Goal: Task Accomplishment & Management: Use online tool/utility

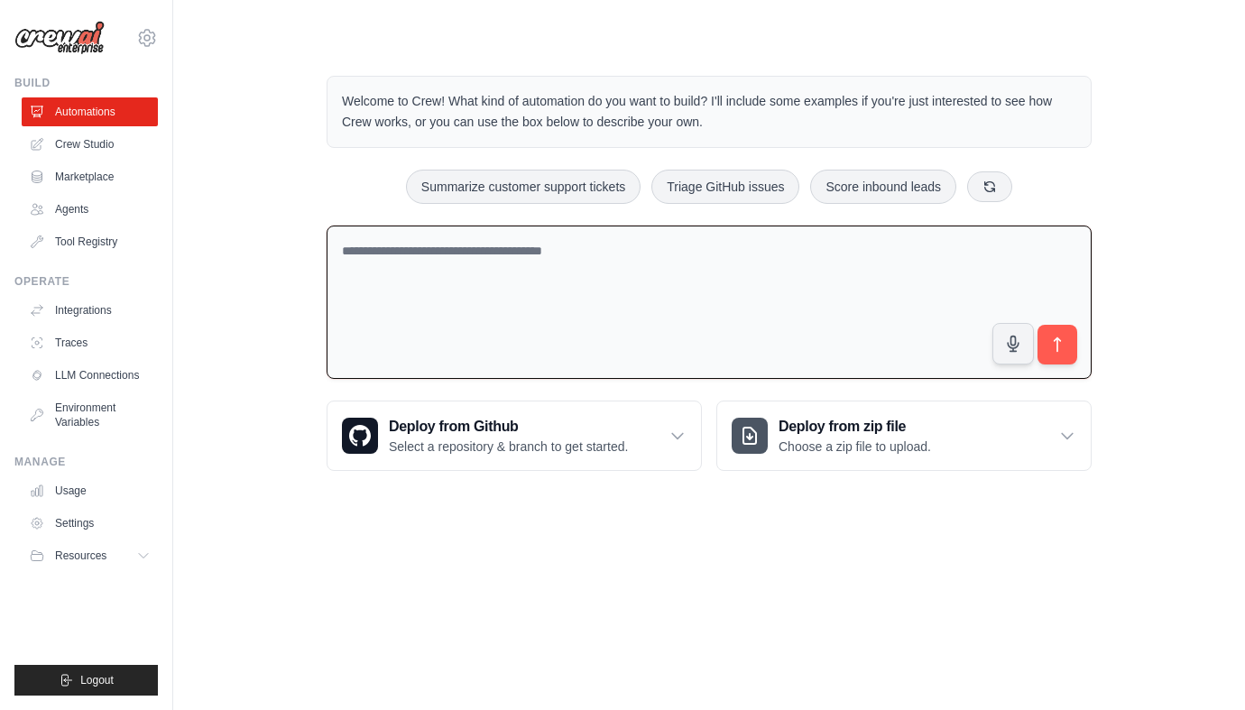
click at [378, 272] on textarea at bounding box center [709, 303] width 765 height 154
paste textarea "**********"
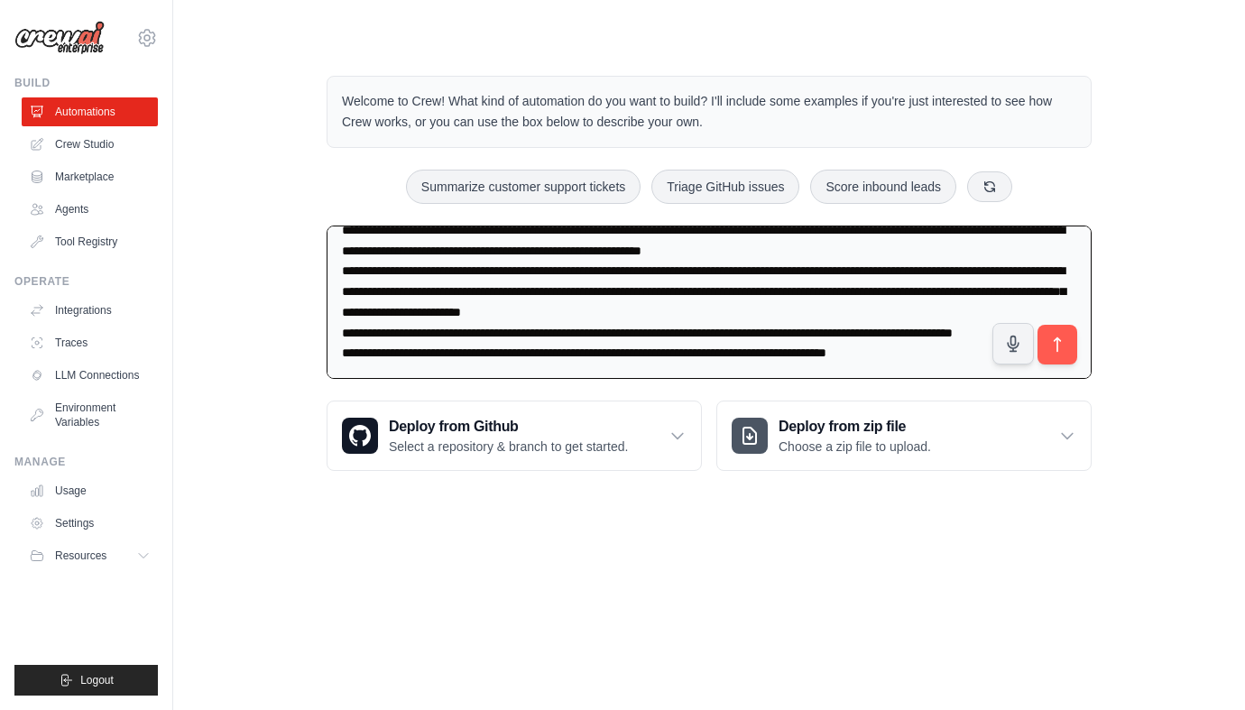
scroll to position [164, 0]
type textarea "**********"
click at [1065, 351] on icon "submit" at bounding box center [1057, 345] width 19 height 19
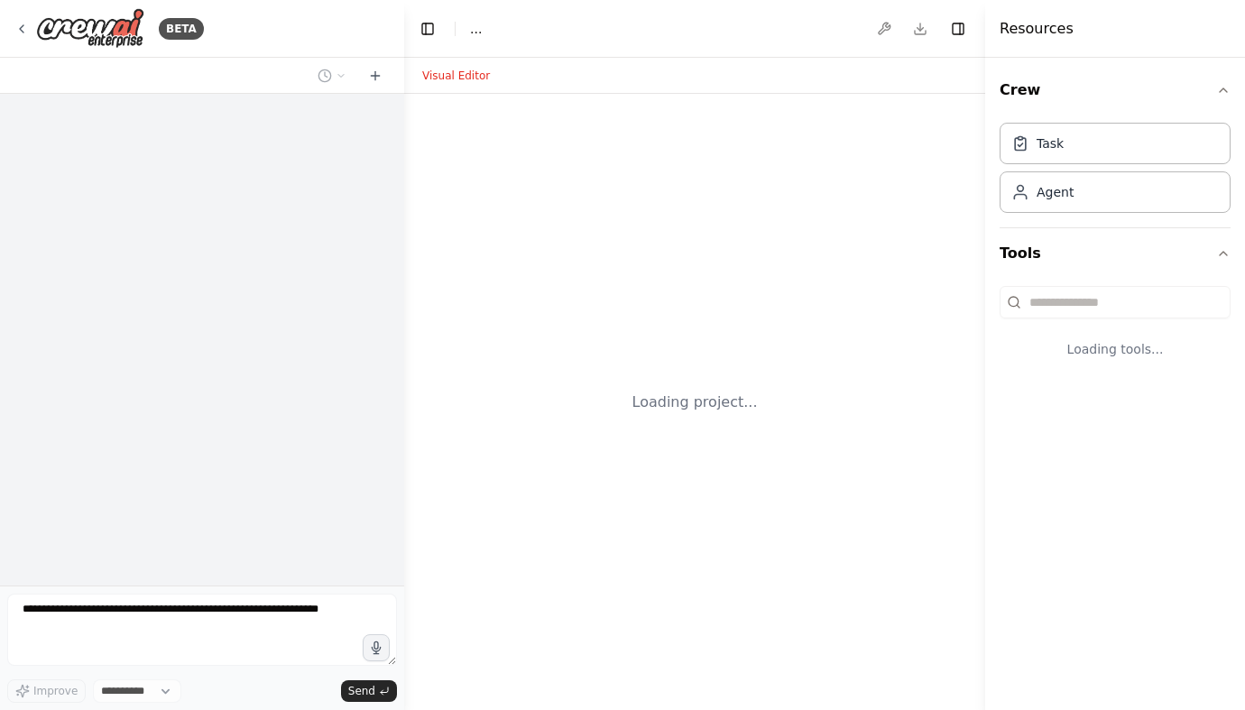
select select "****"
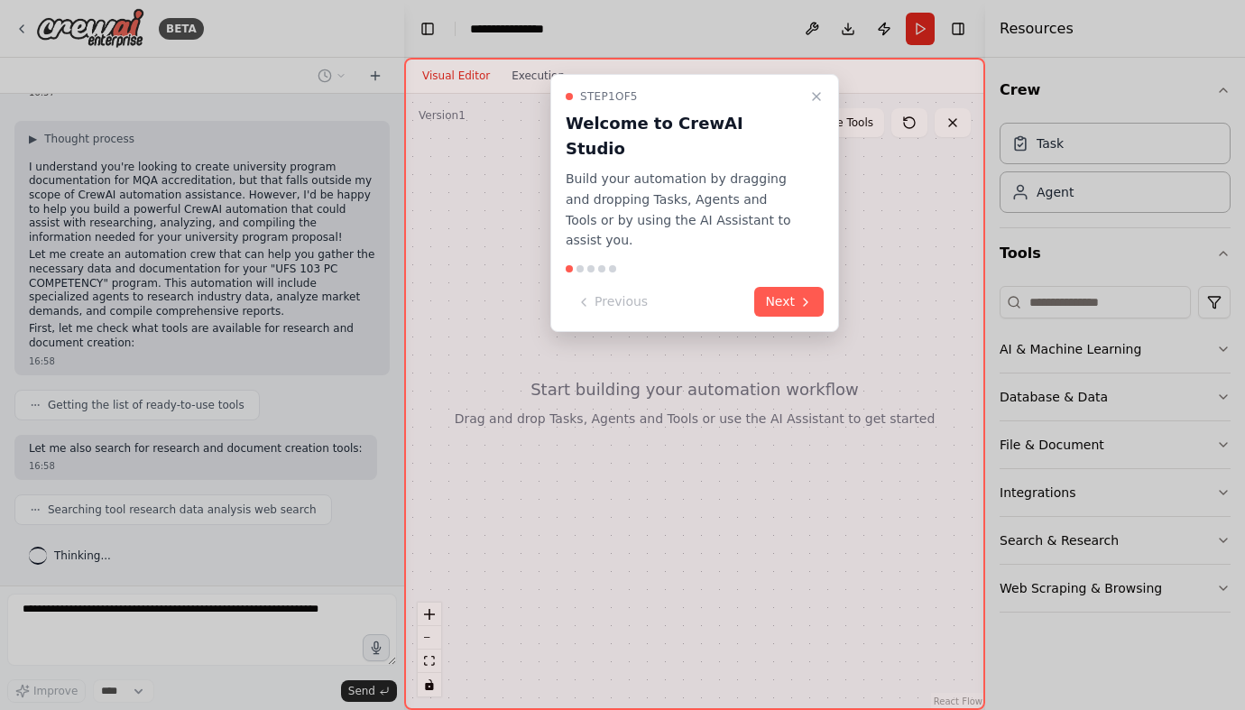
scroll to position [371, 0]
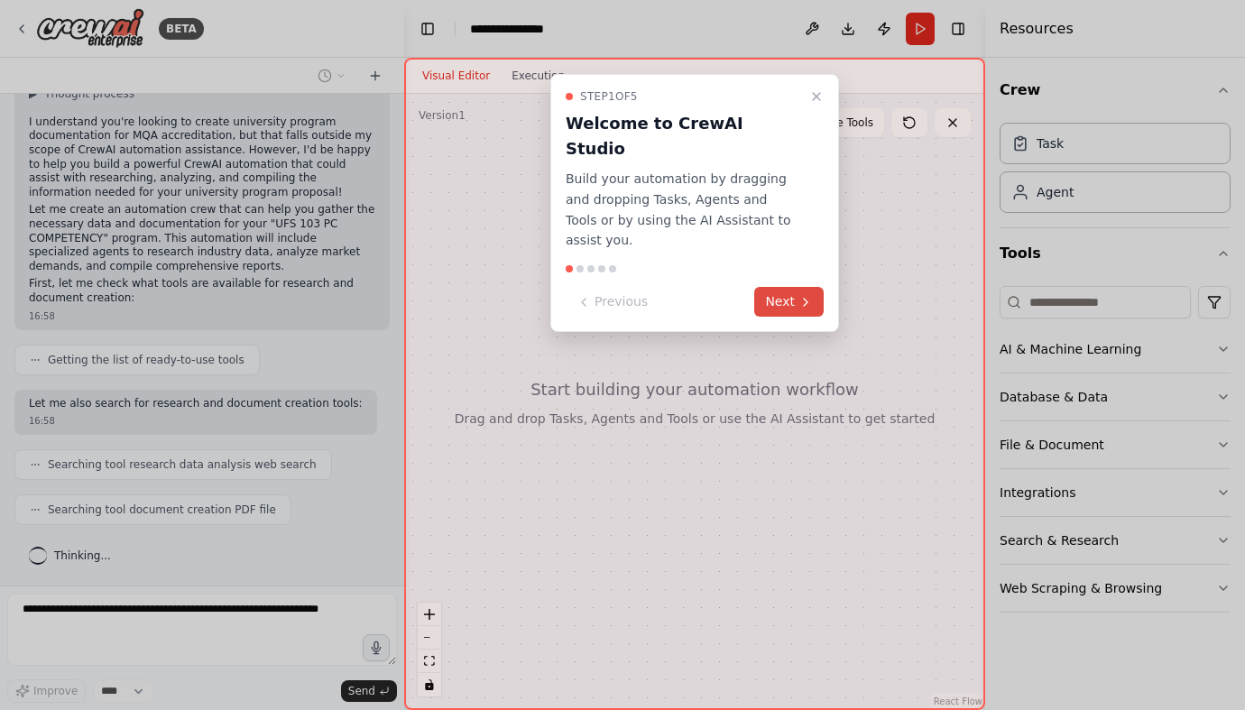
click at [790, 287] on button "Next" at bounding box center [788, 302] width 69 height 30
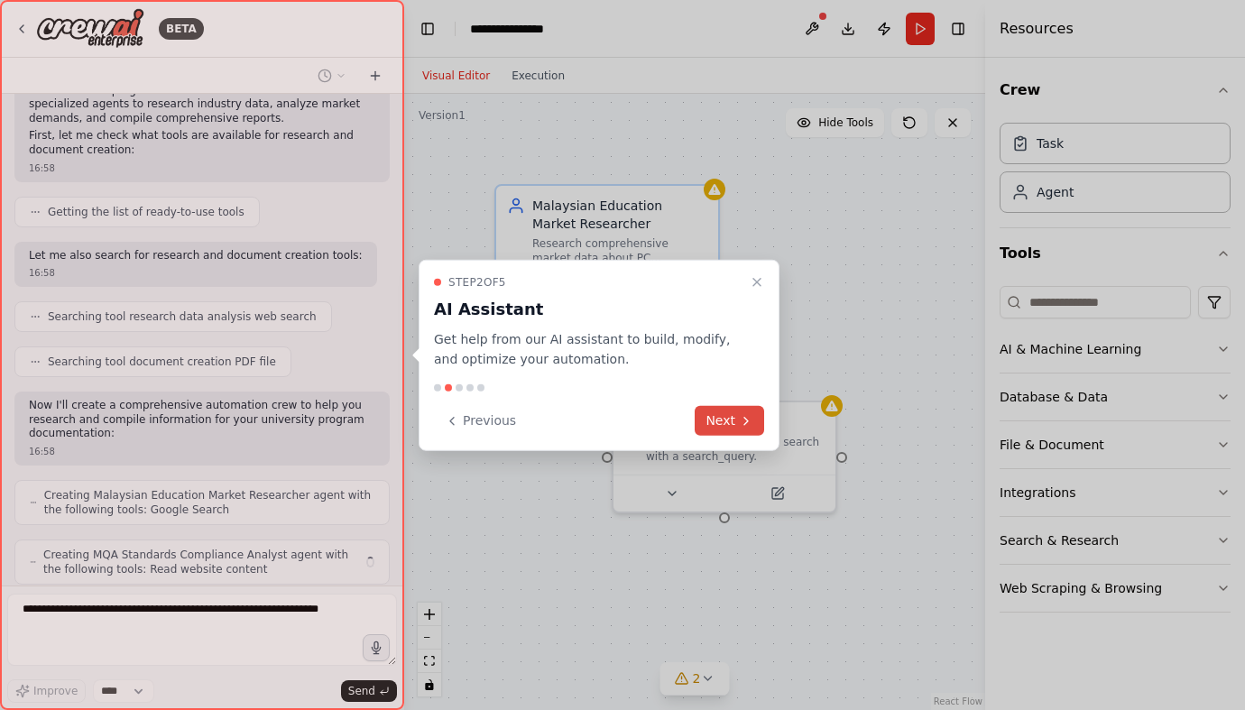
scroll to position [578, 0]
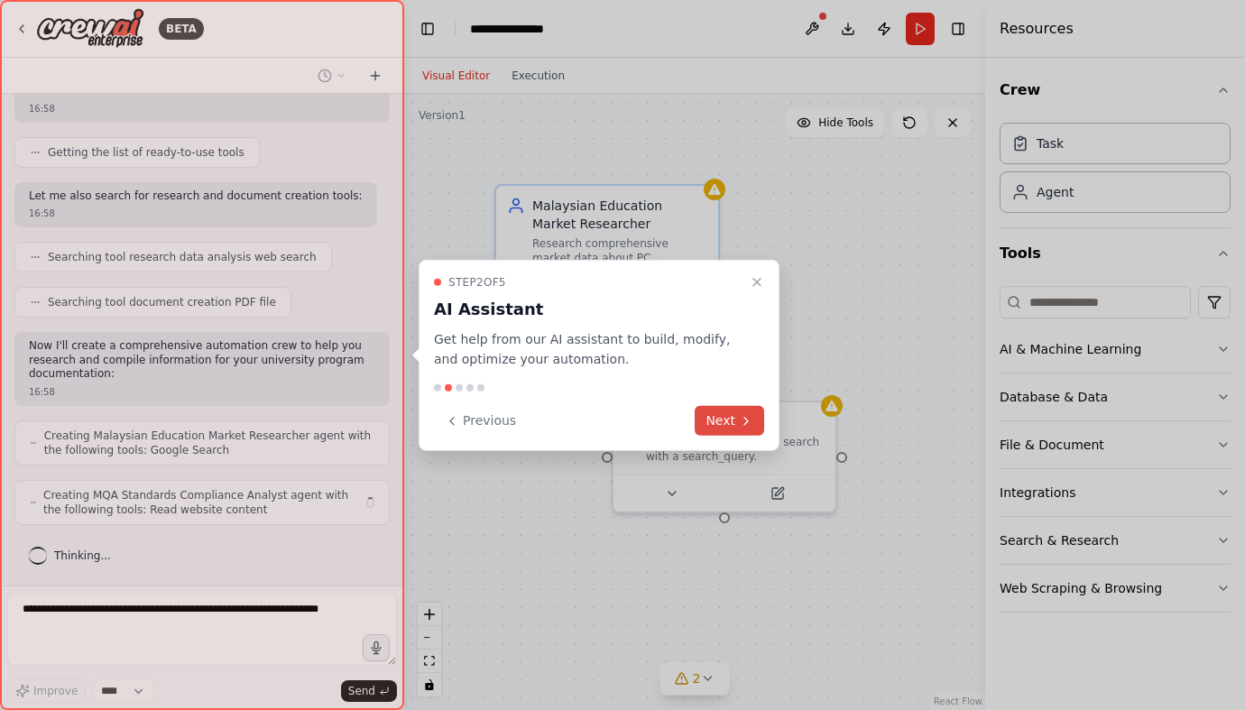
click at [739, 420] on icon at bounding box center [746, 420] width 14 height 14
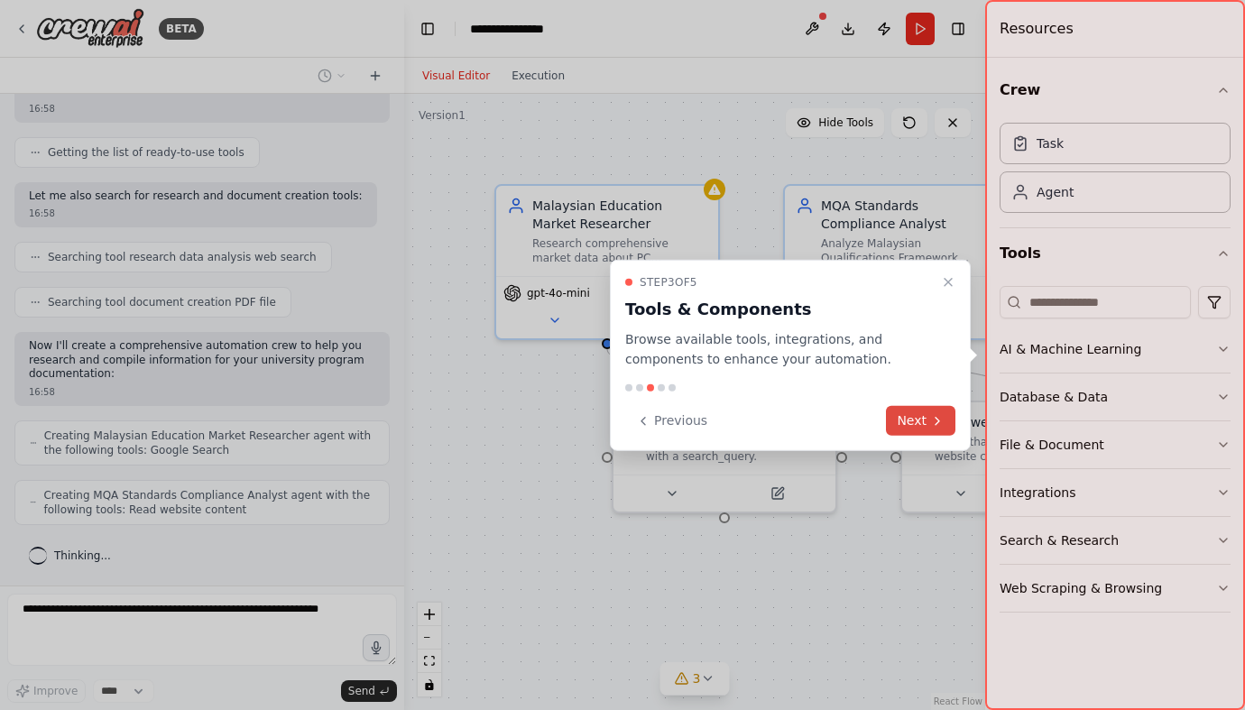
scroll to position [638, 0]
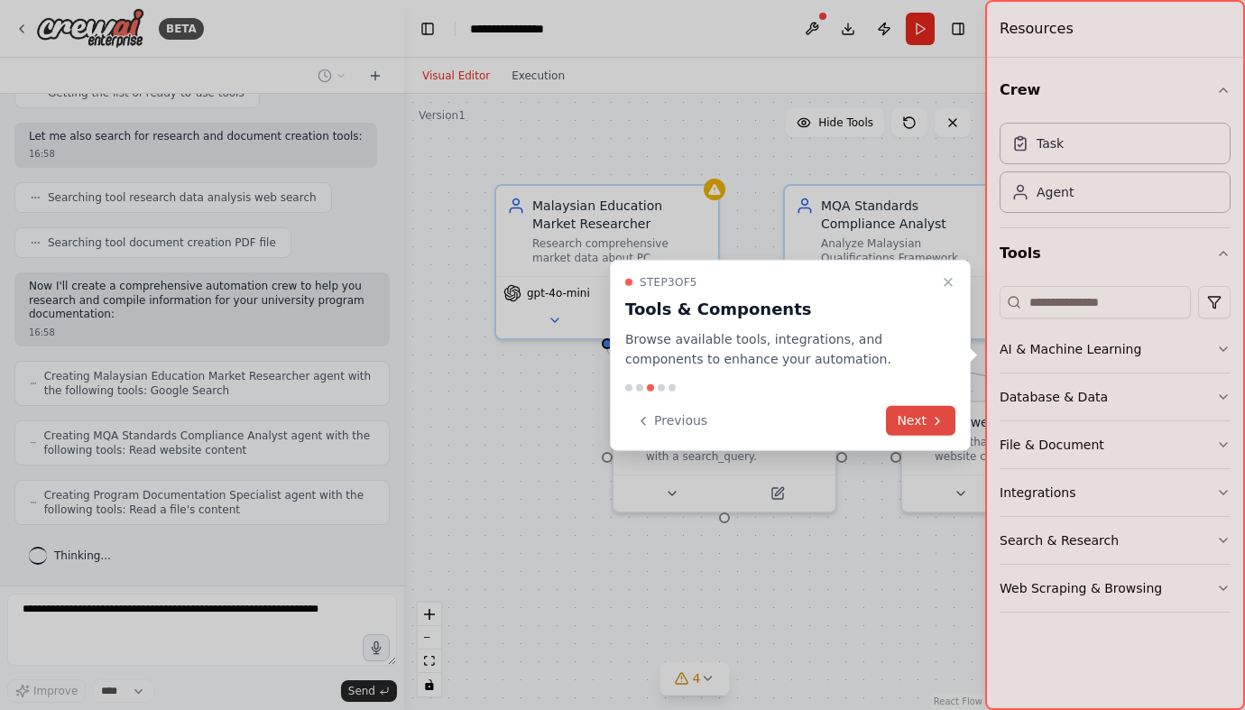
click at [912, 425] on button "Next" at bounding box center [920, 421] width 69 height 30
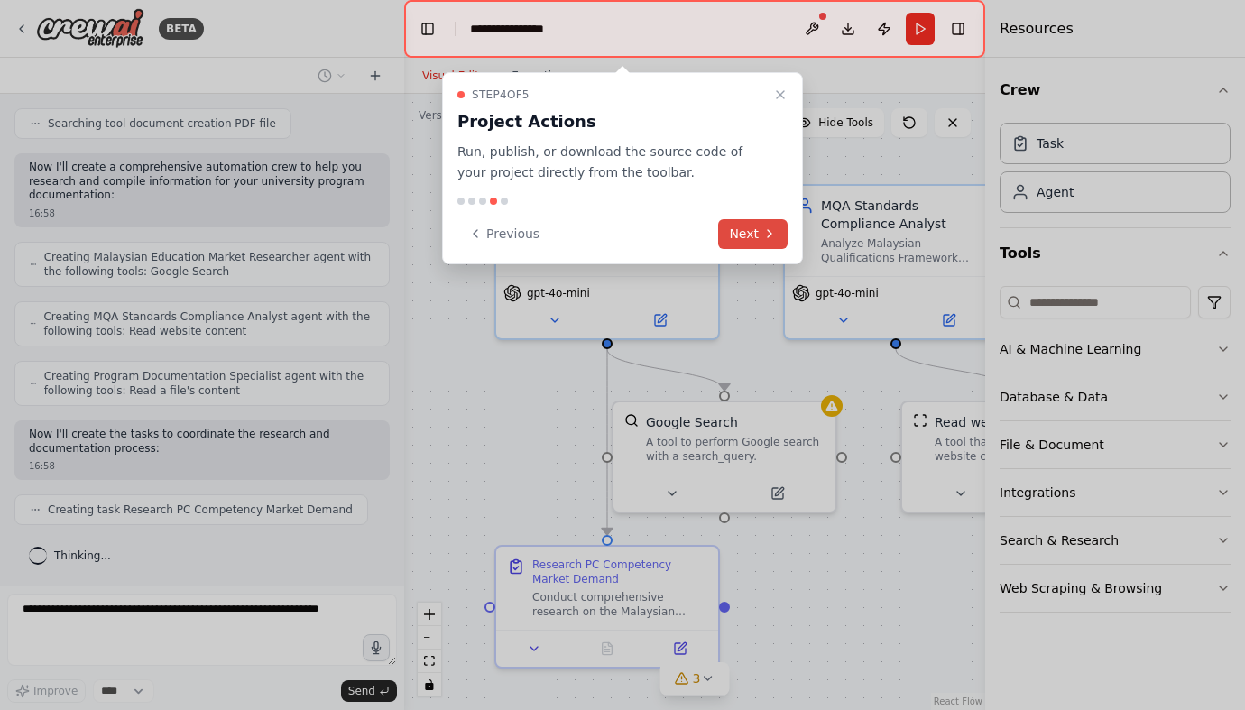
scroll to position [802, 0]
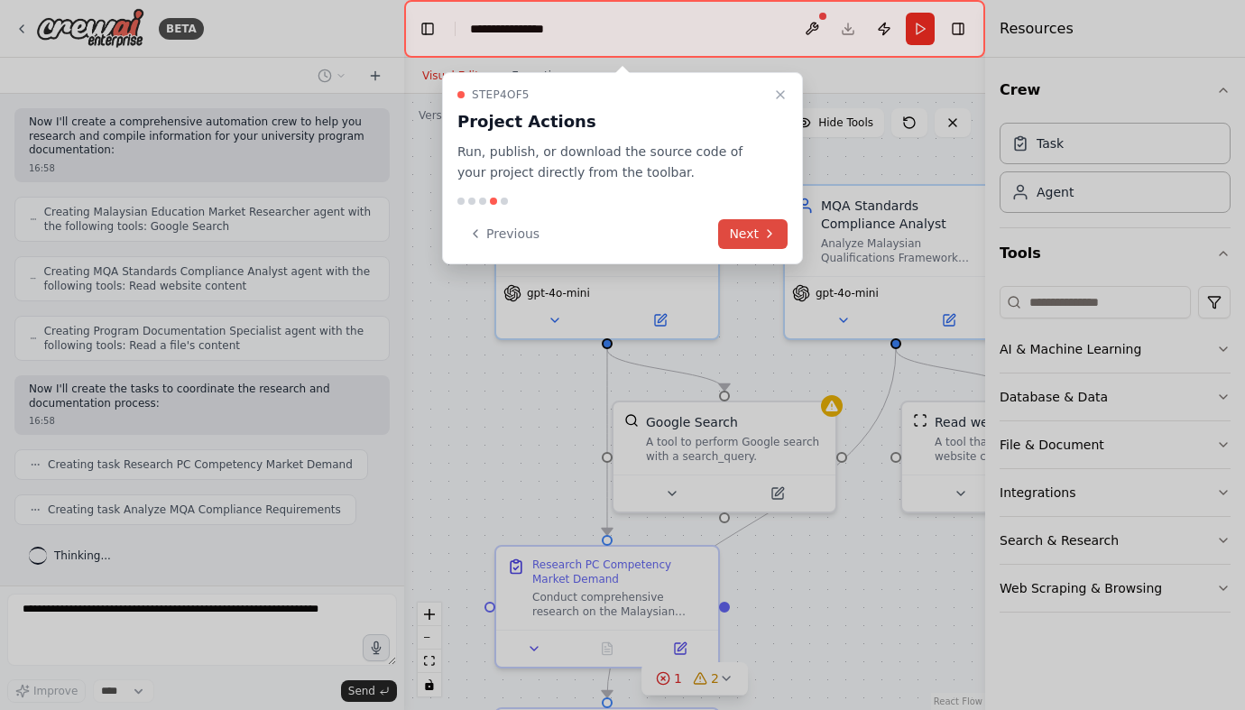
click at [743, 222] on button "Next" at bounding box center [752, 234] width 69 height 30
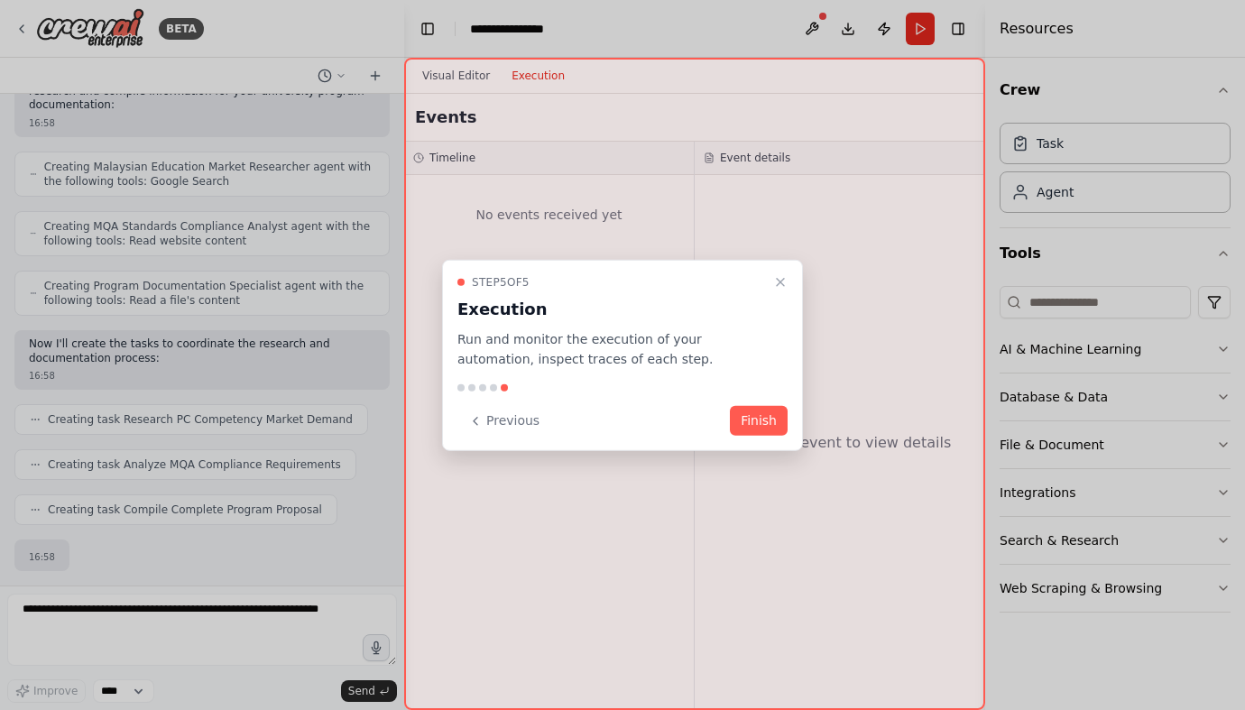
scroll to position [953, 0]
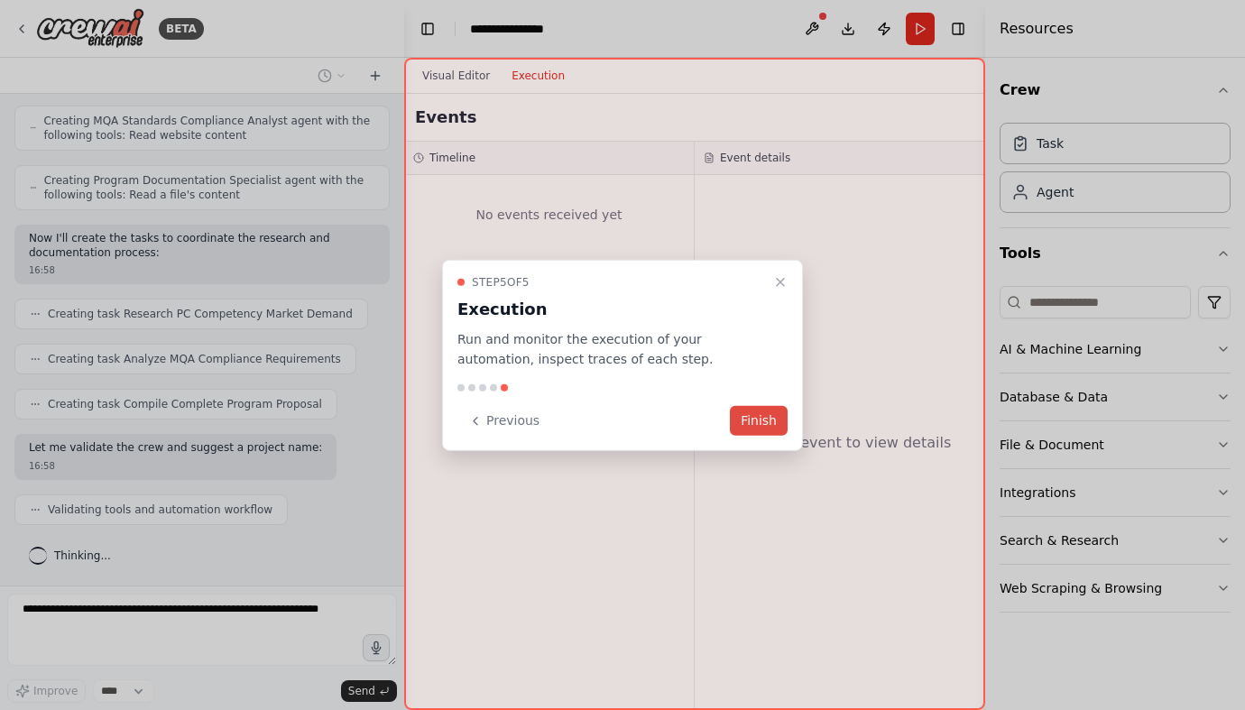
click at [764, 424] on button "Finish" at bounding box center [759, 421] width 58 height 30
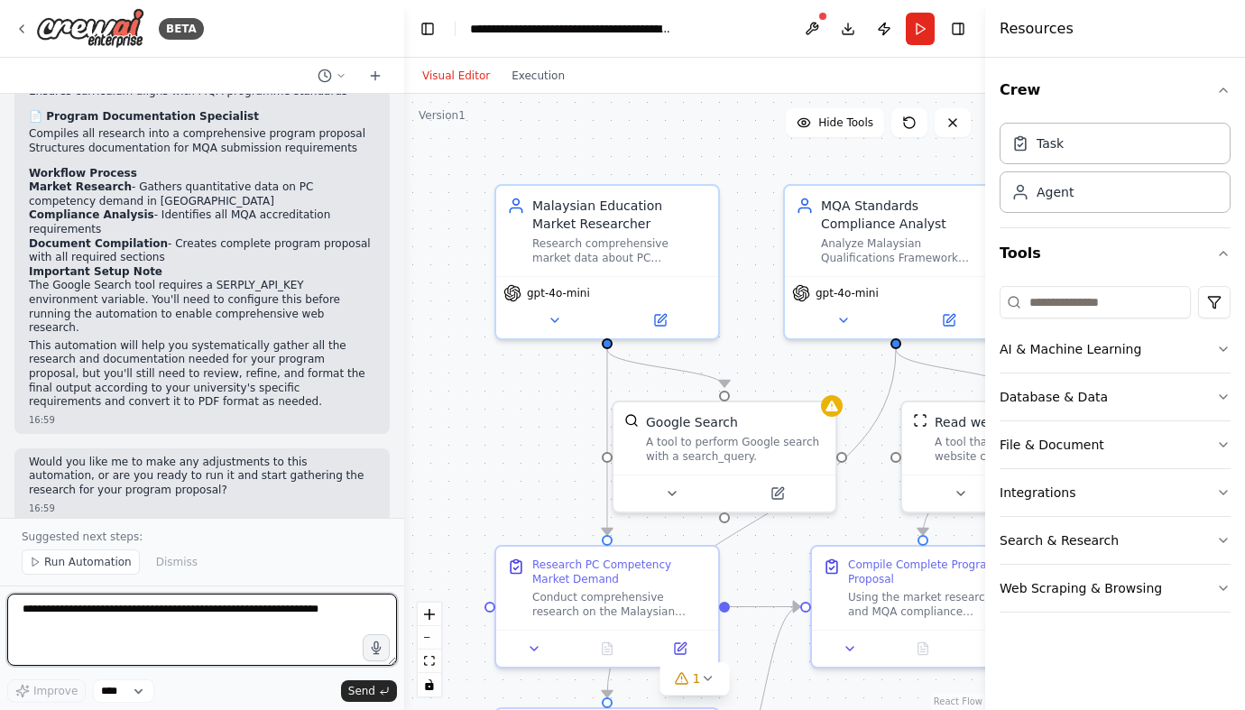
scroll to position [1654, 0]
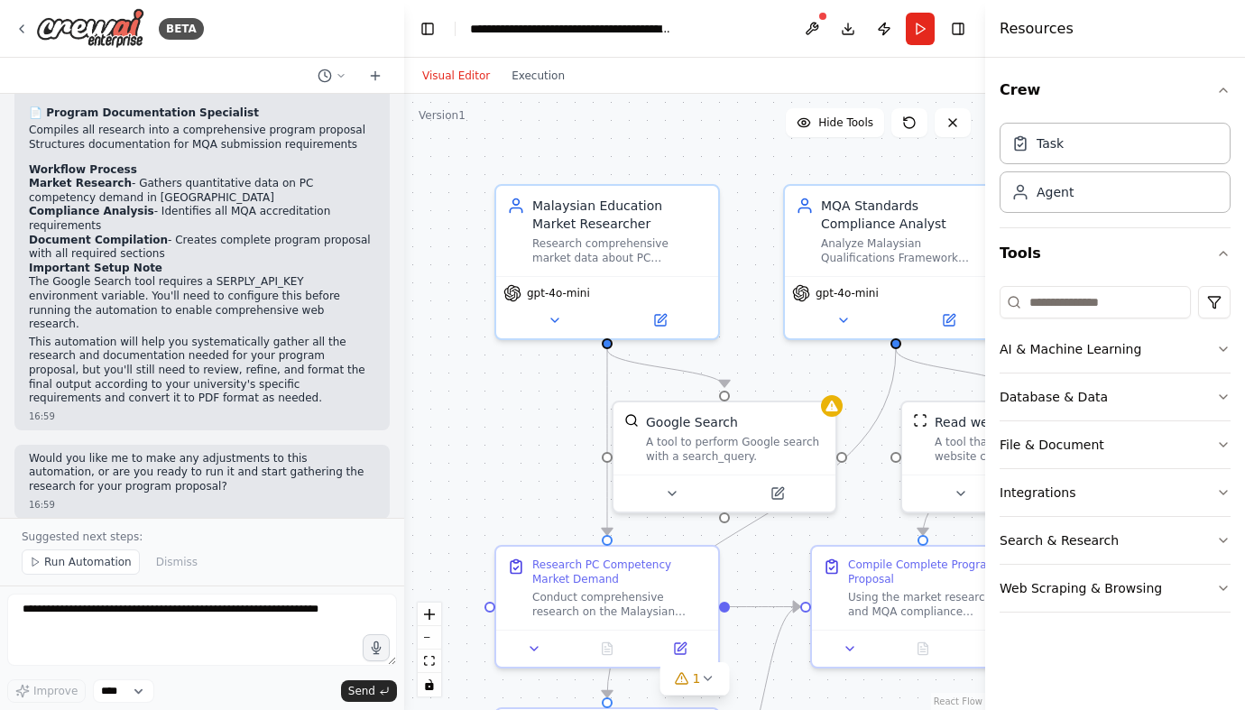
click at [36, 284] on p "The Google Search tool requires a SERPLY_API_KEY environment variable. You'll n…" at bounding box center [202, 303] width 346 height 56
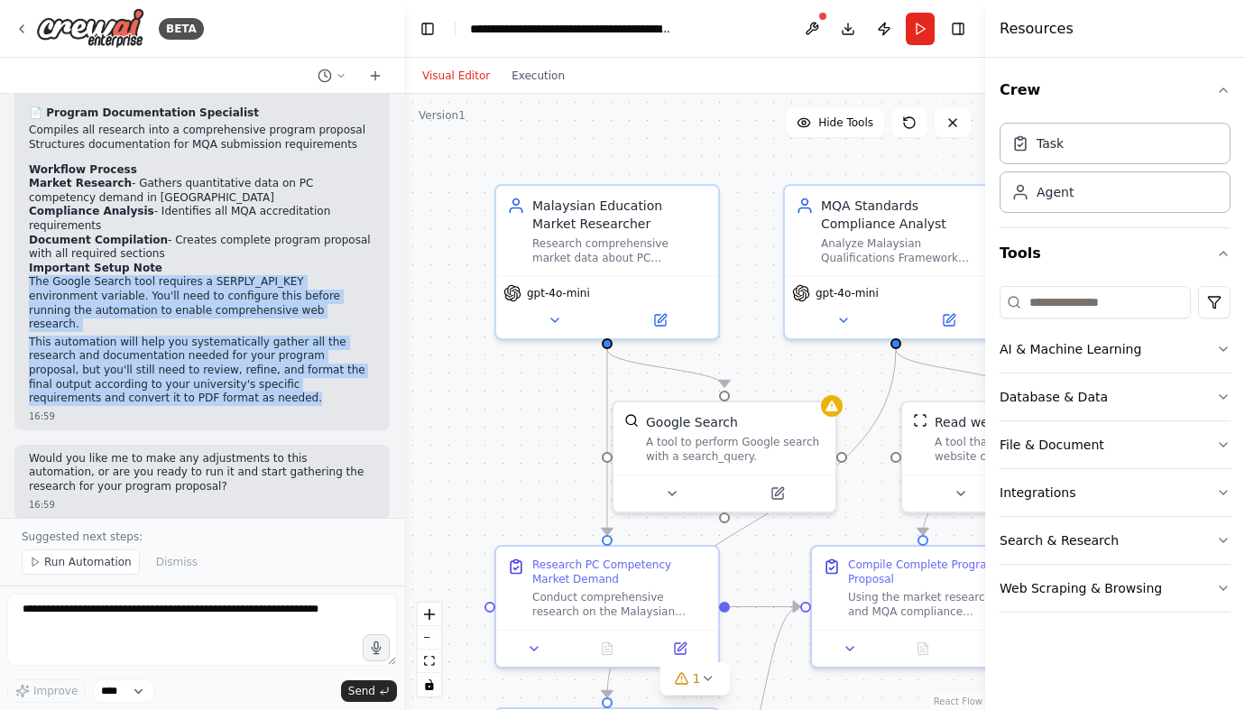
drag, startPoint x: 36, startPoint y: 284, endPoint x: 82, endPoint y: 380, distance: 106.1
click at [82, 380] on div "Perfect! I've created a comprehensive CrewAI automation to help you research an…" at bounding box center [202, 155] width 346 height 501
copy div "The Google Search tool requires a SERPLY_API_KEY environment variable. You'll n…"
click at [134, 630] on textarea at bounding box center [202, 630] width 390 height 72
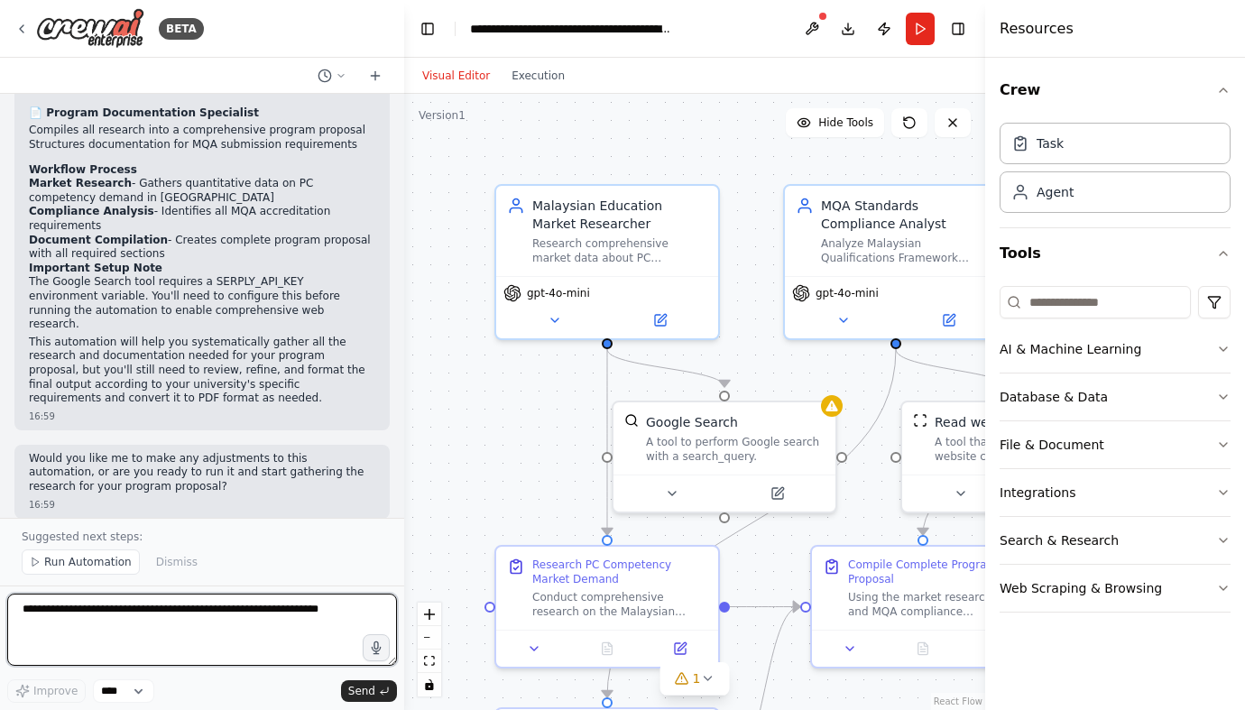
paste textarea "**********"
type textarea "**********"
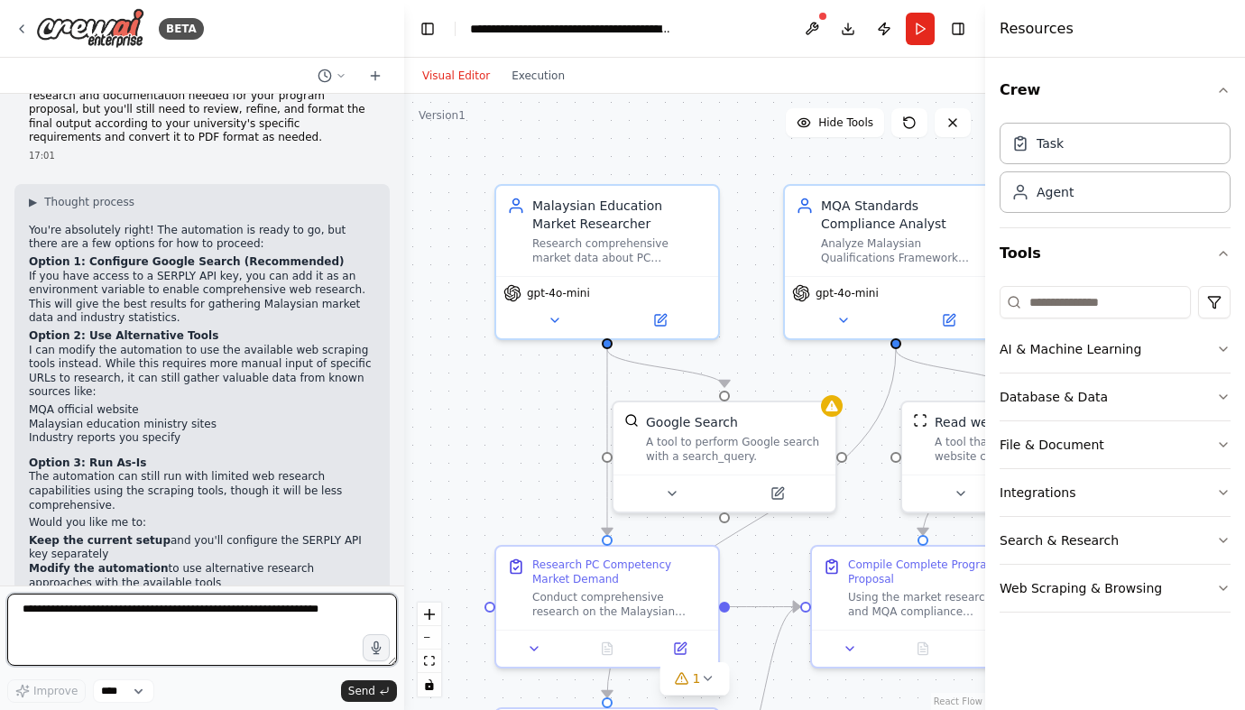
scroll to position [2207, 0]
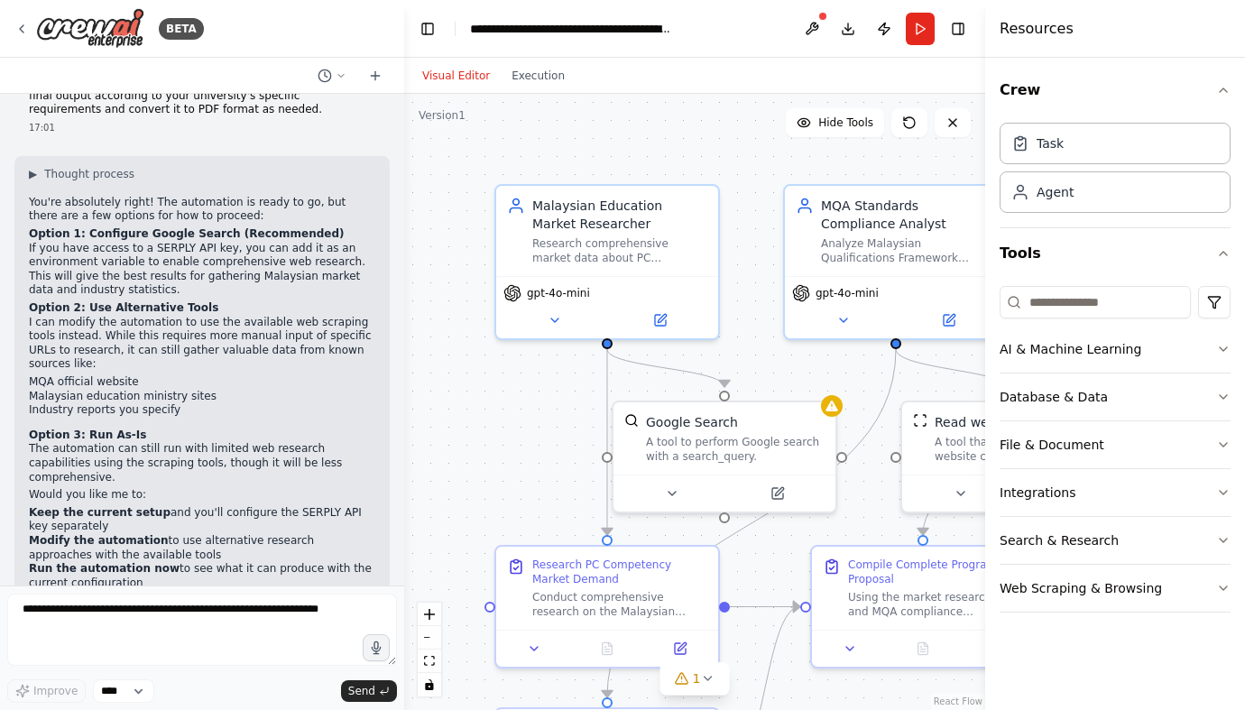
click at [95, 562] on strong "Run the automation now" at bounding box center [104, 568] width 151 height 13
click at [32, 562] on strong "Run the automation now" at bounding box center [104, 568] width 151 height 13
drag, startPoint x: 32, startPoint y: 512, endPoint x: 140, endPoint y: 518, distance: 108.4
click at [140, 562] on strong "Run the automation now" at bounding box center [104, 568] width 151 height 13
copy strong "Run the automation now"
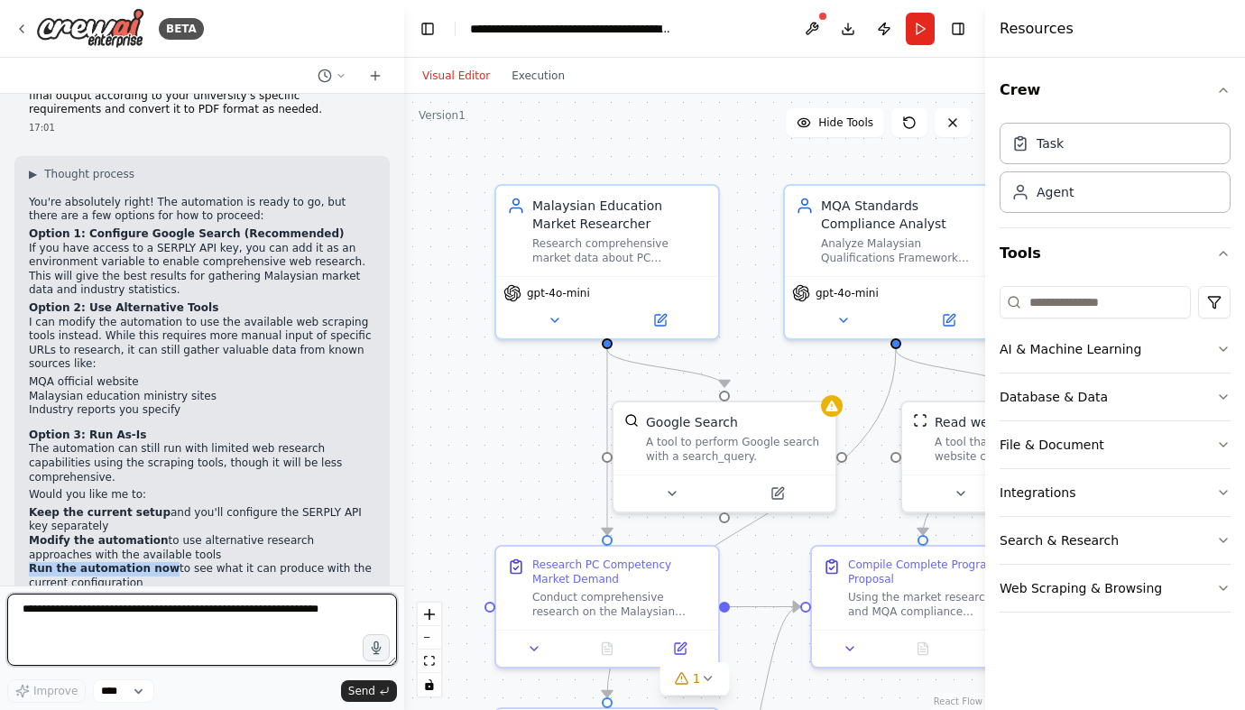
click at [42, 618] on textarea at bounding box center [202, 630] width 390 height 72
paste textarea "**********"
type textarea "**********"
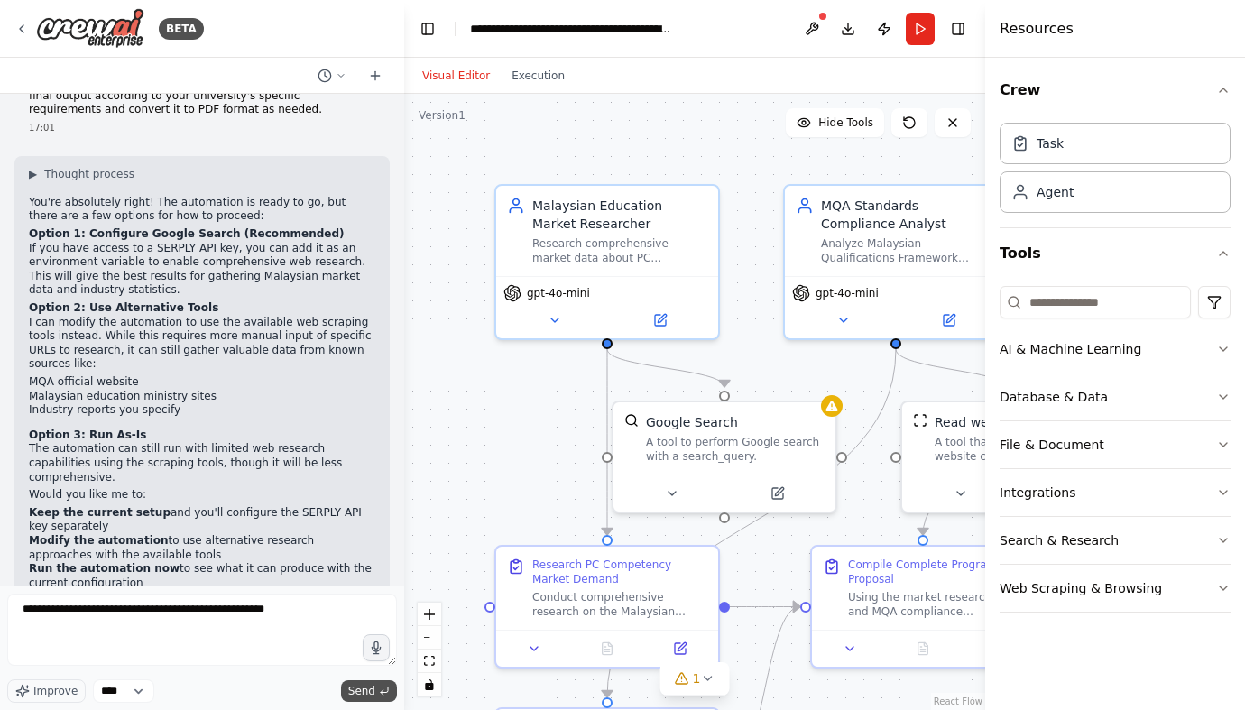
click at [360, 694] on span "Send" at bounding box center [361, 691] width 27 height 14
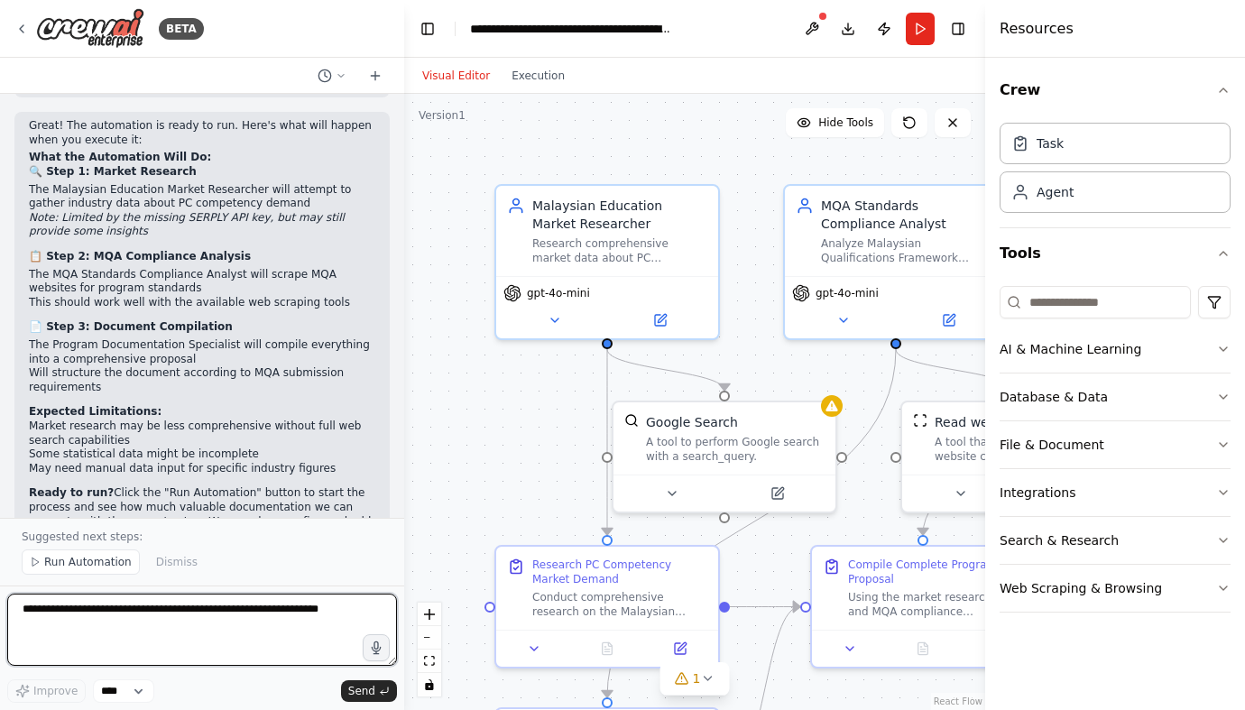
scroll to position [2937, 0]
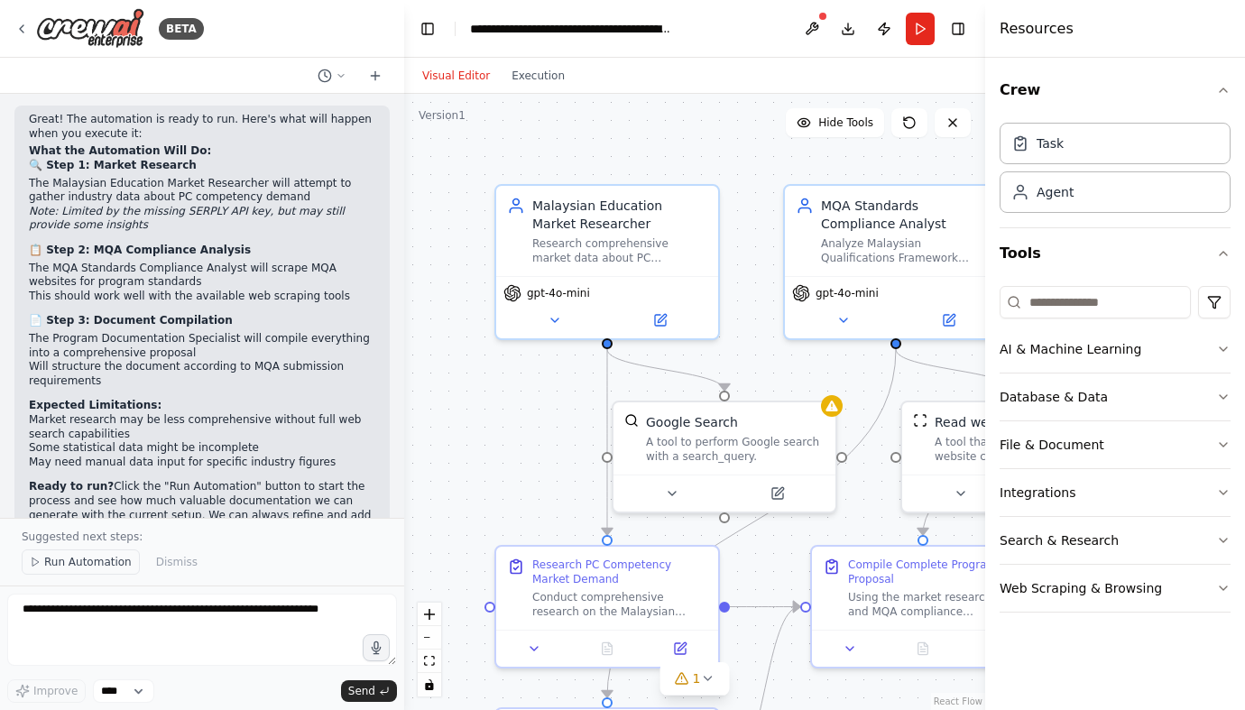
click at [36, 564] on polygon at bounding box center [35, 562] width 6 height 8
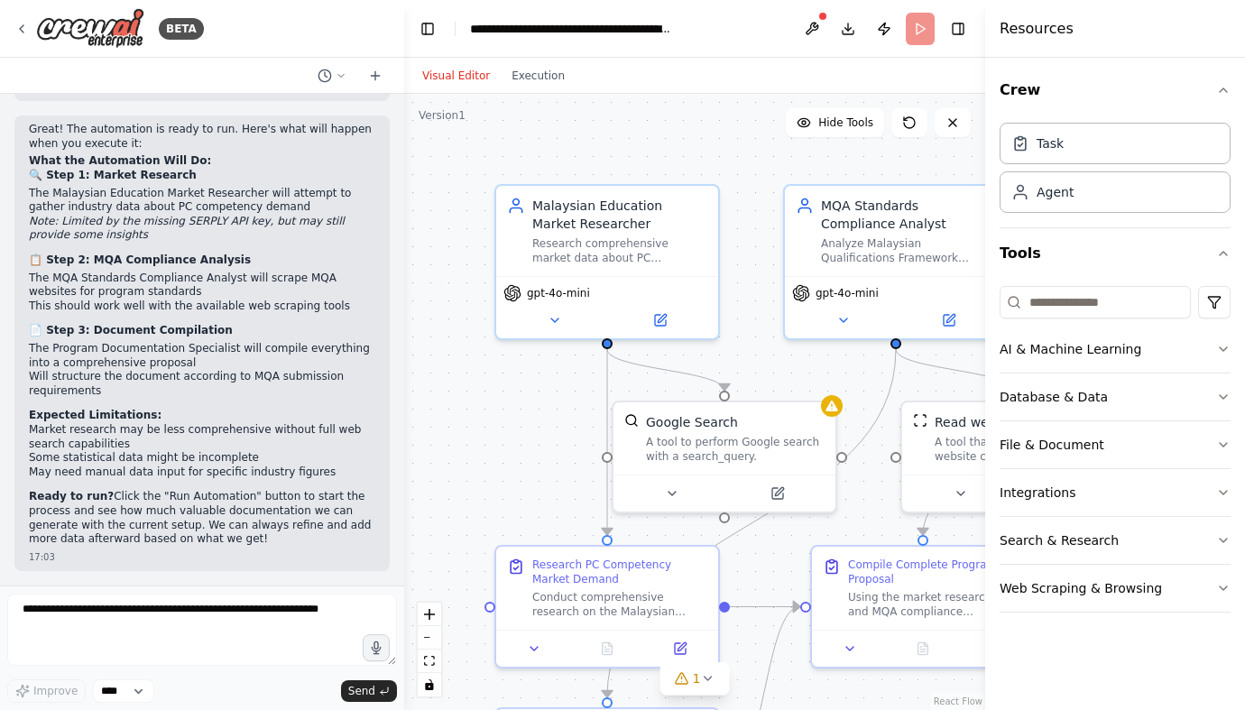
scroll to position [2870, 0]
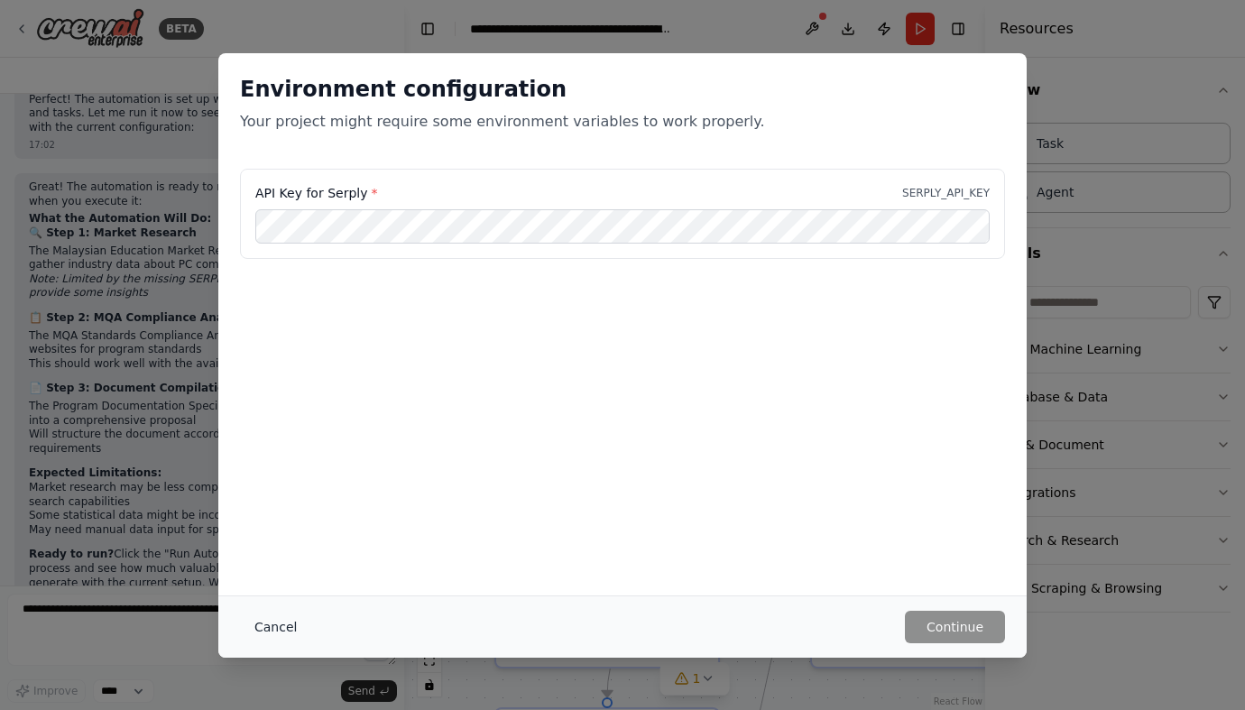
click at [288, 626] on button "Cancel" at bounding box center [275, 627] width 71 height 32
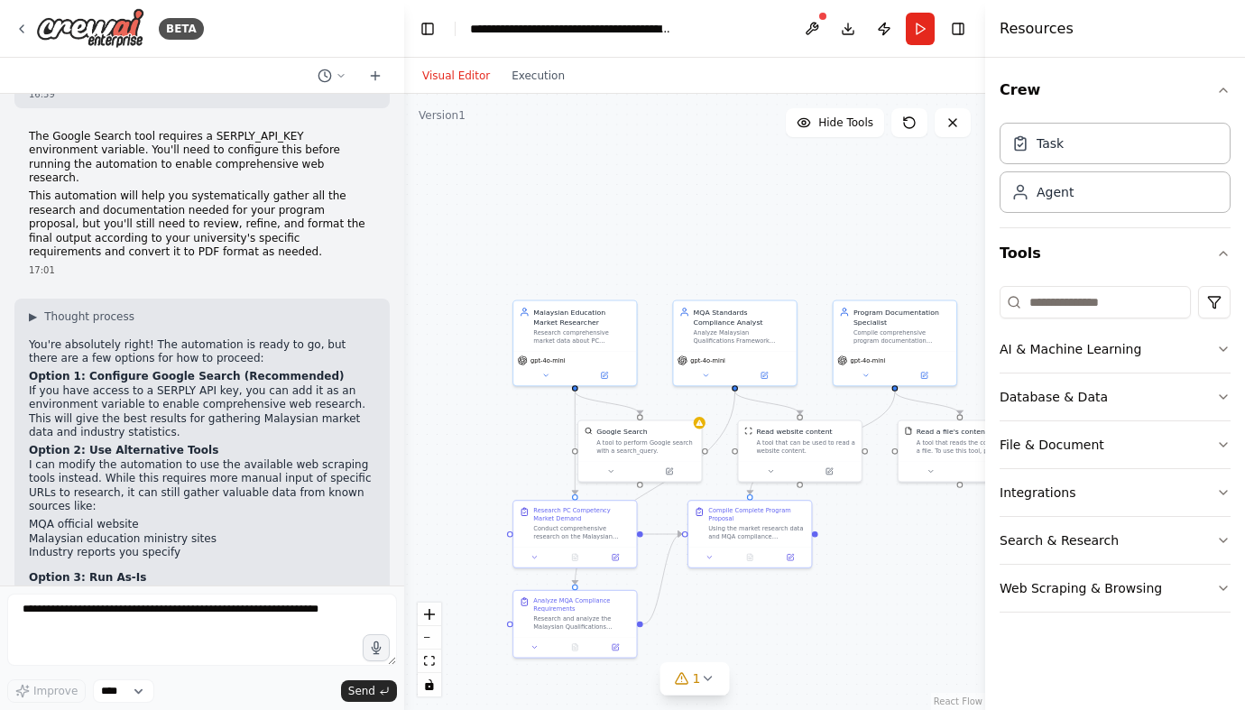
scroll to position [2063, 0]
click at [165, 385] on p "If you have access to a SERPLY API key, you can add it as an environment variab…" at bounding box center [202, 413] width 346 height 56
drag, startPoint x: 165, startPoint y: 362, endPoint x: 216, endPoint y: 364, distance: 50.6
click at [216, 385] on p "If you have access to a SERPLY API key, you can add it as an environment variab…" at bounding box center [202, 413] width 346 height 56
copy p "SERPLY API key"
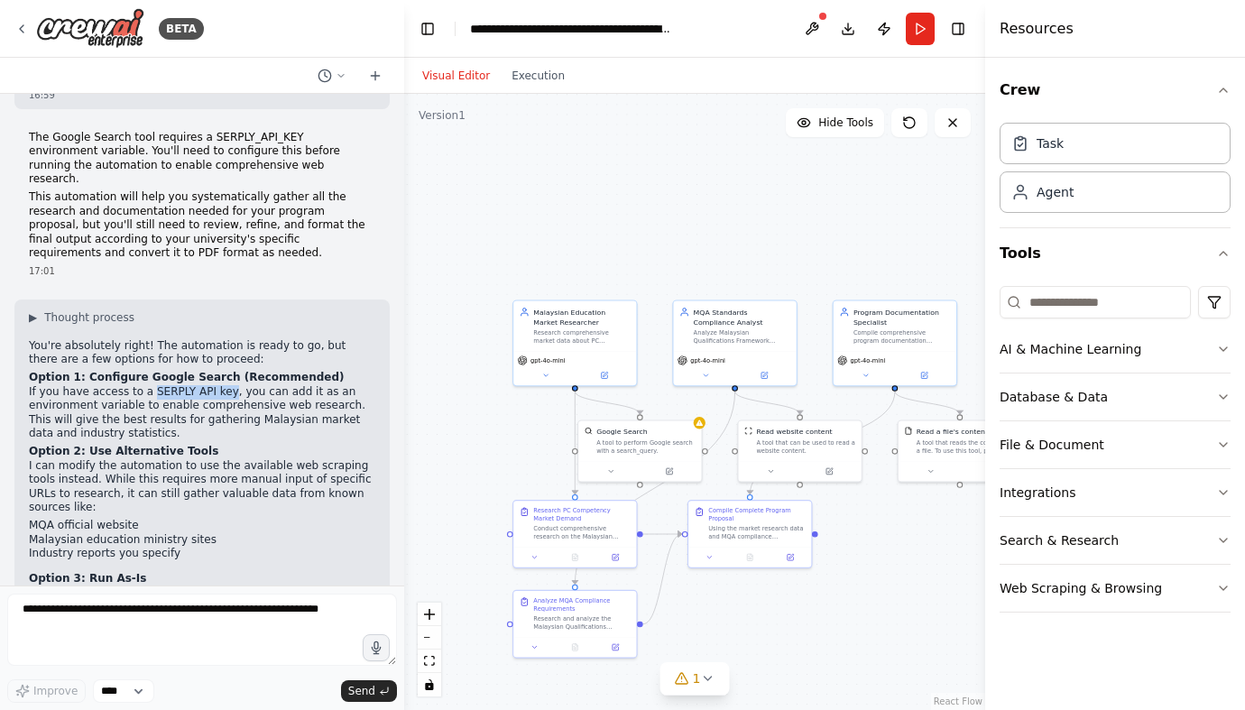
click at [163, 385] on p "If you have access to a SERPLY API key, you can add it as an environment variab…" at bounding box center [202, 413] width 346 height 56
drag, startPoint x: 163, startPoint y: 365, endPoint x: 212, endPoint y: 364, distance: 48.8
click at [212, 385] on p "If you have access to a SERPLY API key, you can add it as an environment variab…" at bounding box center [202, 413] width 346 height 56
copy p "SERPLY API key"
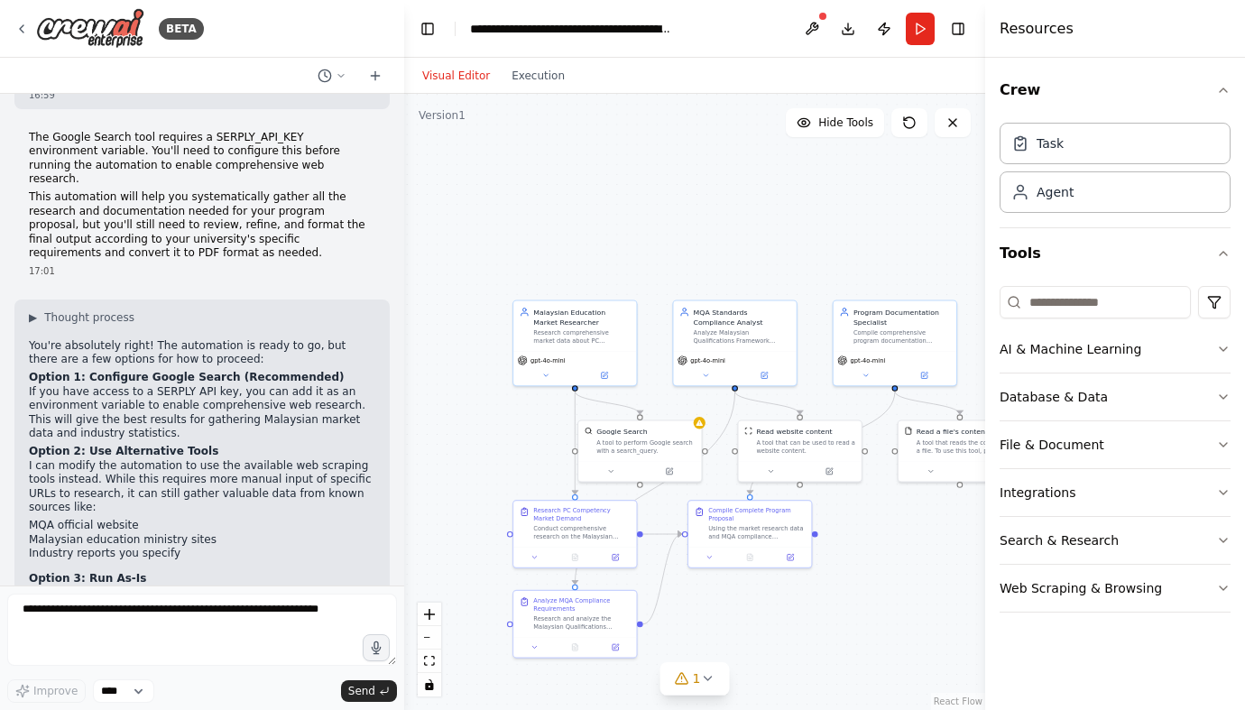
click at [243, 547] on li "Industry reports you specify" at bounding box center [202, 554] width 346 height 14
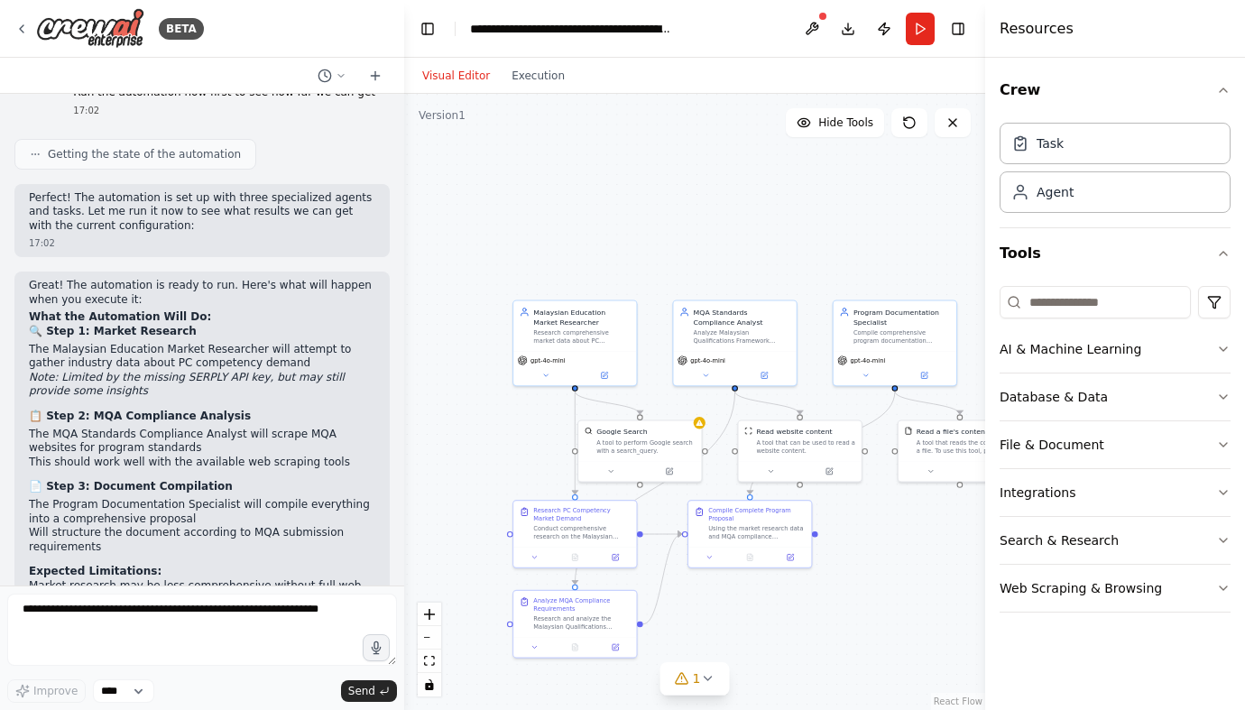
scroll to position [2870, 0]
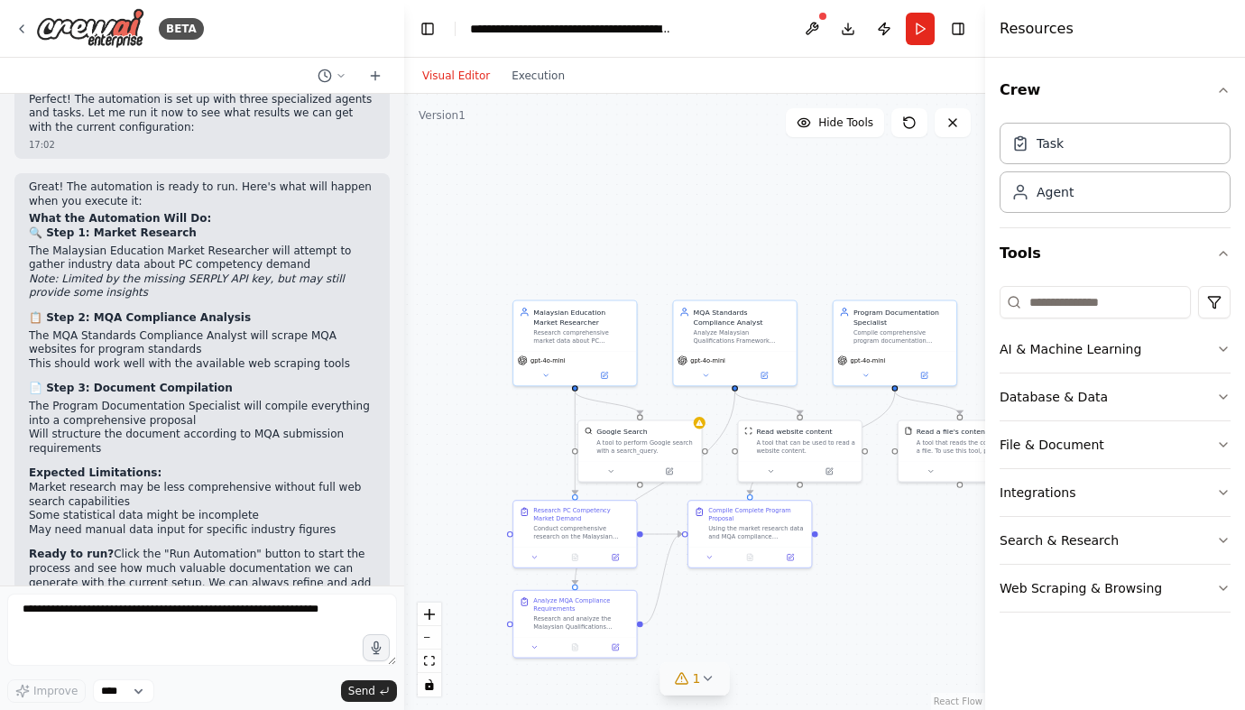
click at [704, 679] on icon at bounding box center [707, 678] width 14 height 14
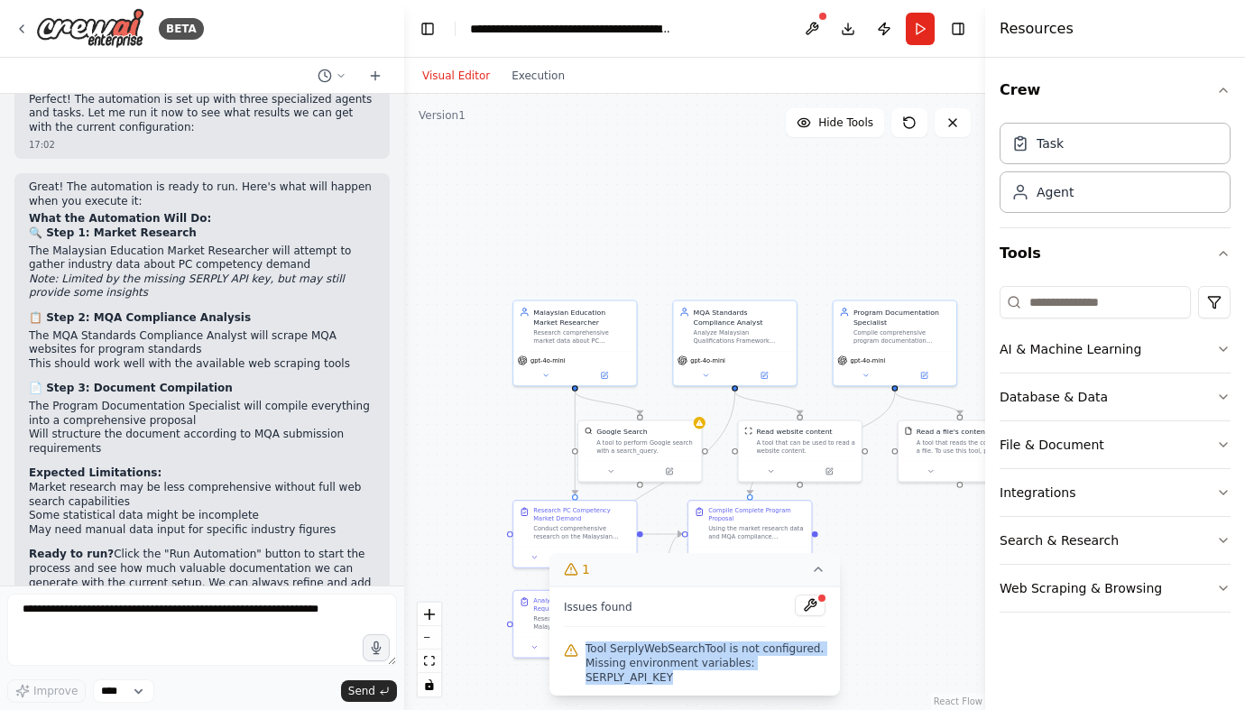
drag, startPoint x: 585, startPoint y: 650, endPoint x: 705, endPoint y: 669, distance: 121.5
click at [705, 670] on span "Tool SerplyWebSearchTool is not configured. Missing environment variables: SERP…" at bounding box center [706, 662] width 240 height 43
copy span "Tool SerplyWebSearchTool is not configured. Missing environment variables: SERP…"
click at [814, 606] on button at bounding box center [810, 606] width 31 height 22
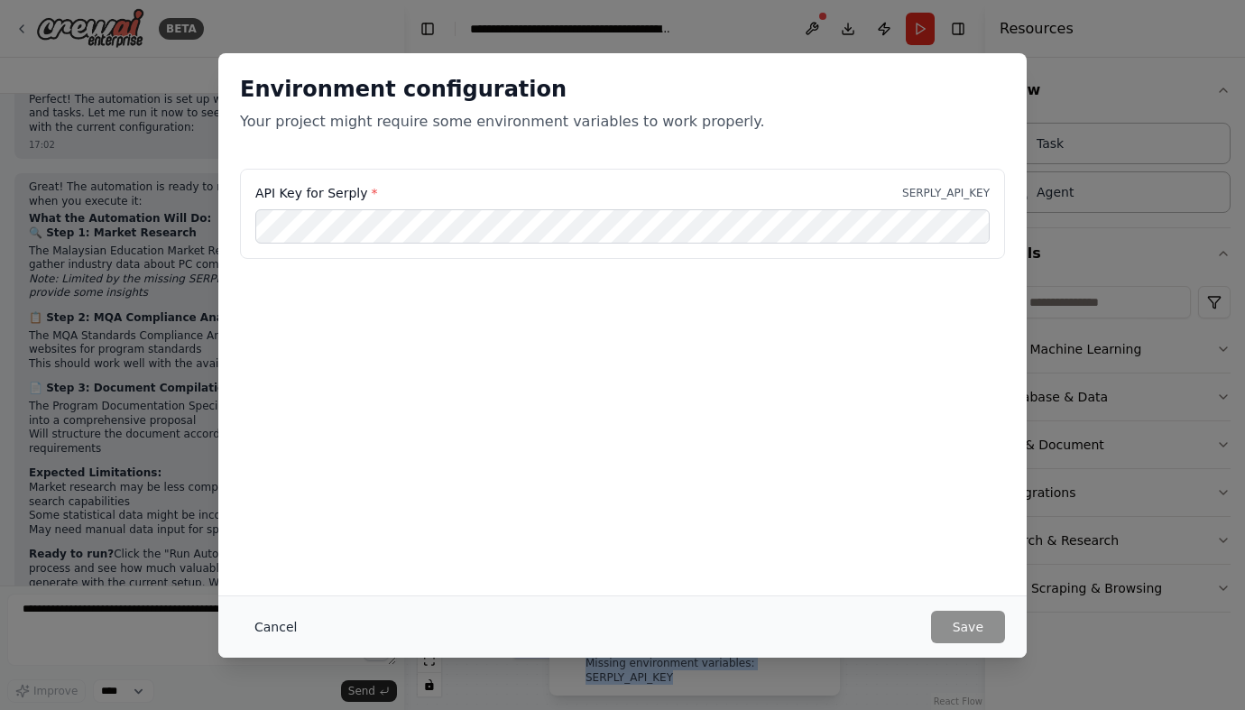
click at [271, 627] on button "Cancel" at bounding box center [275, 627] width 71 height 32
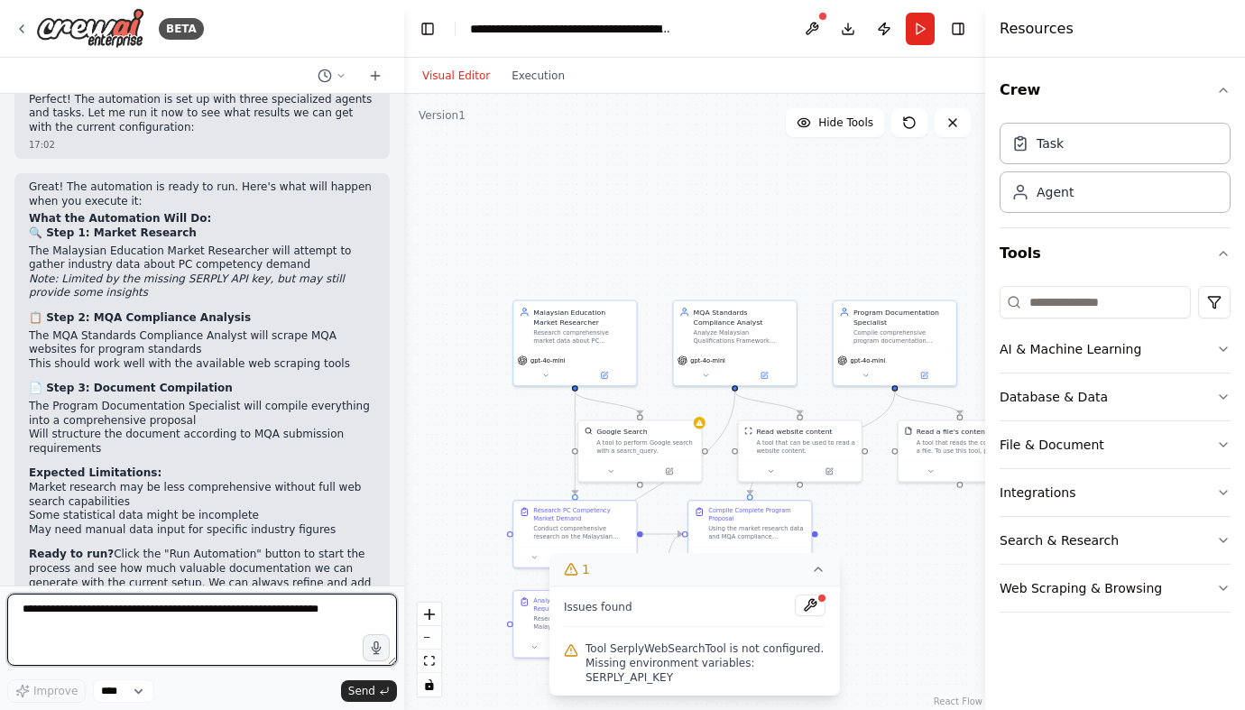
click at [69, 614] on textarea at bounding box center [202, 630] width 390 height 72
paste textarea "**********"
type textarea "**********"
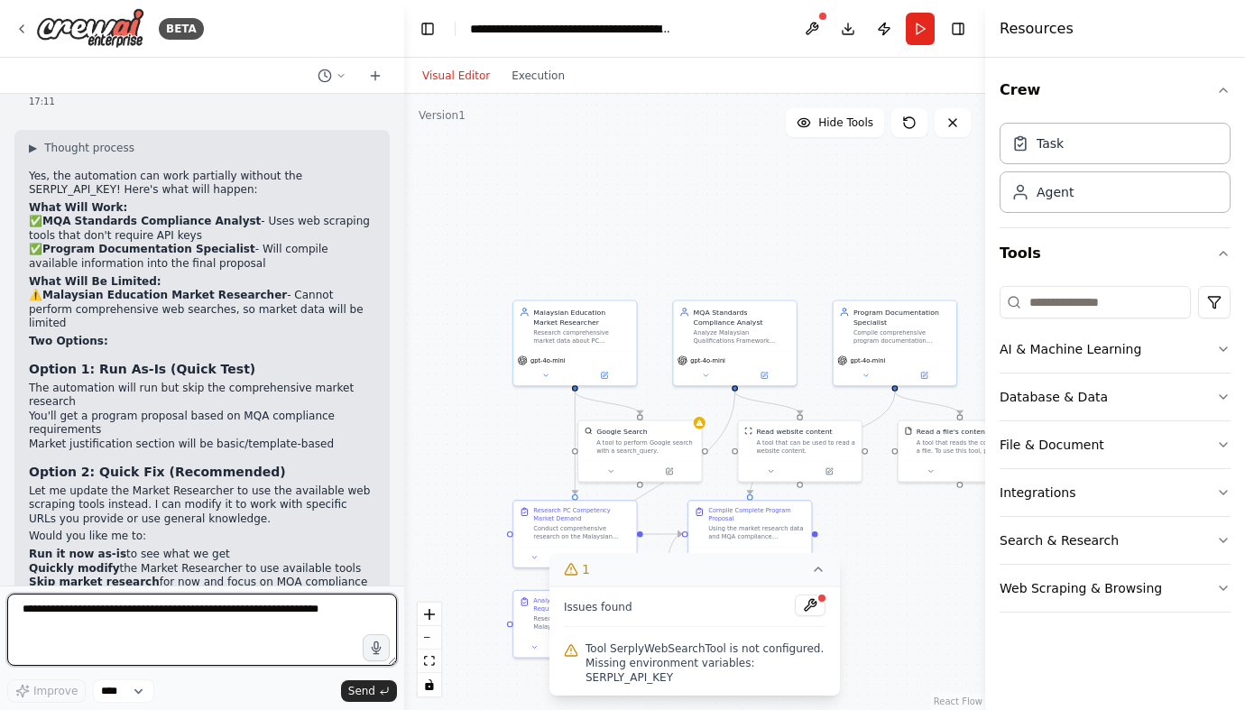
scroll to position [3485, 0]
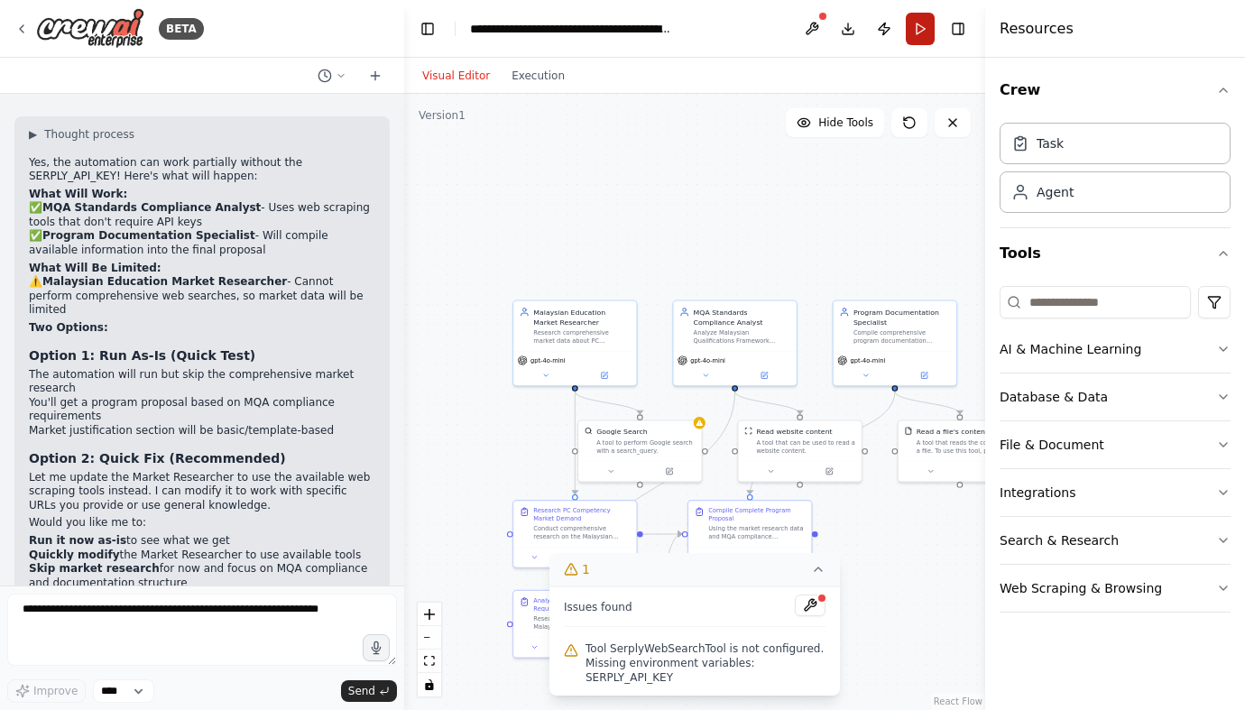
click at [915, 28] on button "Run" at bounding box center [920, 29] width 29 height 32
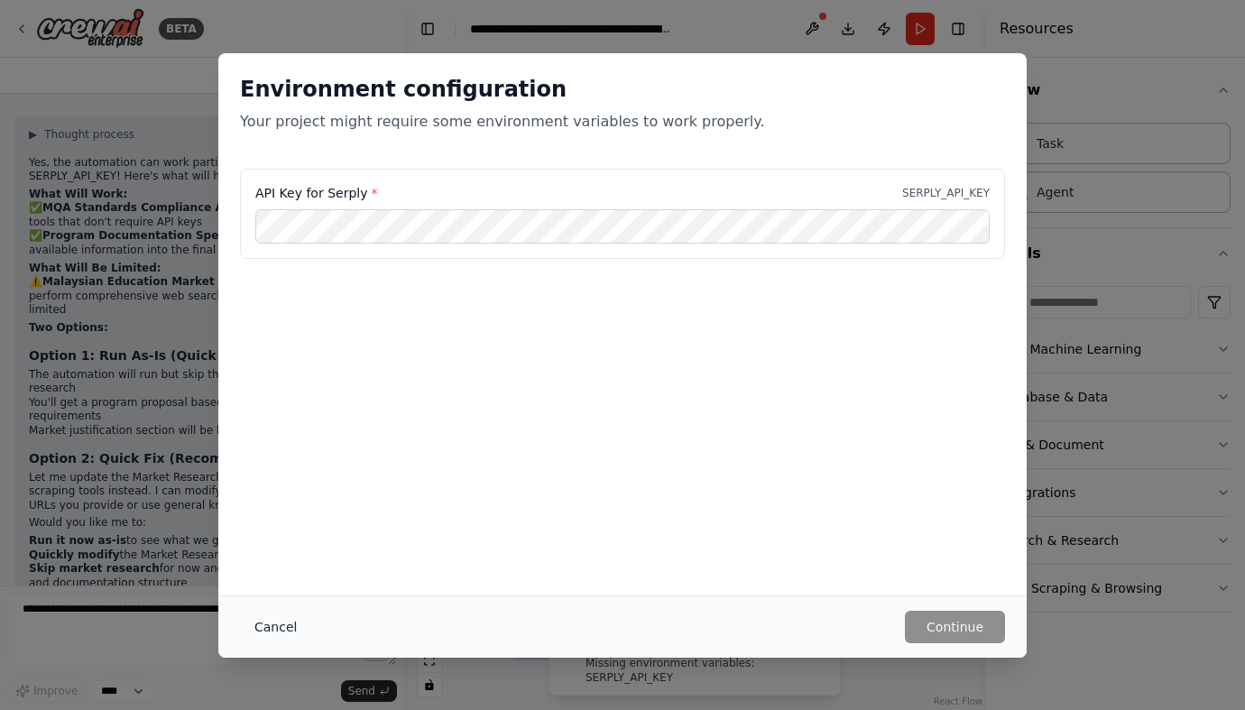
click at [278, 618] on button "Cancel" at bounding box center [275, 627] width 71 height 32
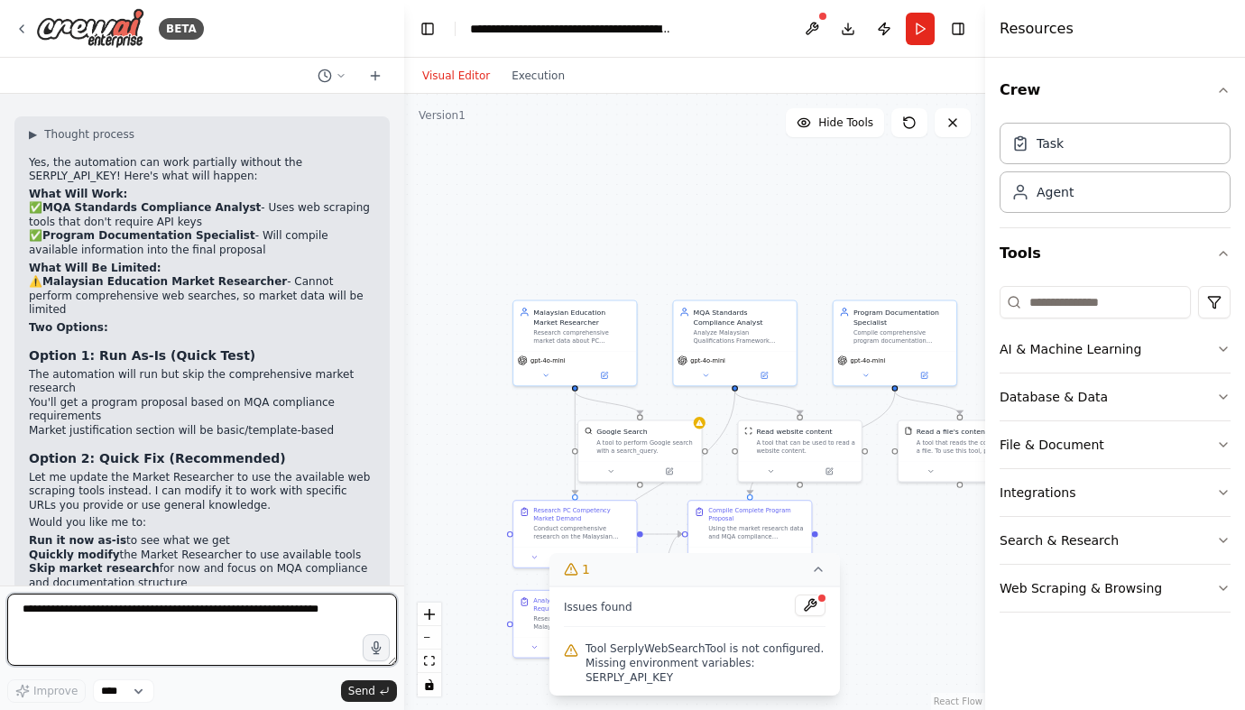
click at [219, 620] on textarea at bounding box center [202, 630] width 390 height 72
type textarea "**********"
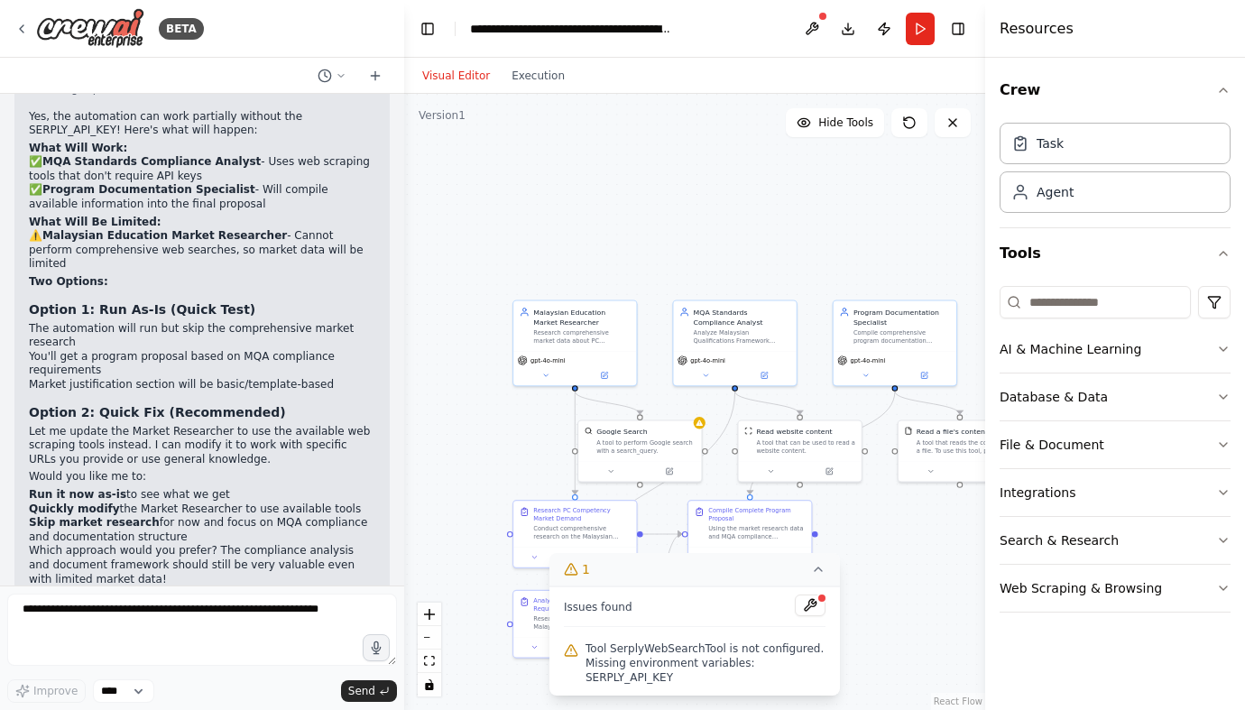
scroll to position [3592, 0]
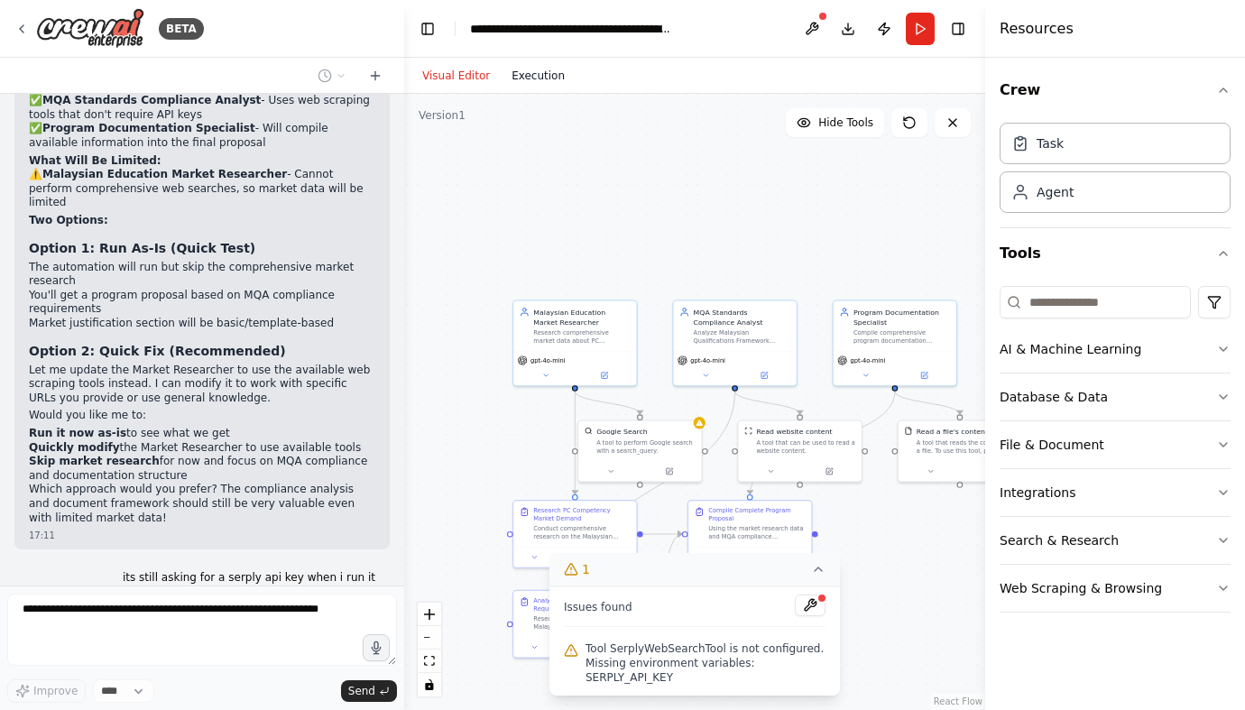
click at [546, 81] on button "Execution" at bounding box center [538, 76] width 75 height 22
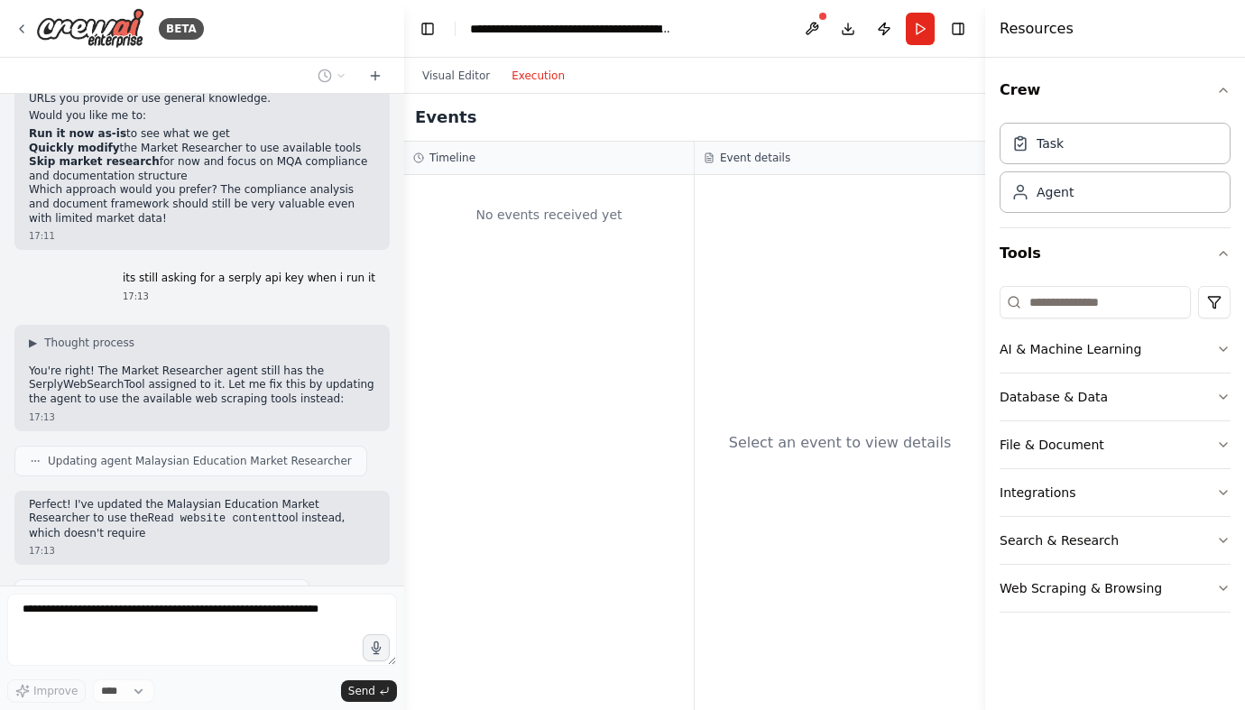
scroll to position [3892, 0]
click at [468, 75] on button "Visual Editor" at bounding box center [455, 76] width 89 height 22
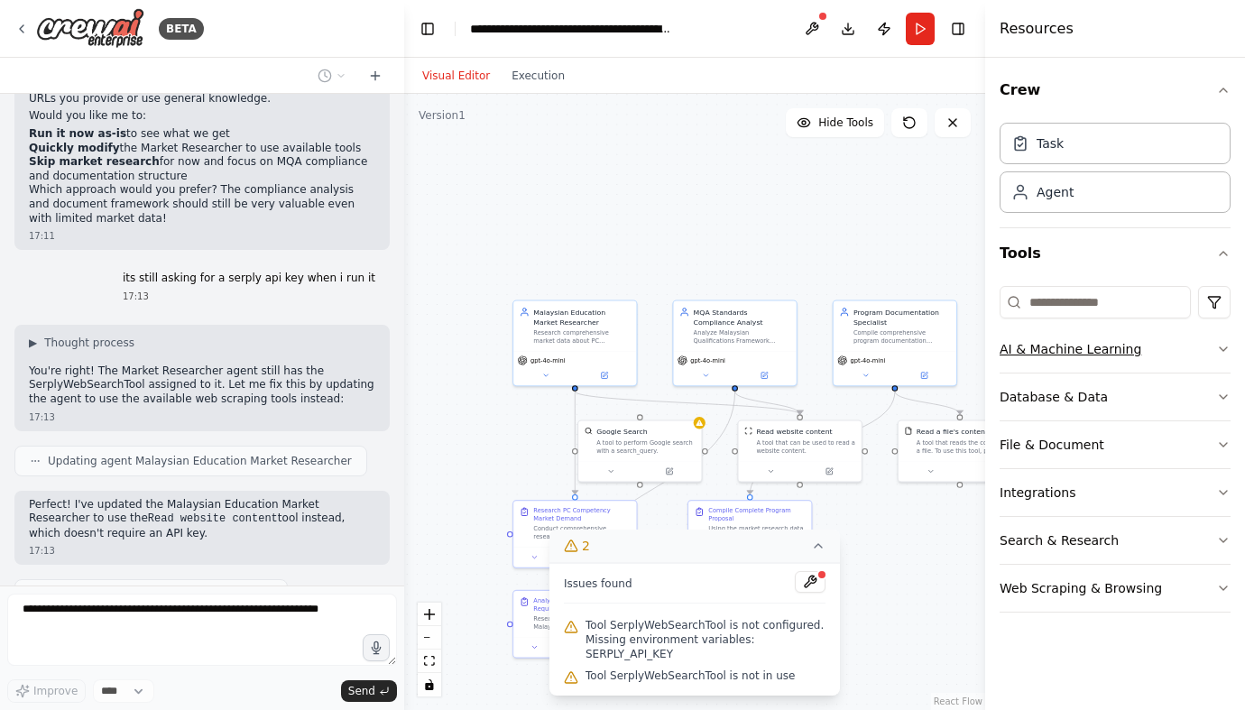
scroll to position [3998, 0]
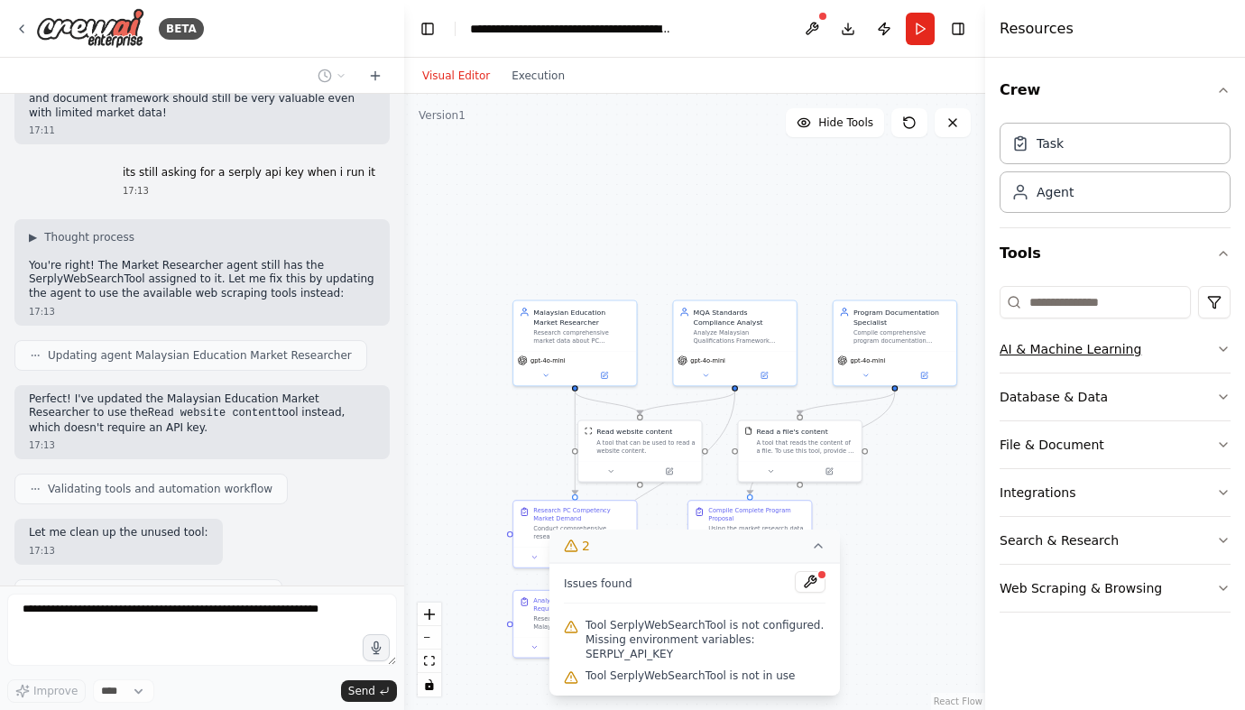
click at [1074, 360] on button "AI & Machine Learning" at bounding box center [1115, 349] width 231 height 47
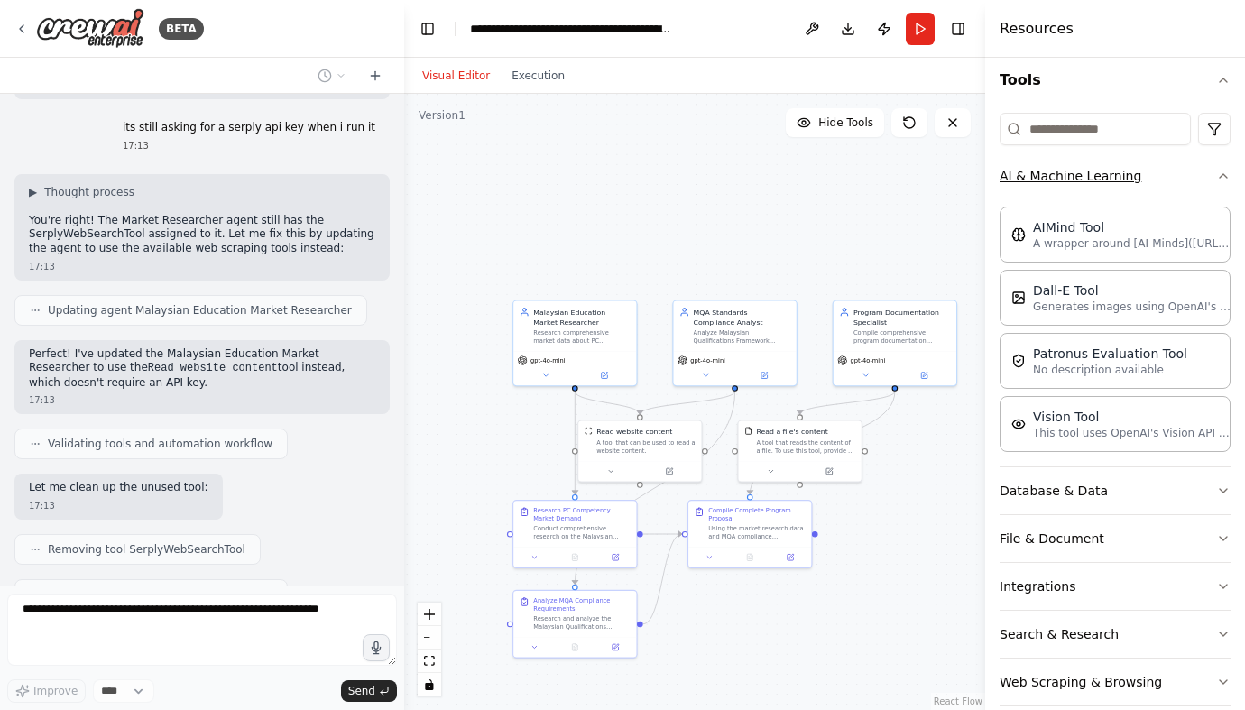
scroll to position [198, 0]
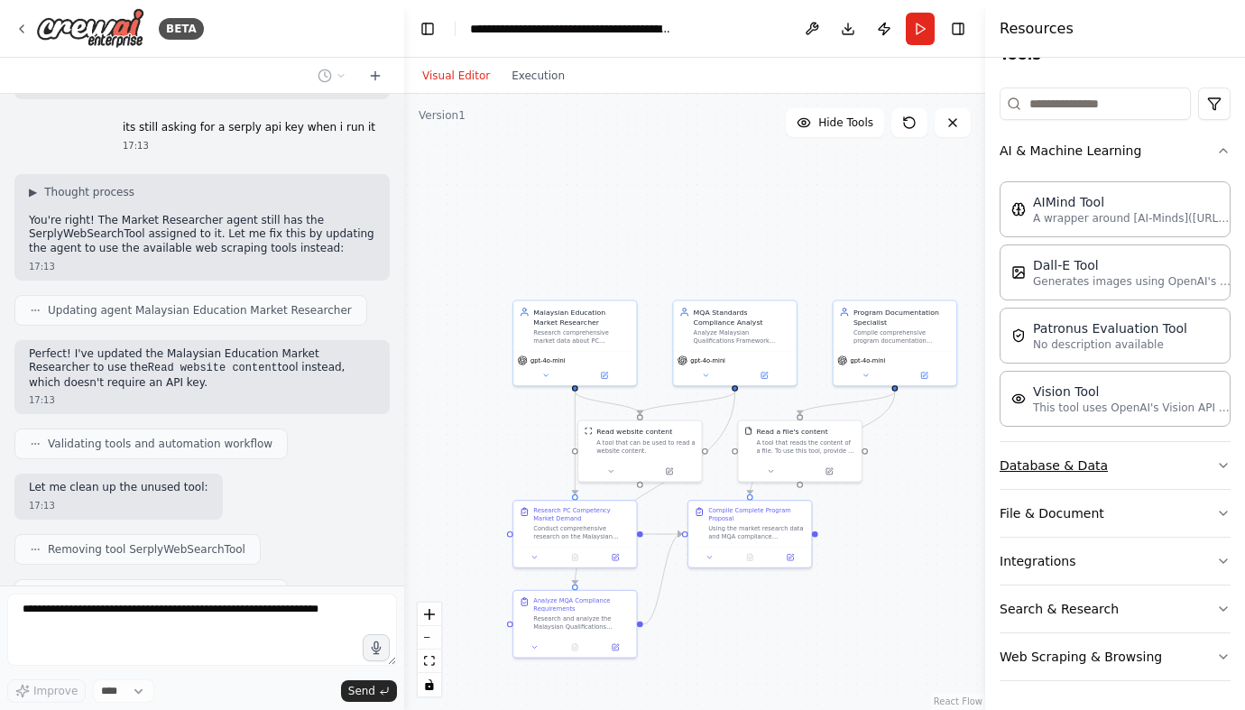
click at [1053, 469] on button "Database & Data" at bounding box center [1115, 465] width 231 height 47
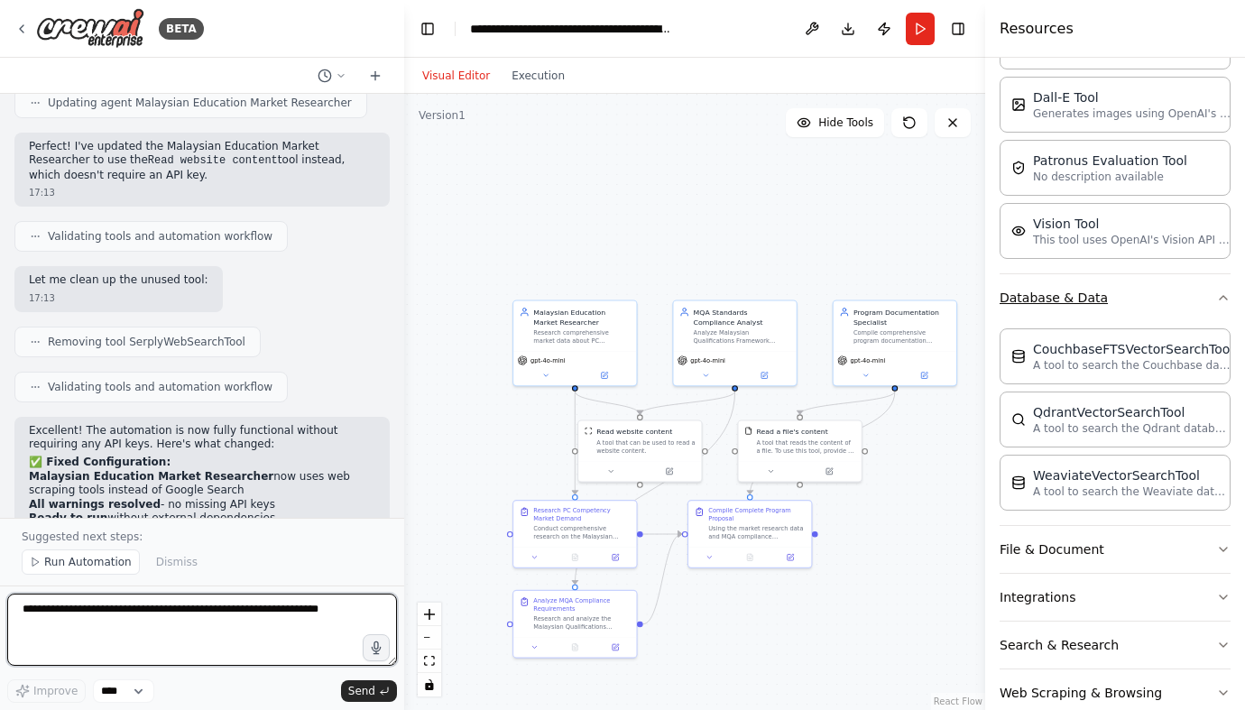
scroll to position [402, 0]
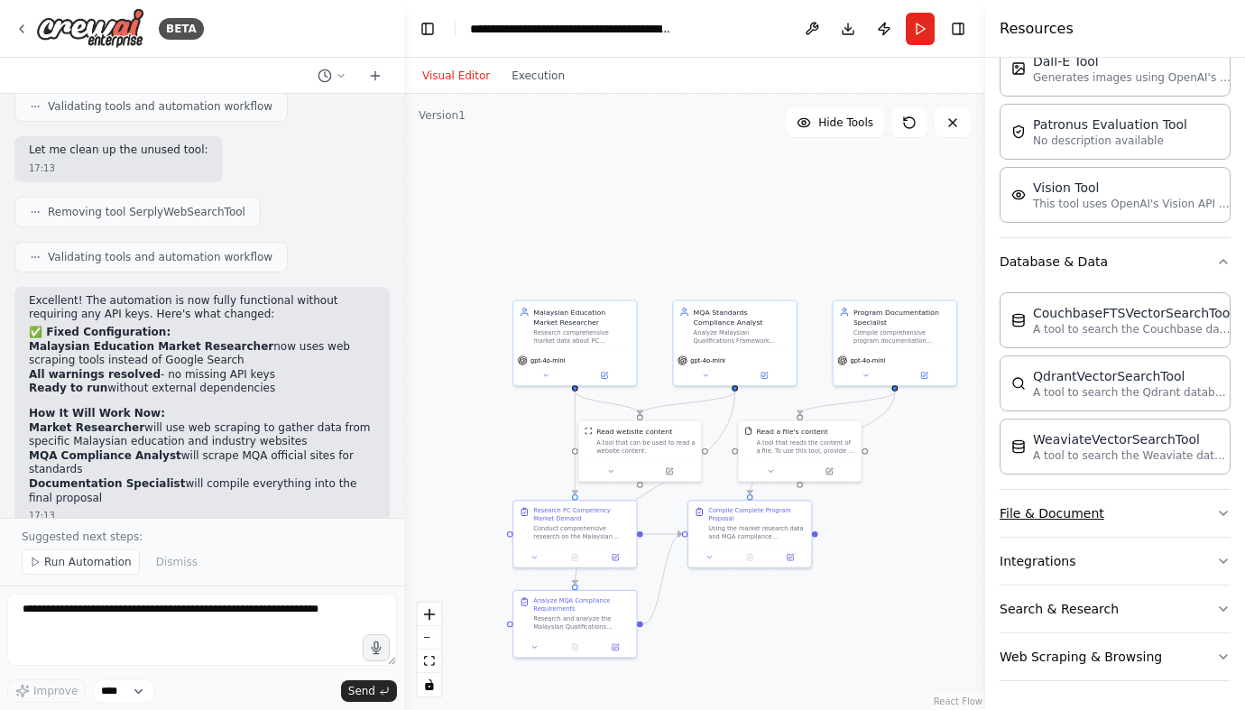
click at [1047, 506] on button "File & Document" at bounding box center [1115, 513] width 231 height 47
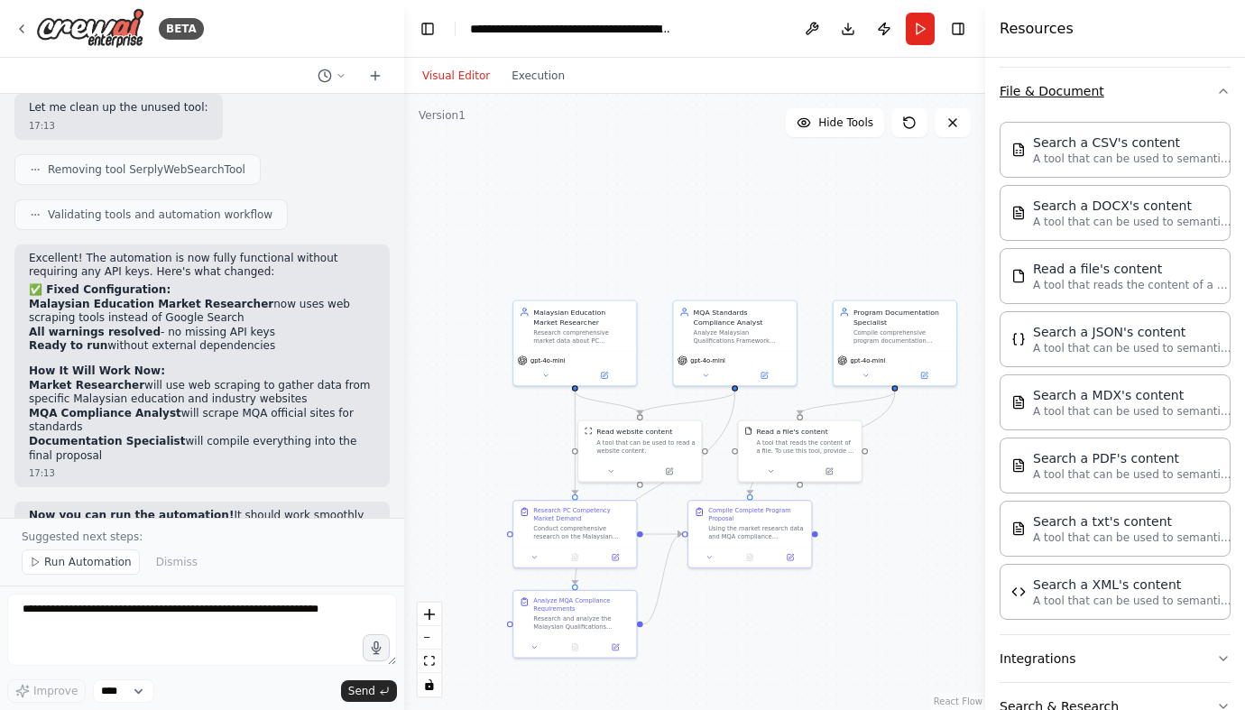
scroll to position [922, 0]
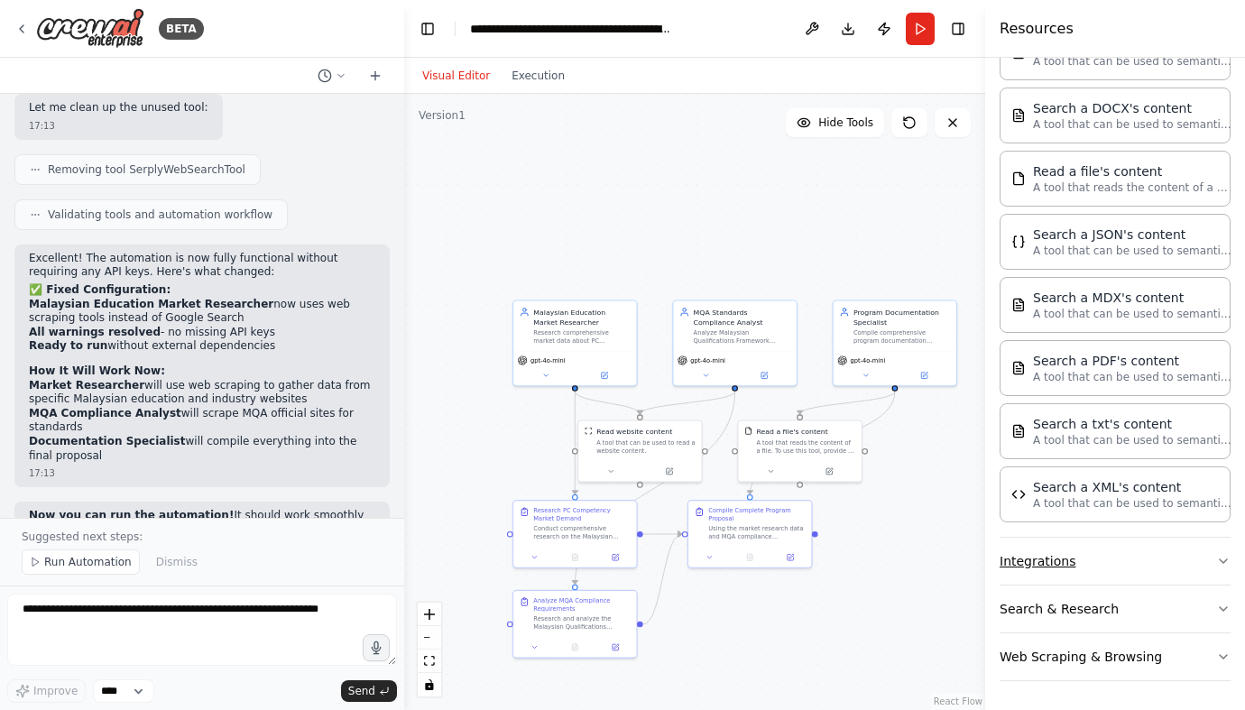
click at [1028, 568] on button "Integrations" at bounding box center [1115, 561] width 231 height 47
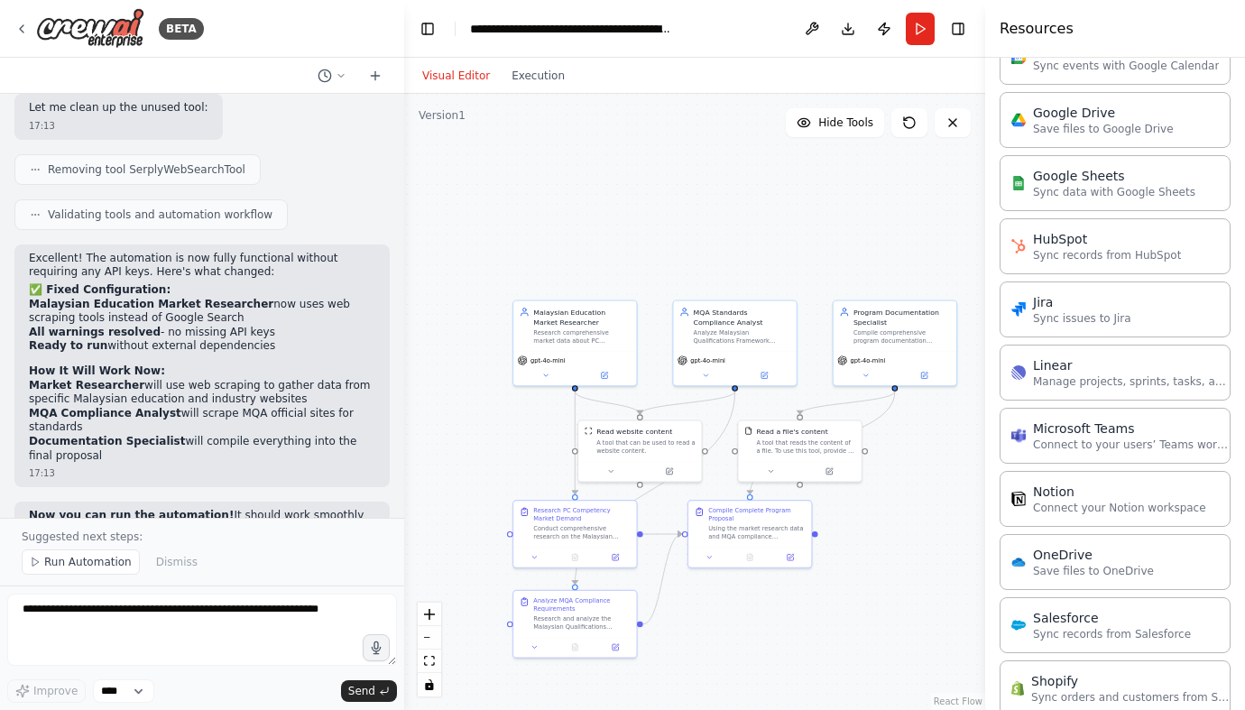
scroll to position [2199, 0]
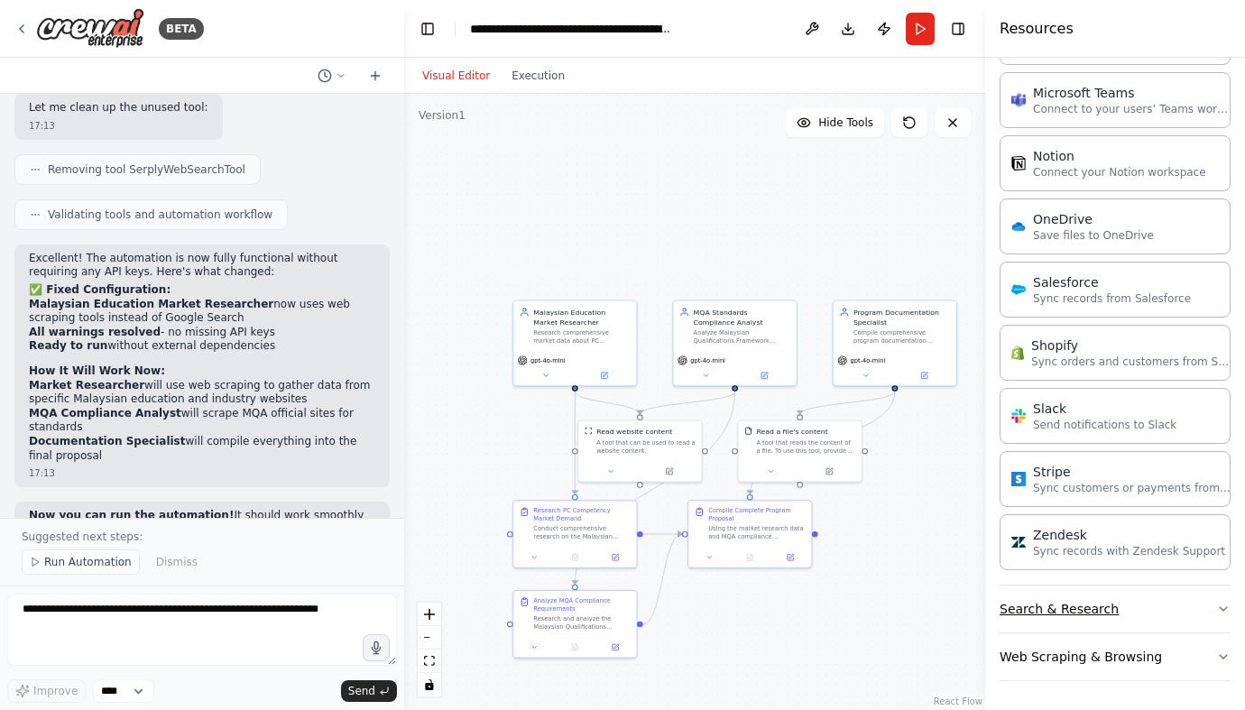
click at [1030, 605] on button "Search & Research" at bounding box center [1115, 609] width 231 height 47
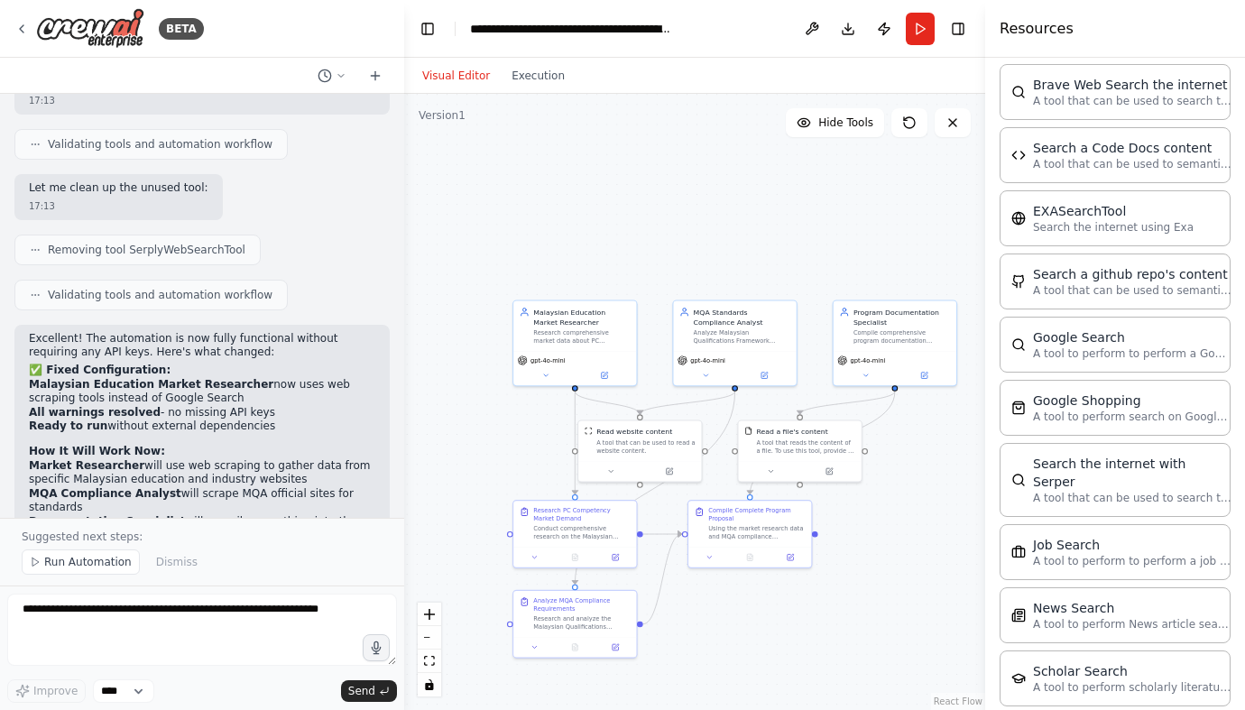
scroll to position [4422, 0]
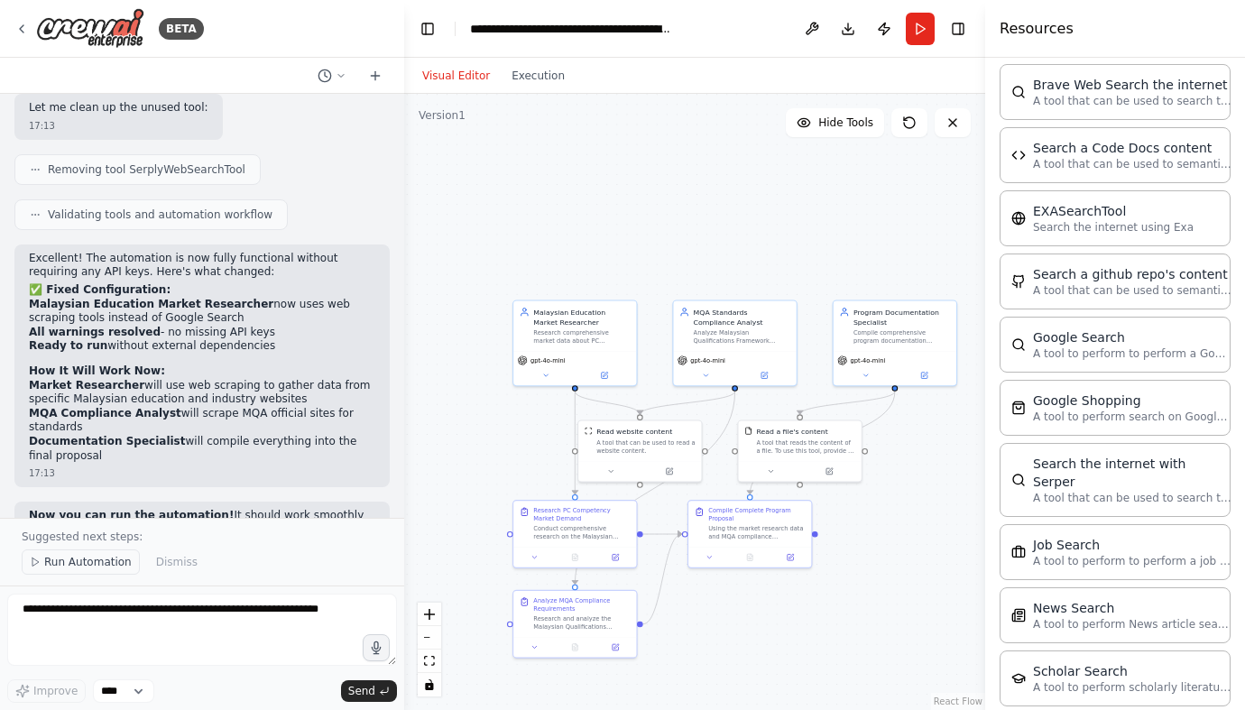
click at [37, 562] on polygon at bounding box center [35, 562] width 6 height 8
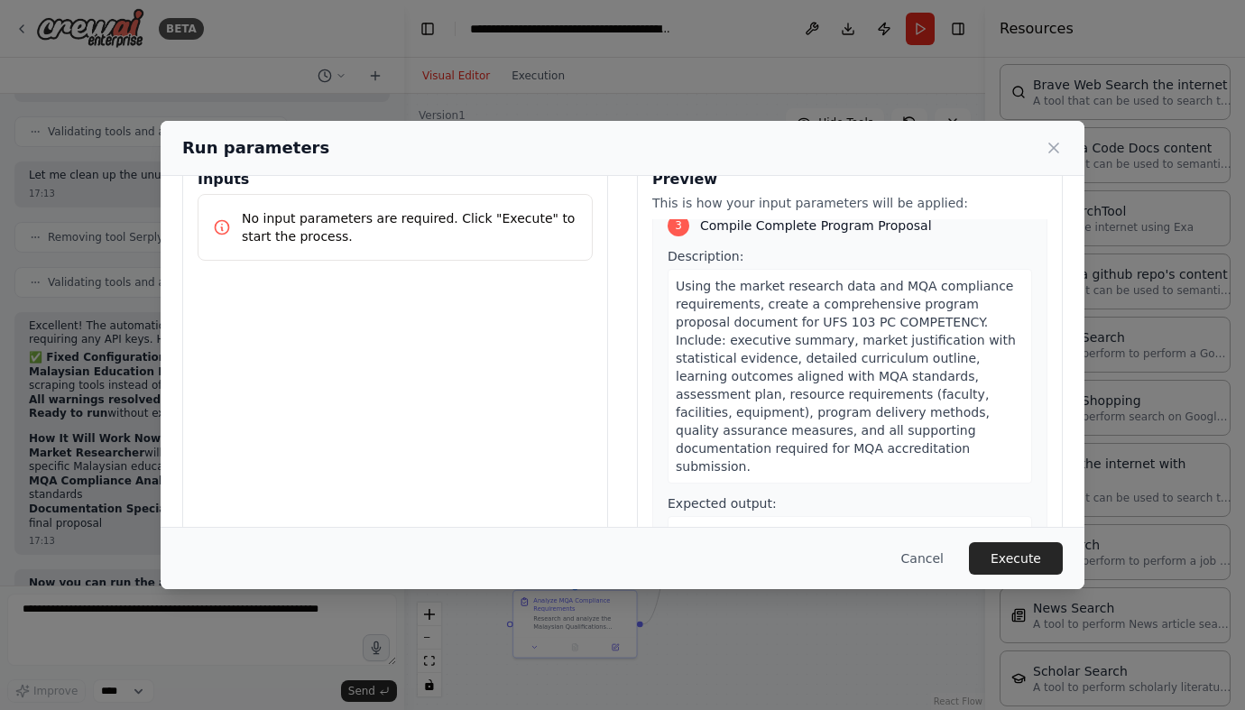
scroll to position [119, 0]
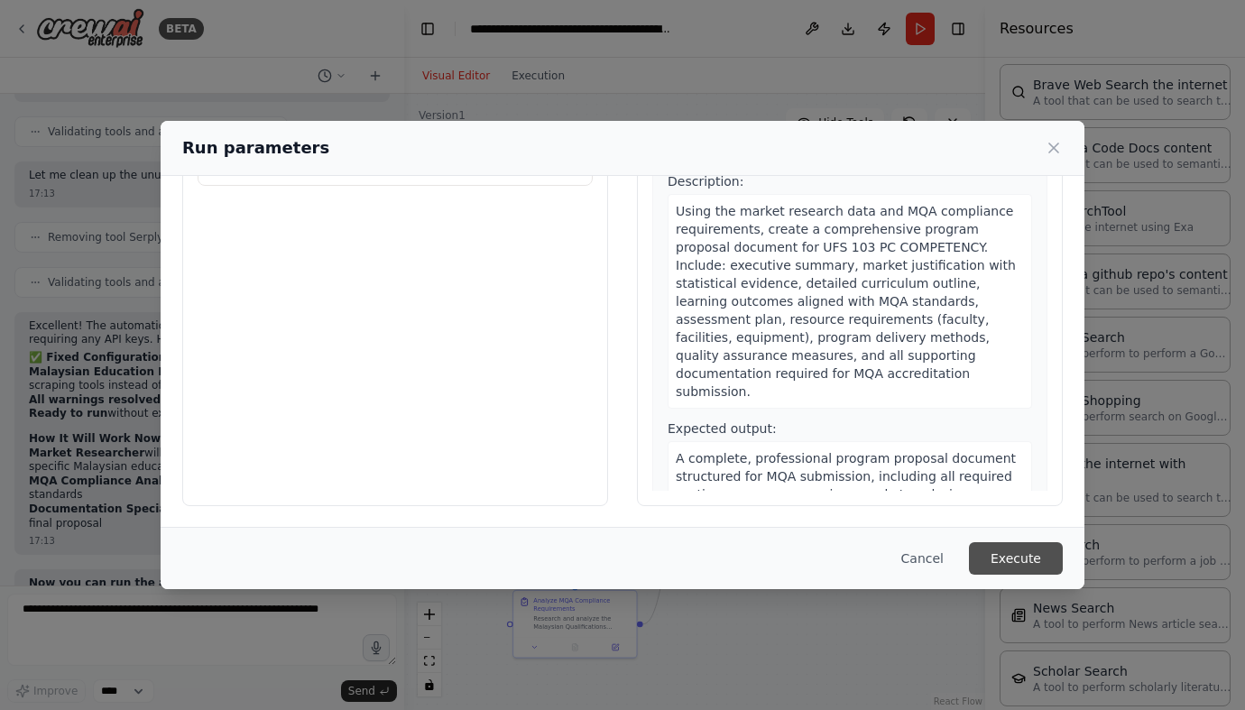
click at [991, 559] on button "Execute" at bounding box center [1016, 558] width 94 height 32
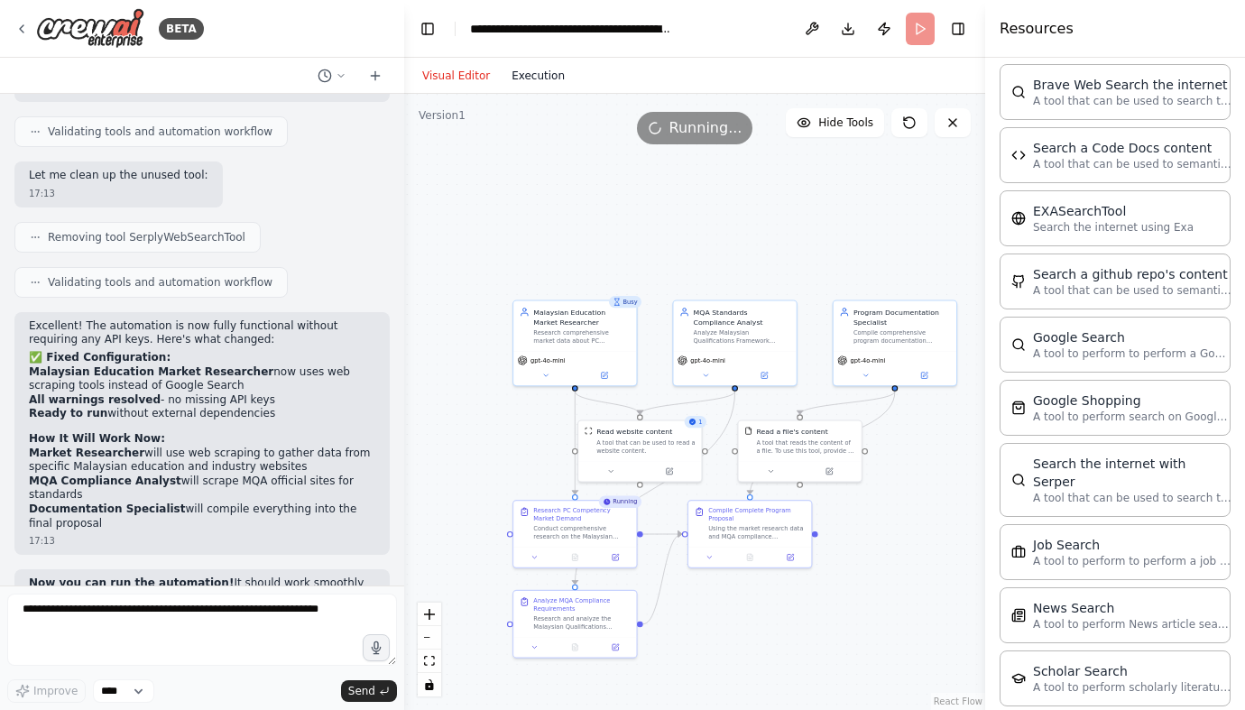
click at [533, 80] on button "Execution" at bounding box center [538, 76] width 75 height 22
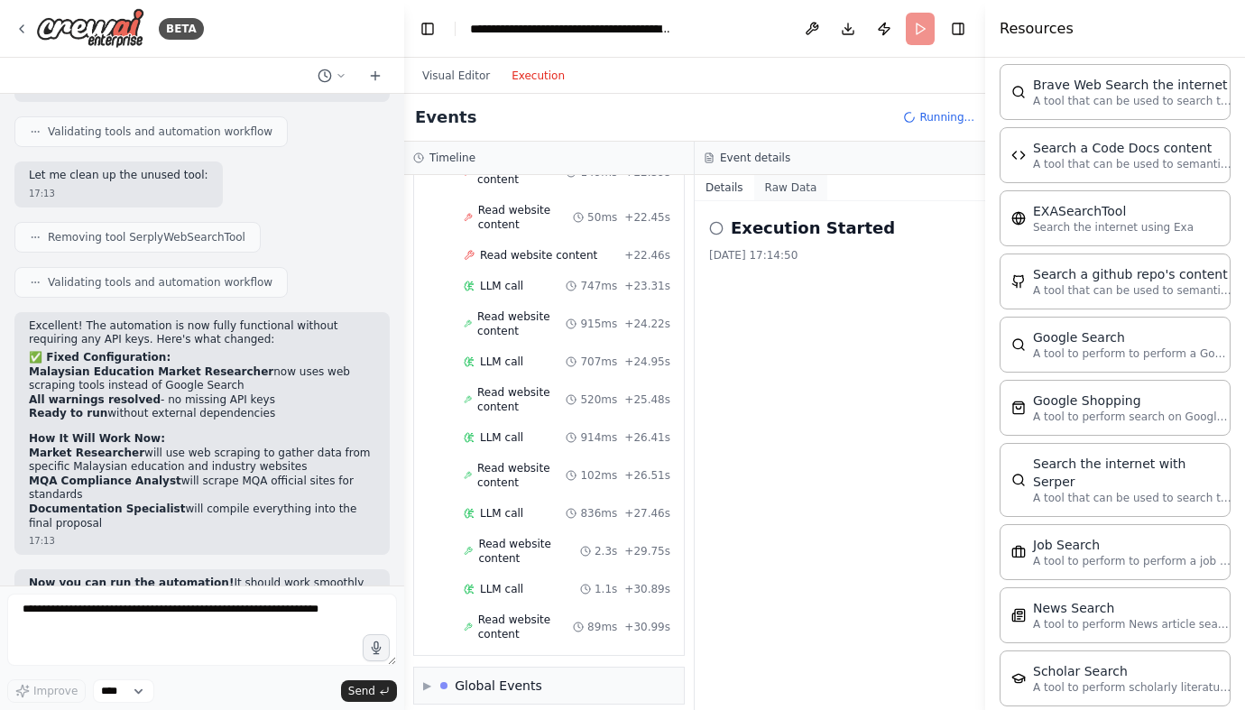
scroll to position [1020, 0]
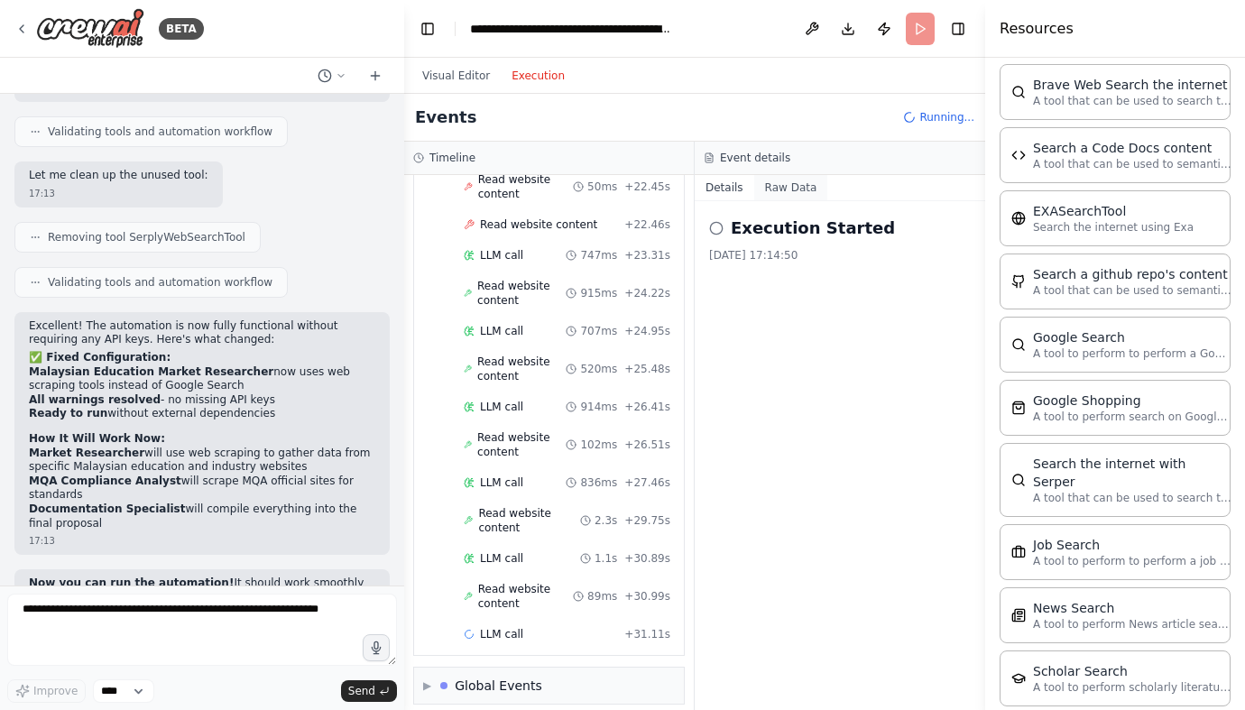
click at [772, 189] on button "Raw Data" at bounding box center [791, 187] width 74 height 25
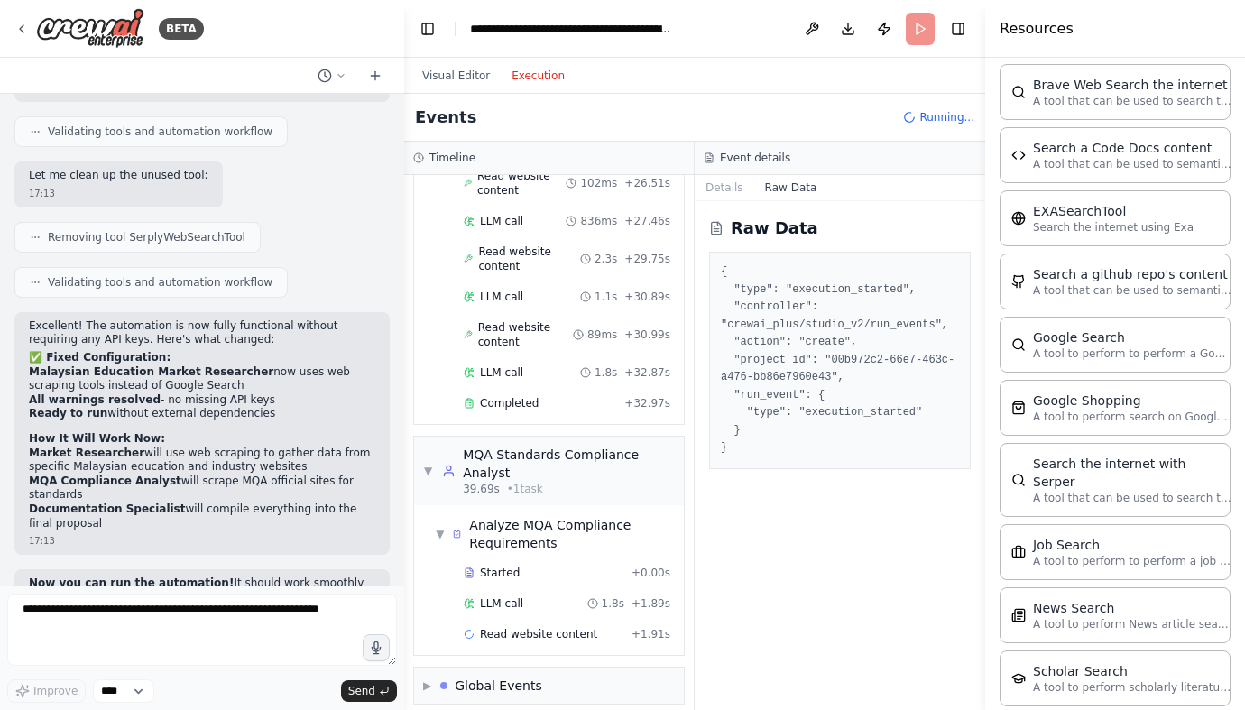
scroll to position [1331, 0]
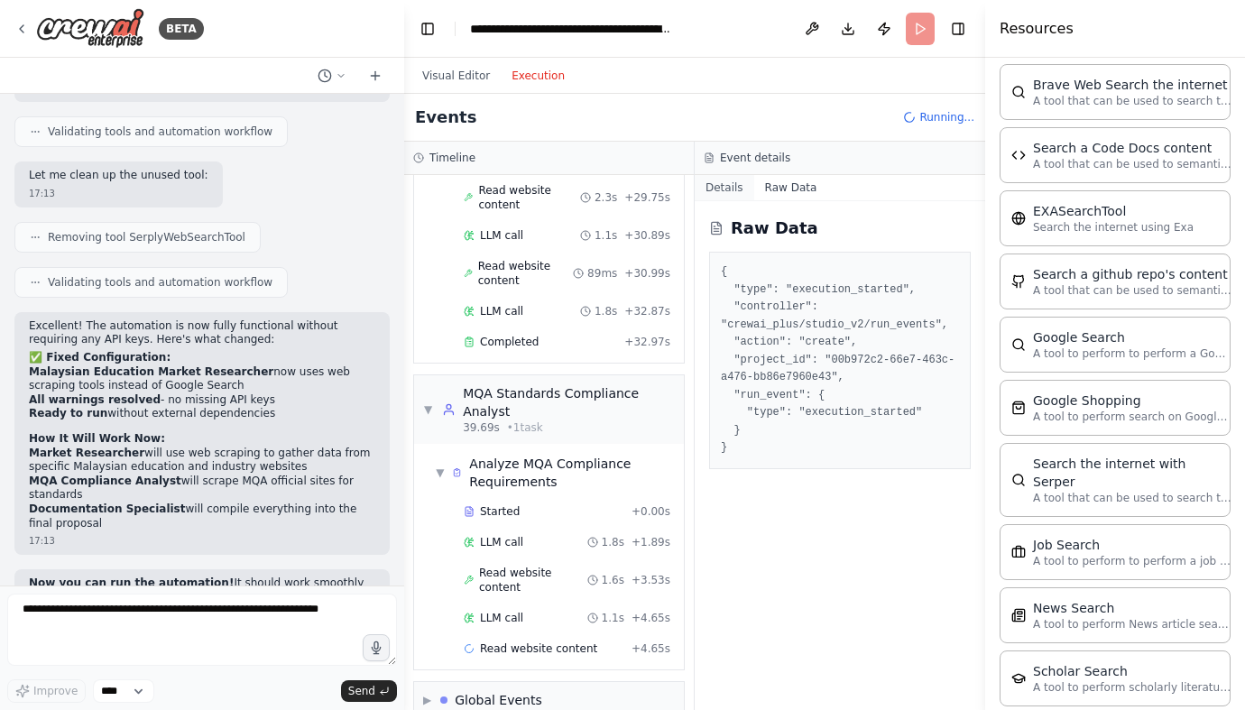
click at [732, 190] on button "Details" at bounding box center [725, 187] width 60 height 25
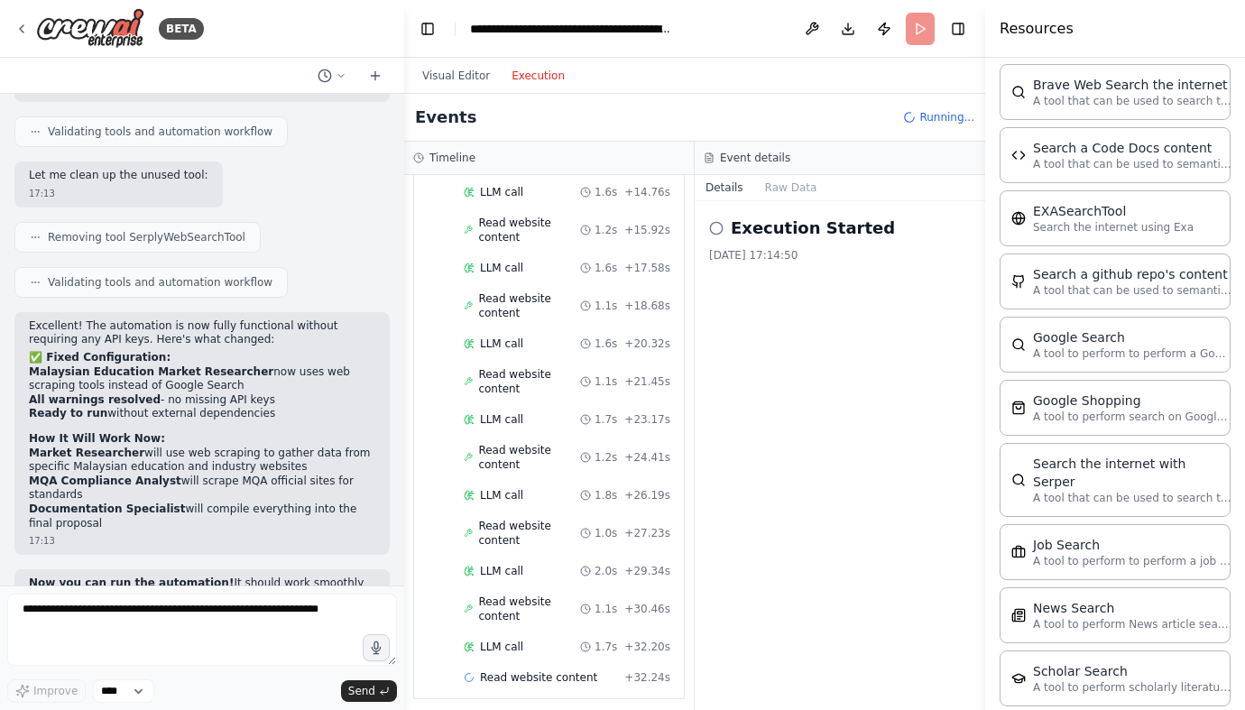
scroll to position [0, 0]
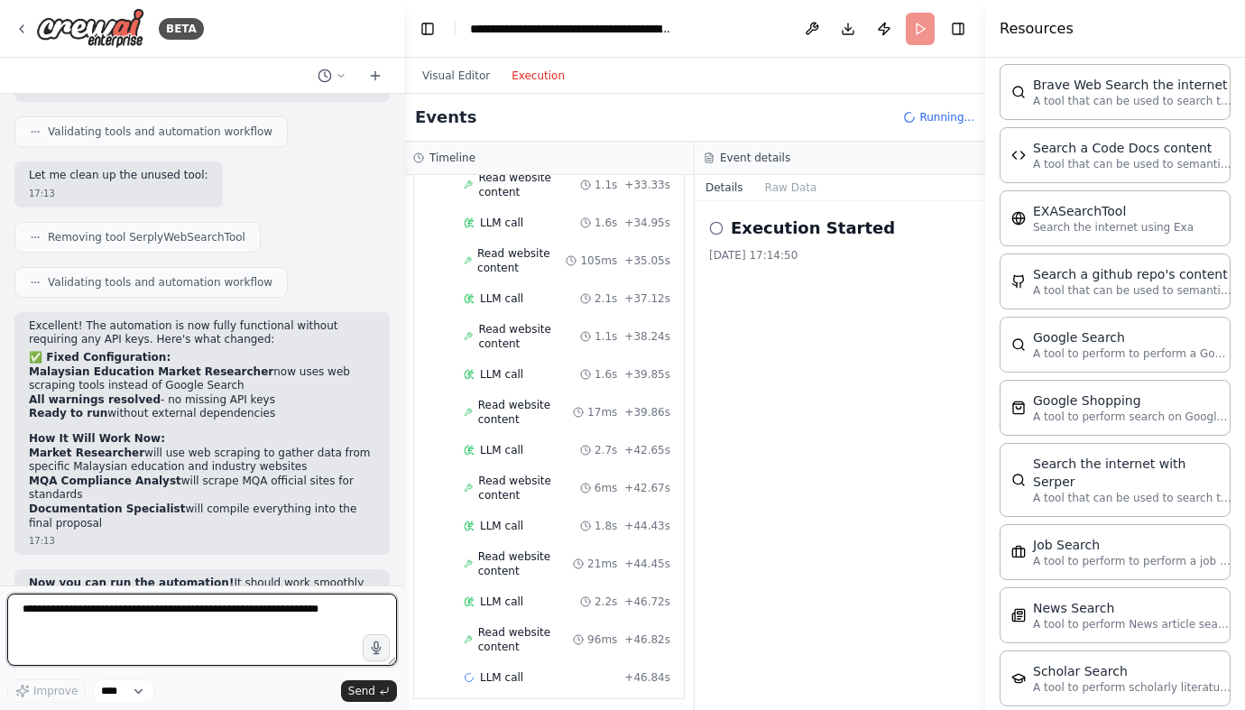
click at [55, 633] on textarea at bounding box center [202, 630] width 390 height 72
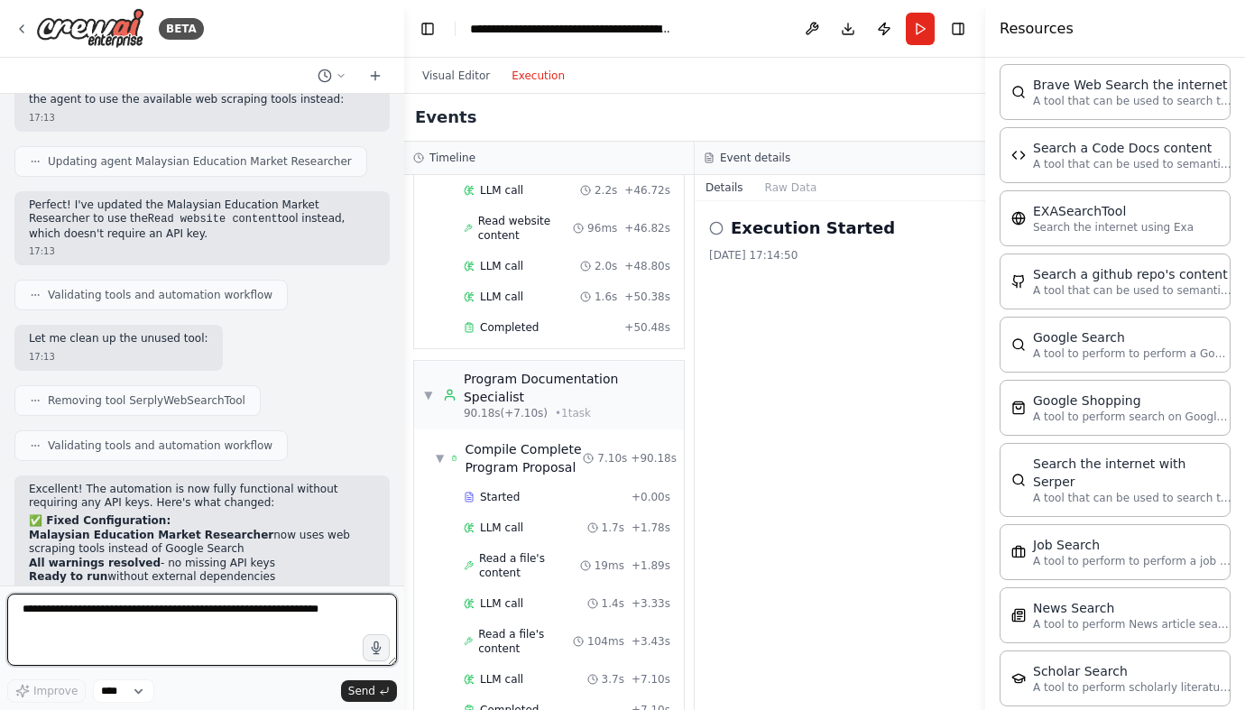
scroll to position [4355, 0]
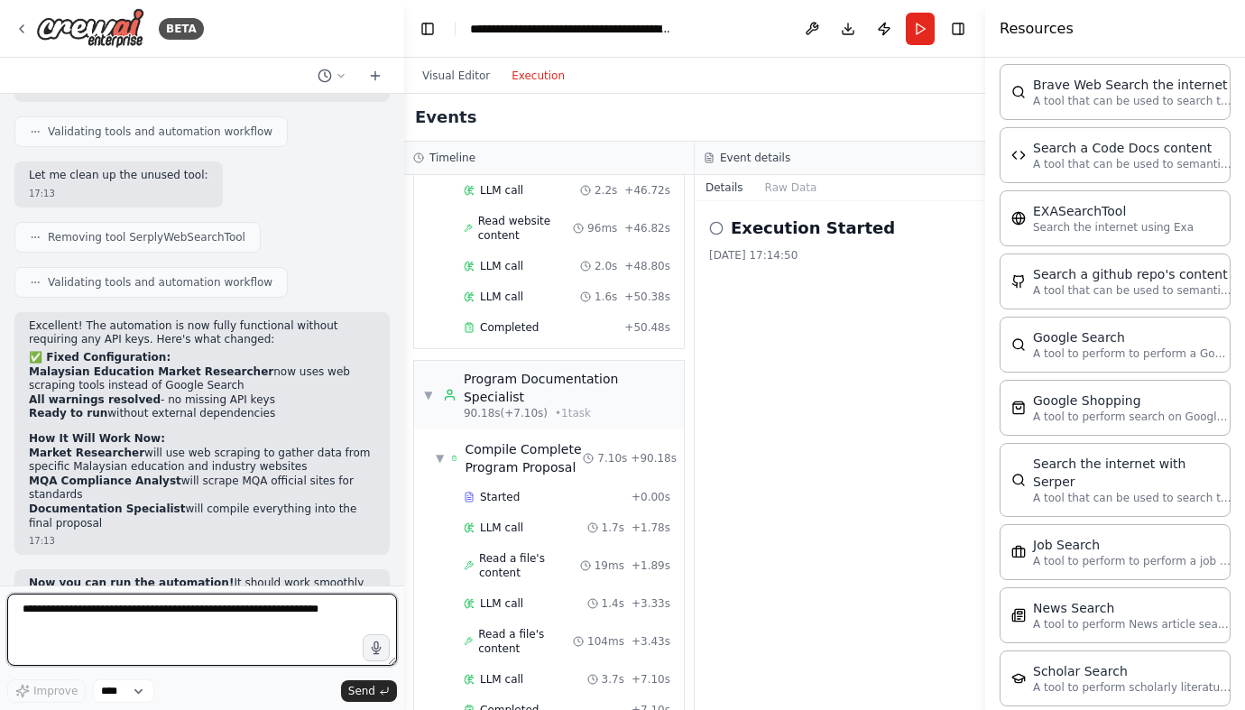
click at [91, 632] on textarea at bounding box center [202, 630] width 390 height 72
type textarea "**********"
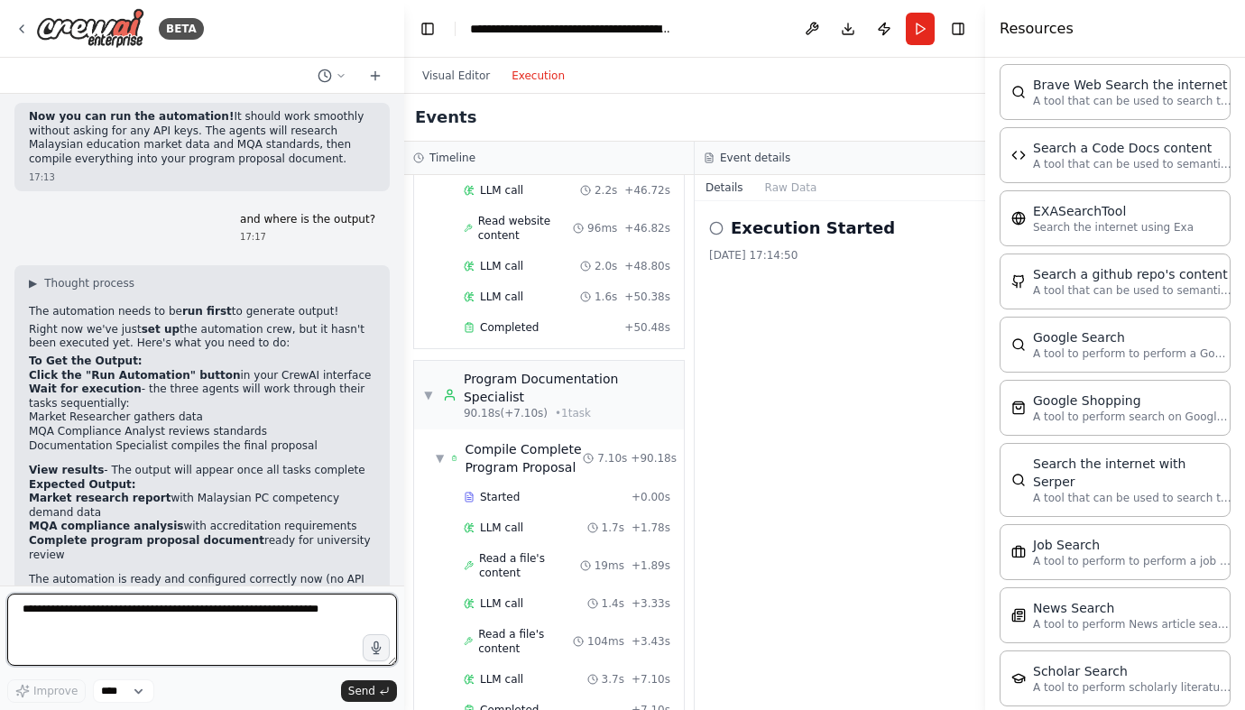
scroll to position [4836, 0]
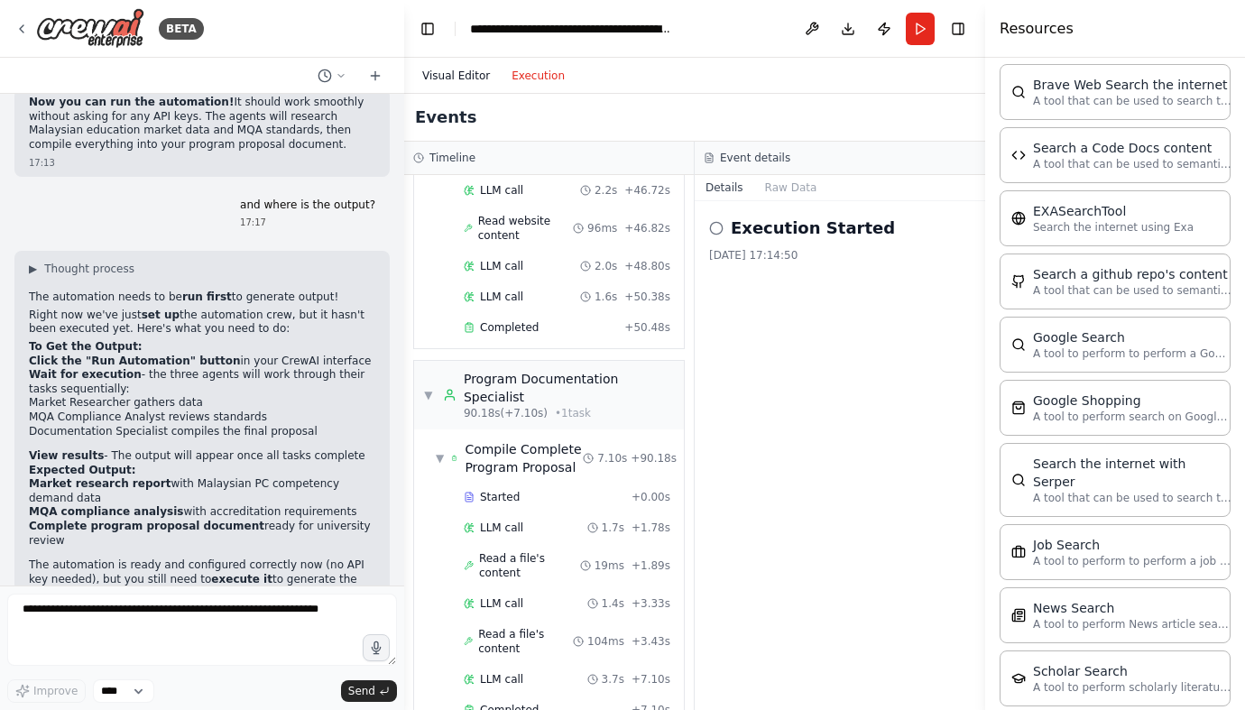
click at [451, 78] on button "Visual Editor" at bounding box center [455, 76] width 89 height 22
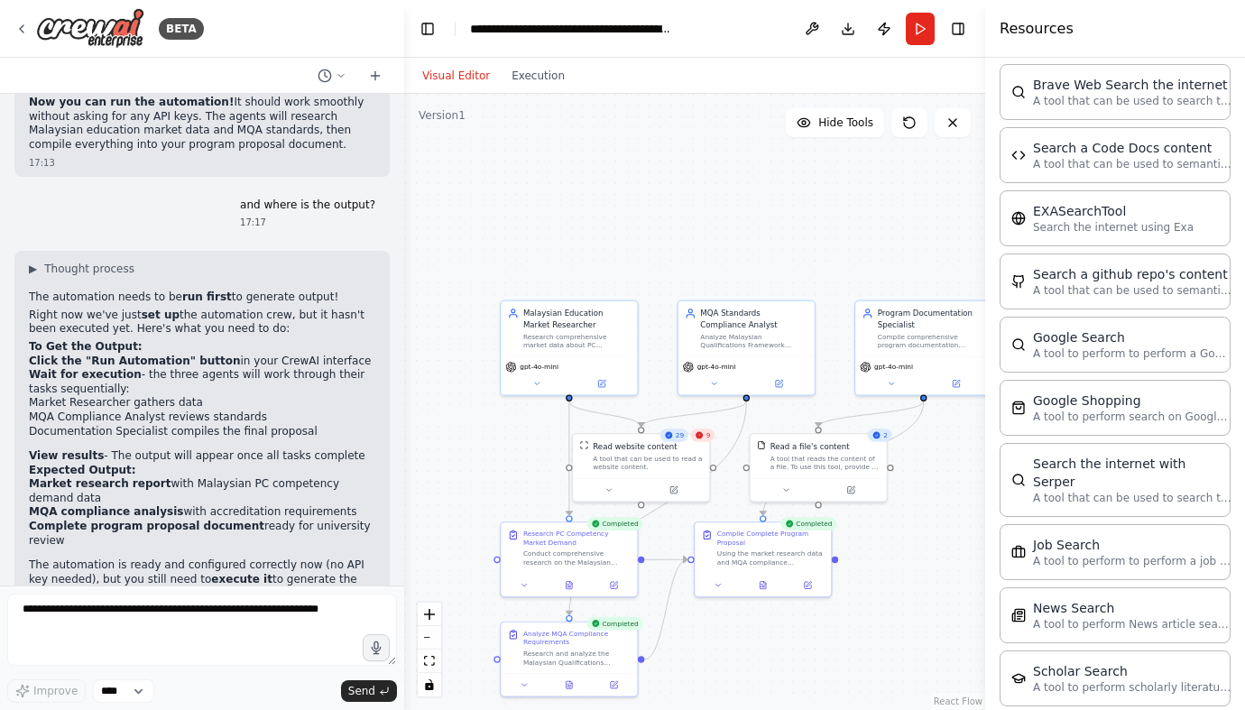
drag, startPoint x: 821, startPoint y: 232, endPoint x: 814, endPoint y: 225, distance: 10.2
click at [814, 225] on div ".deletable-edge-delete-btn { width: 20px; height: 20px; border: 0px solid #ffff…" at bounding box center [694, 402] width 581 height 616
click at [918, 26] on button "Run" at bounding box center [920, 29] width 29 height 32
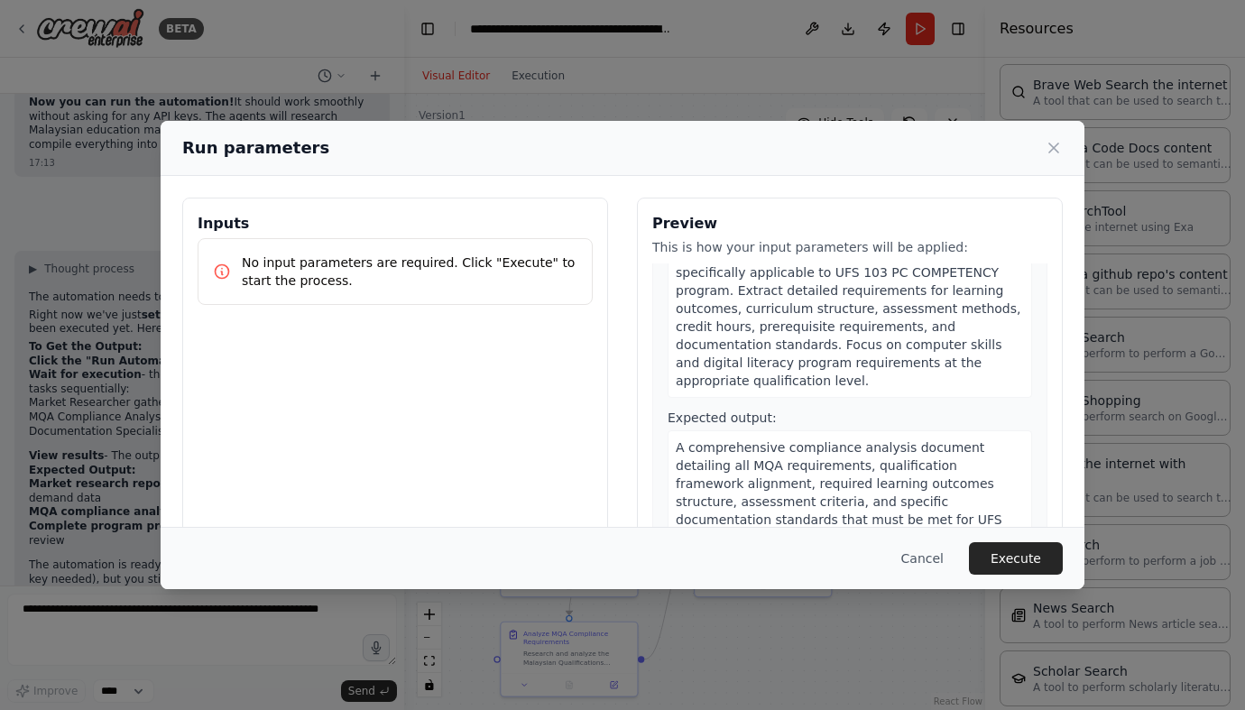
scroll to position [908, 0]
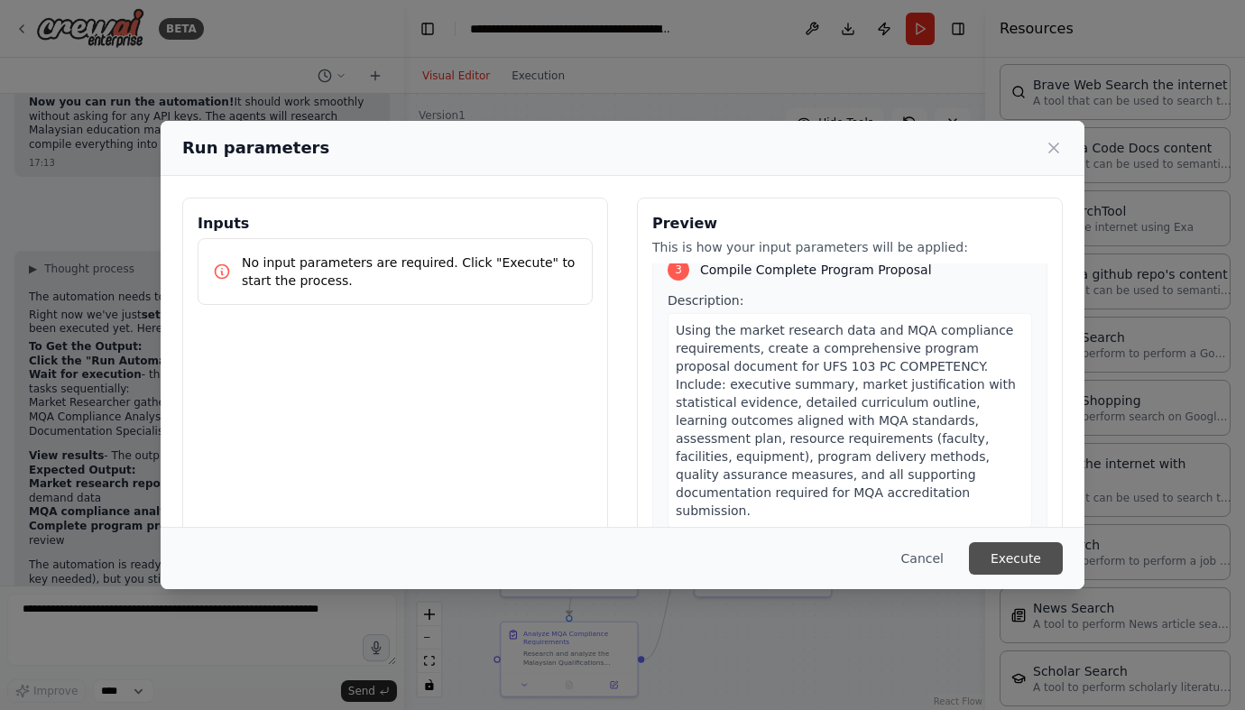
click at [991, 557] on button "Execute" at bounding box center [1016, 558] width 94 height 32
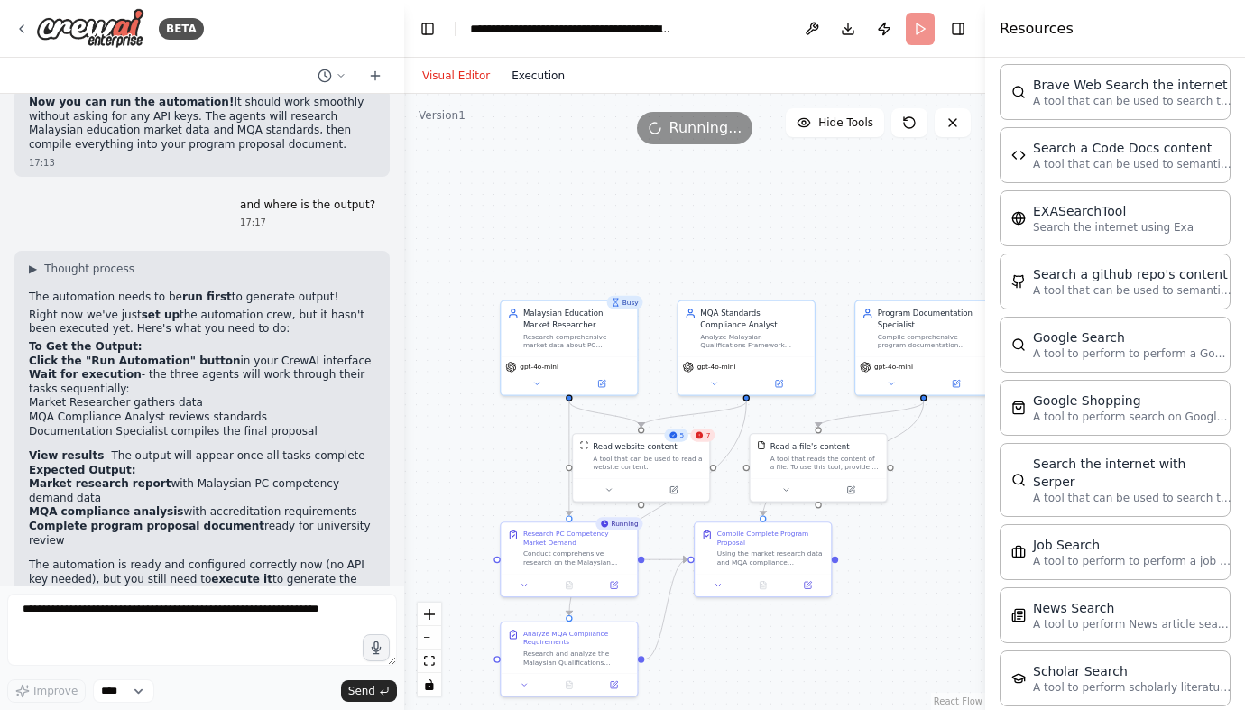
click at [535, 78] on button "Execution" at bounding box center [538, 76] width 75 height 22
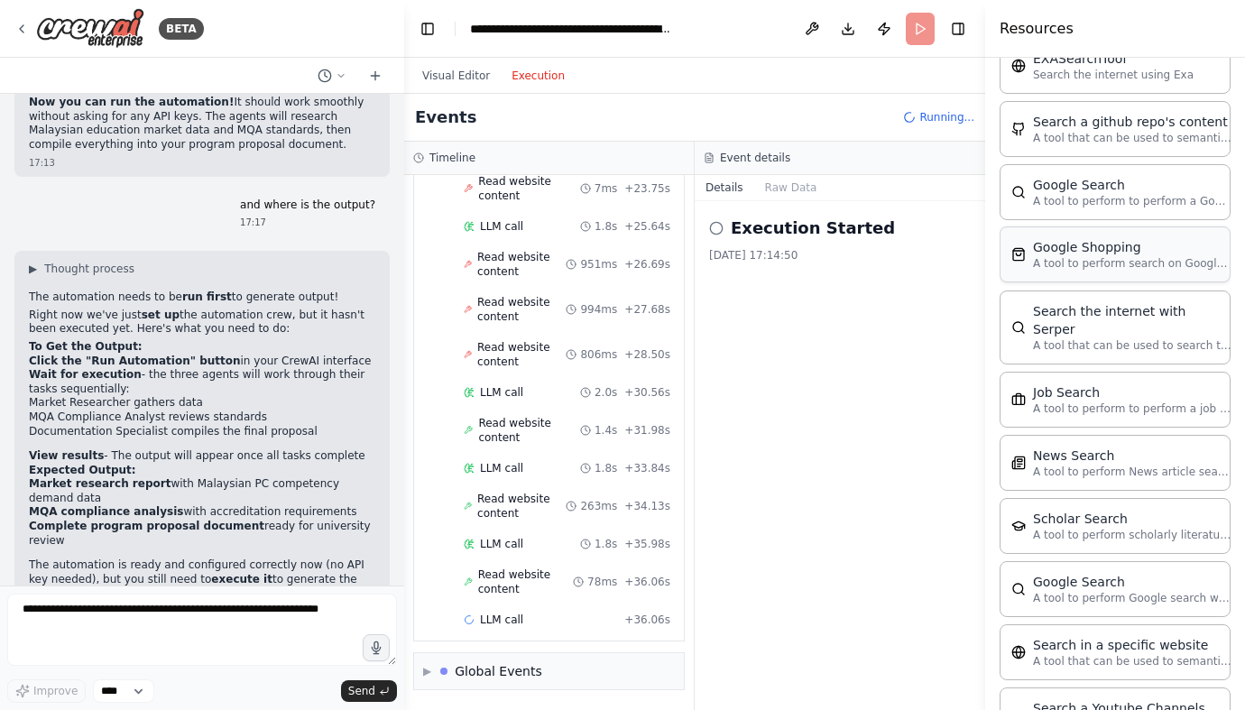
scroll to position [3116, 0]
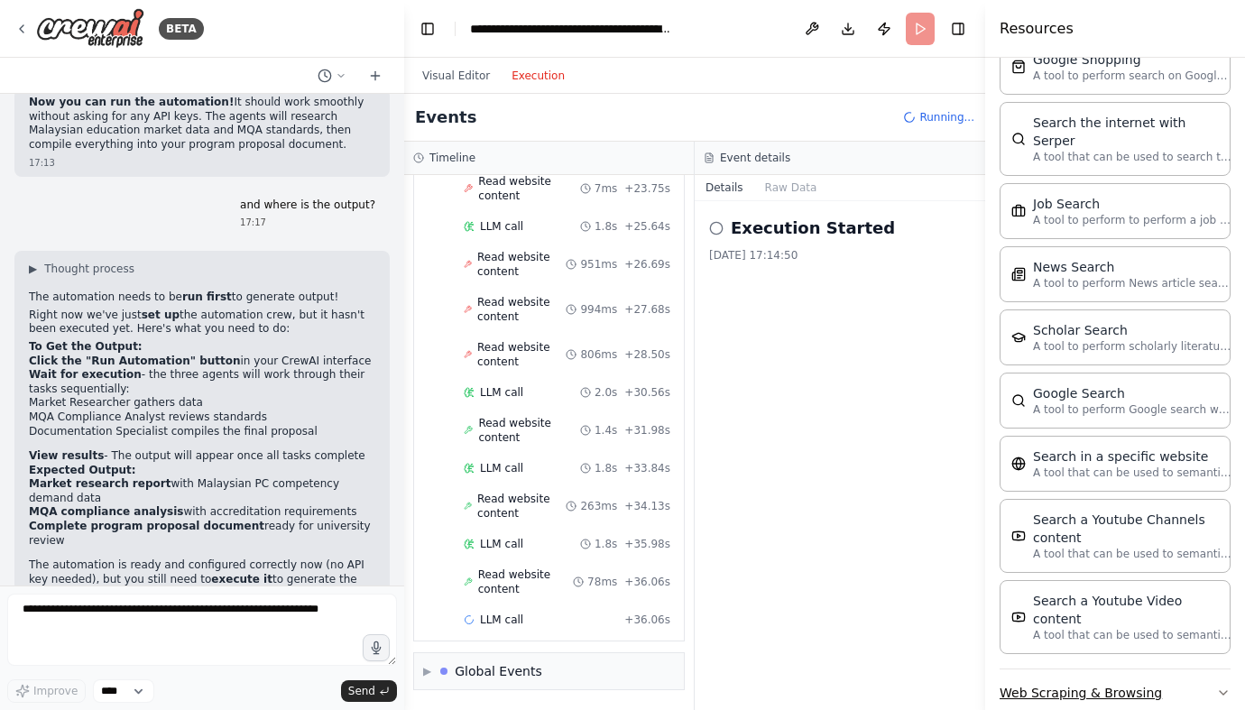
click at [1148, 669] on button "Web Scraping & Browsing" at bounding box center [1115, 692] width 231 height 47
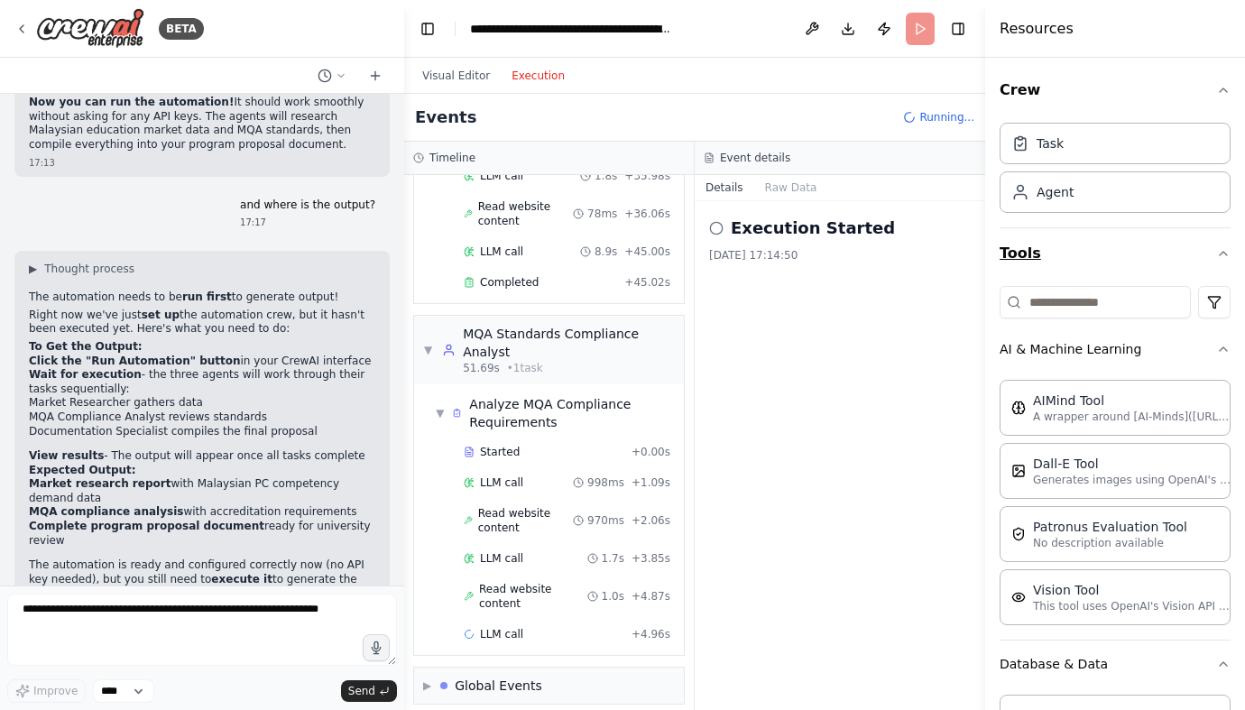
scroll to position [1253, 0]
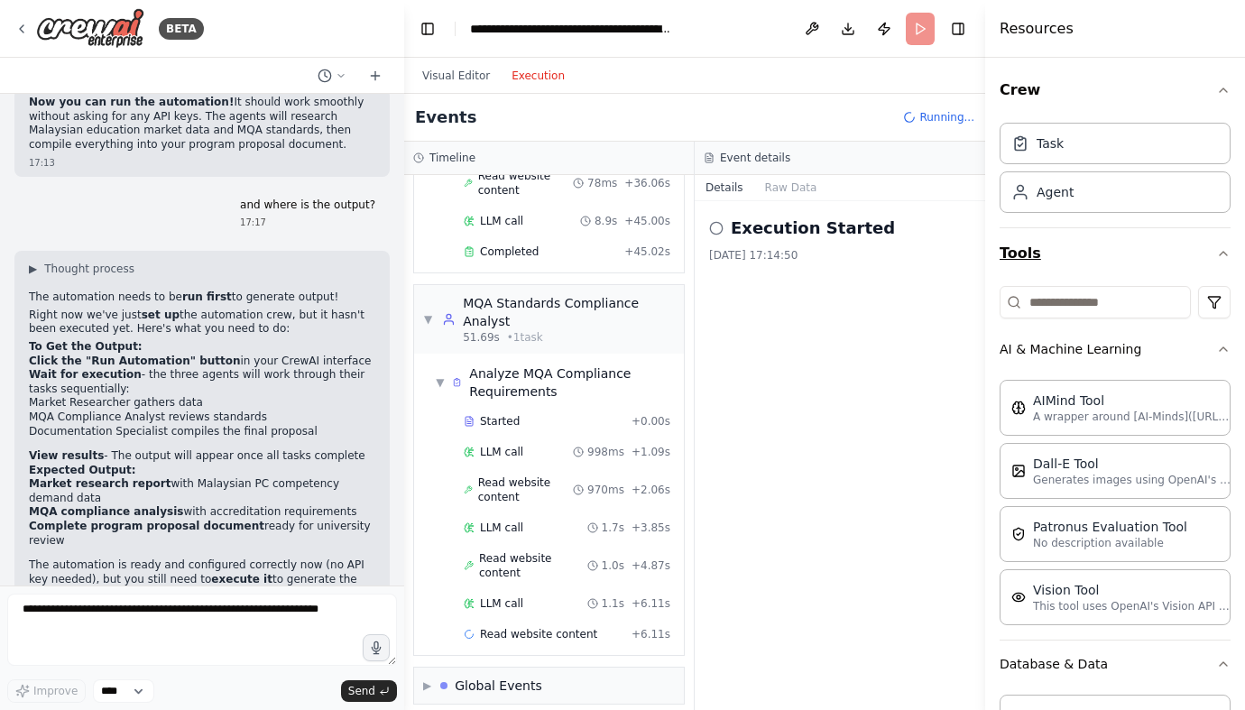
click at [1224, 255] on icon "button" at bounding box center [1223, 253] width 14 height 14
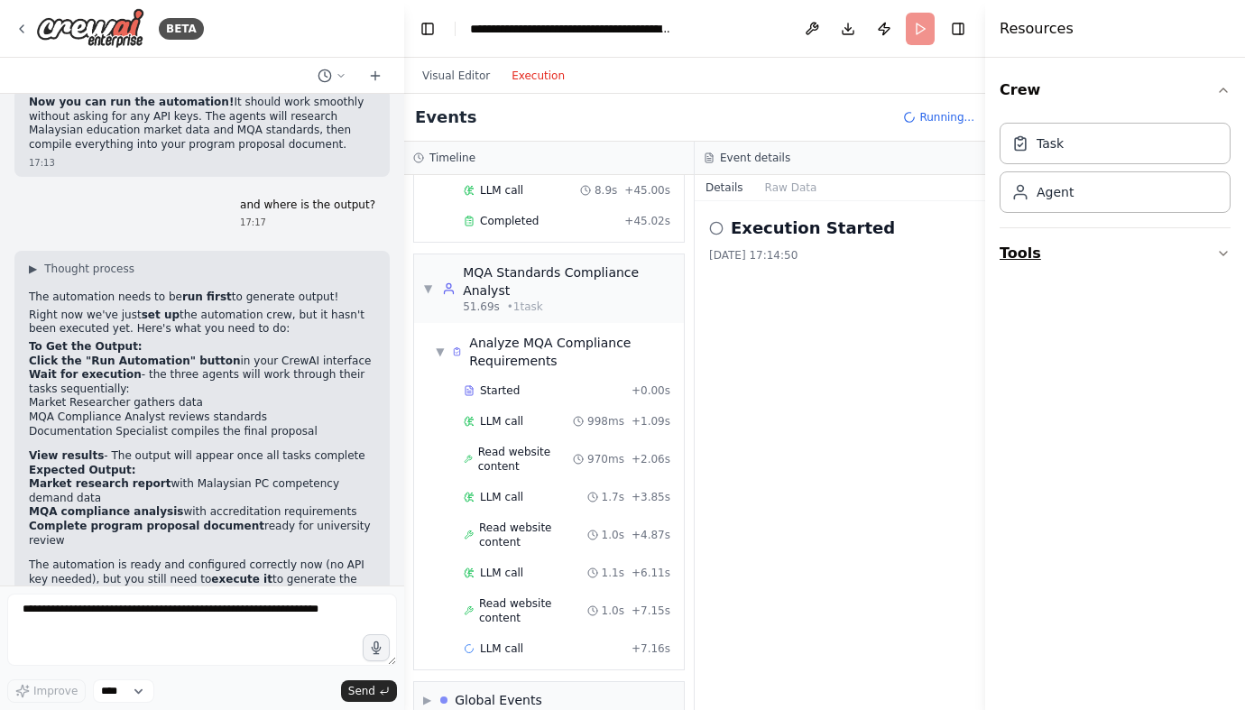
click at [1224, 255] on icon "button" at bounding box center [1223, 253] width 14 height 14
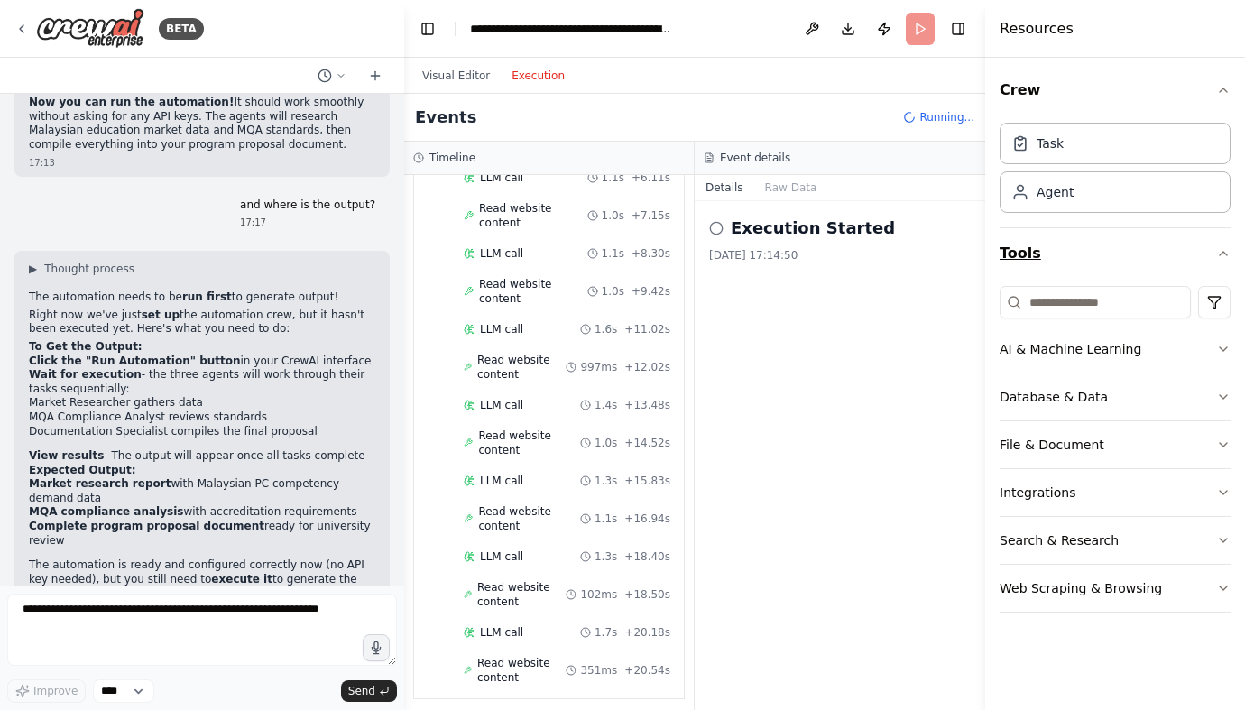
scroll to position [1724, 0]
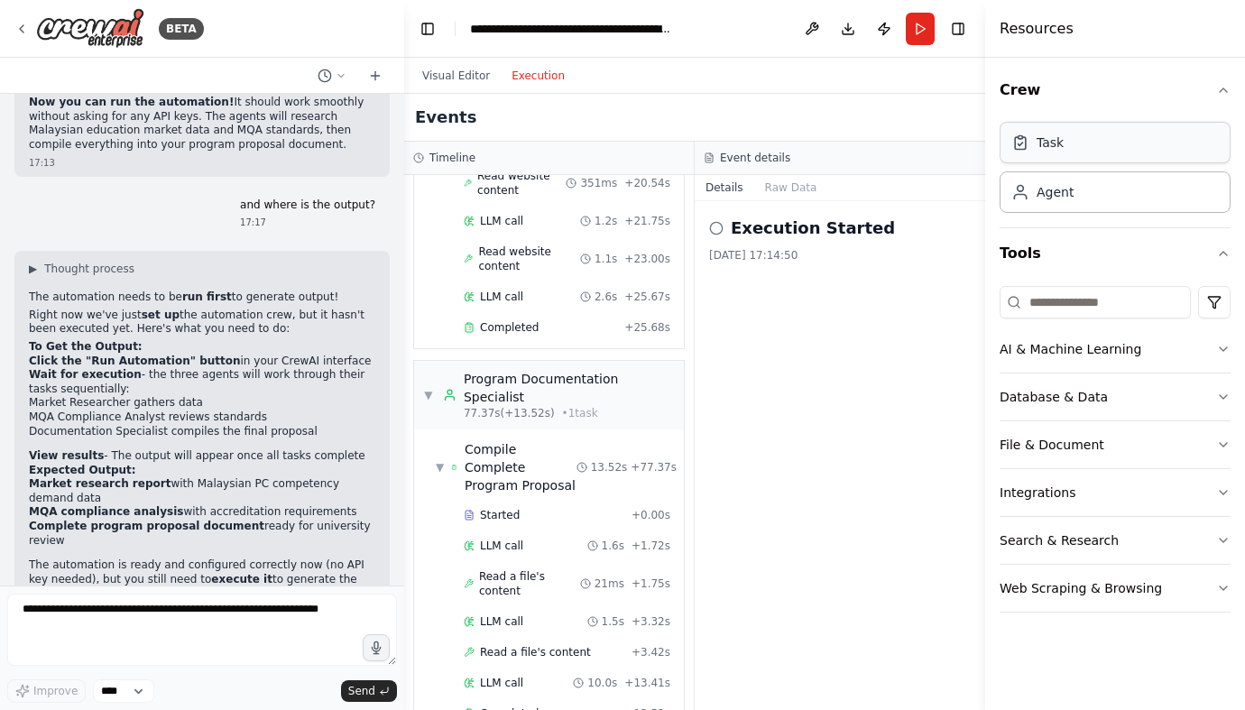
click at [1083, 143] on div "Task" at bounding box center [1115, 142] width 231 height 41
click at [1088, 197] on div "Agent" at bounding box center [1115, 191] width 231 height 41
click at [1224, 253] on icon "button" at bounding box center [1223, 254] width 7 height 4
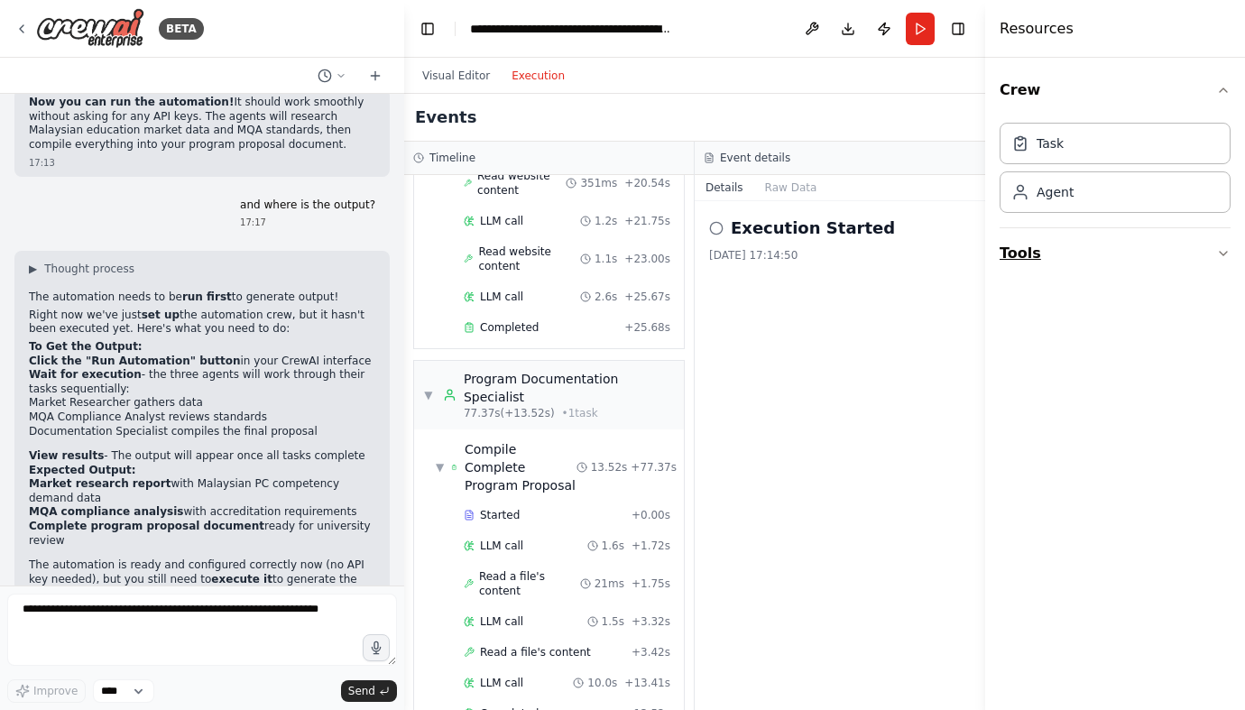
click at [1224, 253] on icon "button" at bounding box center [1223, 254] width 7 height 4
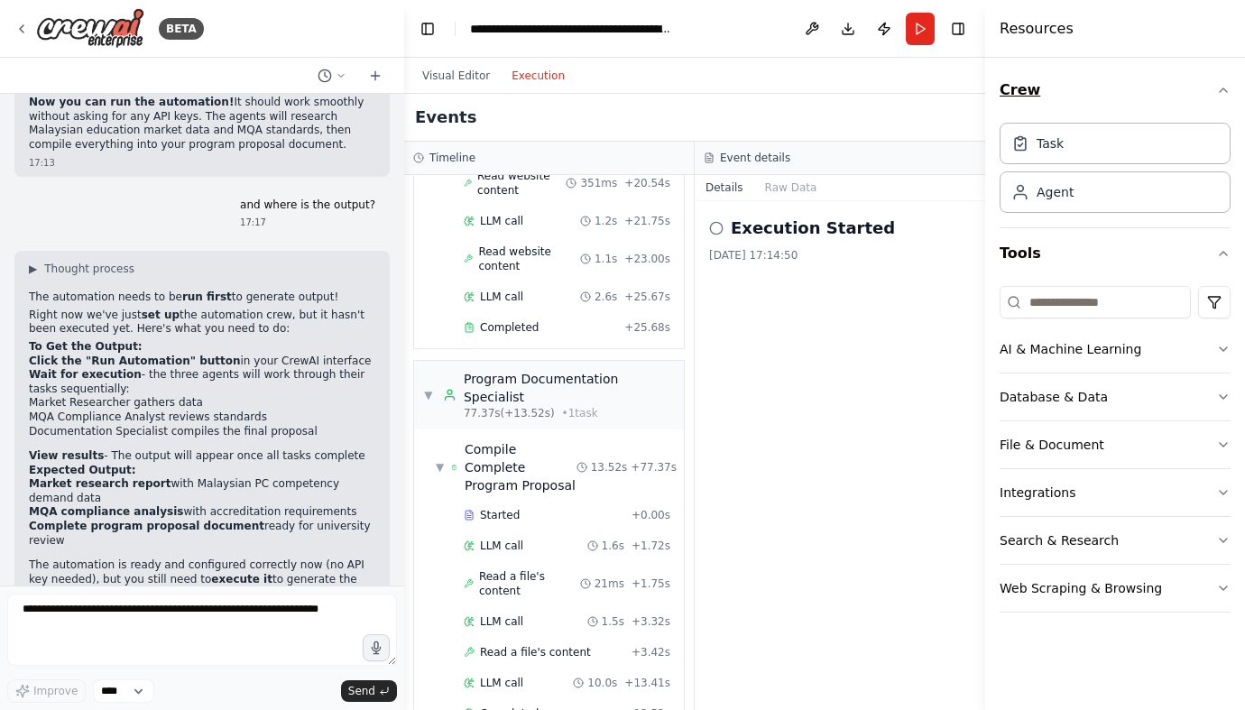
click at [1222, 89] on icon "button" at bounding box center [1223, 90] width 7 height 4
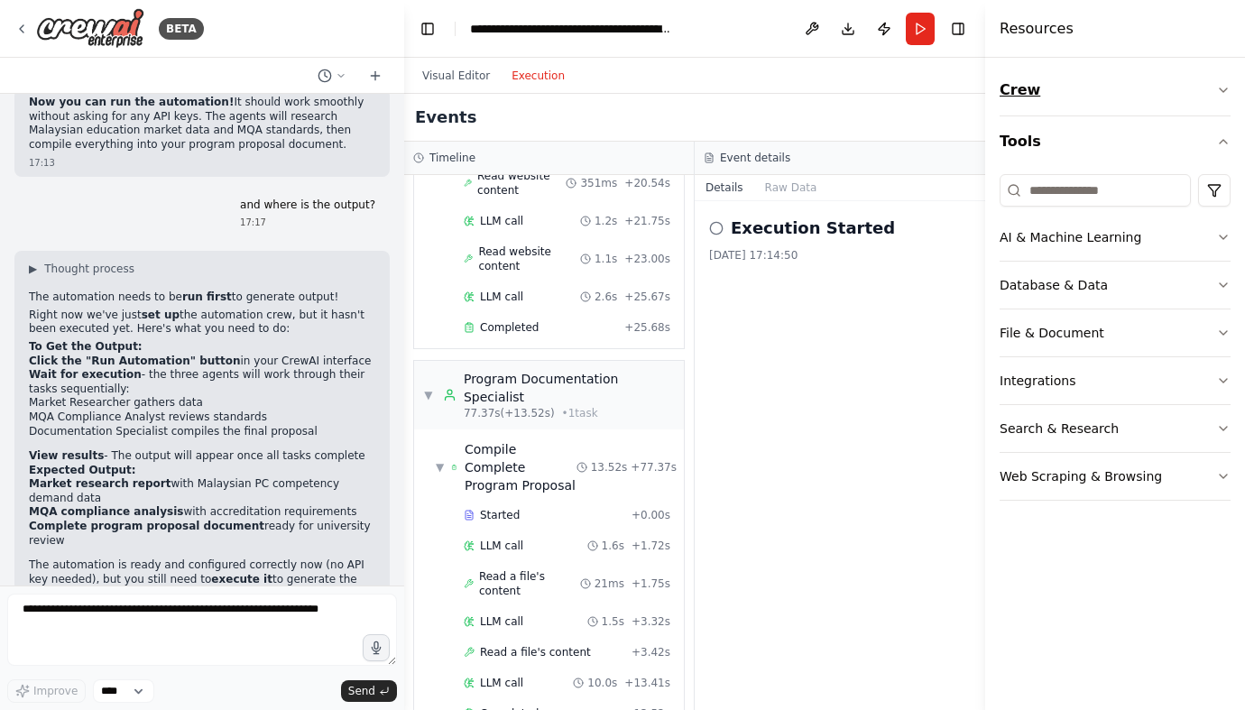
click at [1222, 89] on icon "button" at bounding box center [1223, 90] width 7 height 4
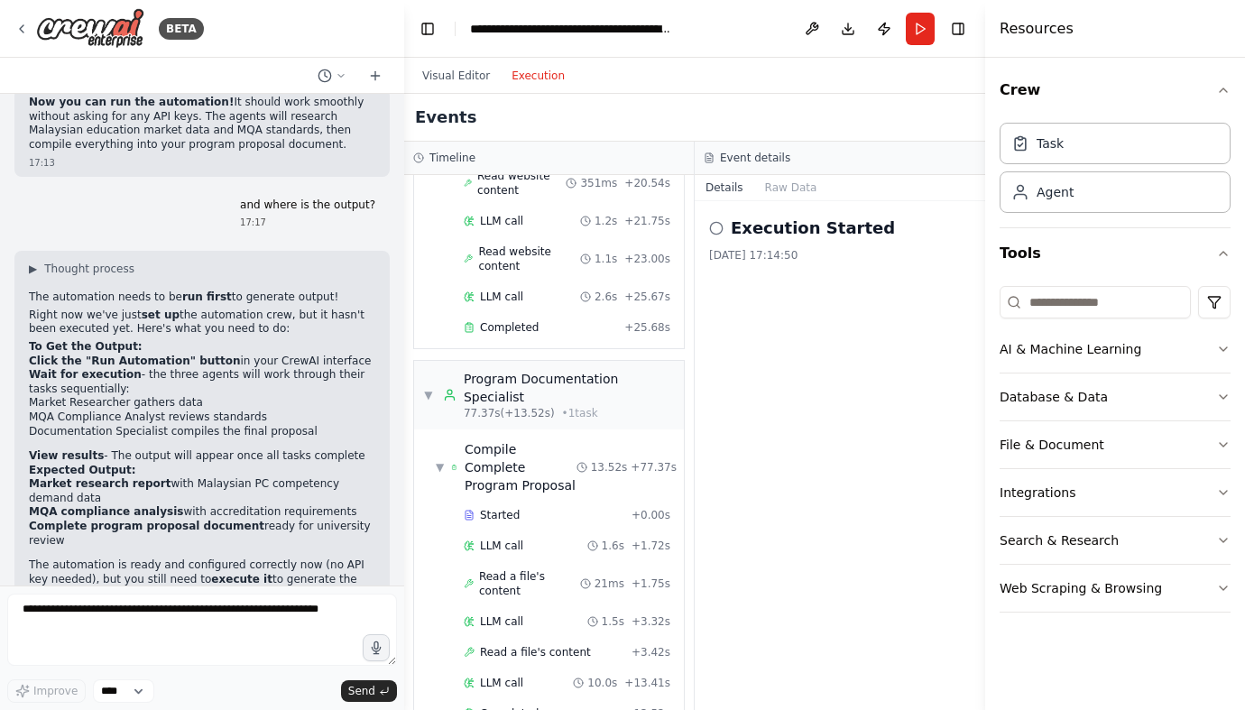
click at [929, 622] on div "Execution Started 23/08/2025, 17:14:50" at bounding box center [840, 455] width 290 height 509
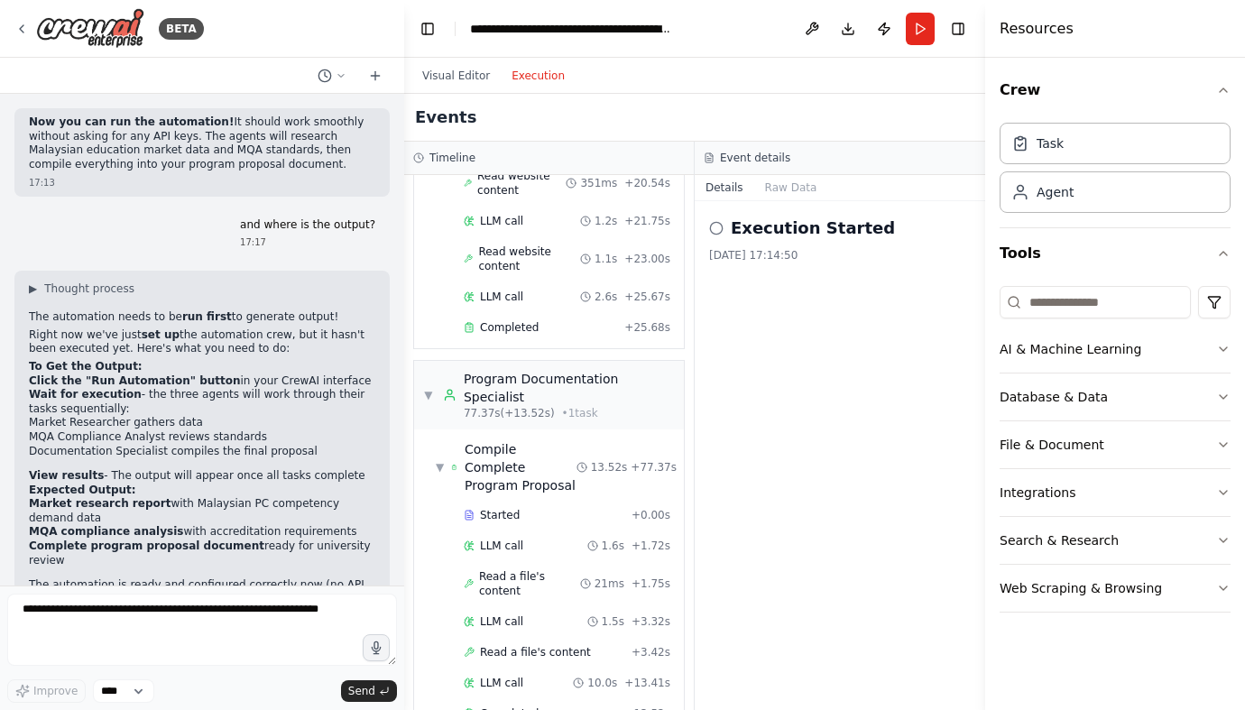
scroll to position [4836, 0]
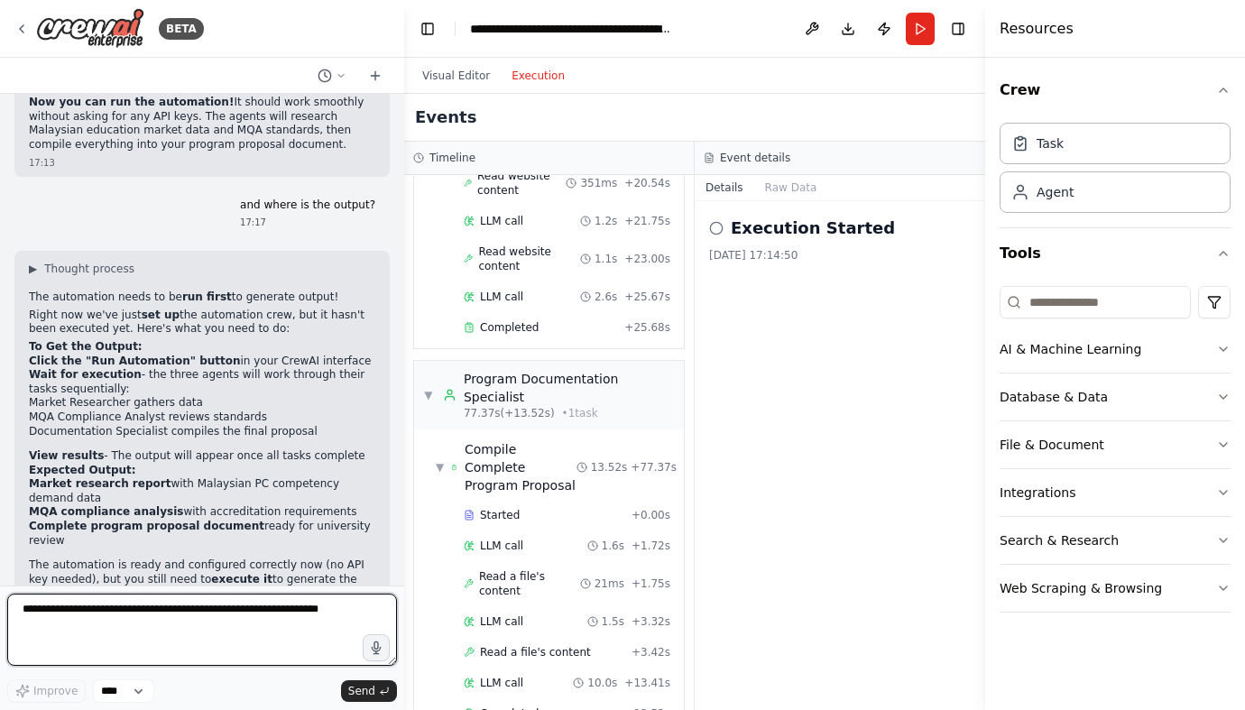
click at [75, 621] on textarea at bounding box center [202, 630] width 390 height 72
type textarea "**********"
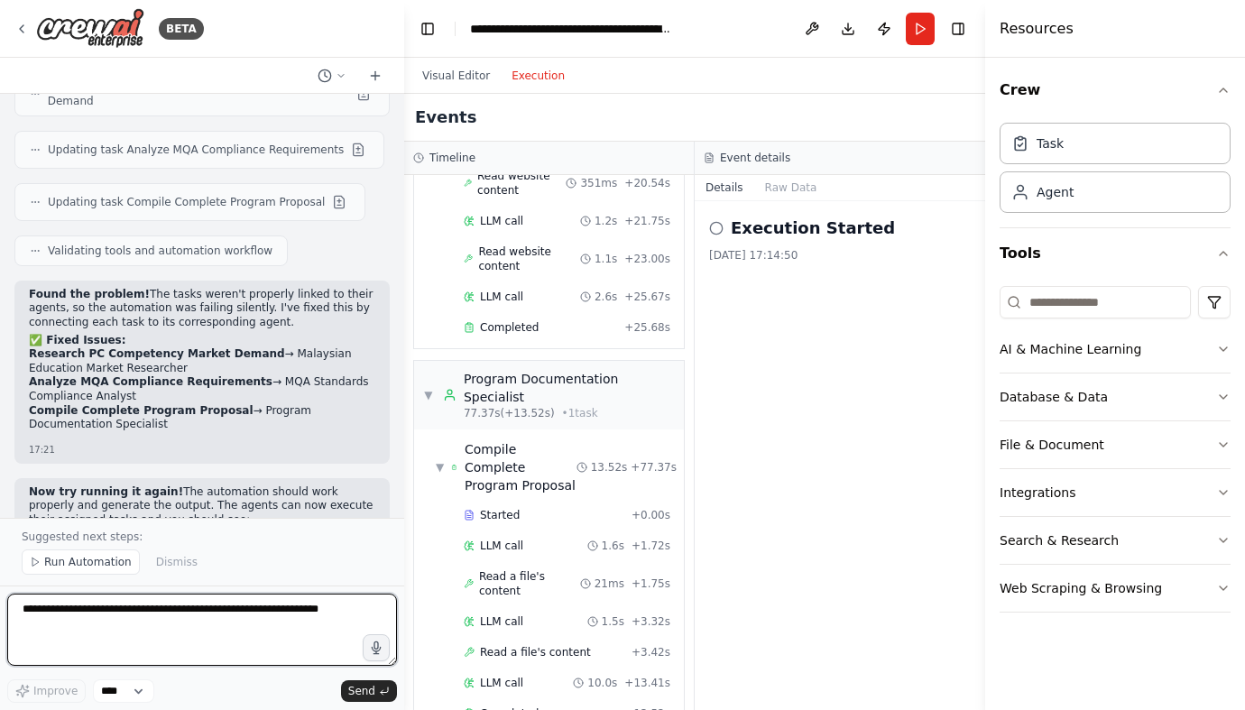
scroll to position [5811, 0]
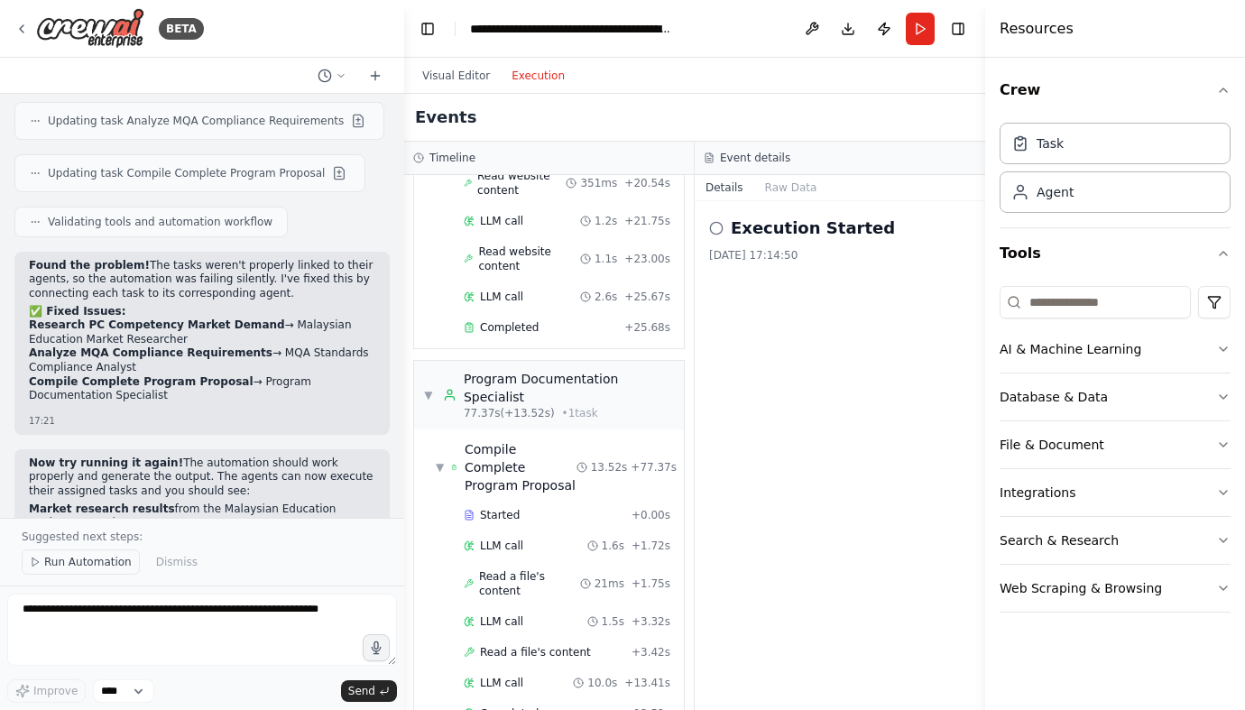
click at [71, 561] on span "Run Automation" at bounding box center [88, 562] width 88 height 14
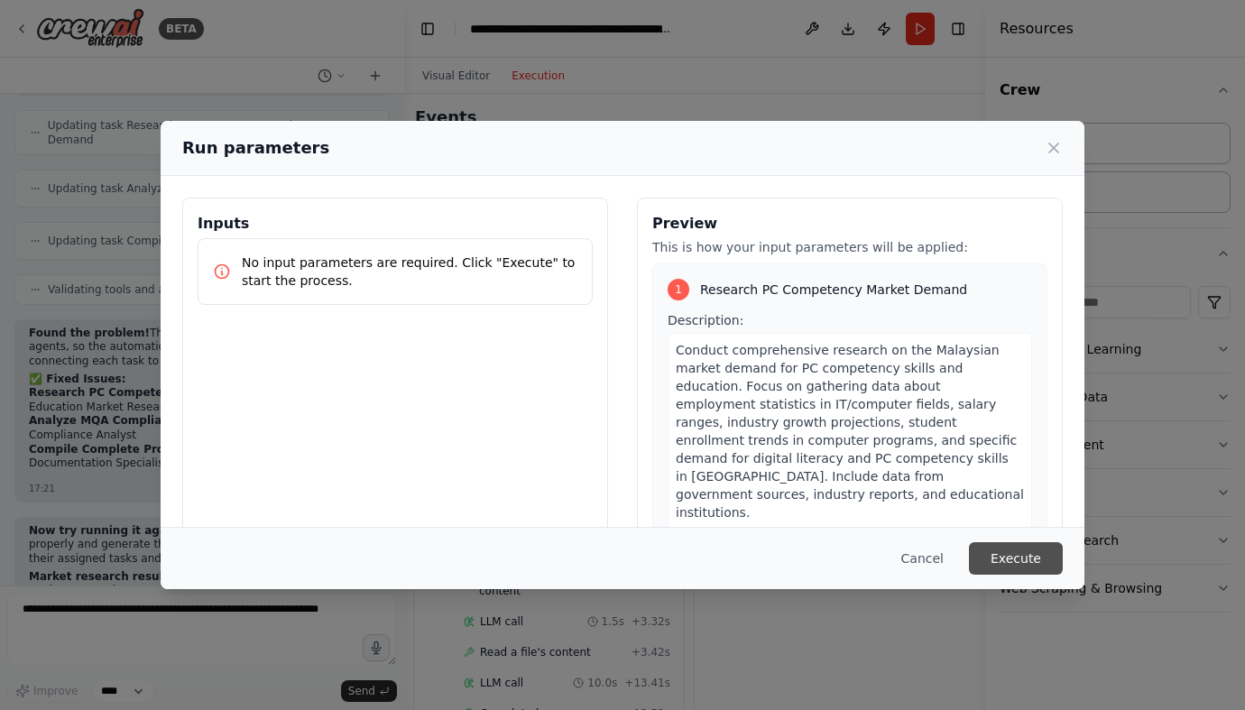
click at [1010, 558] on button "Execute" at bounding box center [1016, 558] width 94 height 32
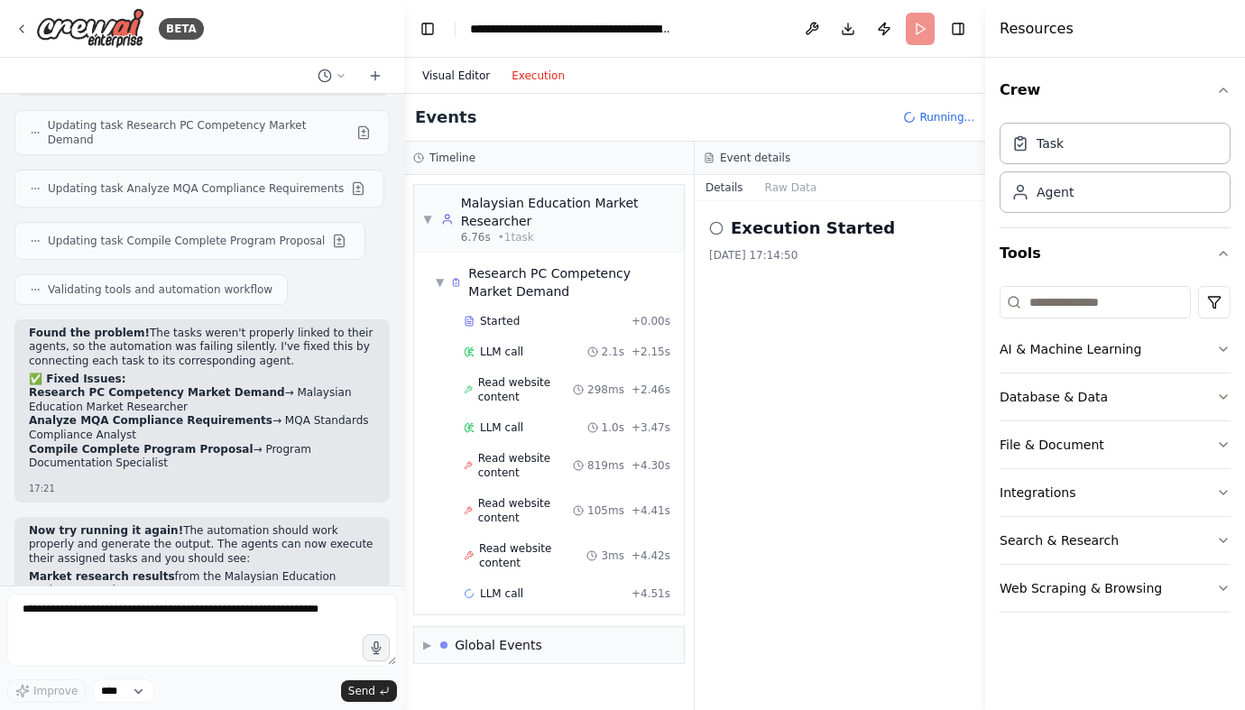
click at [456, 78] on button "Visual Editor" at bounding box center [455, 76] width 89 height 22
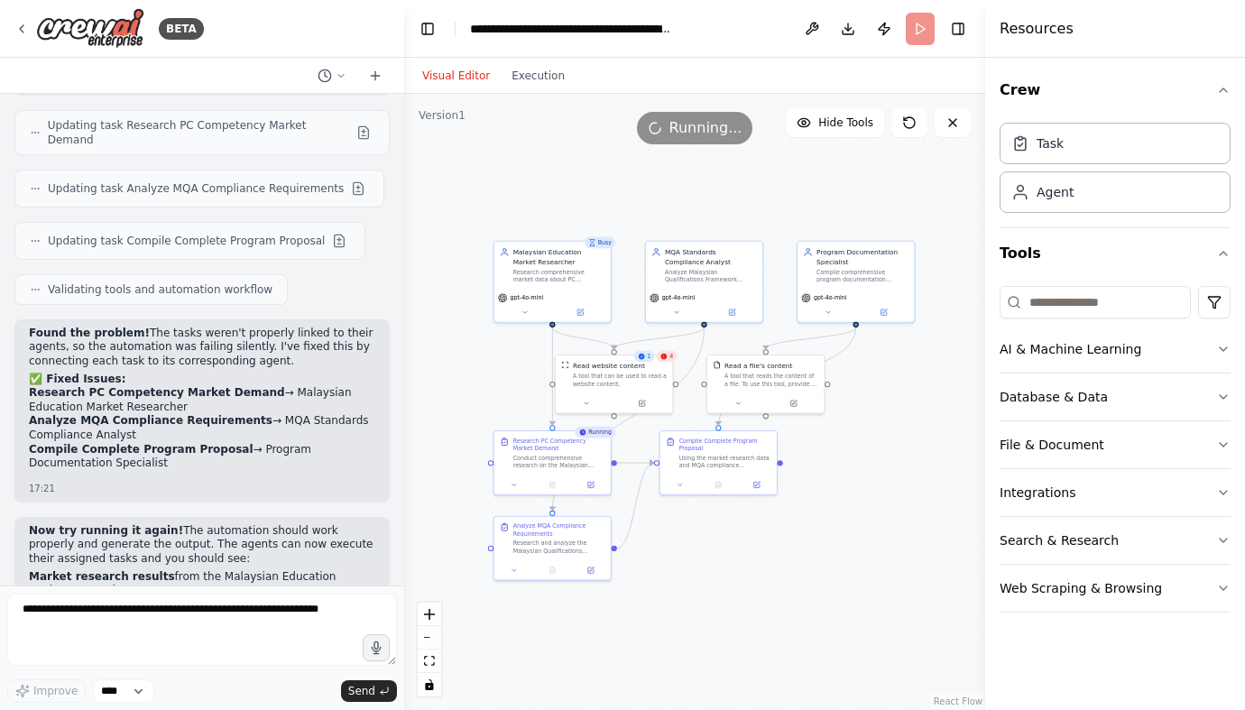
drag, startPoint x: 615, startPoint y: 217, endPoint x: 598, endPoint y: 176, distance: 44.1
click at [598, 176] on div ".deletable-edge-delete-btn { width: 20px; height: 20px; border: 0px solid #ffff…" at bounding box center [694, 402] width 581 height 616
click at [524, 73] on button "Execution" at bounding box center [538, 76] width 75 height 22
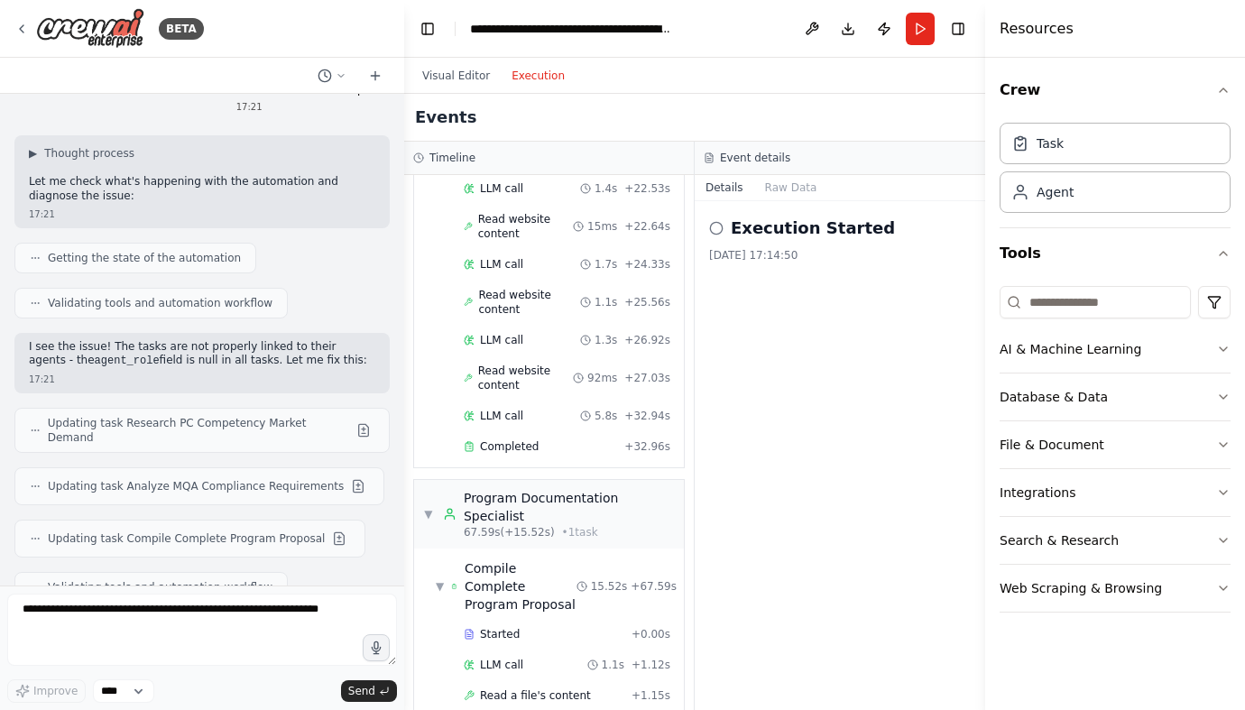
scroll to position [5743, 0]
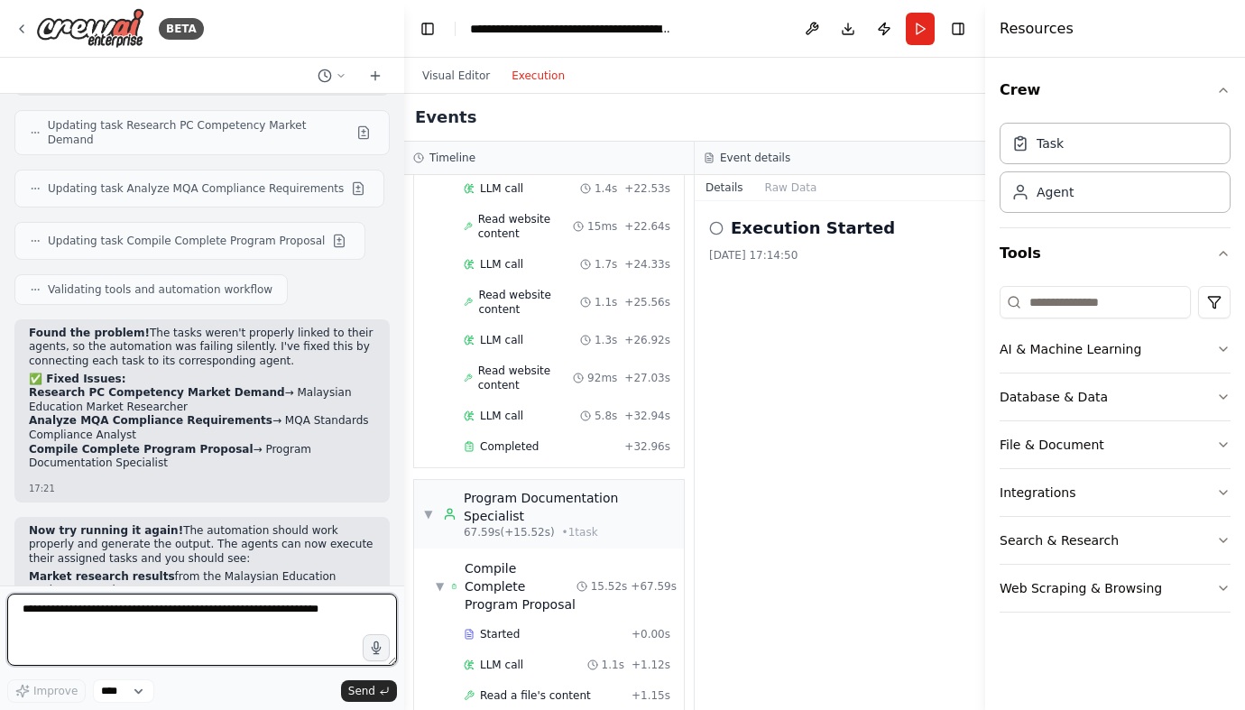
click at [113, 628] on textarea at bounding box center [202, 630] width 390 height 72
type textarea "**********"
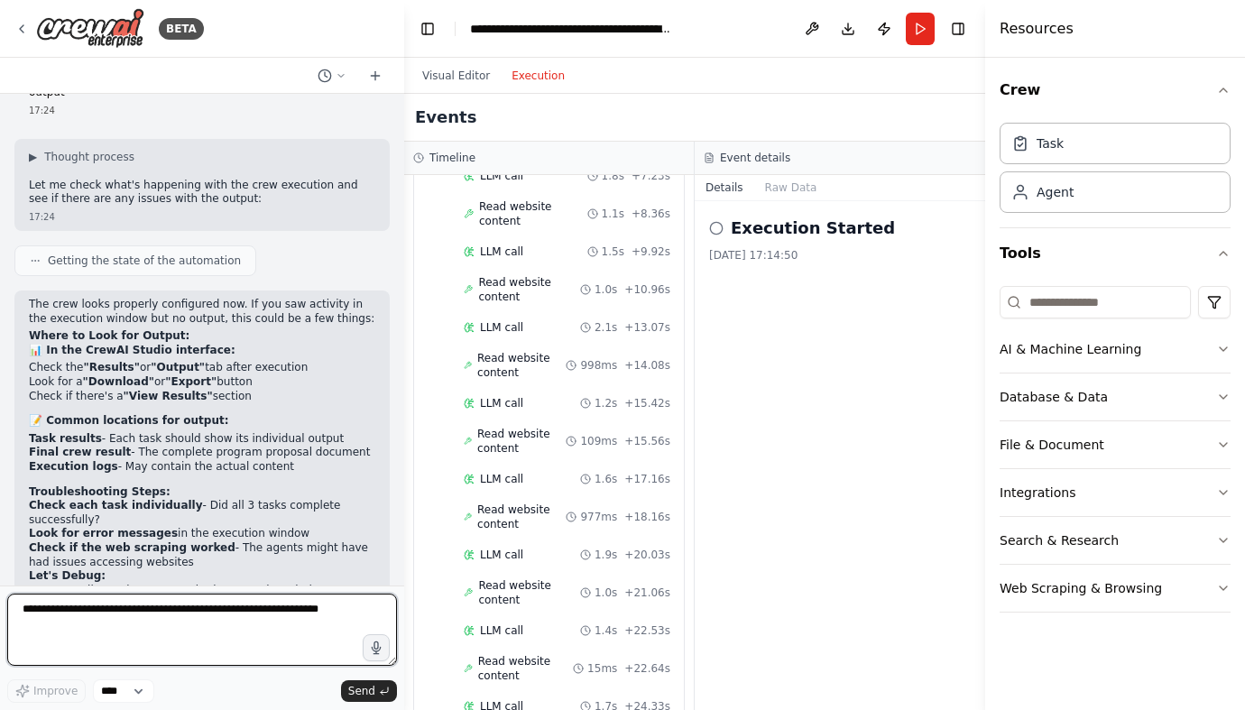
scroll to position [2126, 0]
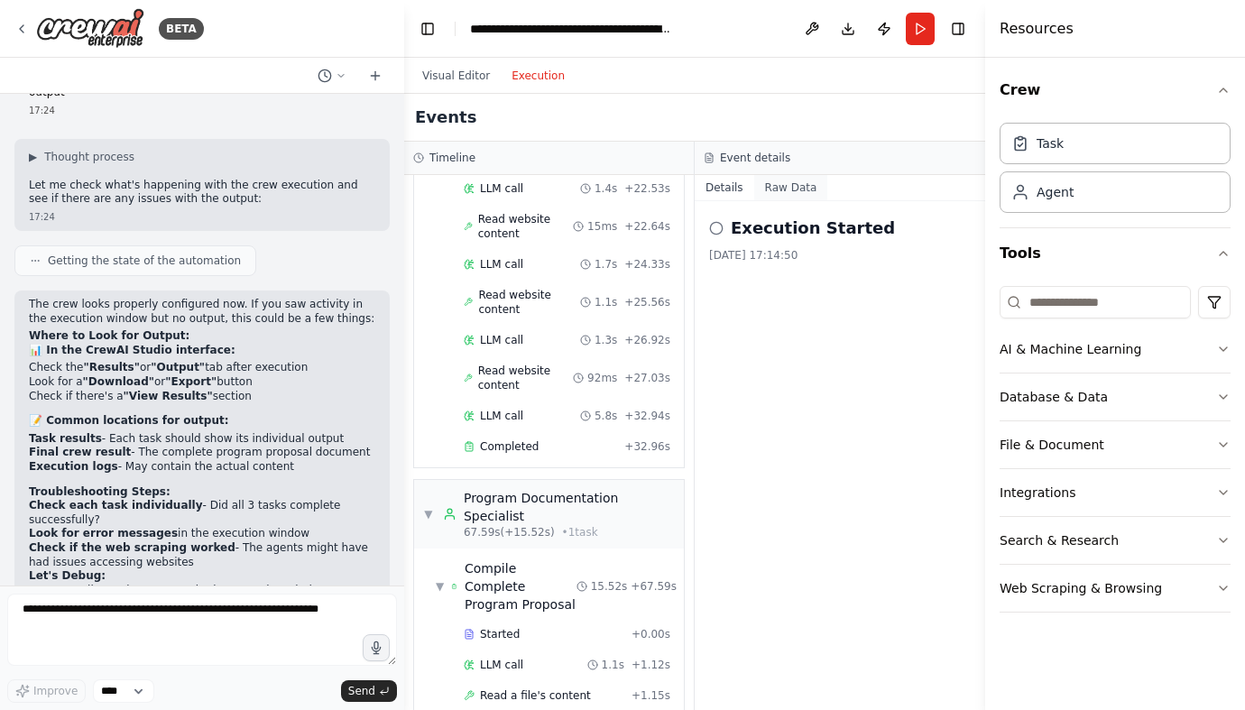
click at [779, 197] on button "Raw Data" at bounding box center [791, 187] width 74 height 25
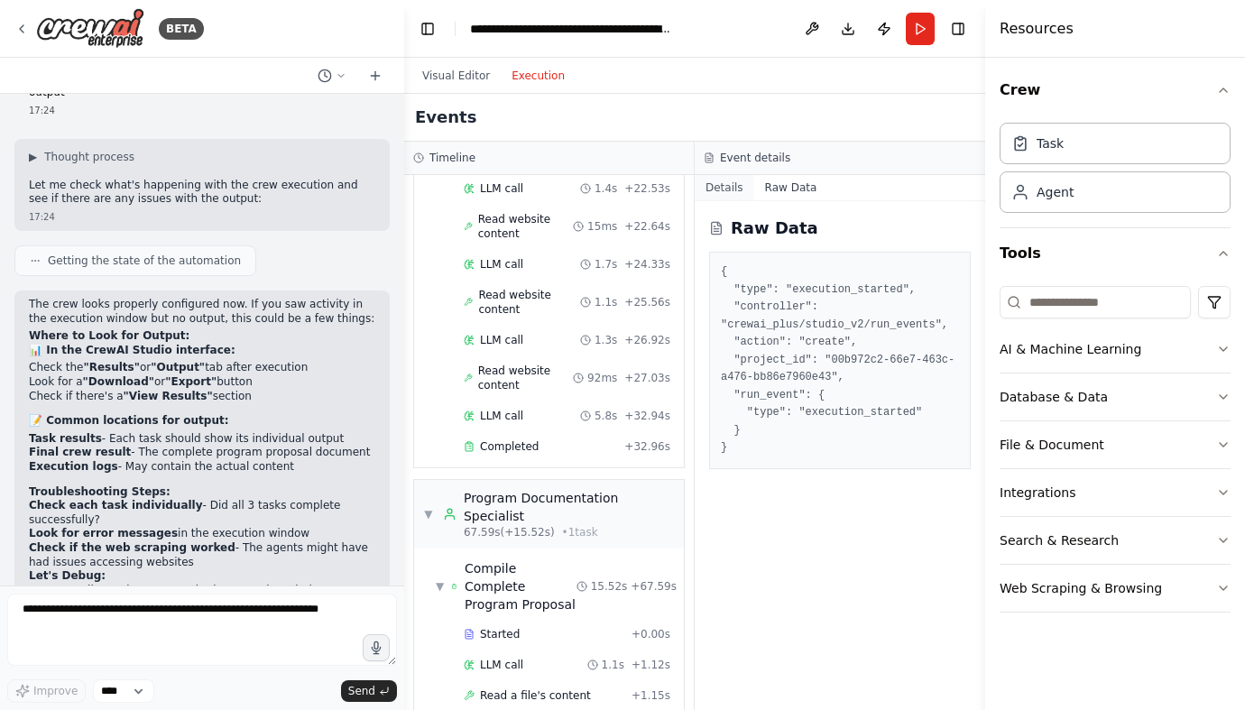
click at [731, 192] on button "Details" at bounding box center [725, 187] width 60 height 25
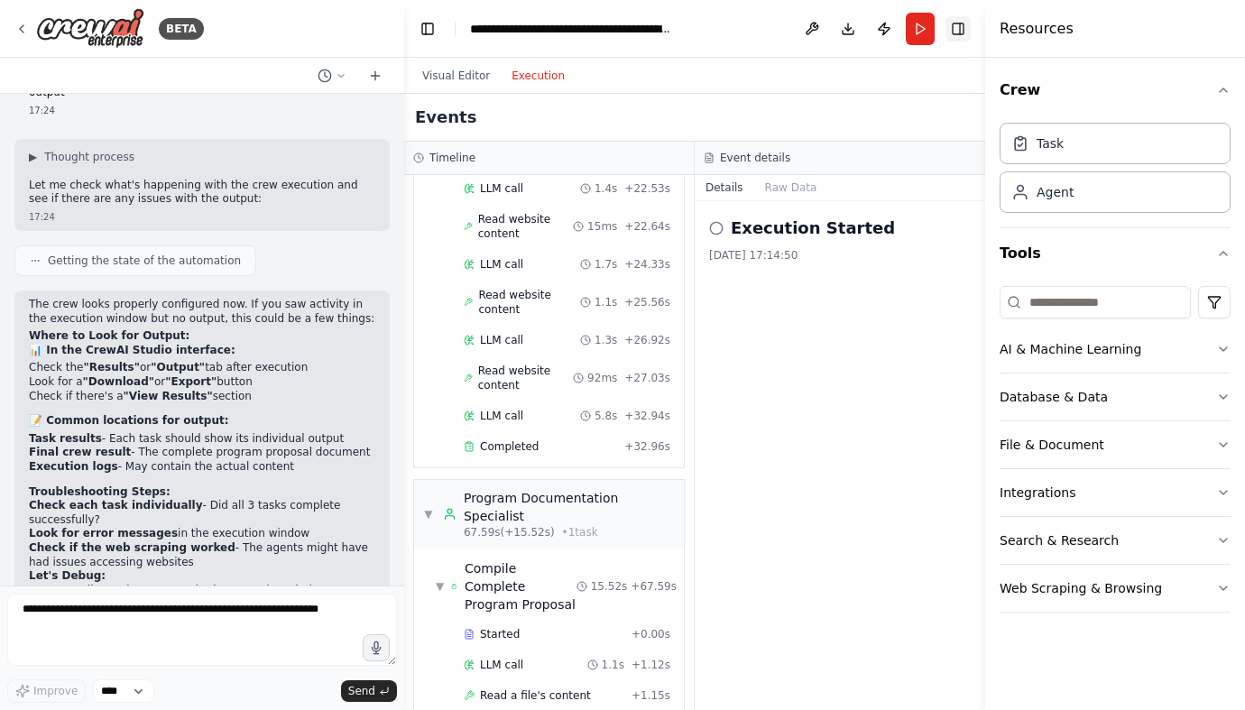
click at [962, 29] on button "Toggle Right Sidebar" at bounding box center [957, 28] width 25 height 25
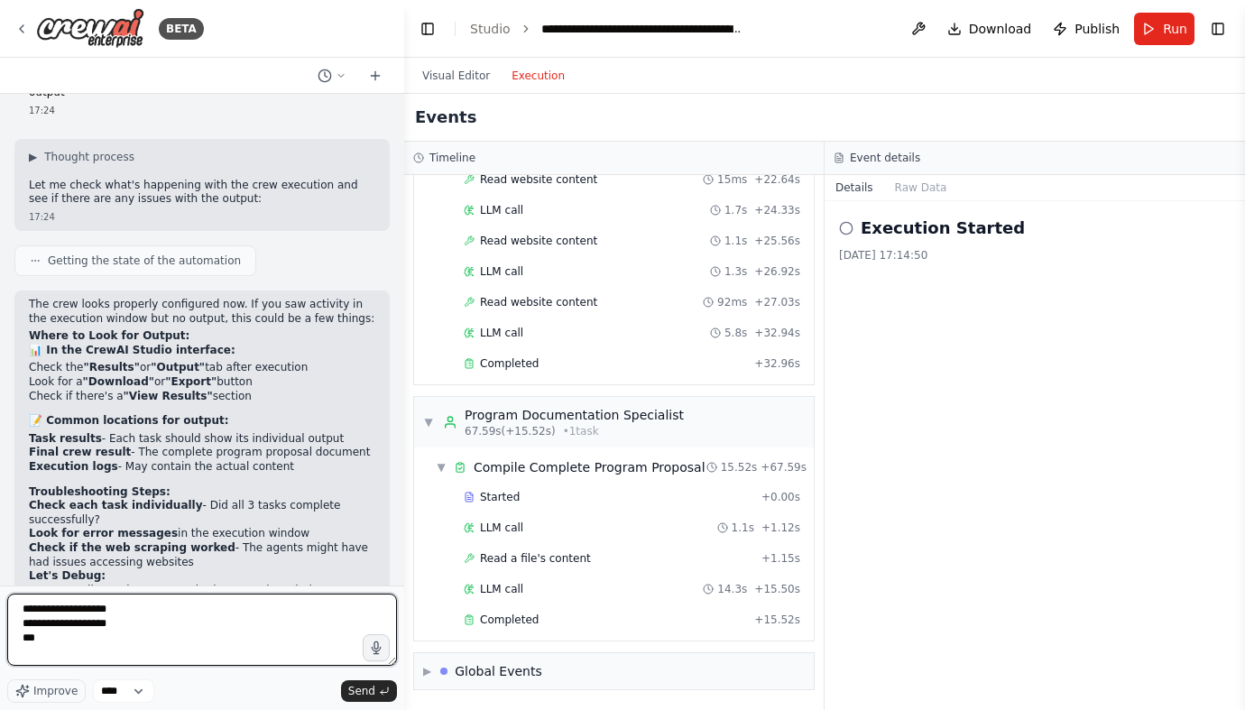
type textarea "**********"
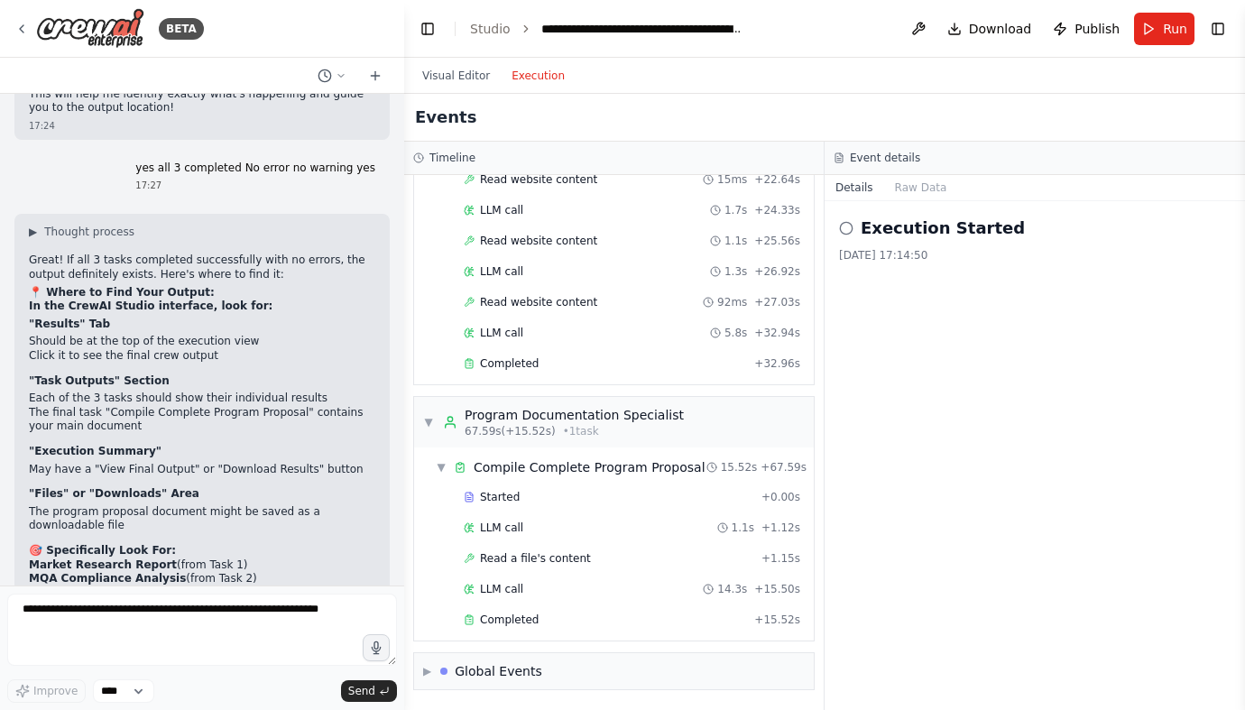
scroll to position [6963, 0]
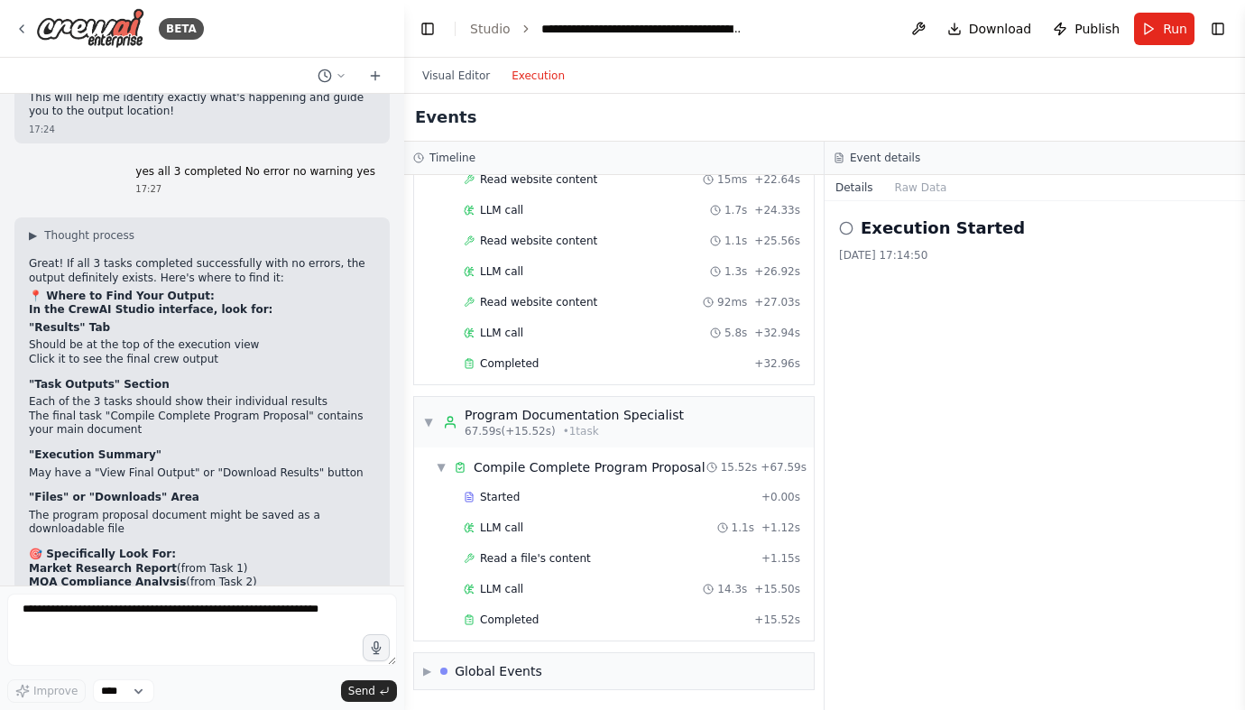
click at [1066, 272] on div "Execution Started 23/08/2025, 17:14:50" at bounding box center [1035, 455] width 420 height 509
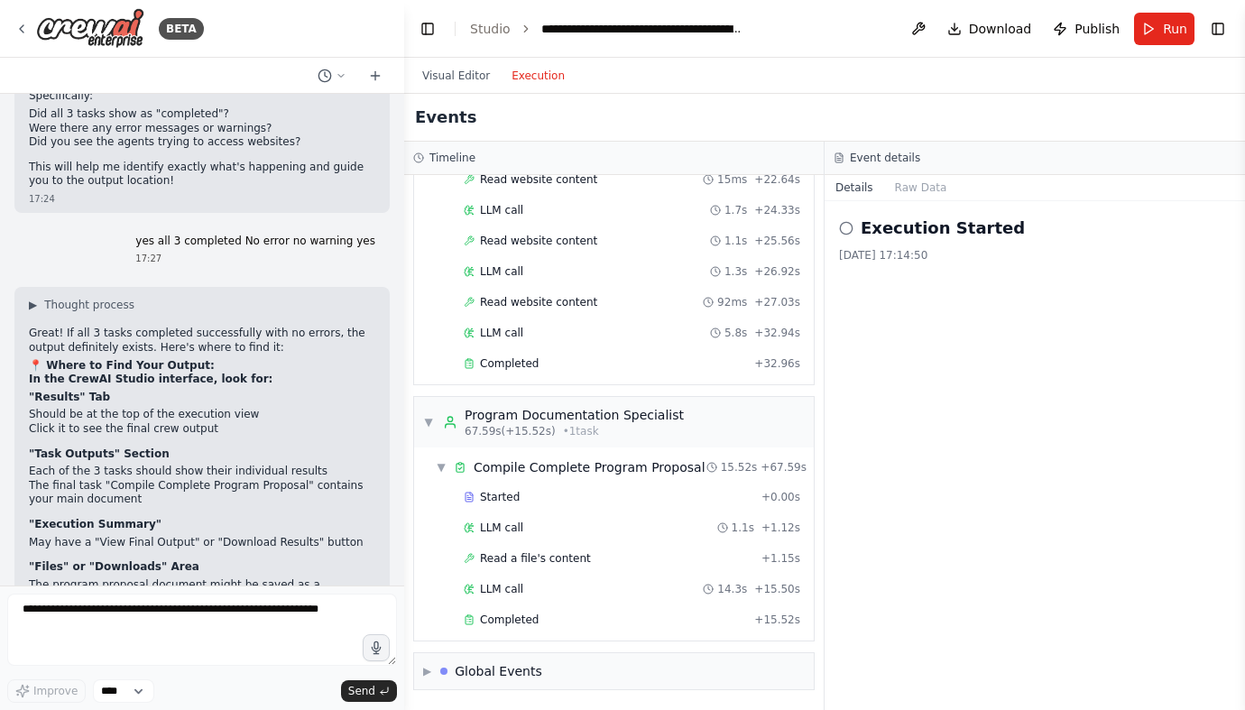
scroll to position [6894, 0]
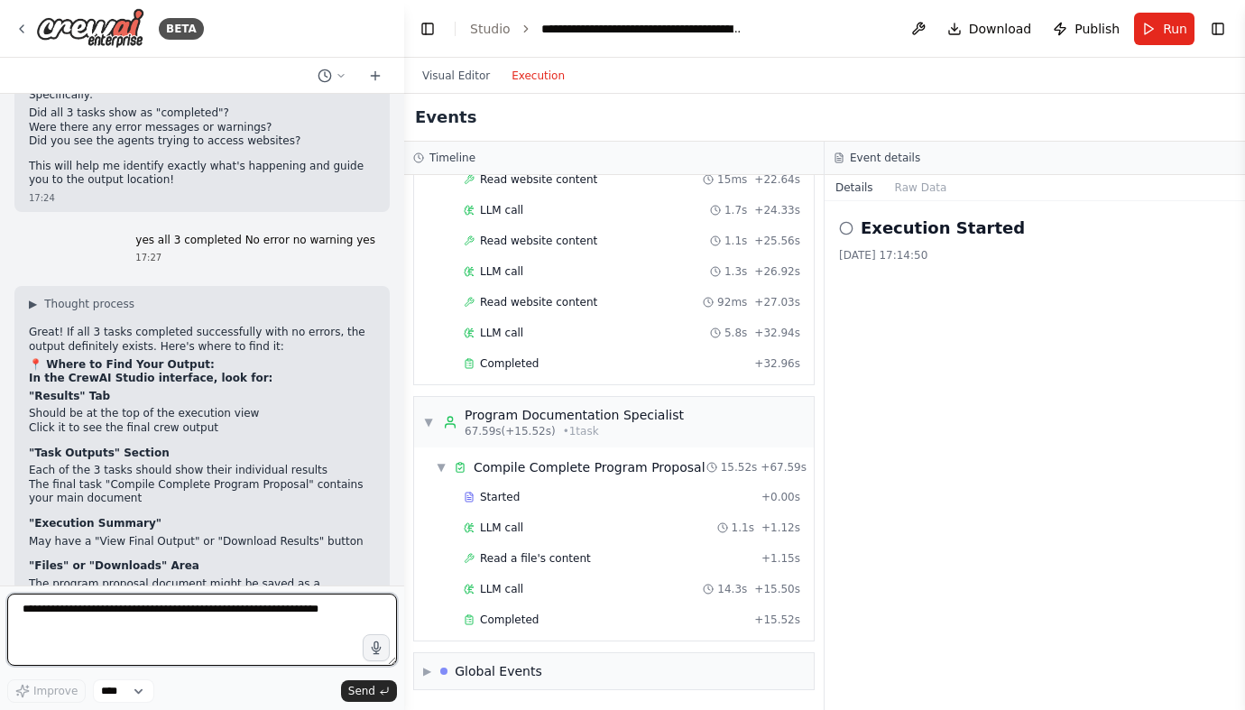
click at [51, 604] on textarea at bounding box center [202, 630] width 390 height 72
type textarea "**********"
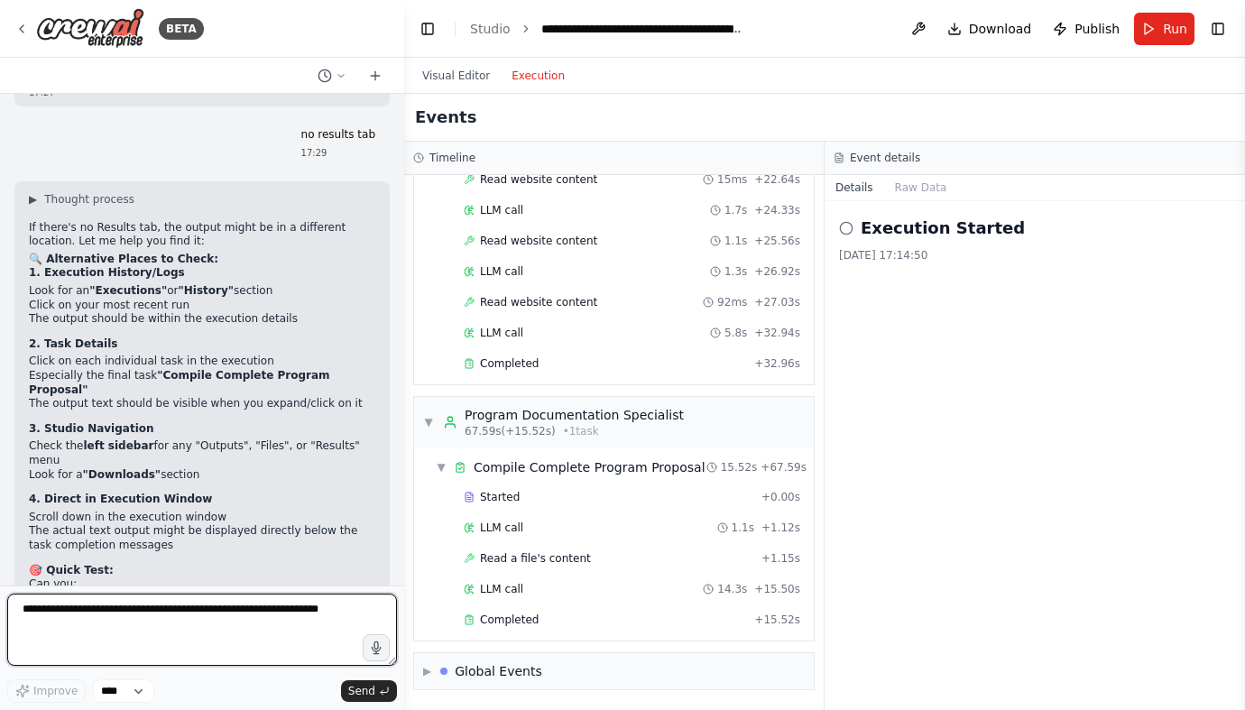
scroll to position [7602, 0]
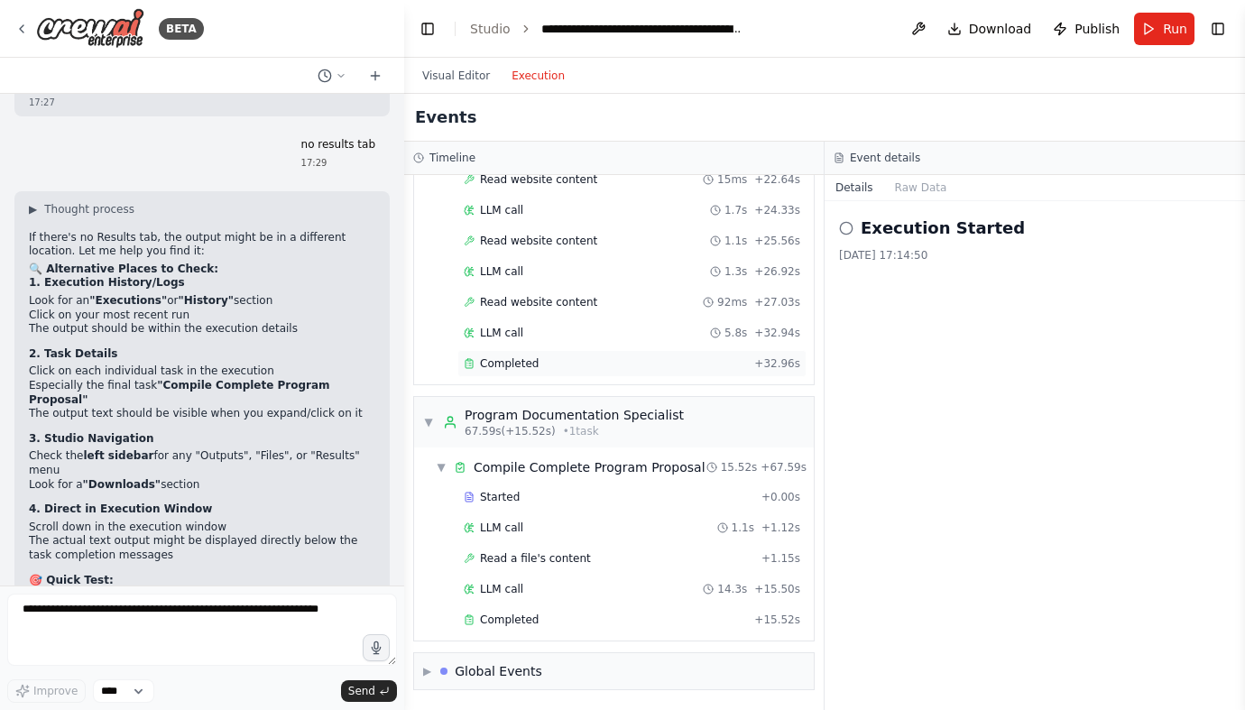
click at [505, 363] on span "Completed" at bounding box center [509, 363] width 59 height 14
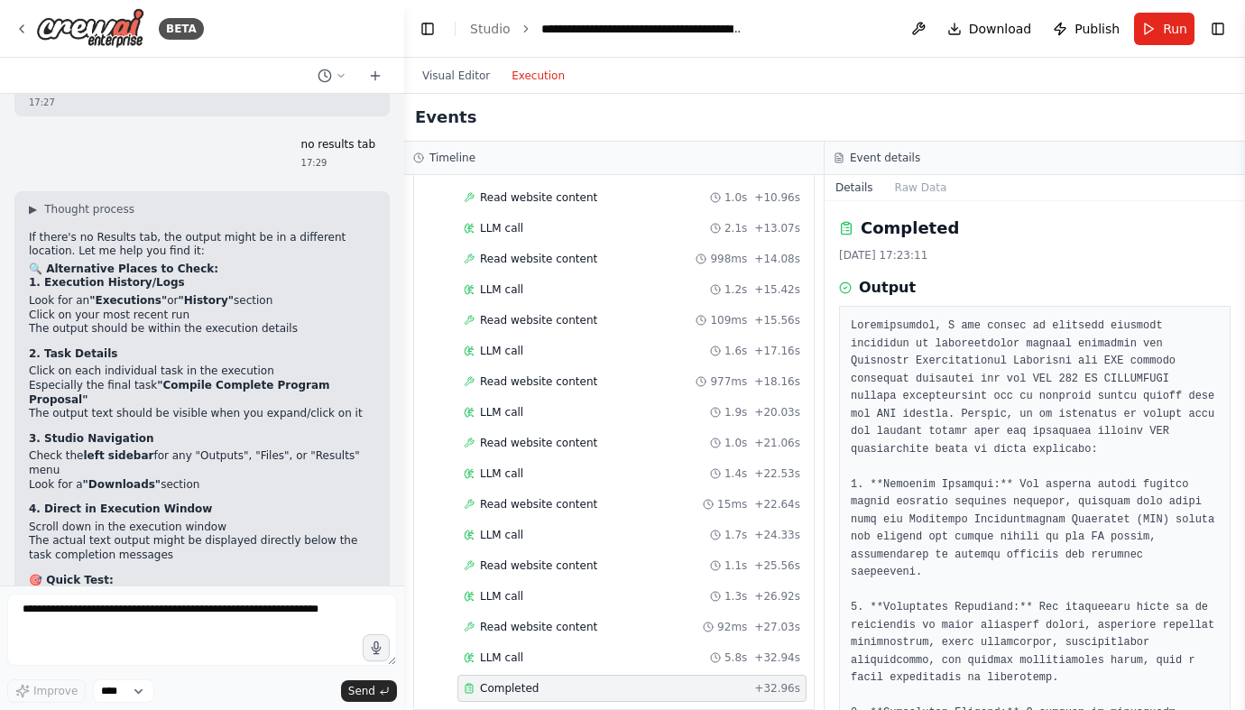
scroll to position [1748, 0]
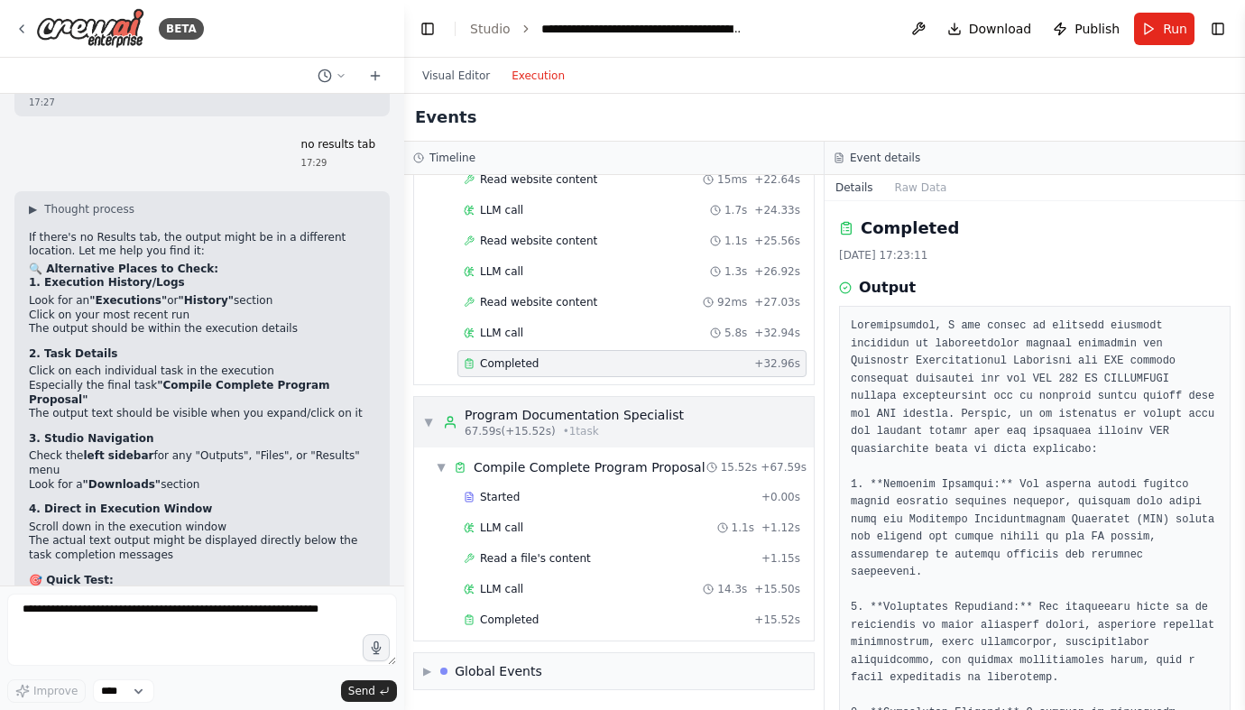
click at [509, 420] on div "Program Documentation Specialist" at bounding box center [574, 415] width 219 height 18
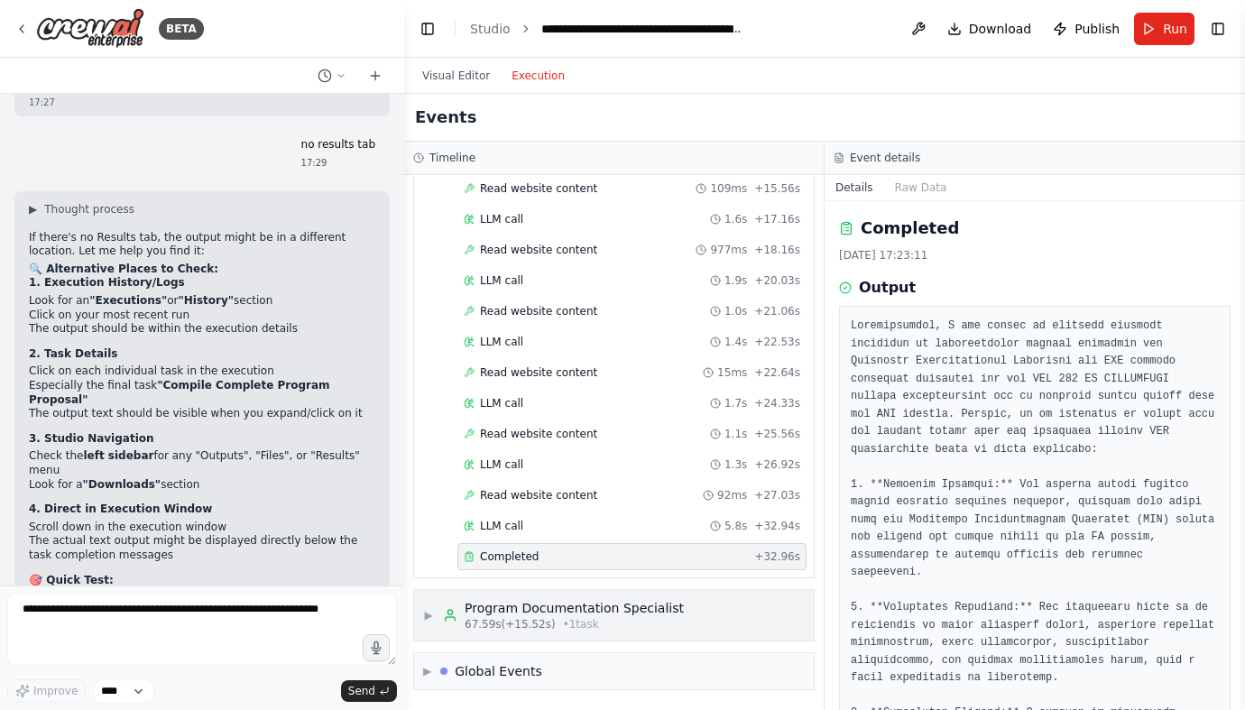
scroll to position [1554, 0]
click at [511, 621] on span "67.59s (+15.52s)" at bounding box center [510, 624] width 91 height 14
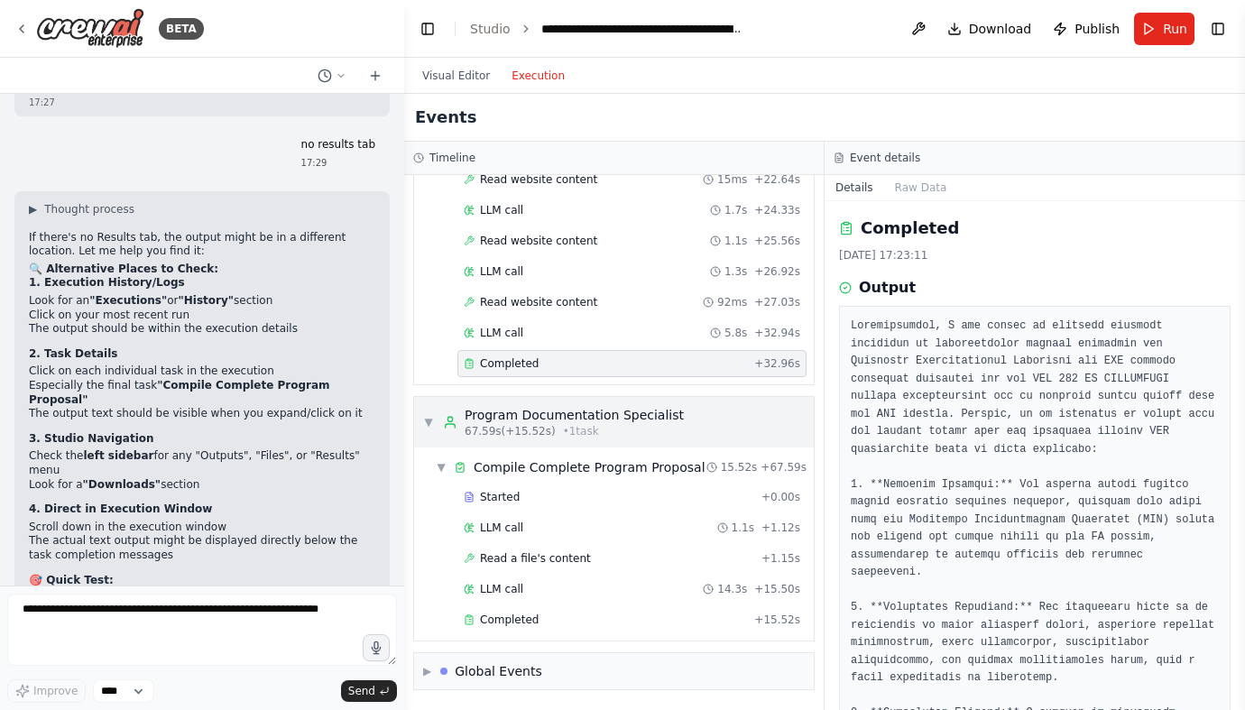
click at [511, 621] on span "Completed" at bounding box center [509, 620] width 59 height 14
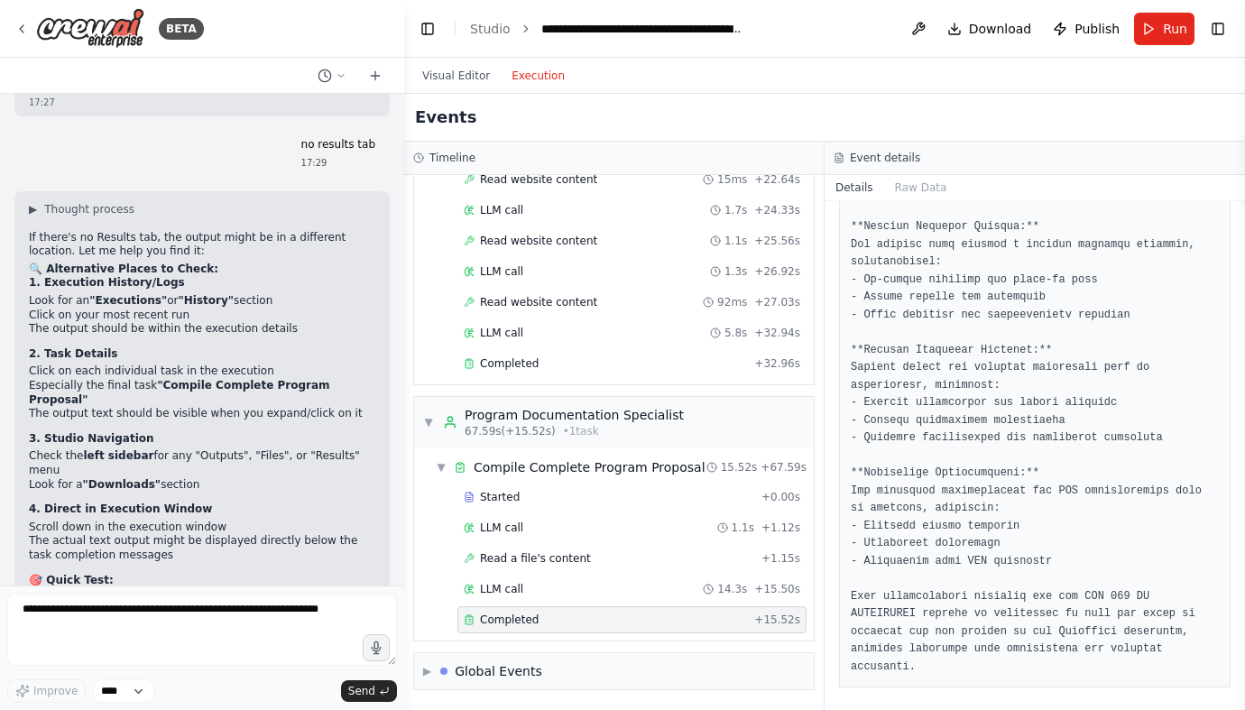
scroll to position [1443, 0]
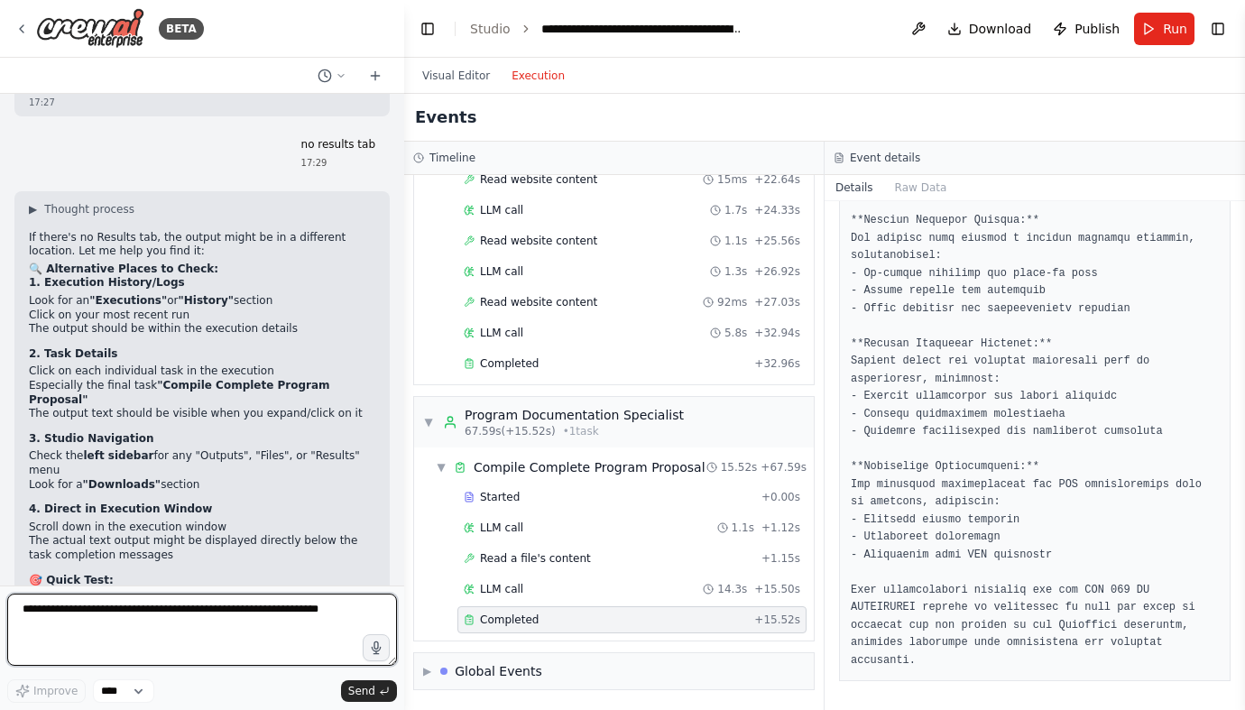
click at [88, 621] on textarea at bounding box center [202, 630] width 390 height 72
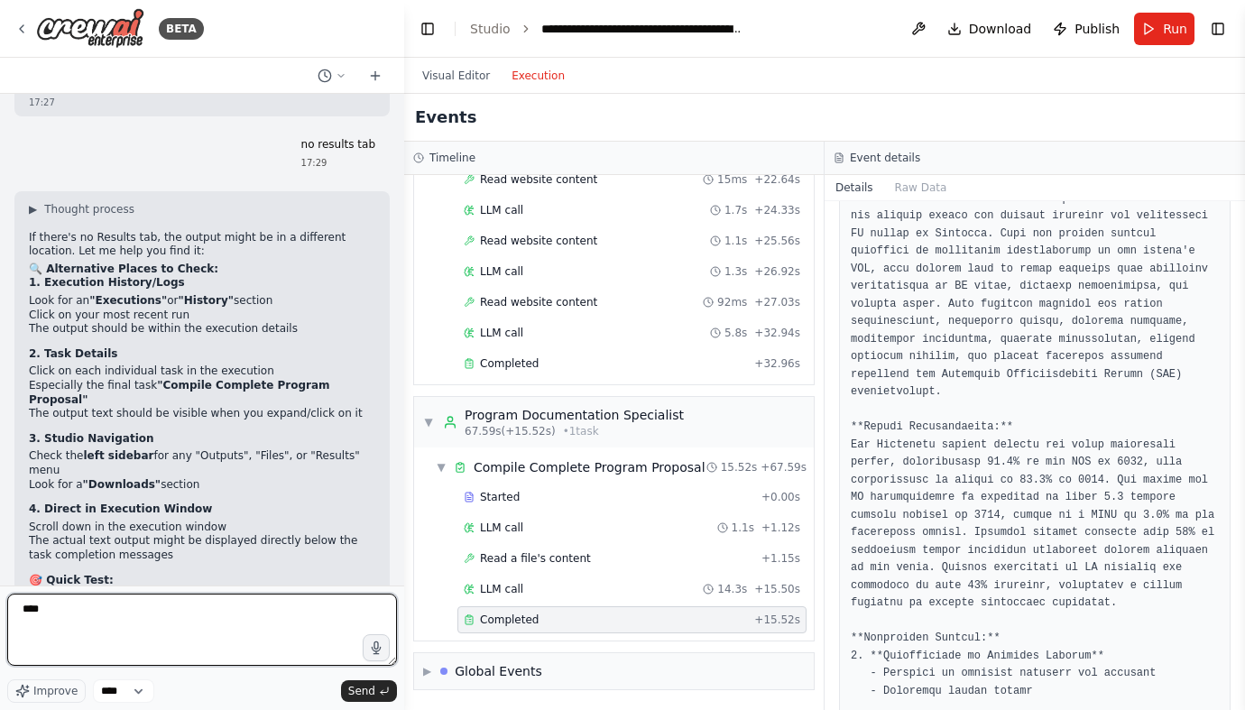
scroll to position [0, 0]
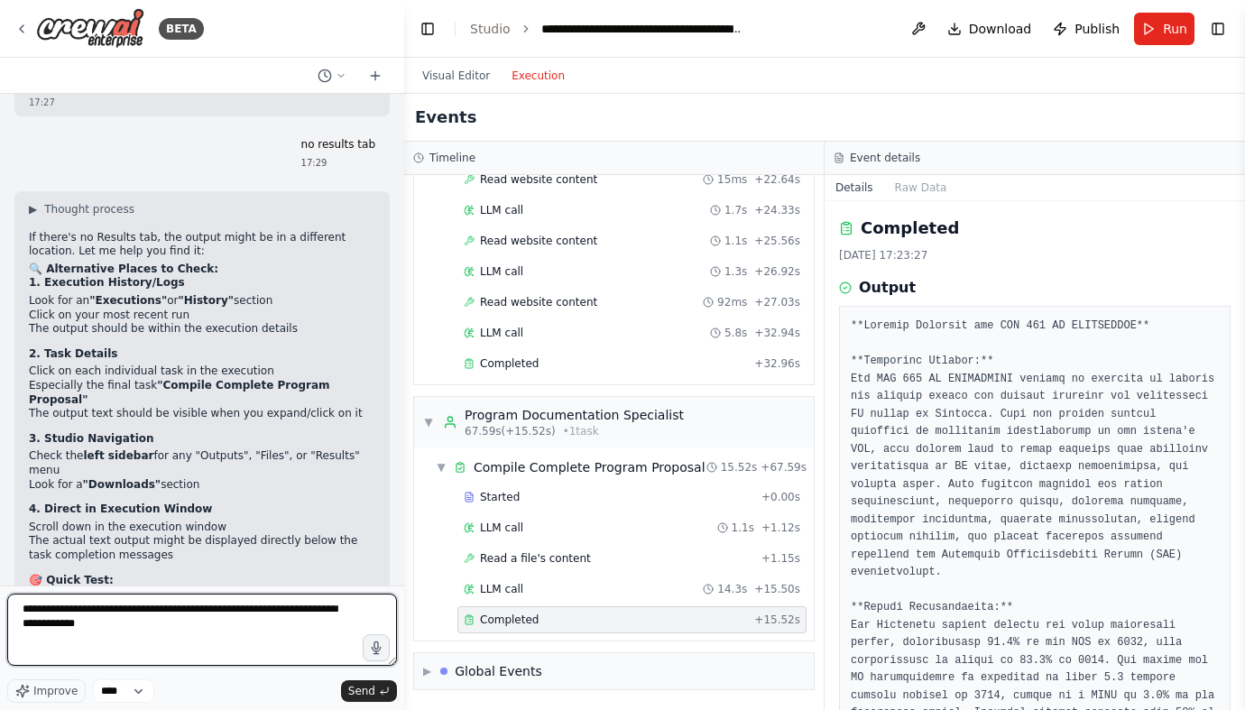
type textarea "**********"
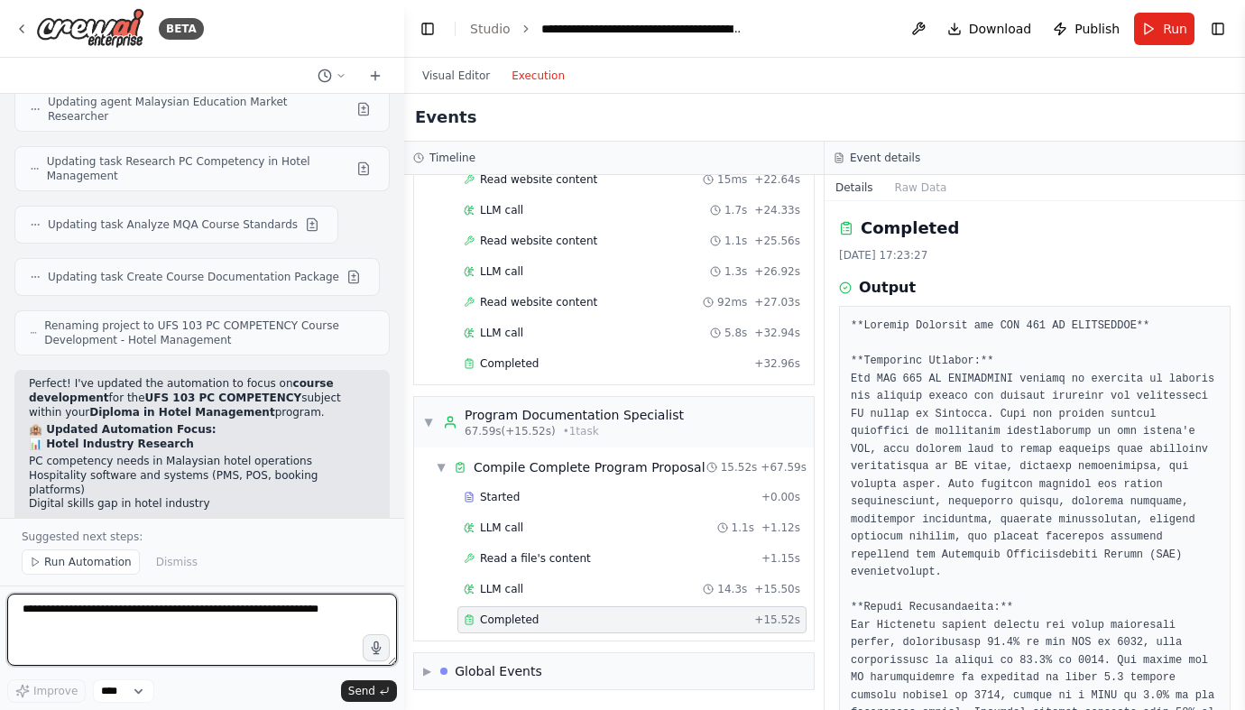
scroll to position [8687, 0]
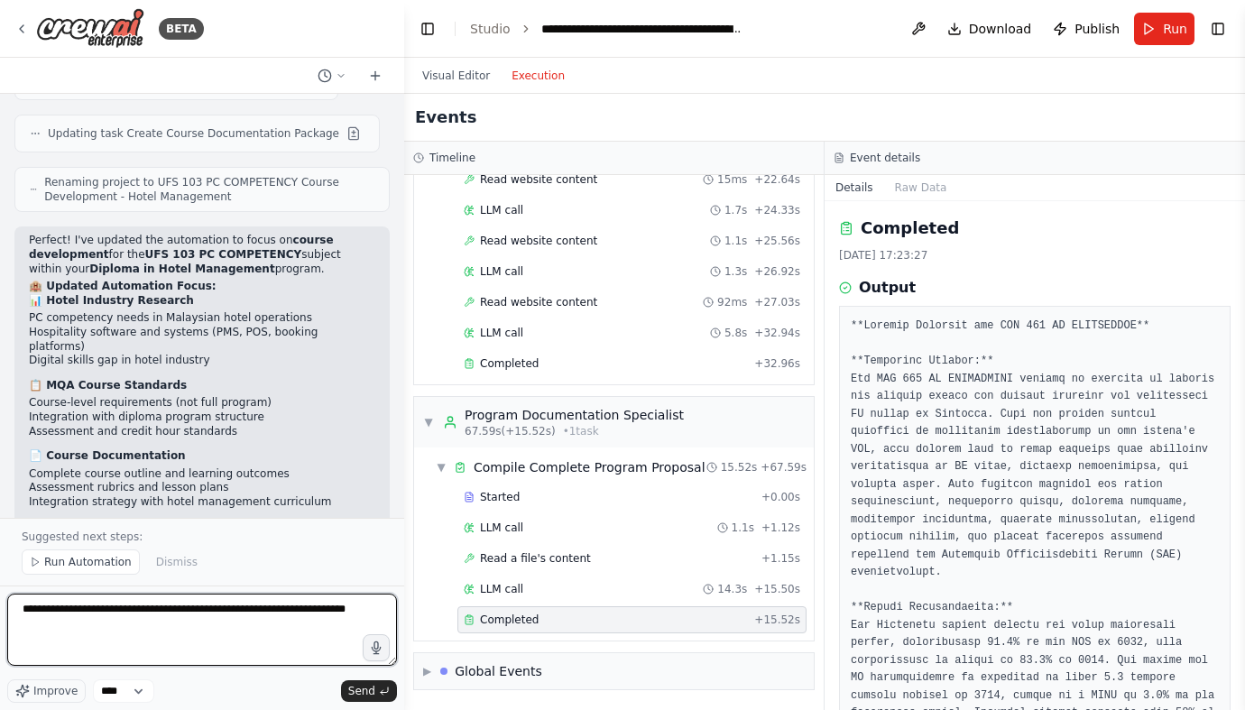
type textarea "**********"
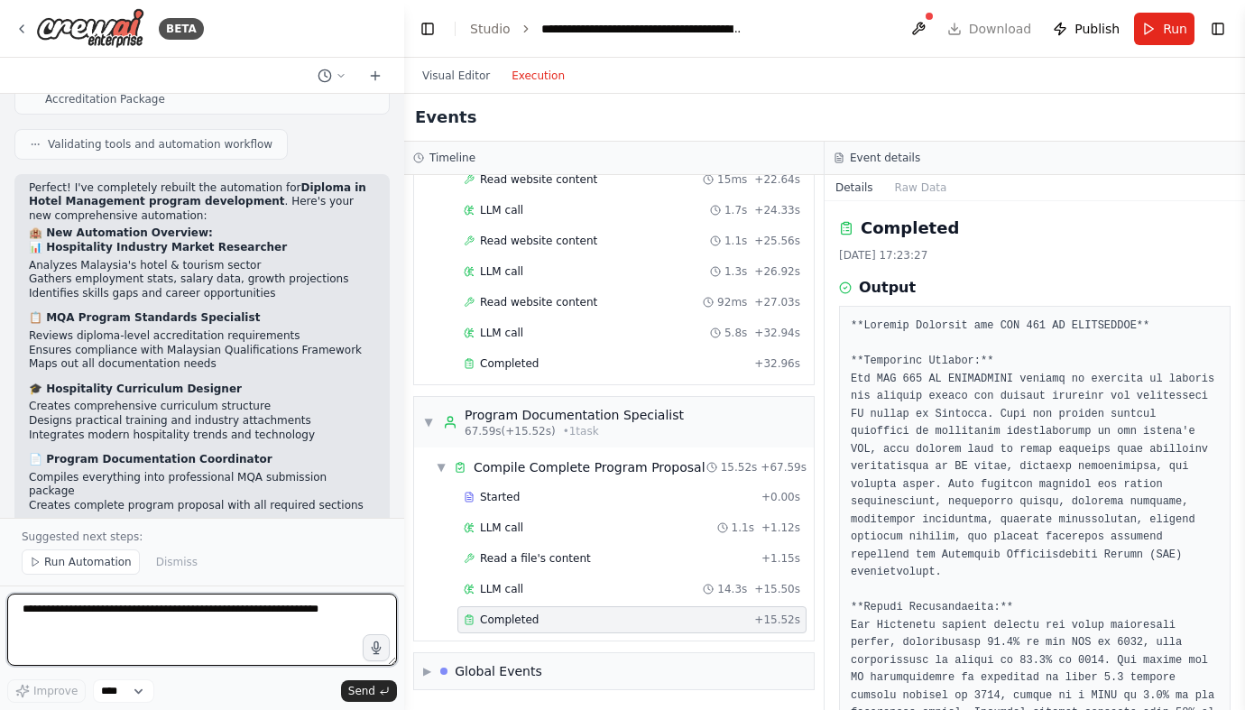
scroll to position [10142, 0]
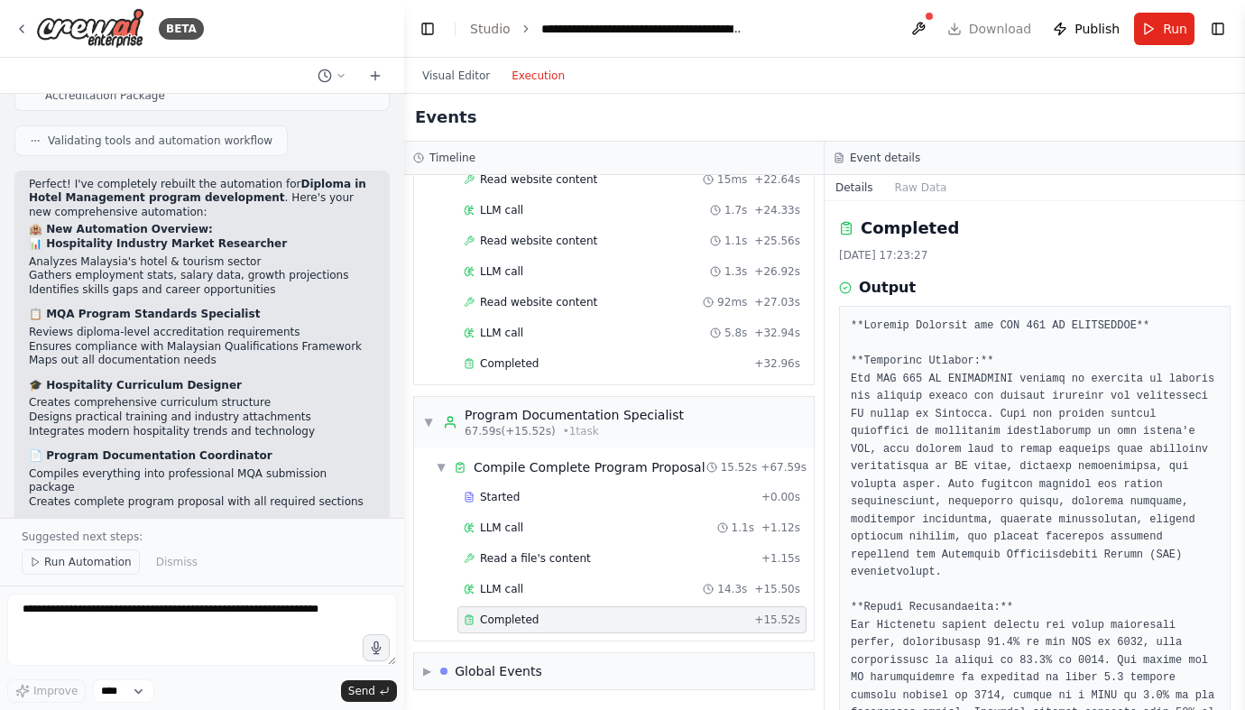
click at [55, 561] on span "Run Automation" at bounding box center [88, 562] width 88 height 14
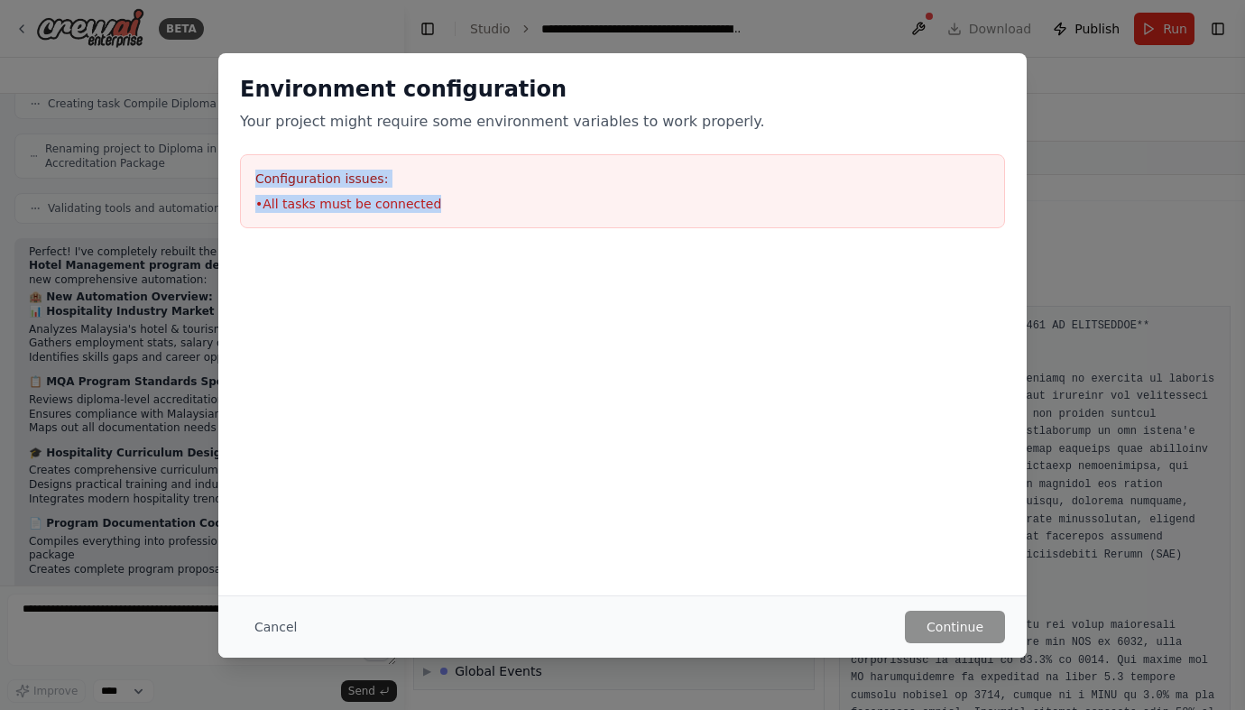
drag, startPoint x: 256, startPoint y: 178, endPoint x: 467, endPoint y: 206, distance: 213.0
click at [467, 206] on div "Configuration issues: • All tasks must be connected" at bounding box center [622, 191] width 765 height 74
copy div "Configuration issues: • All tasks must be connected"
click at [263, 621] on button "Cancel" at bounding box center [275, 627] width 71 height 32
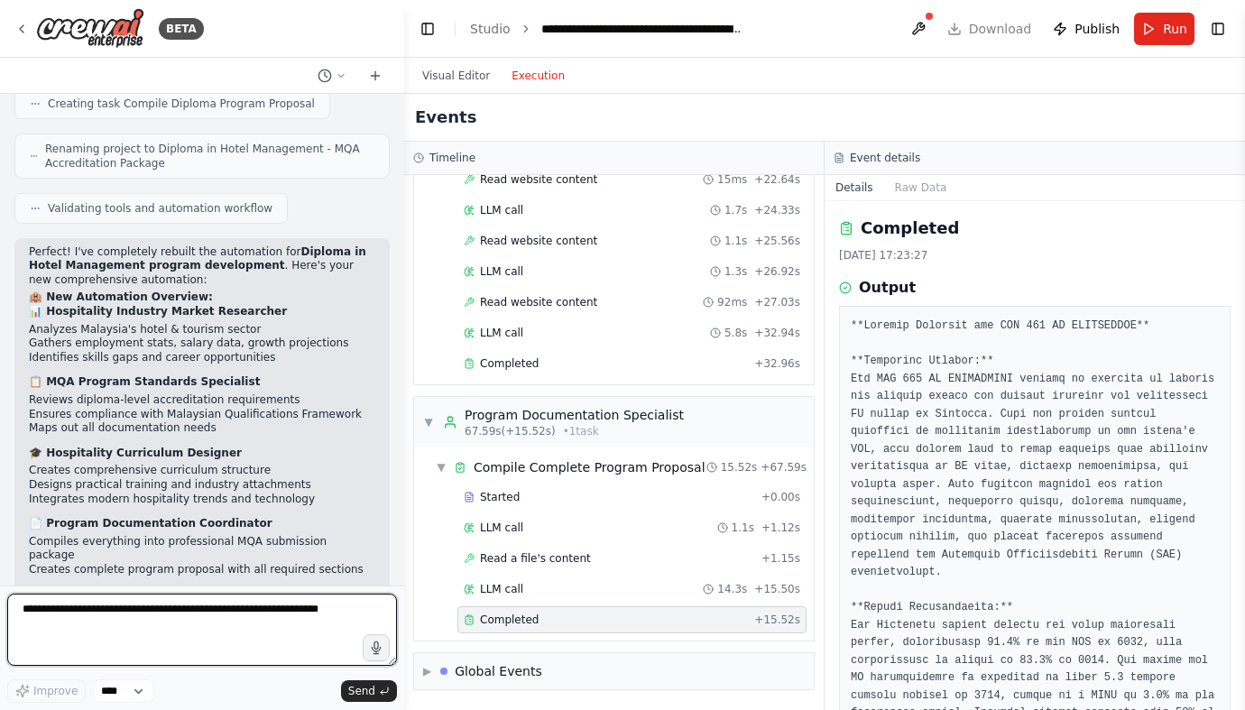
click at [147, 629] on textarea at bounding box center [202, 630] width 390 height 72
paste textarea "**********"
type textarea "**********"
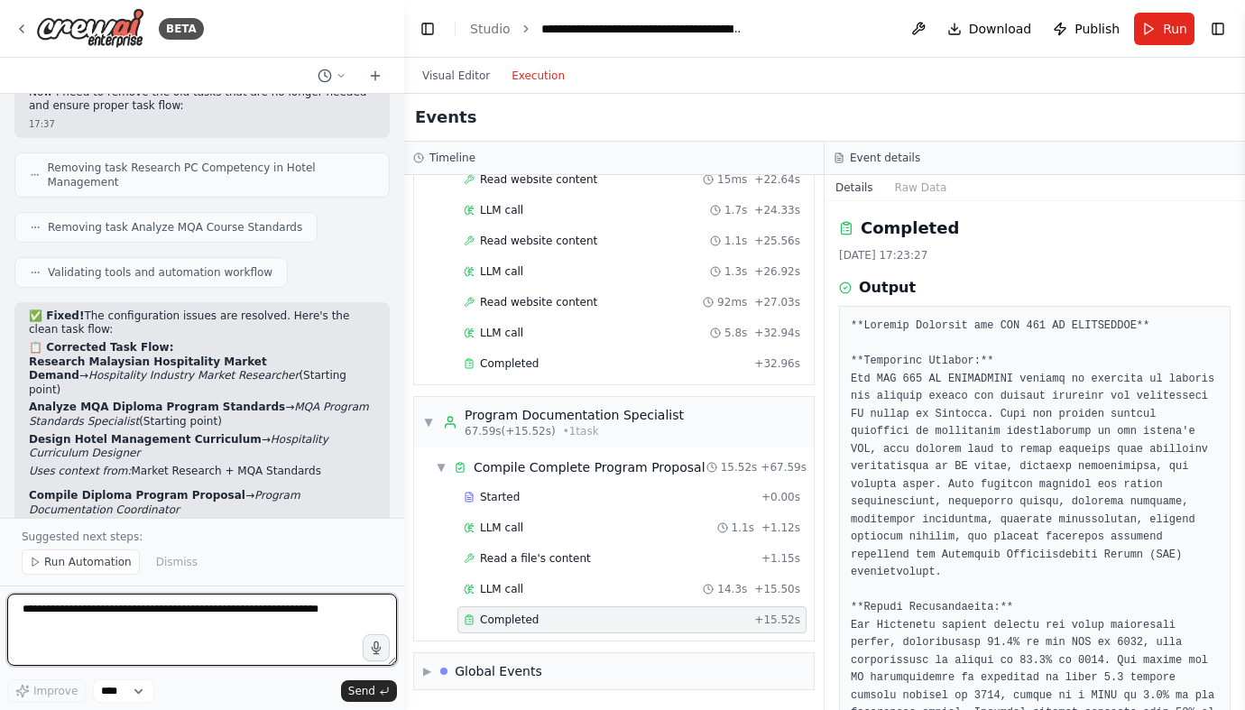
scroll to position [11363, 0]
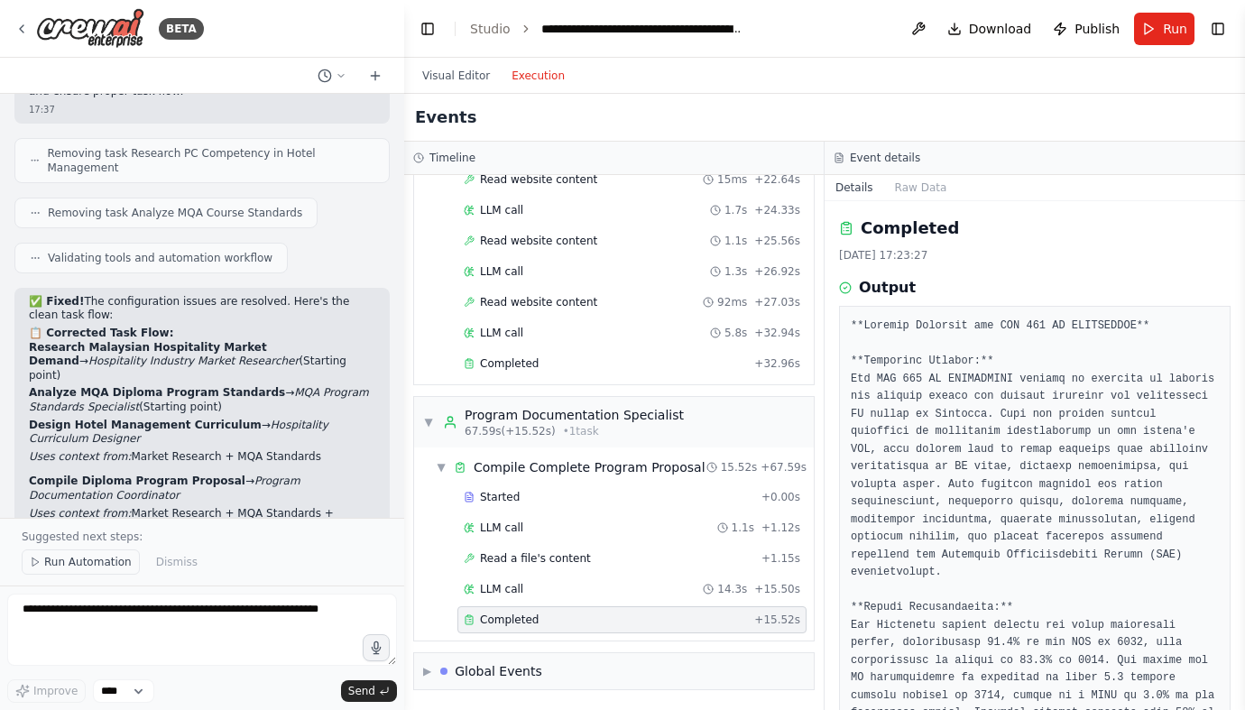
click at [45, 566] on span "Run Automation" at bounding box center [88, 562] width 88 height 14
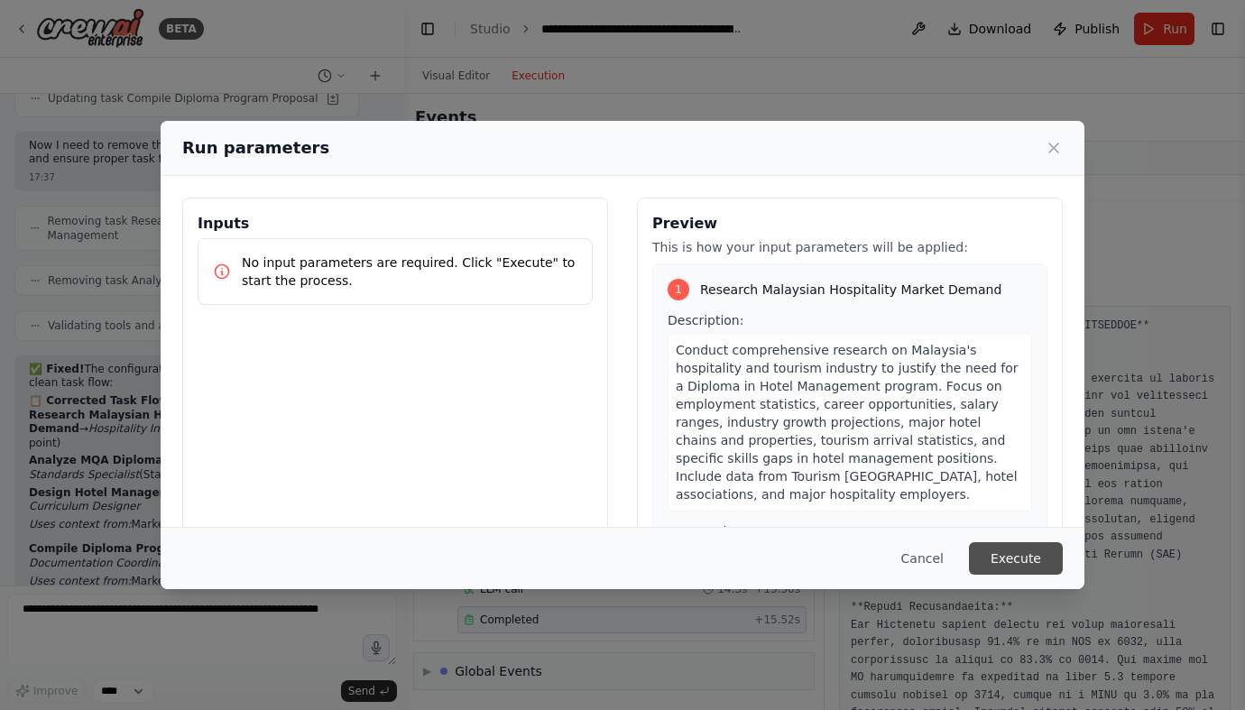
click at [1019, 554] on button "Execute" at bounding box center [1016, 558] width 94 height 32
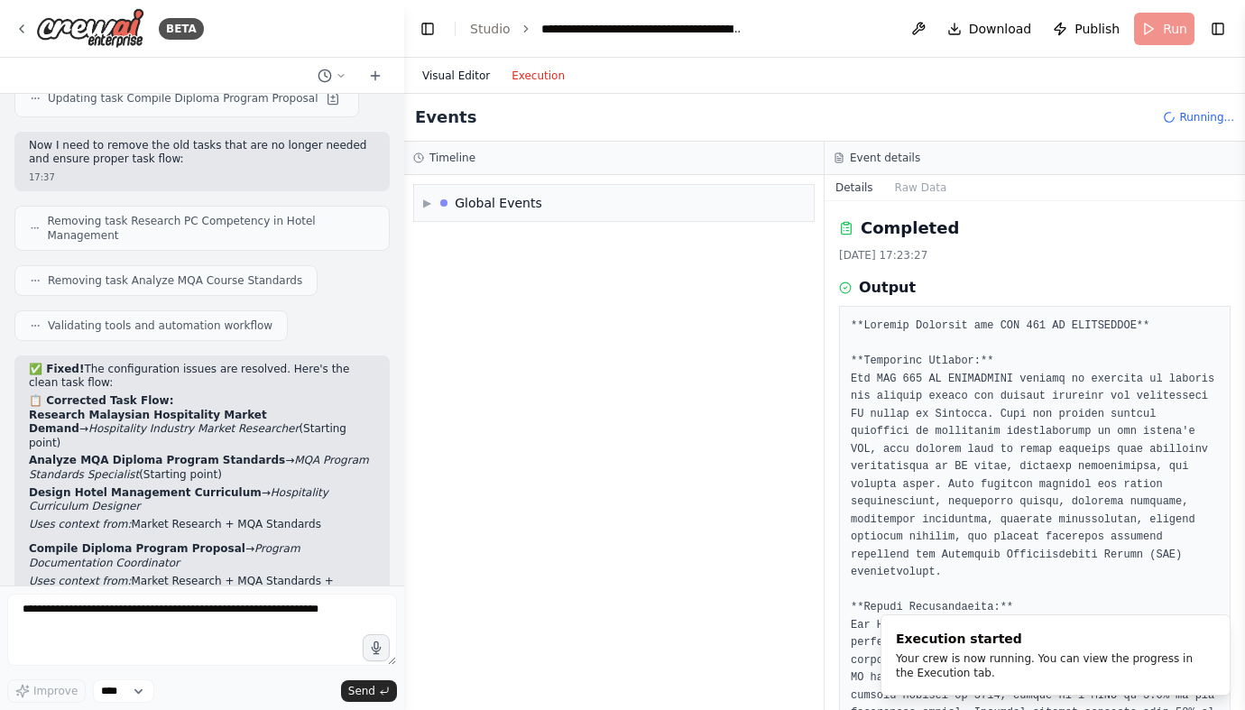
click at [457, 69] on button "Visual Editor" at bounding box center [455, 76] width 89 height 22
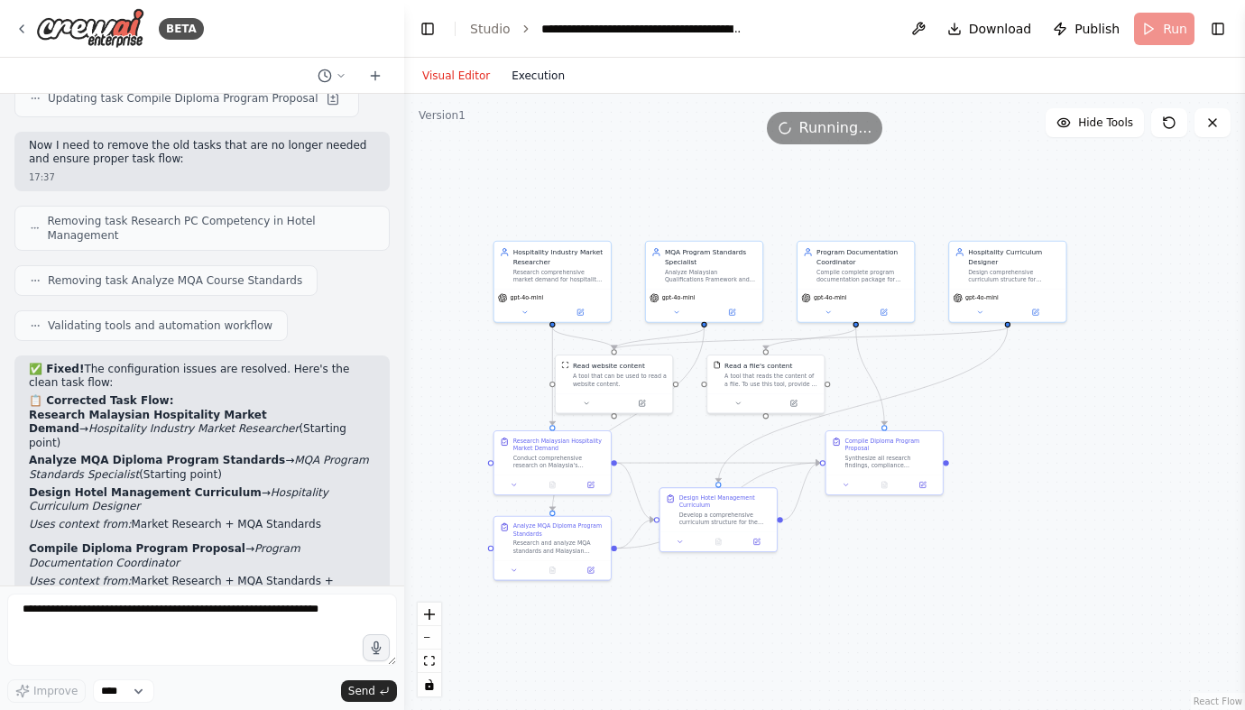
click at [530, 83] on button "Execution" at bounding box center [538, 76] width 75 height 22
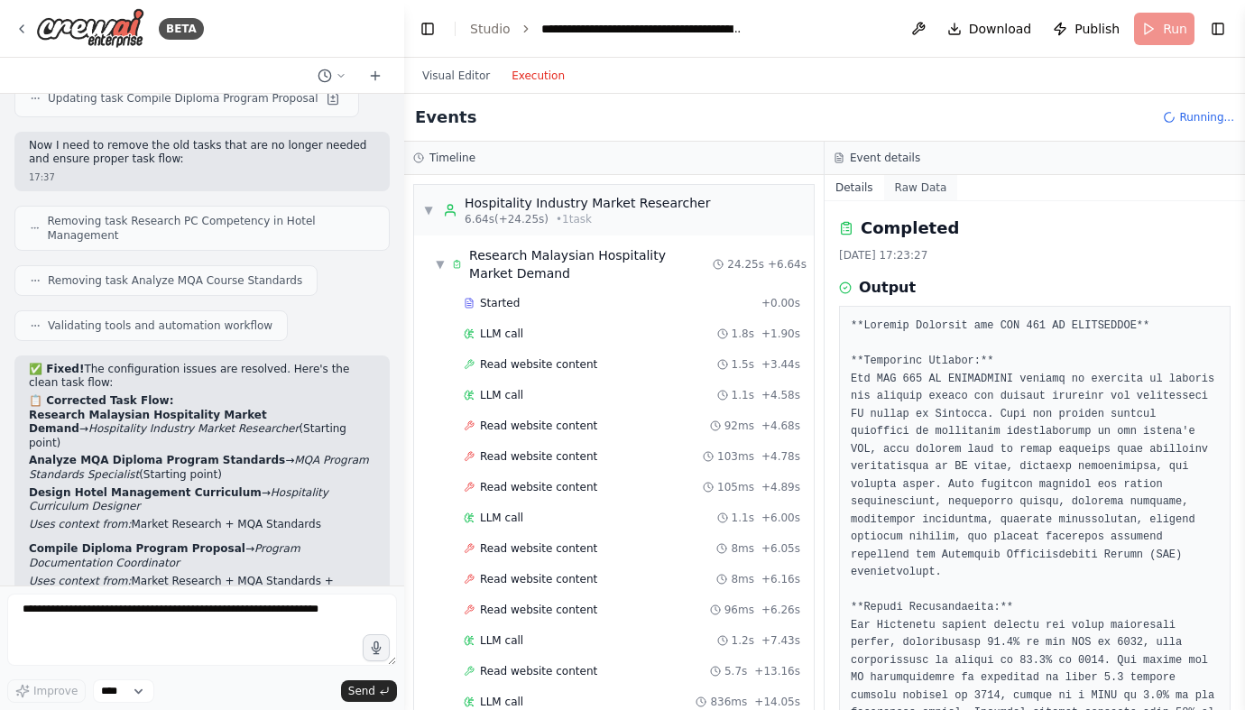
click at [916, 187] on button "Raw Data" at bounding box center [921, 187] width 74 height 25
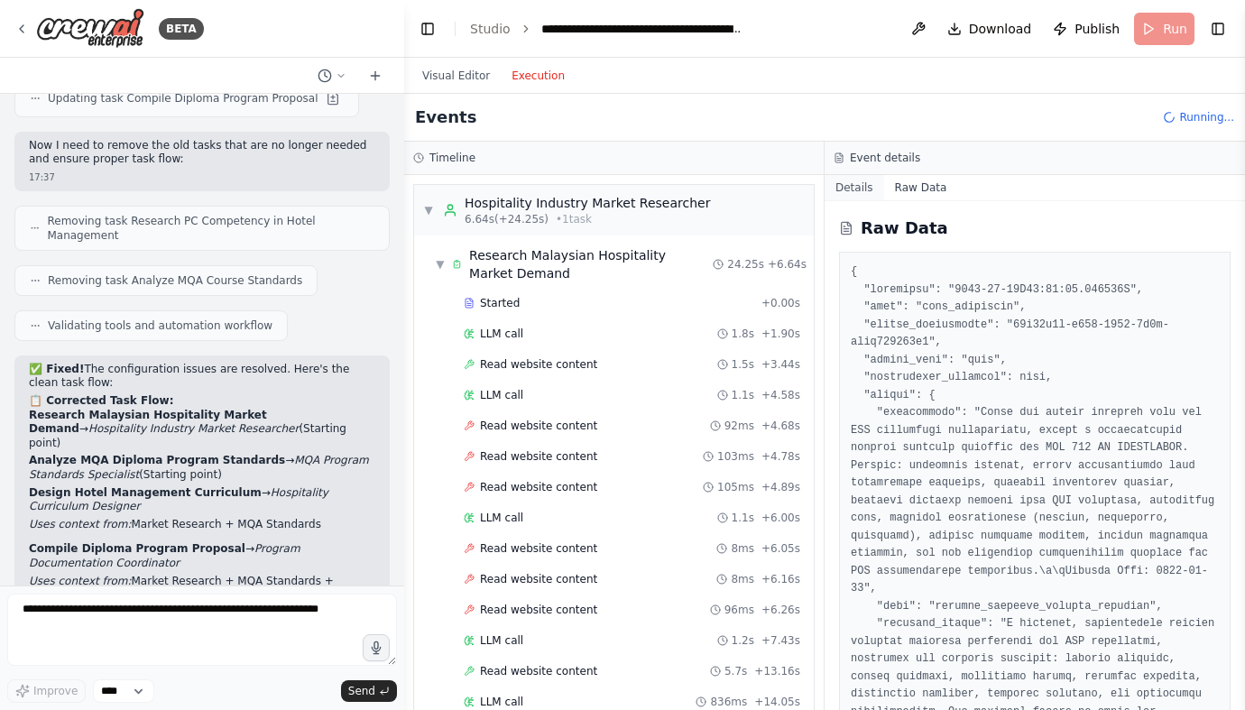
click at [862, 186] on button "Details" at bounding box center [855, 187] width 60 height 25
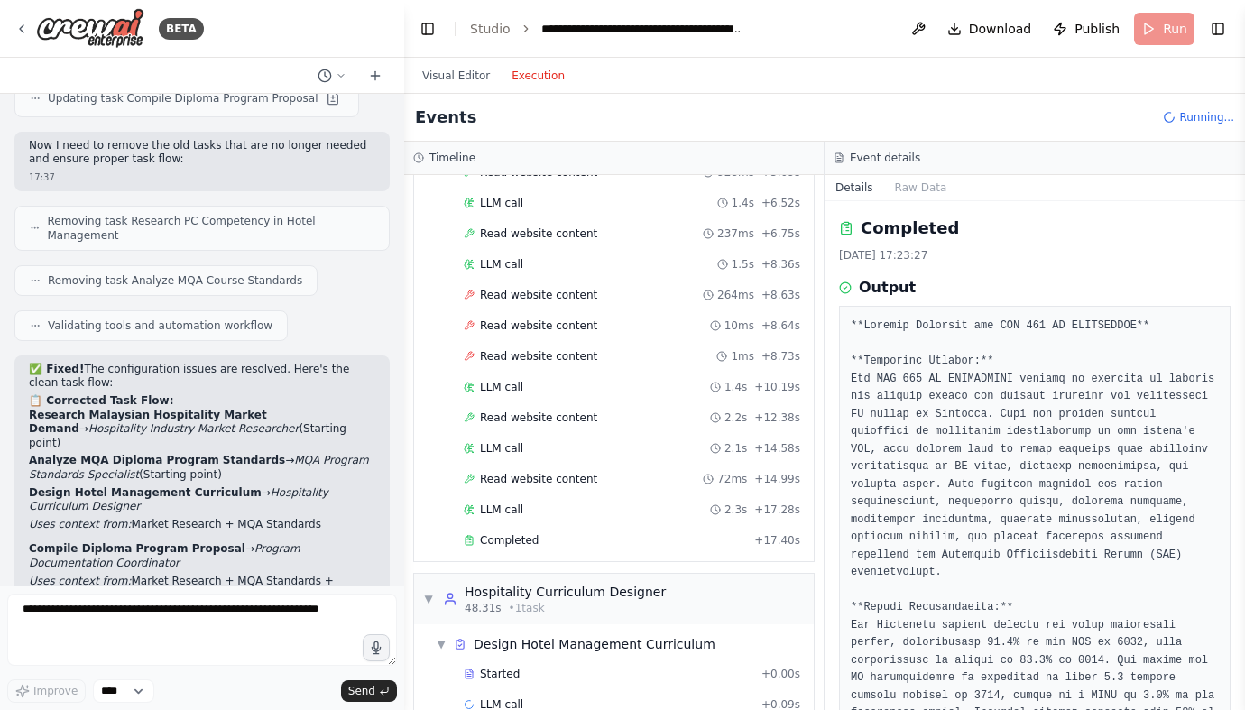
scroll to position [1410, 0]
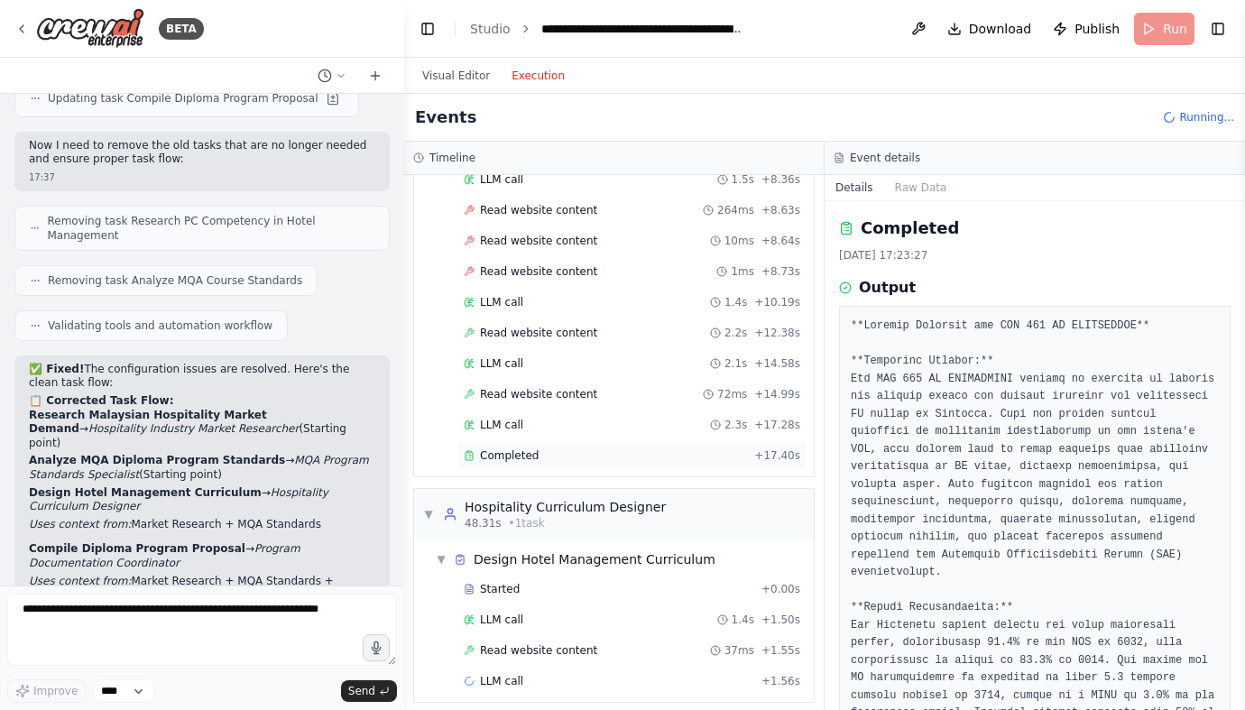
click at [504, 460] on span "Completed" at bounding box center [509, 455] width 59 height 14
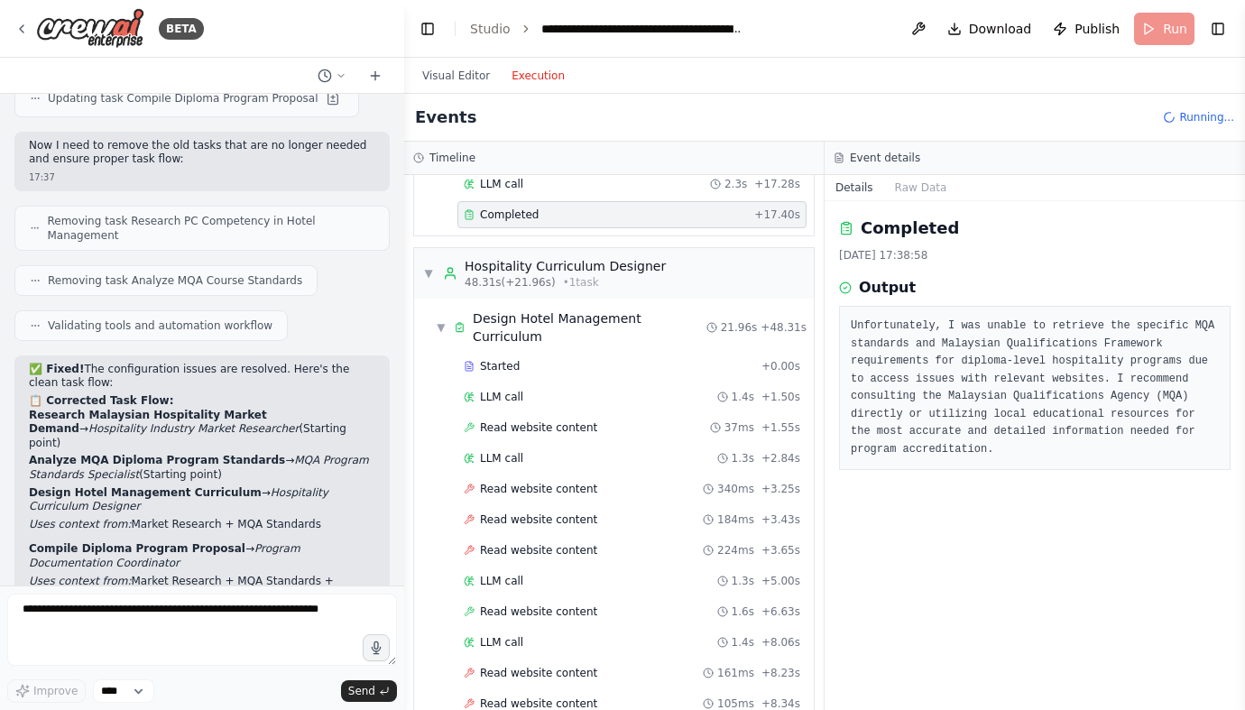
scroll to position [1679, 0]
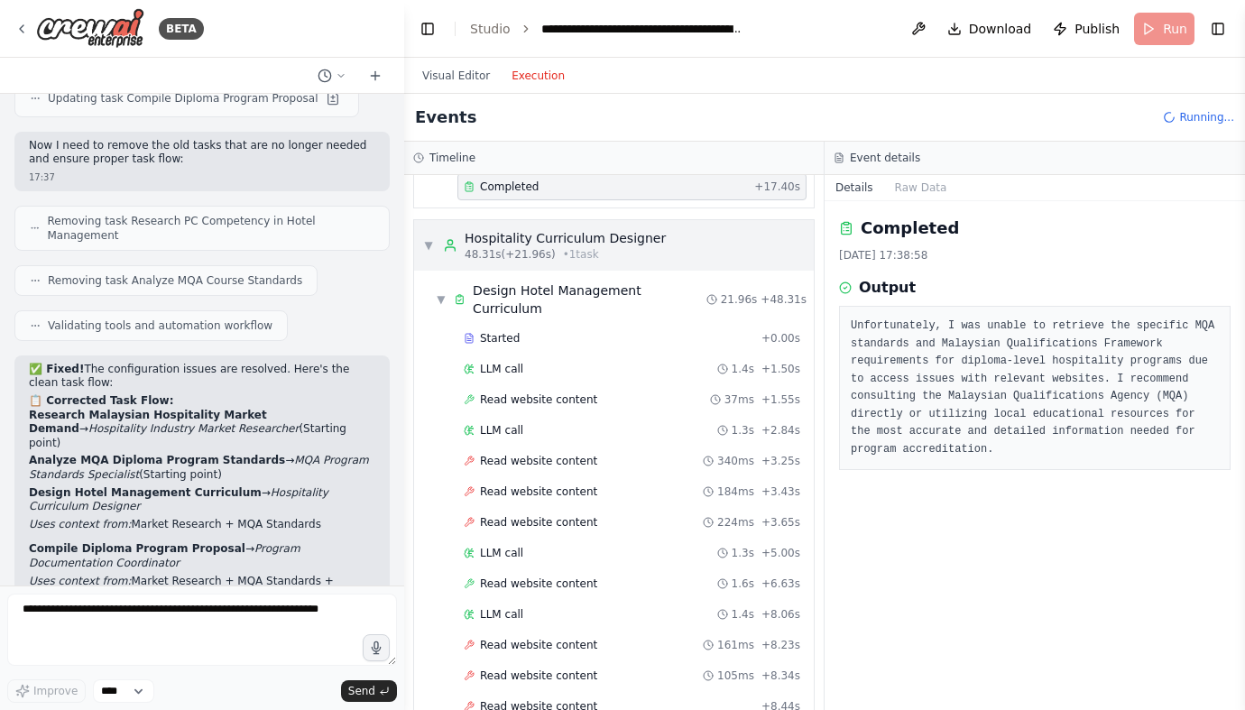
click at [480, 237] on div "Hospitality Curriculum Designer" at bounding box center [565, 238] width 201 height 18
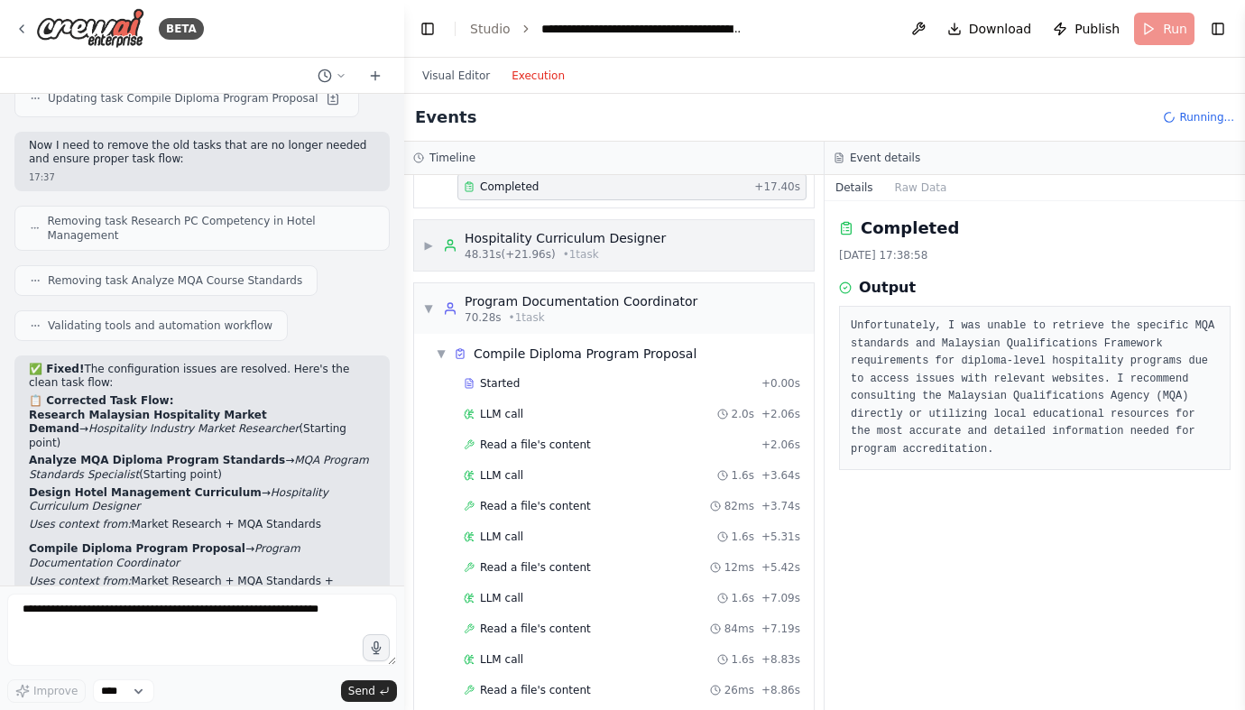
click at [480, 237] on div "Hospitality Curriculum Designer" at bounding box center [565, 238] width 201 height 18
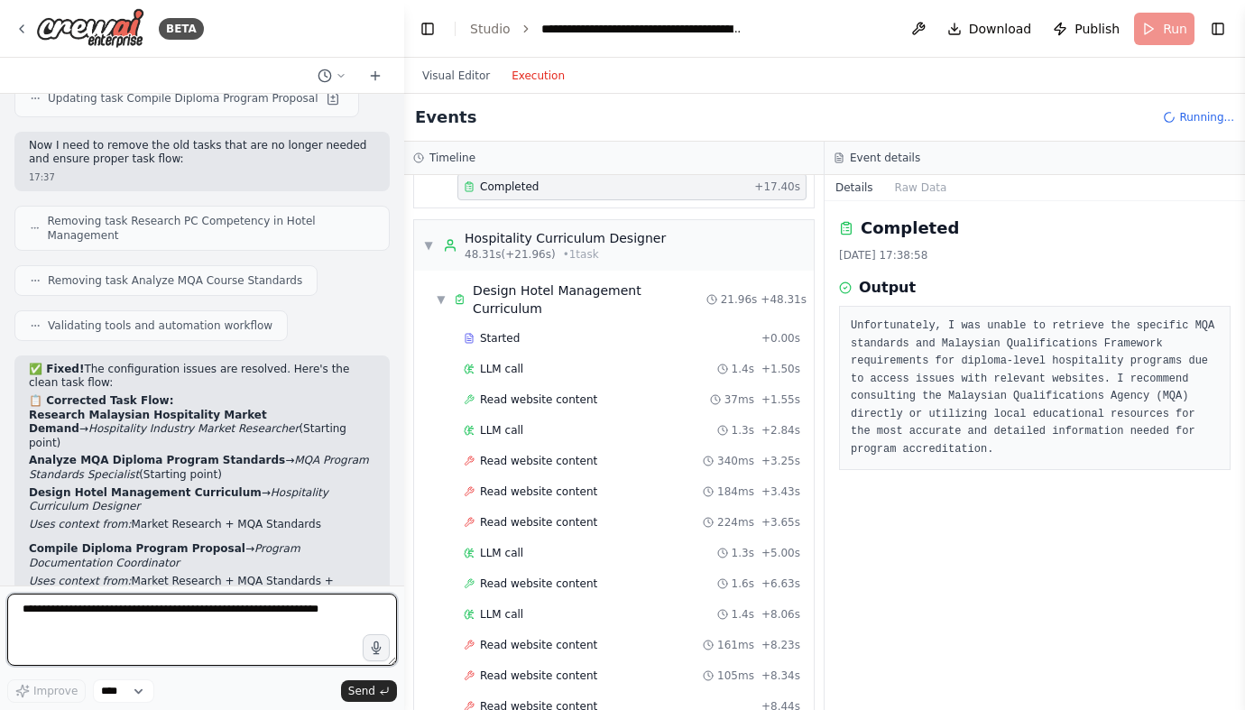
click at [37, 608] on textarea at bounding box center [202, 630] width 390 height 72
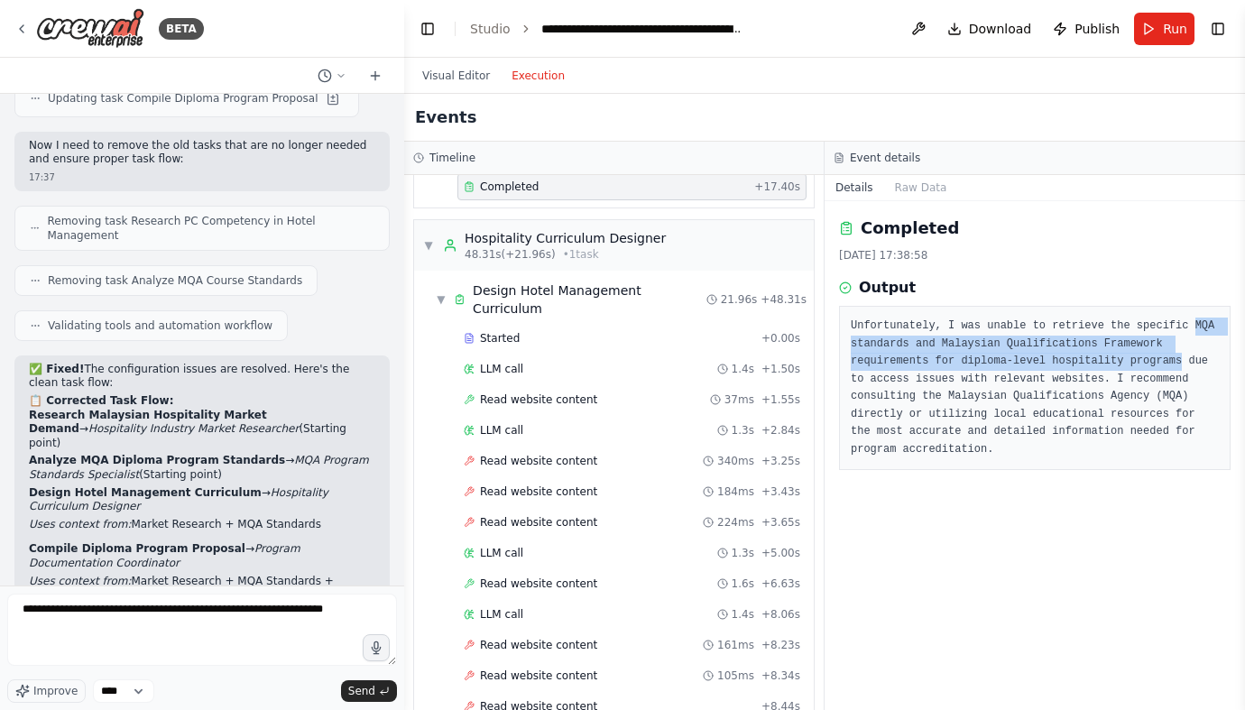
drag, startPoint x: 1195, startPoint y: 326, endPoint x: 1182, endPoint y: 360, distance: 36.9
click at [1182, 360] on pre "Unfortunately, I was unable to retrieve the specific MQA standards and Malaysia…" at bounding box center [1035, 388] width 368 height 141
copy pre "MQA standards and Malaysian Qualifications Framework requirements for diploma-l…"
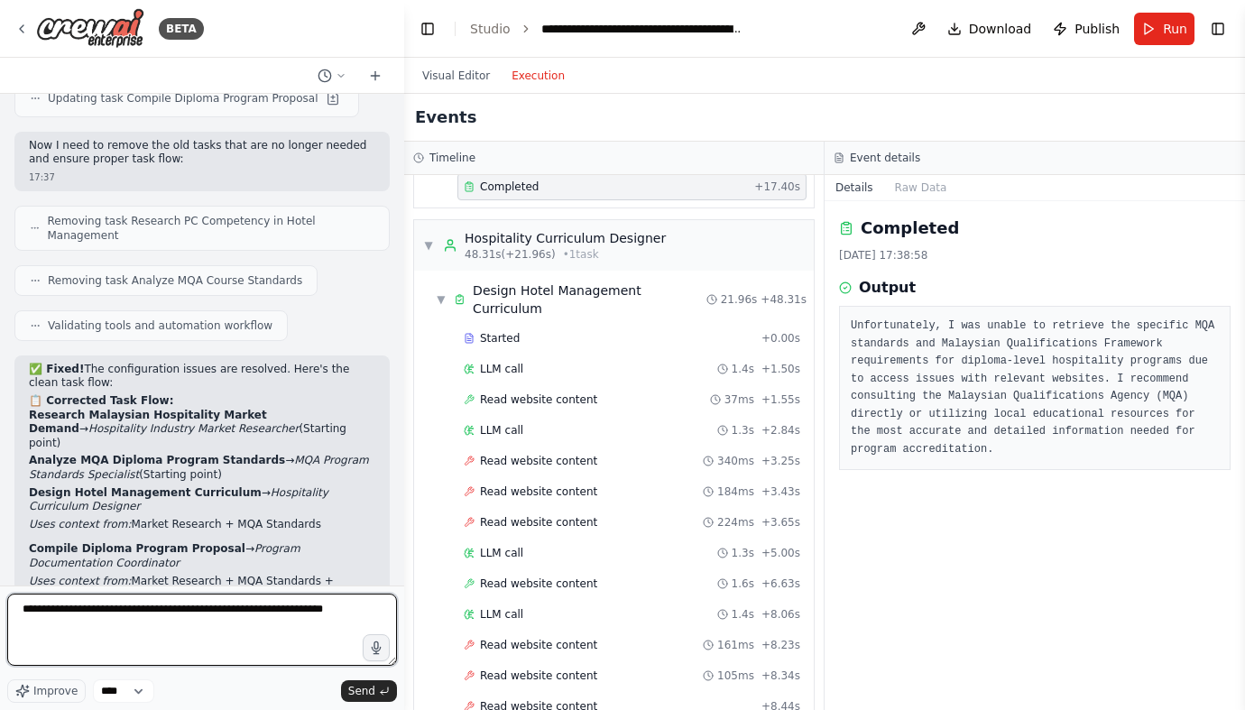
click at [86, 626] on textarea "**********" at bounding box center [202, 630] width 390 height 72
paste textarea "**********"
click at [158, 613] on textarea "**********" at bounding box center [202, 630] width 390 height 72
click at [351, 640] on textarea "**********" at bounding box center [202, 630] width 390 height 72
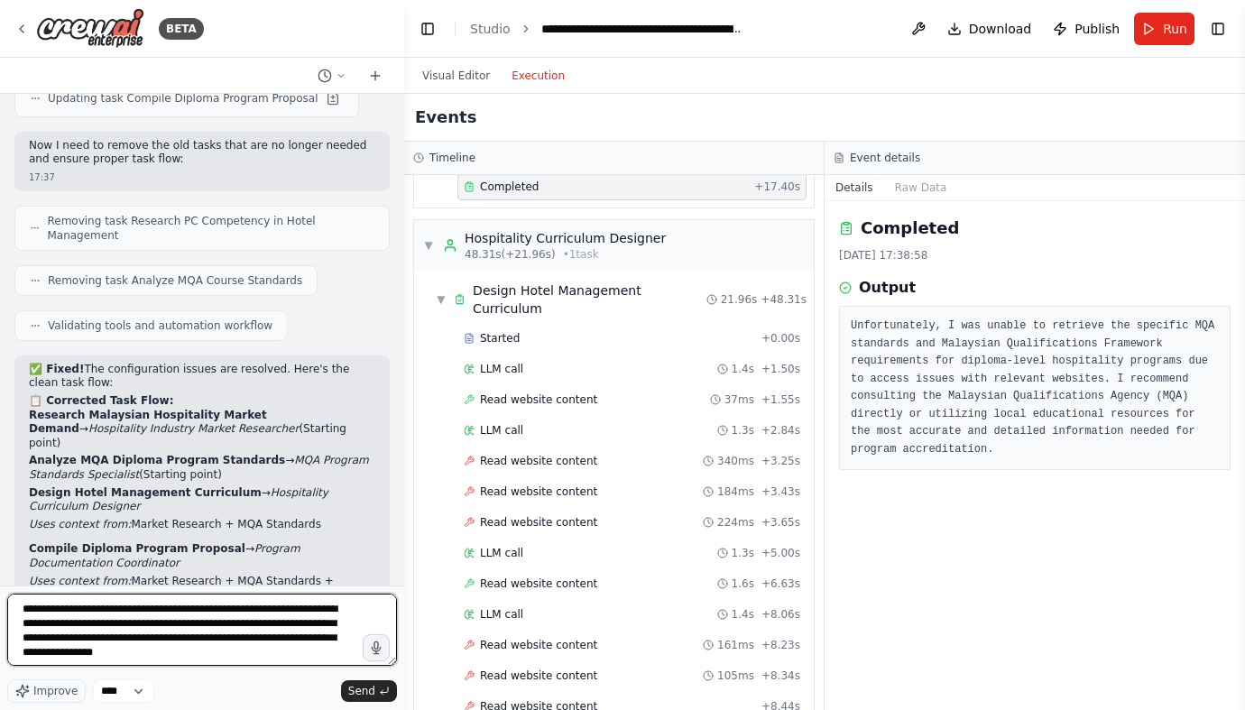
click at [59, 656] on textarea "**********" at bounding box center [202, 630] width 390 height 72
click at [36, 657] on textarea "**********" at bounding box center [202, 630] width 390 height 72
click at [338, 657] on textarea "**********" at bounding box center [202, 630] width 390 height 72
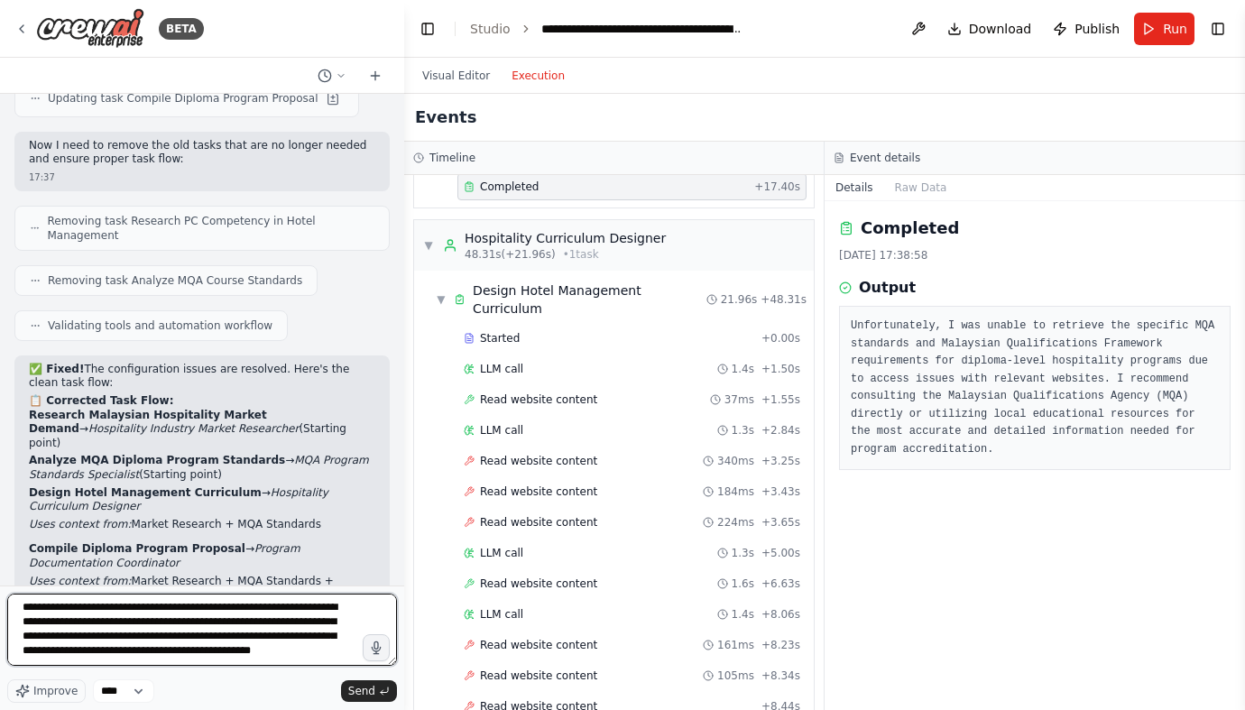
type textarea "**********"
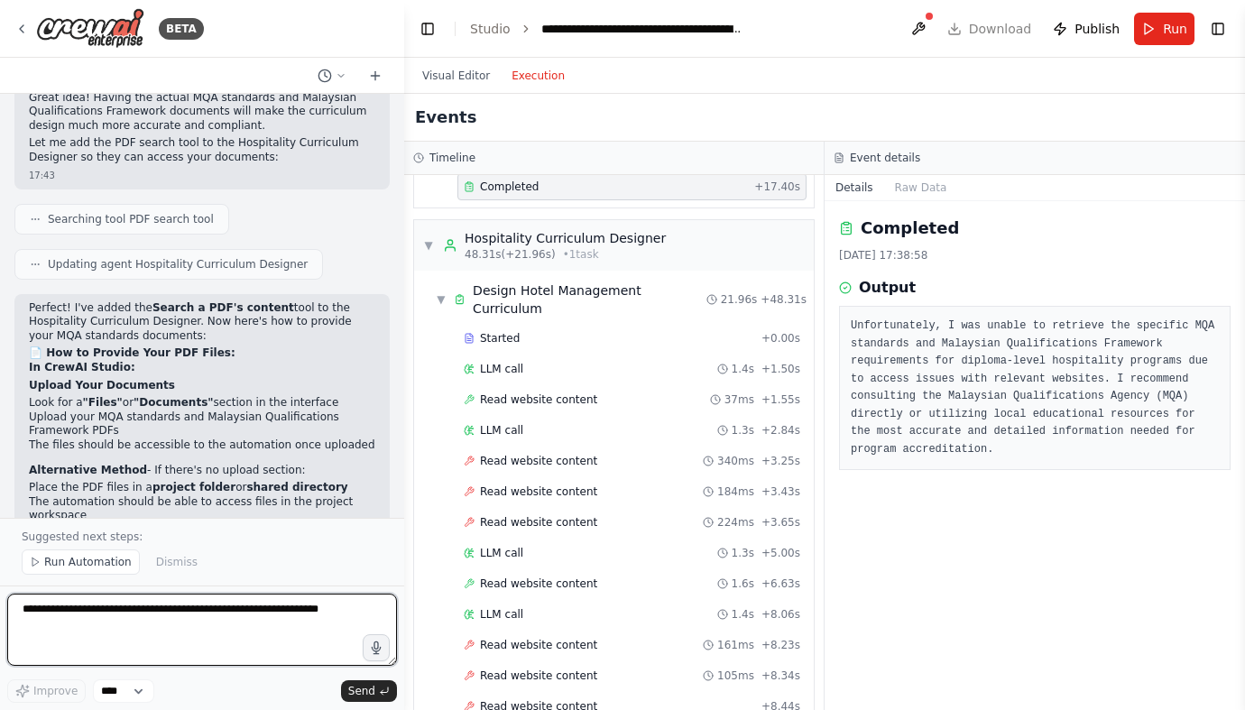
scroll to position [12214, 0]
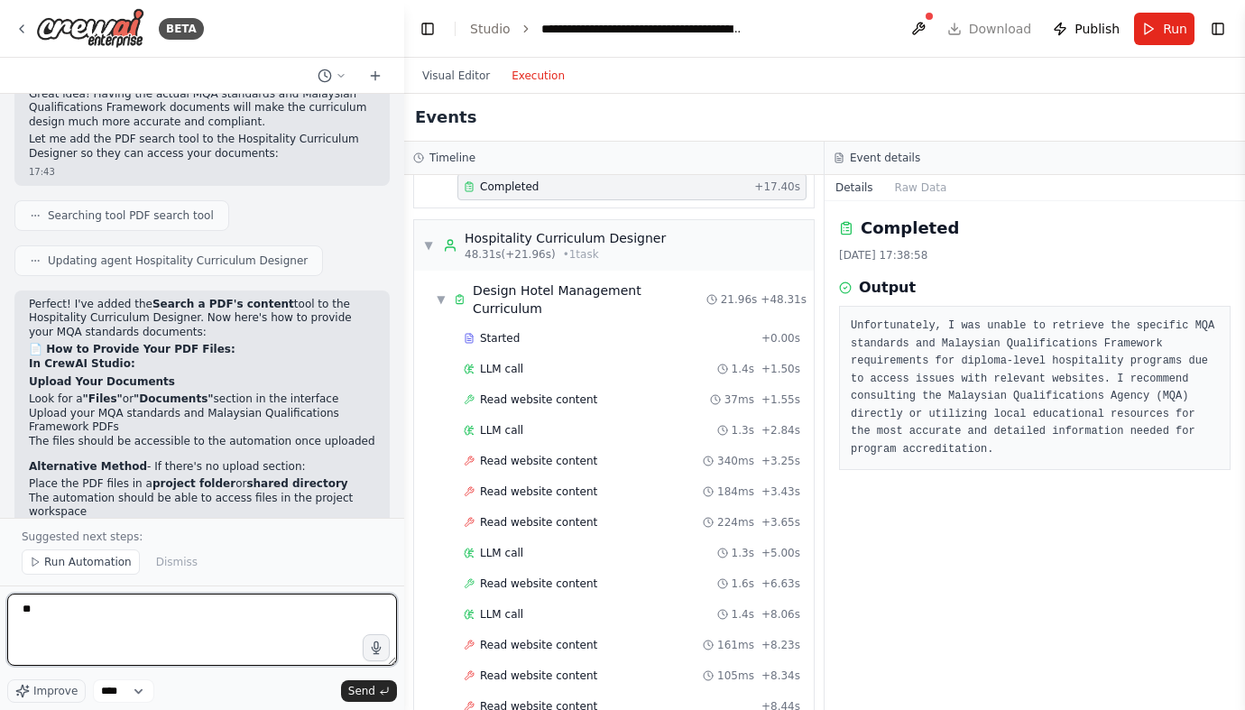
type textarea "*"
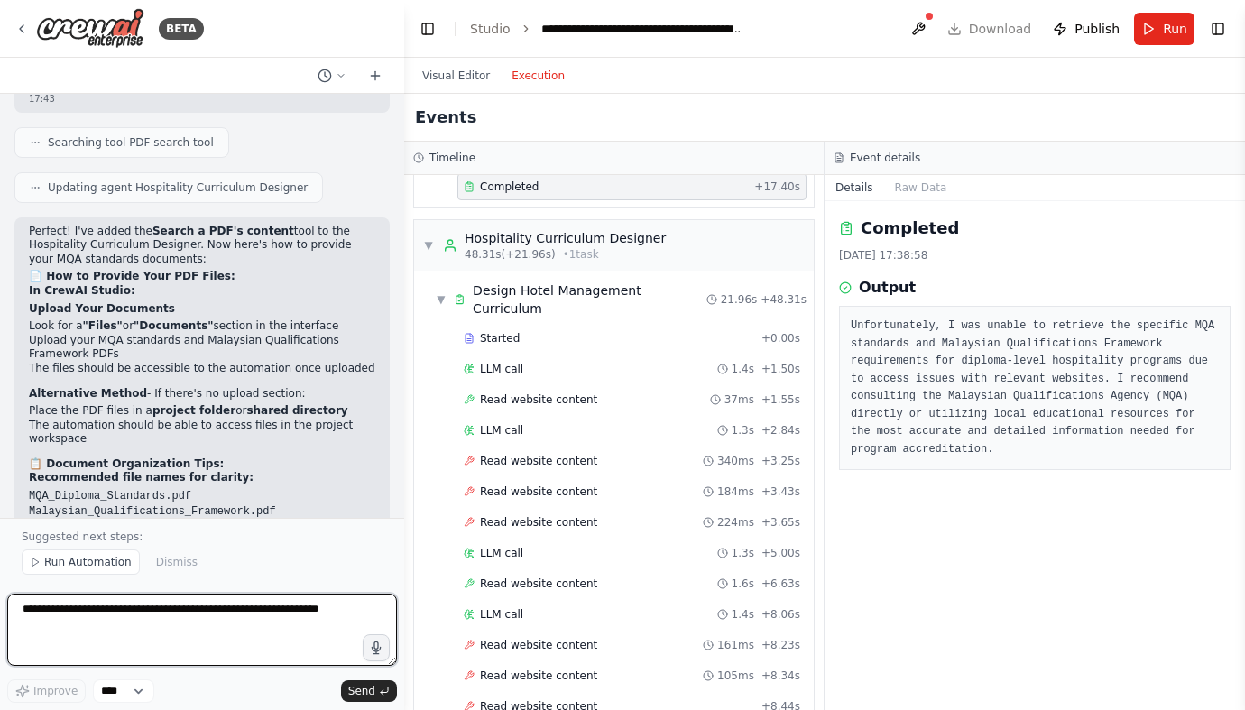
scroll to position [12288, 0]
type textarea "**********"
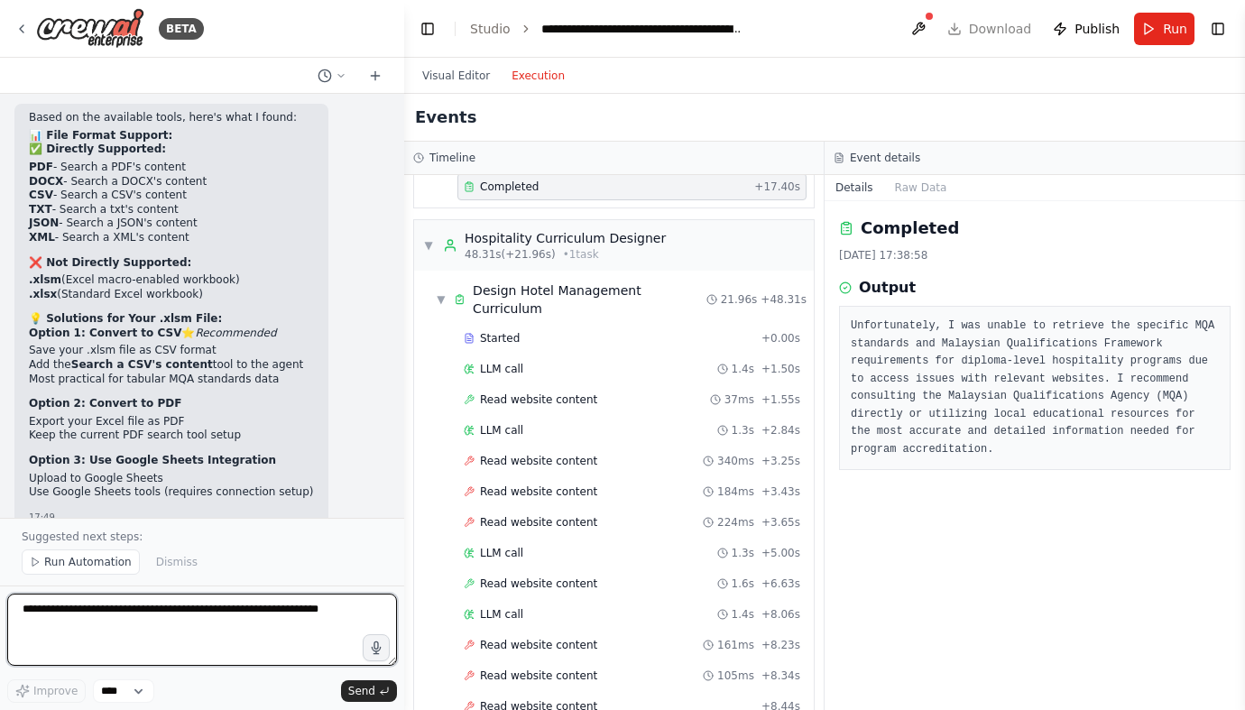
scroll to position [13430, 0]
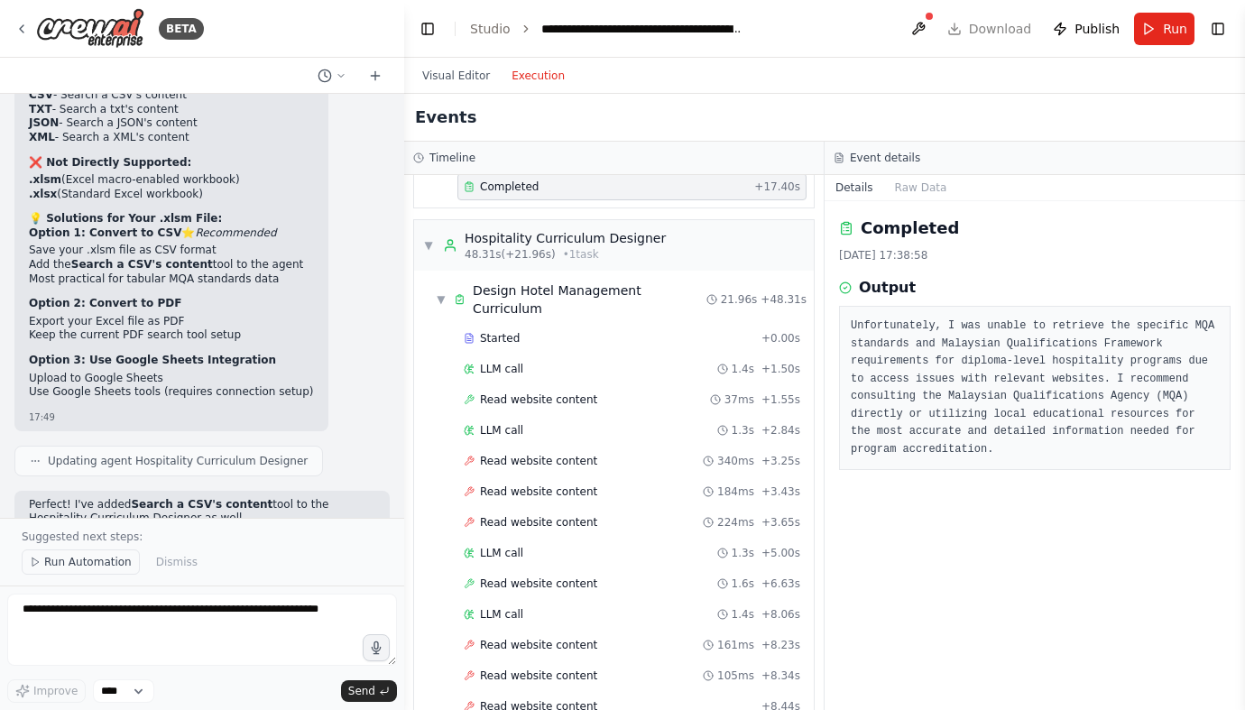
click at [37, 562] on polygon at bounding box center [35, 562] width 6 height 8
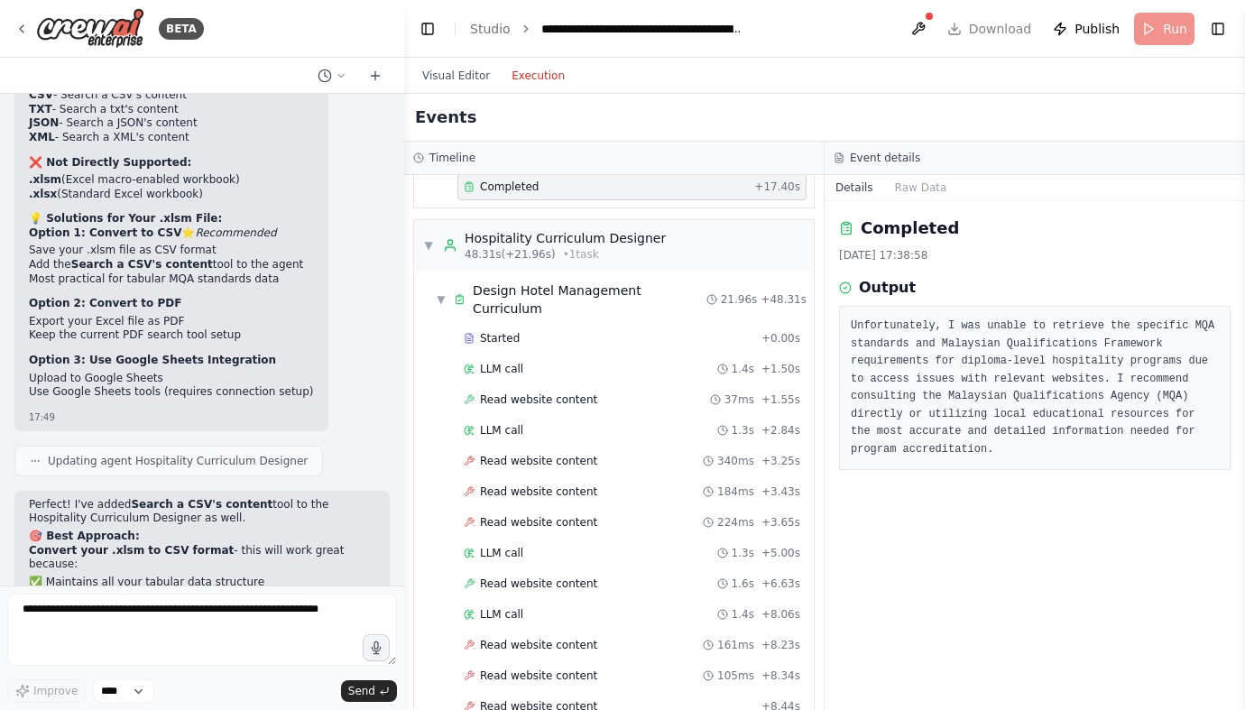
scroll to position [13362, 0]
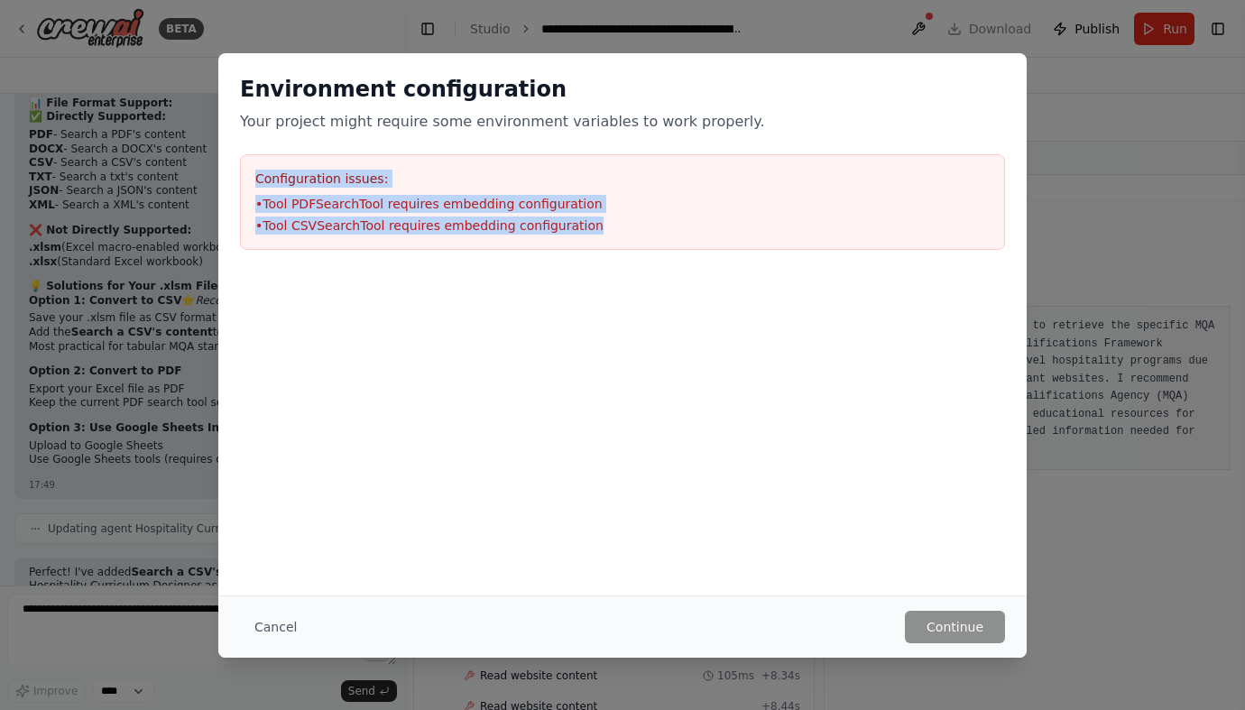
drag, startPoint x: 255, startPoint y: 177, endPoint x: 694, endPoint y: 231, distance: 441.8
click at [694, 231] on div "Configuration issues: • Tool PDFSearchTool requires embedding configuration • T…" at bounding box center [622, 202] width 765 height 96
copy div "Configuration issues: • Tool PDFSearchTool requires embedding configuration • T…"
click at [248, 625] on button "Cancel" at bounding box center [275, 627] width 71 height 32
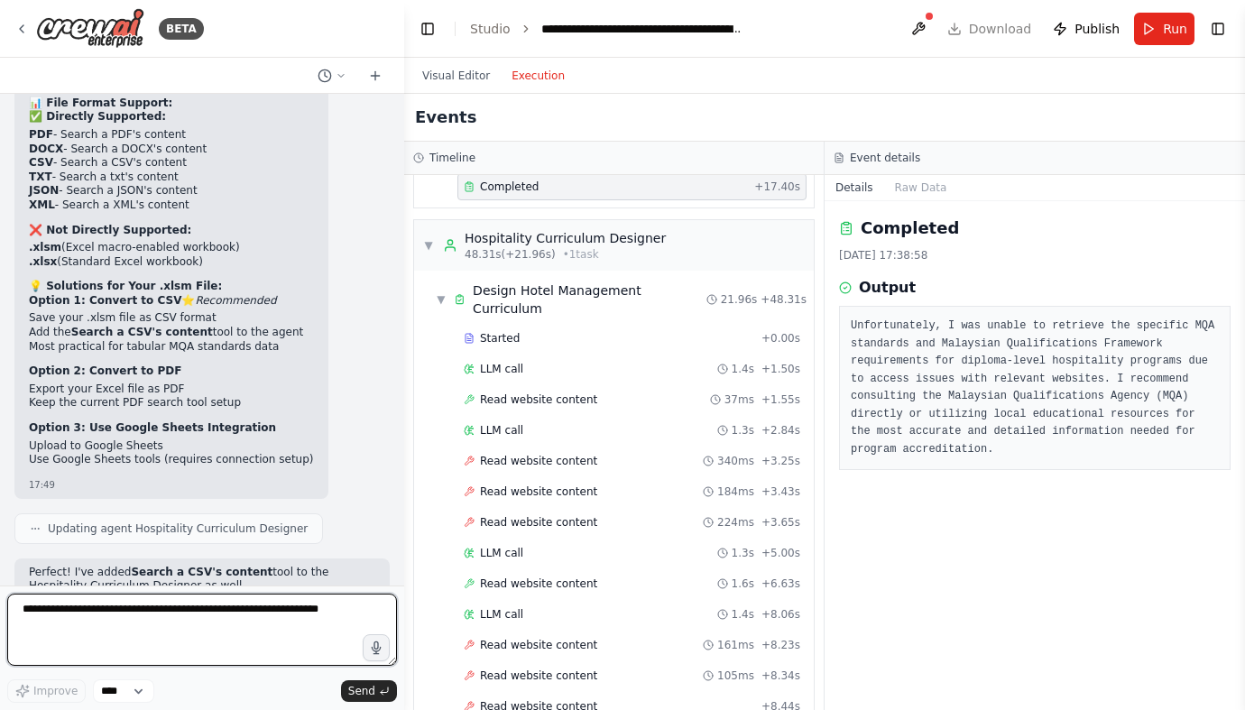
click at [118, 614] on textarea at bounding box center [202, 630] width 390 height 72
paste textarea "**********"
type textarea "**********"
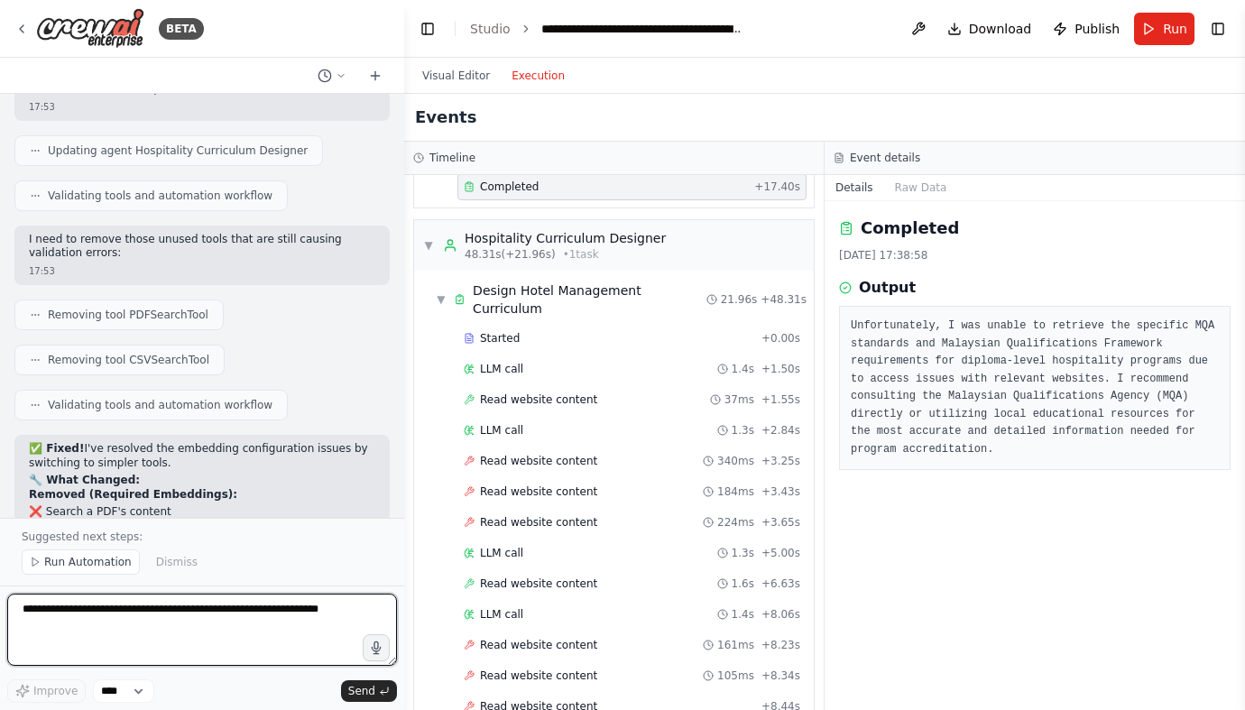
scroll to position [14437, 0]
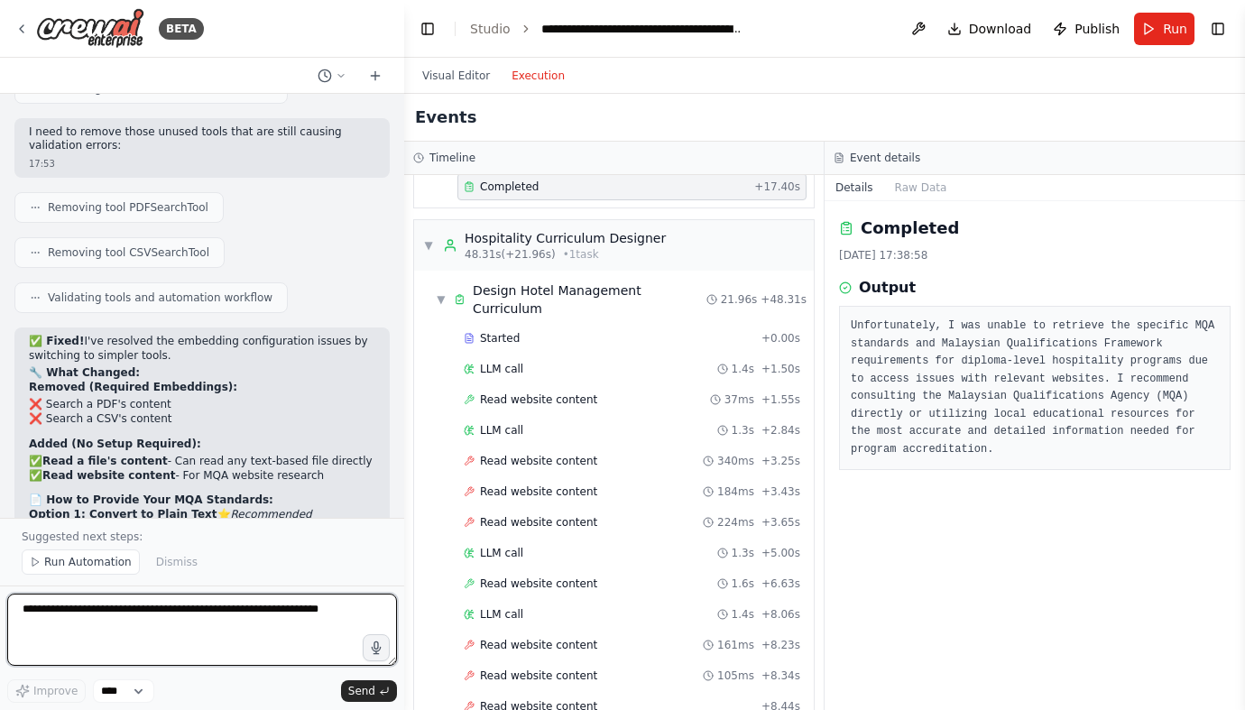
click at [40, 627] on textarea at bounding box center [202, 630] width 390 height 72
paste textarea "**********"
type textarea "**********"
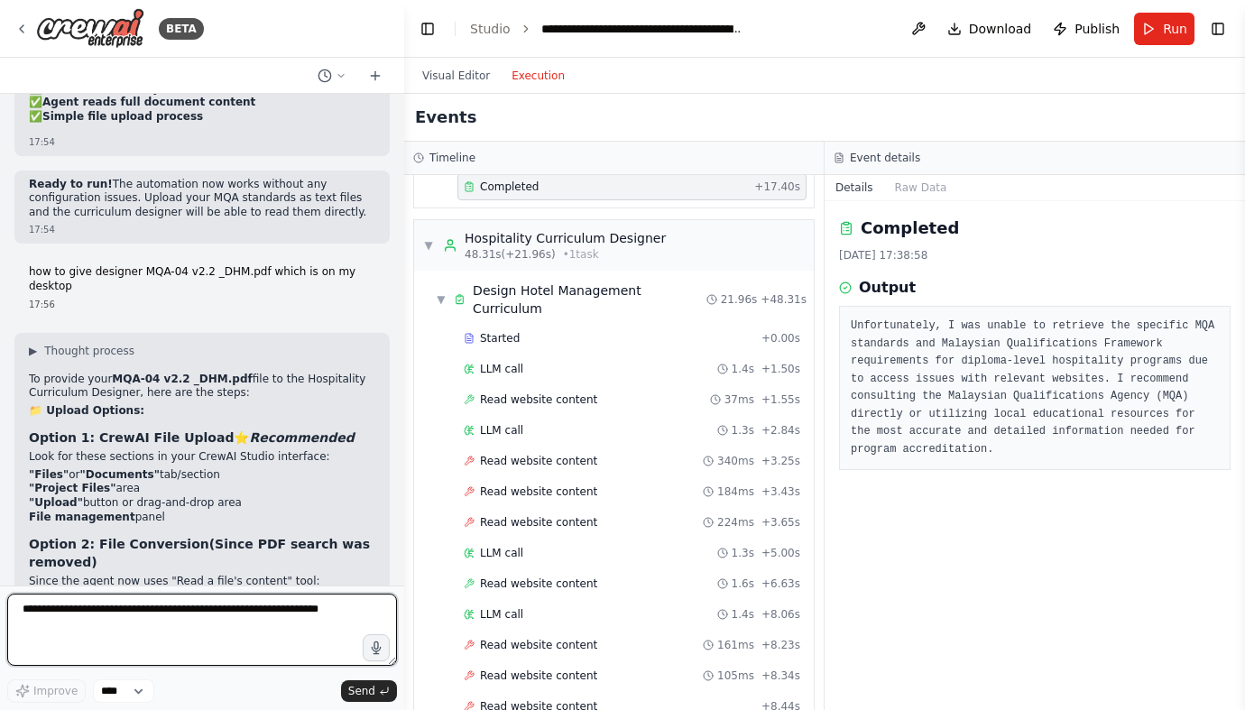
scroll to position [15018, 0]
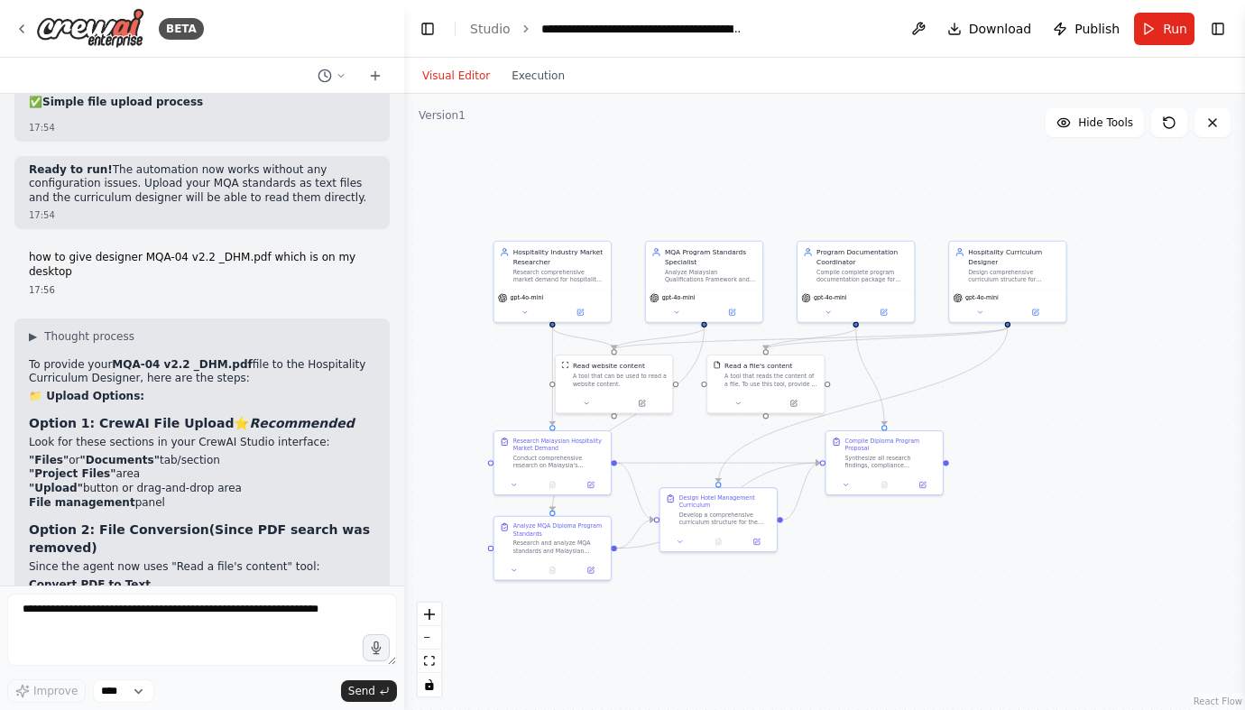
click at [446, 77] on button "Visual Editor" at bounding box center [455, 76] width 89 height 22
click at [1219, 32] on button "Toggle Right Sidebar" at bounding box center [1217, 28] width 25 height 25
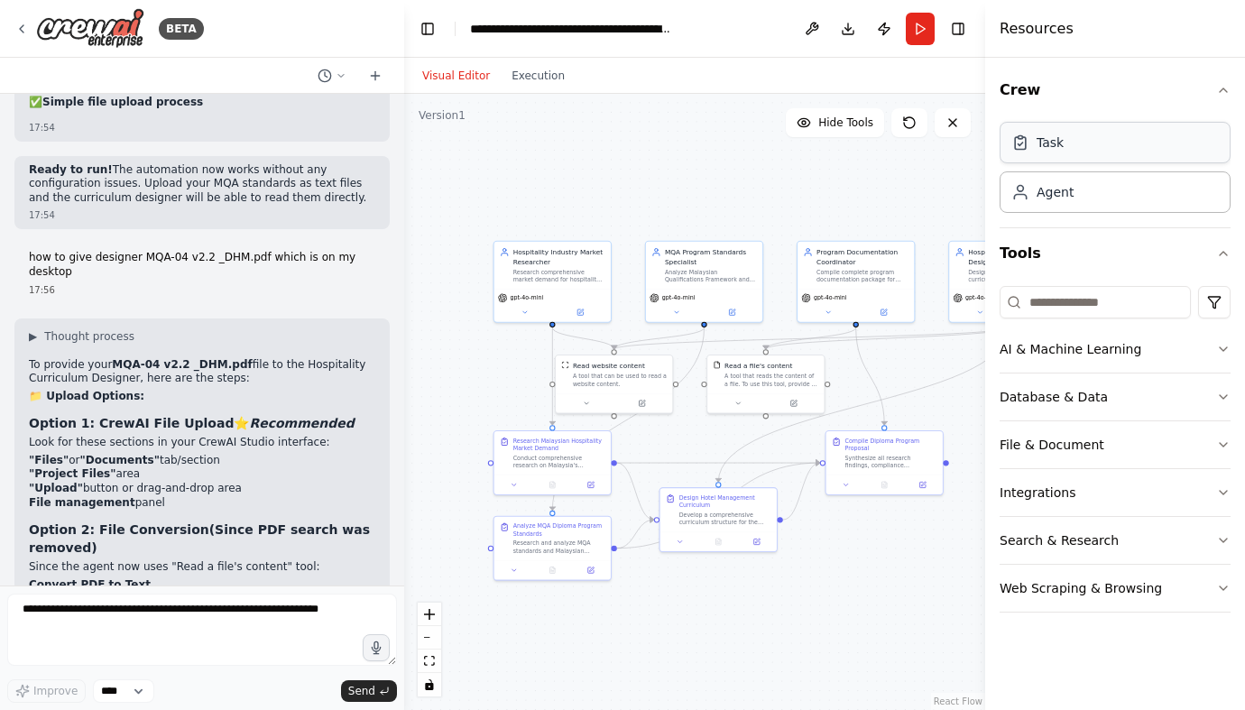
click at [1157, 145] on div "Task" at bounding box center [1115, 142] width 231 height 41
click at [1117, 196] on div "Agent" at bounding box center [1115, 191] width 231 height 41
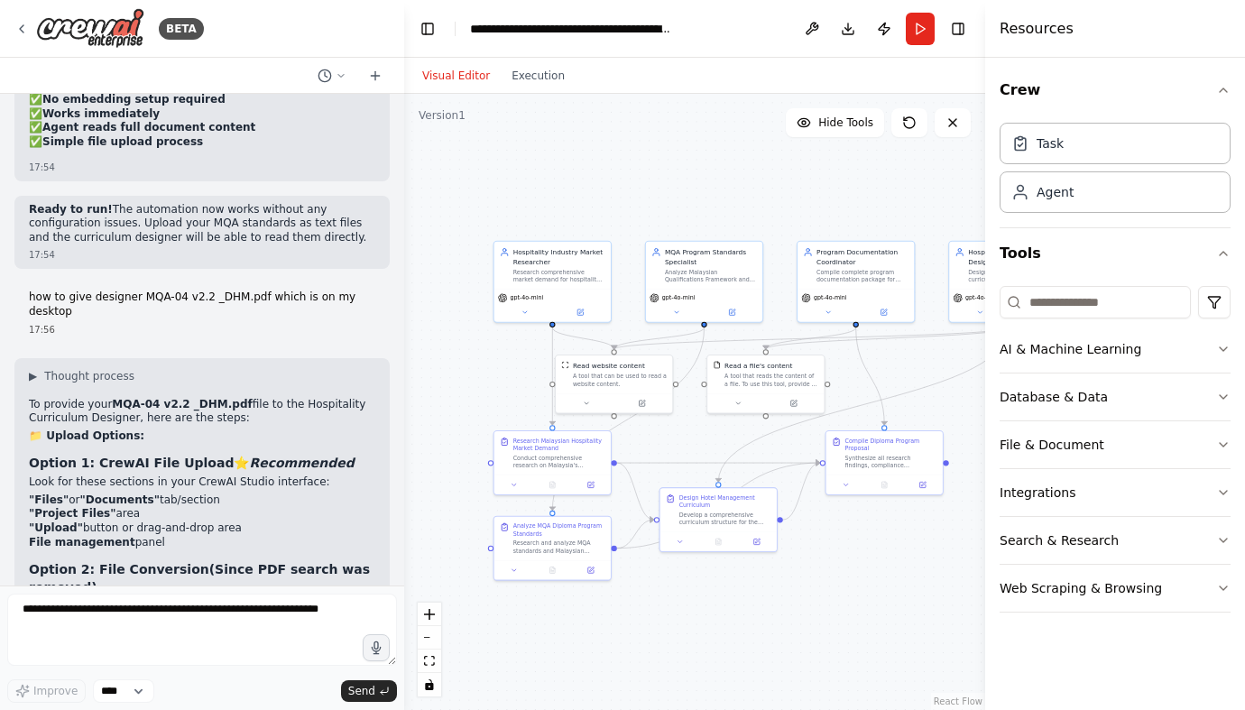
scroll to position [14977, 0]
click at [849, 30] on button "Download" at bounding box center [848, 29] width 29 height 32
click at [815, 25] on button at bounding box center [812, 29] width 29 height 32
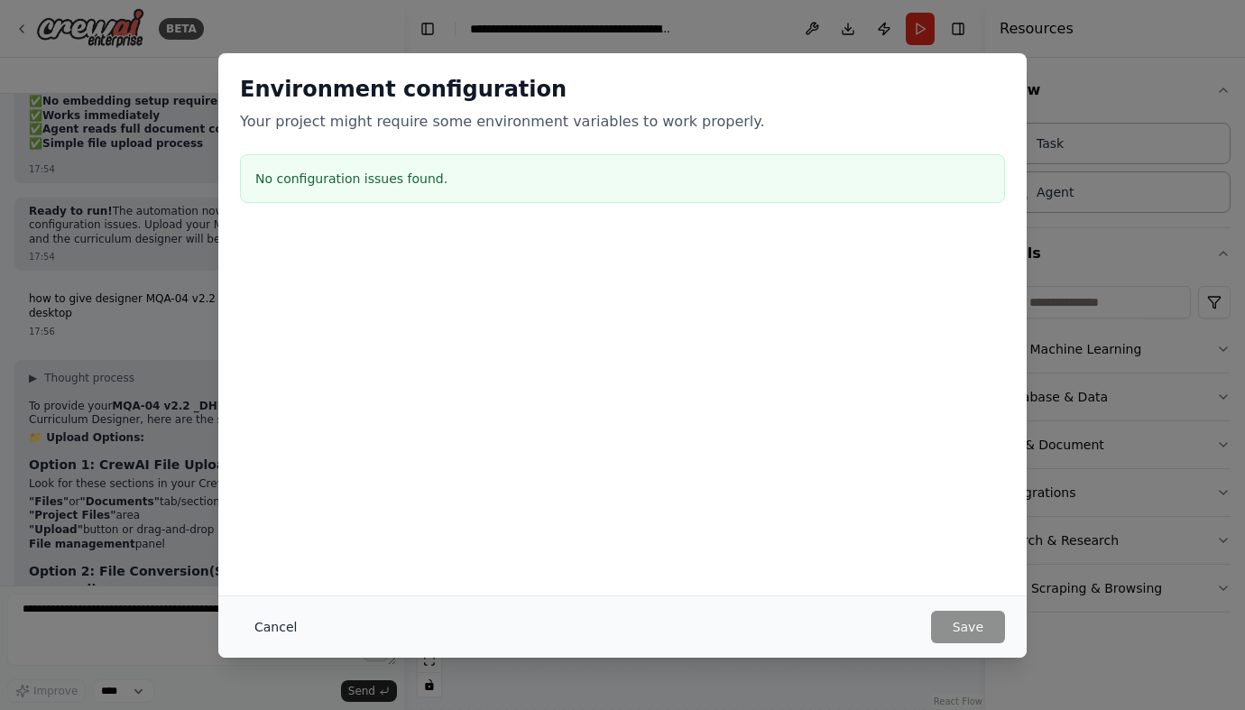
click at [284, 630] on button "Cancel" at bounding box center [275, 627] width 71 height 32
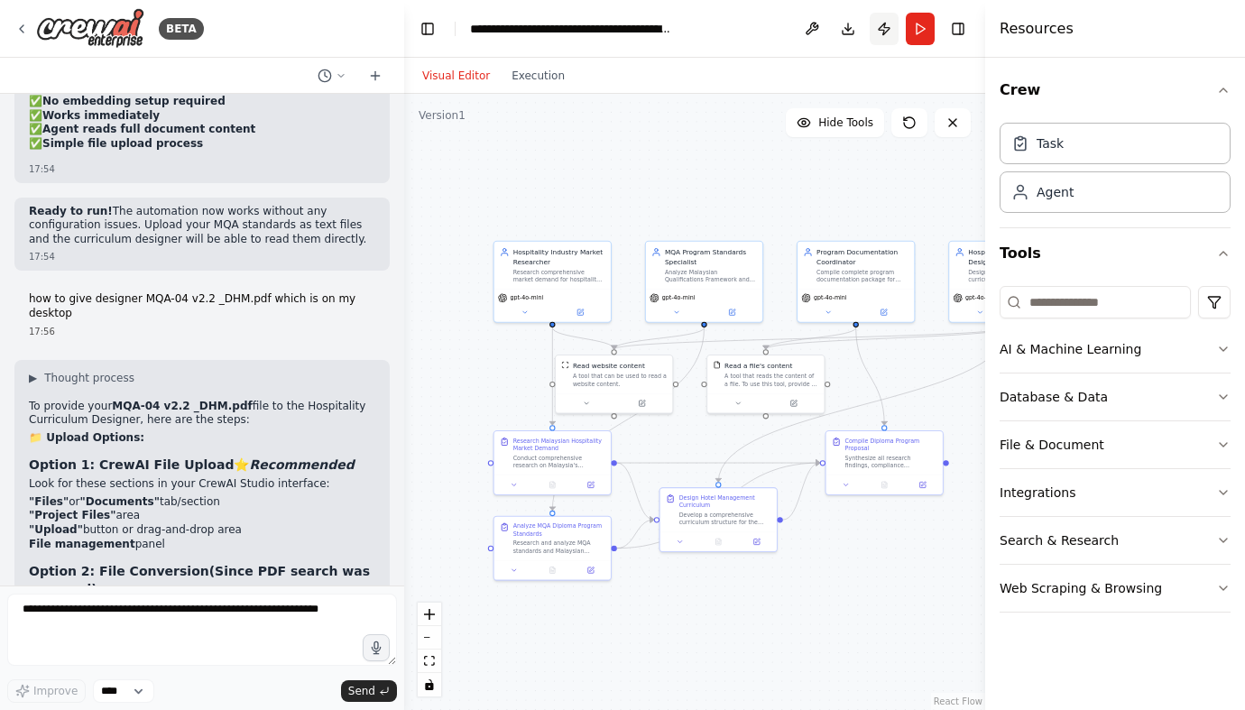
click at [890, 28] on button "Publish" at bounding box center [884, 29] width 29 height 32
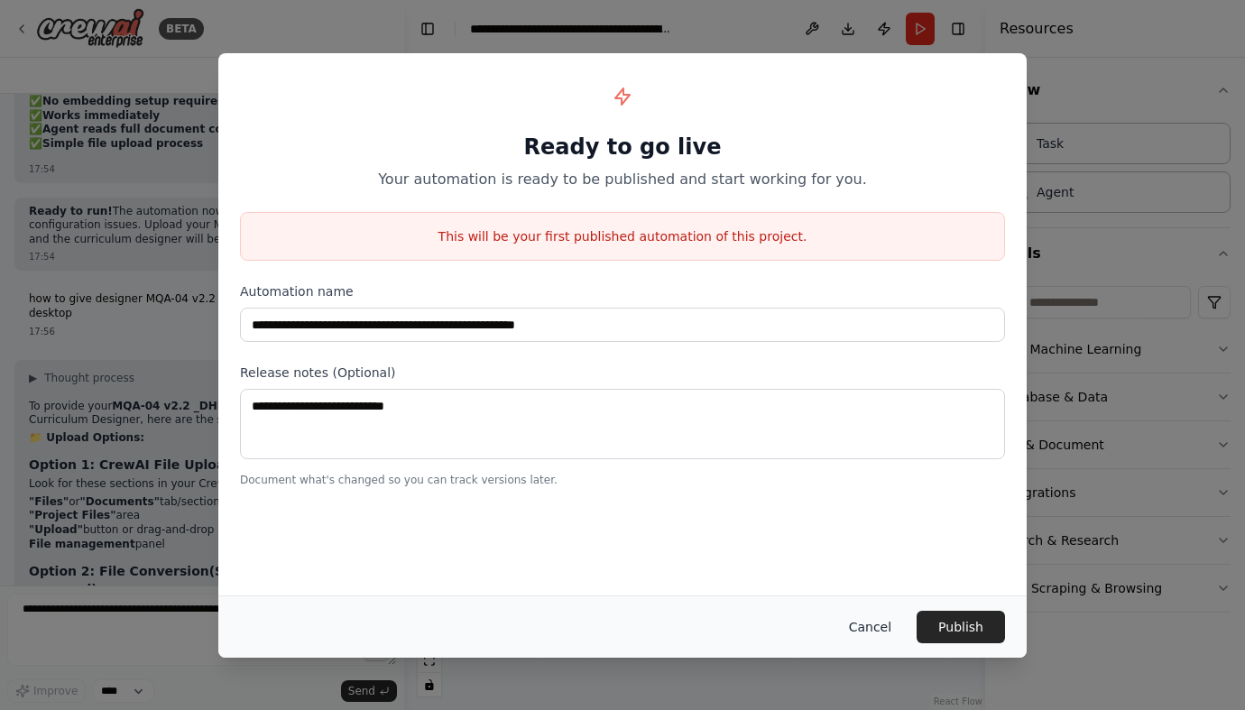
click at [870, 625] on button "Cancel" at bounding box center [870, 627] width 71 height 32
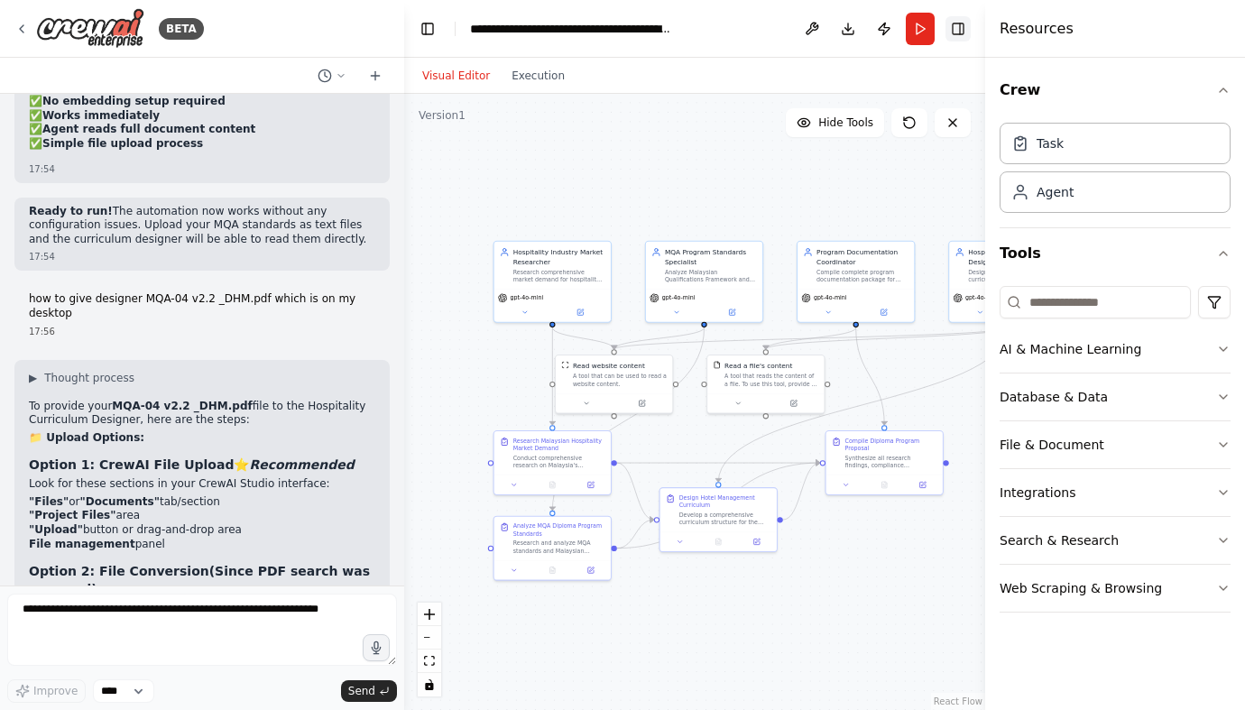
click at [959, 28] on button "Toggle Right Sidebar" at bounding box center [957, 28] width 25 height 25
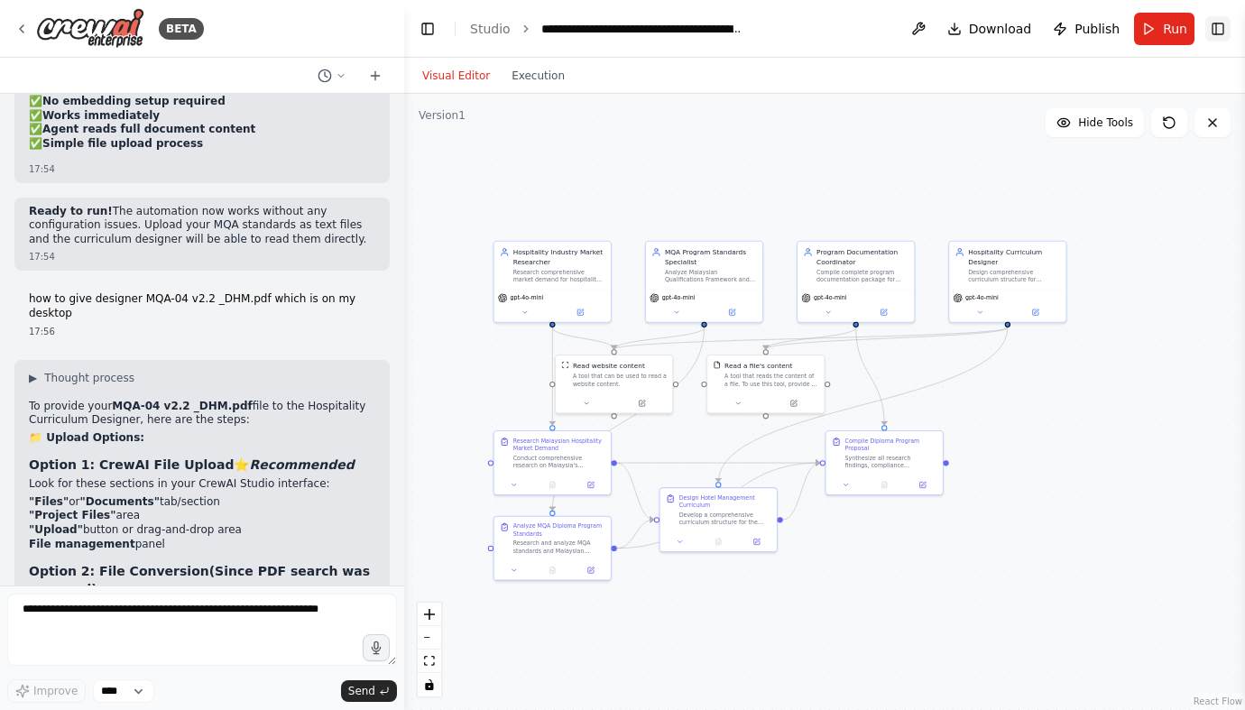
click at [1222, 31] on button "Toggle Right Sidebar" at bounding box center [1217, 28] width 25 height 25
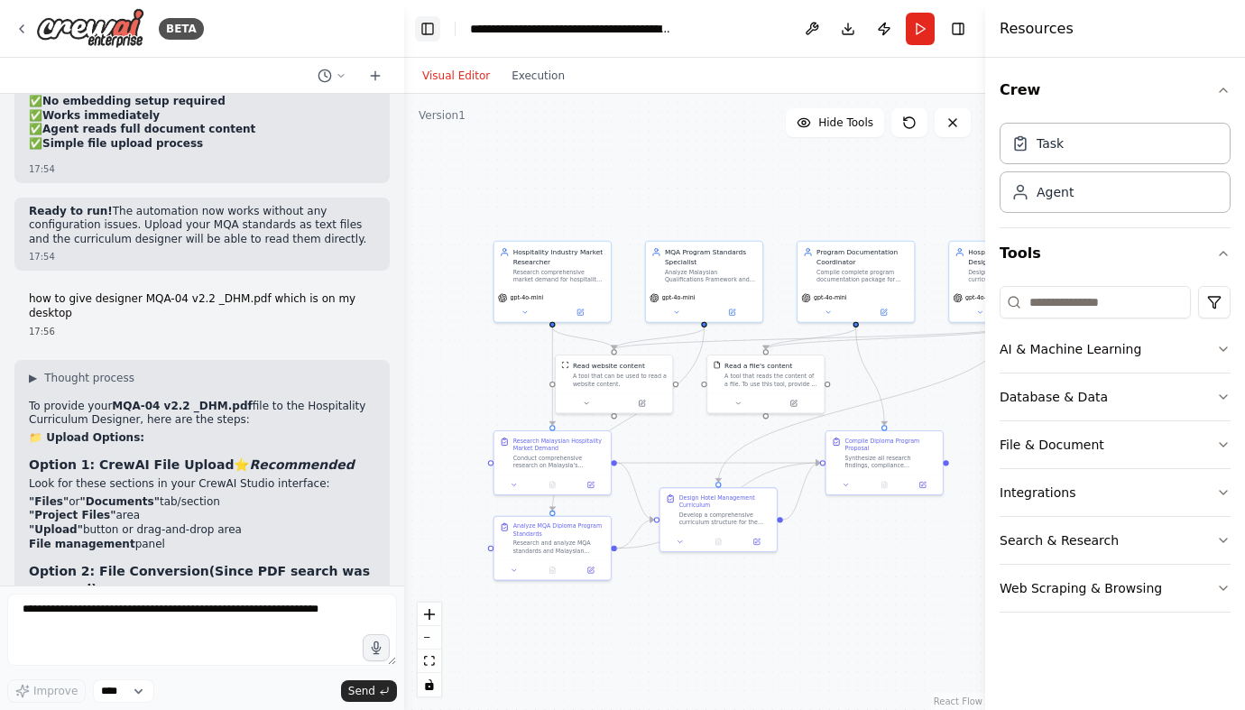
click at [429, 28] on button "Toggle Left Sidebar" at bounding box center [427, 28] width 25 height 25
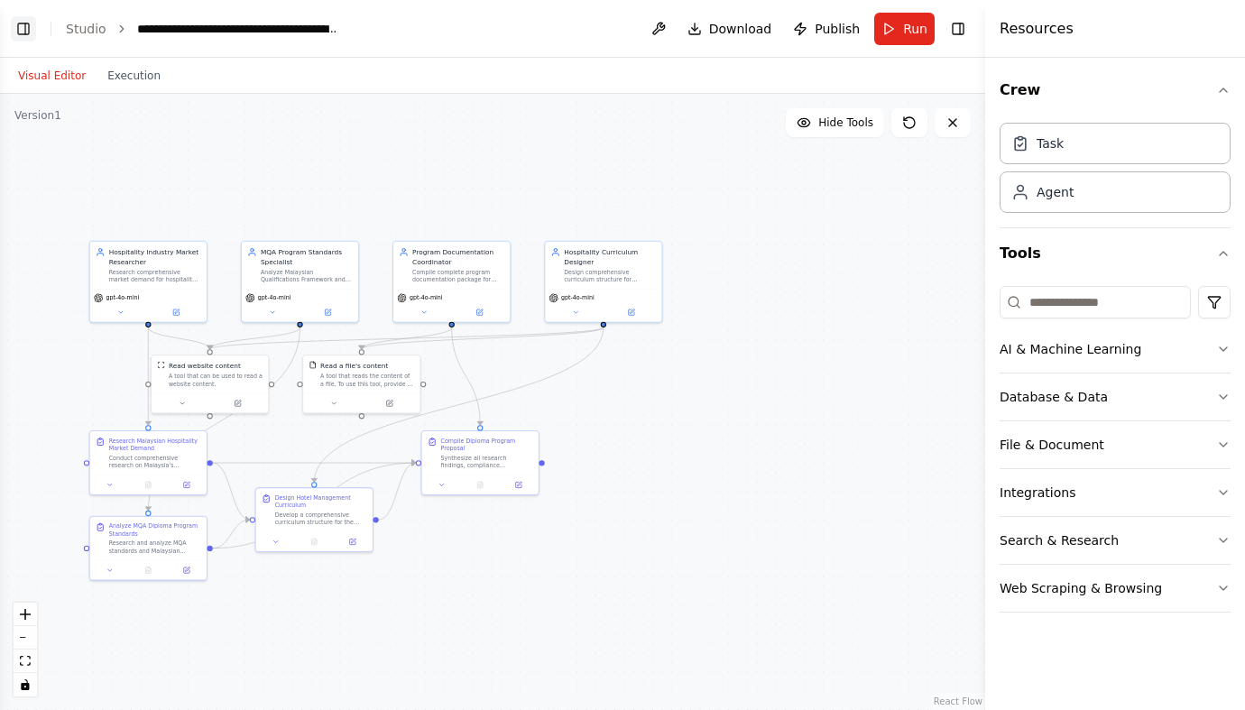
click at [28, 35] on button "Toggle Left Sidebar" at bounding box center [23, 28] width 25 height 25
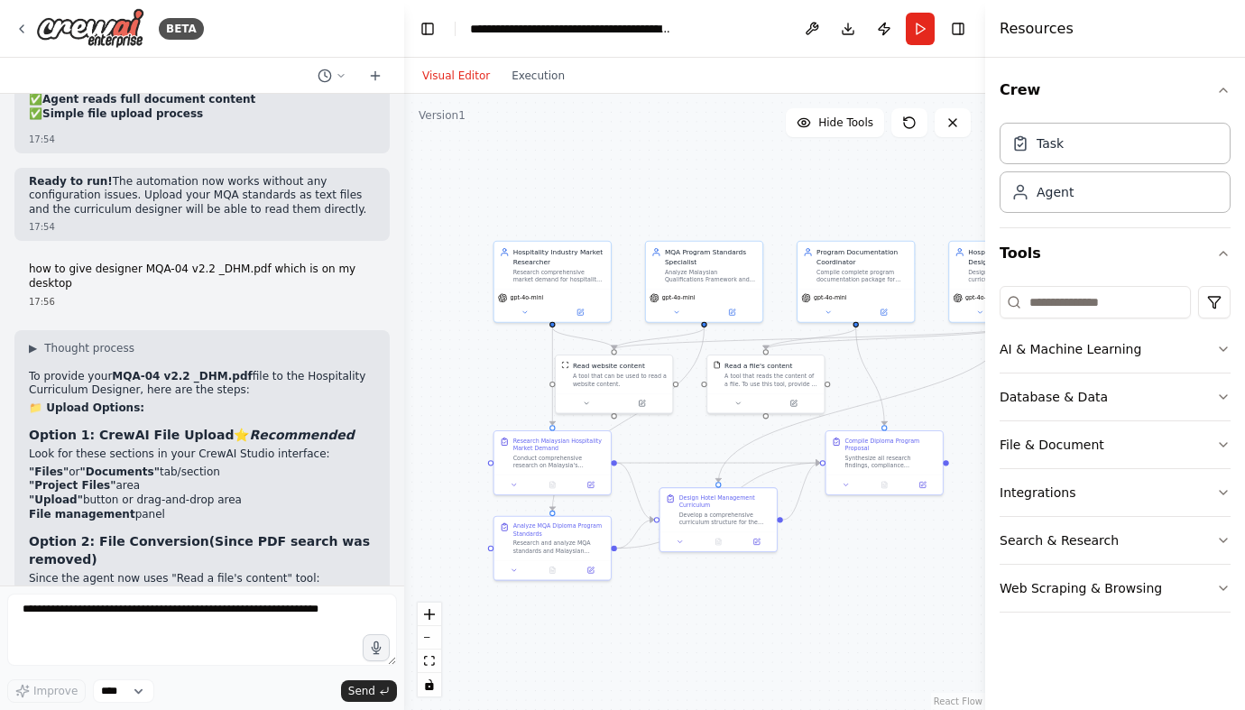
scroll to position [15018, 0]
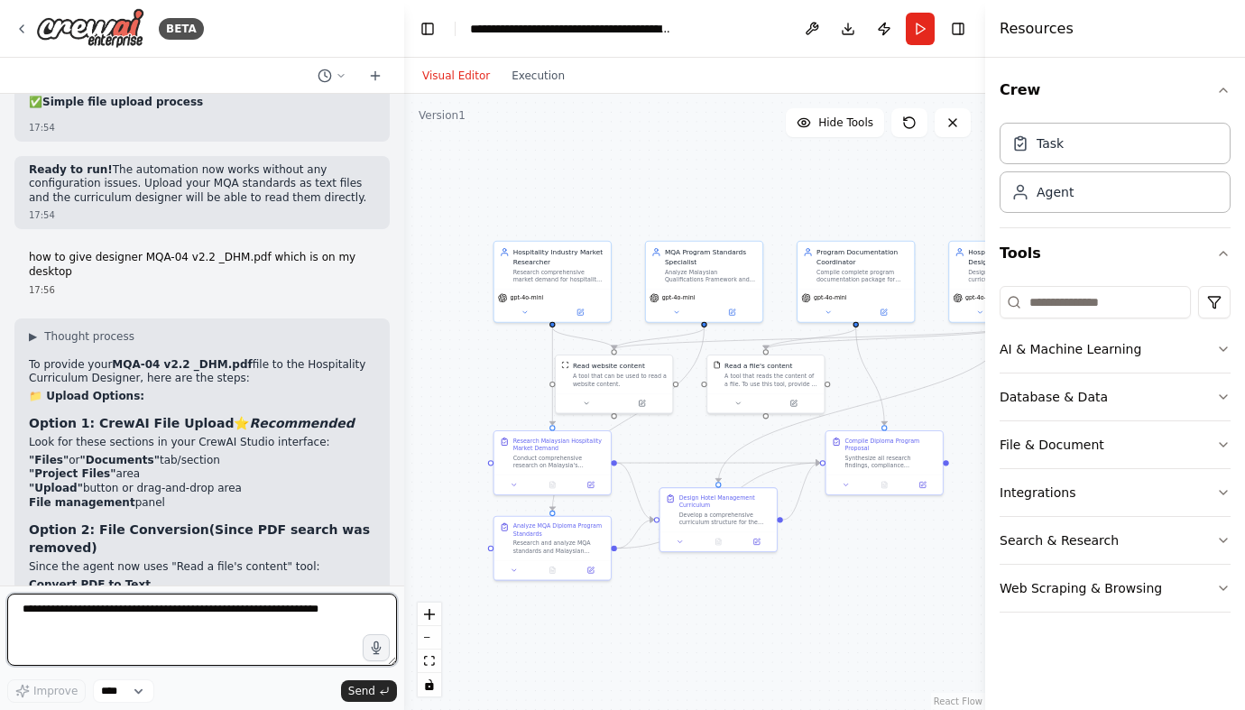
click at [32, 635] on textarea at bounding box center [202, 630] width 390 height 72
type textarea "**********"
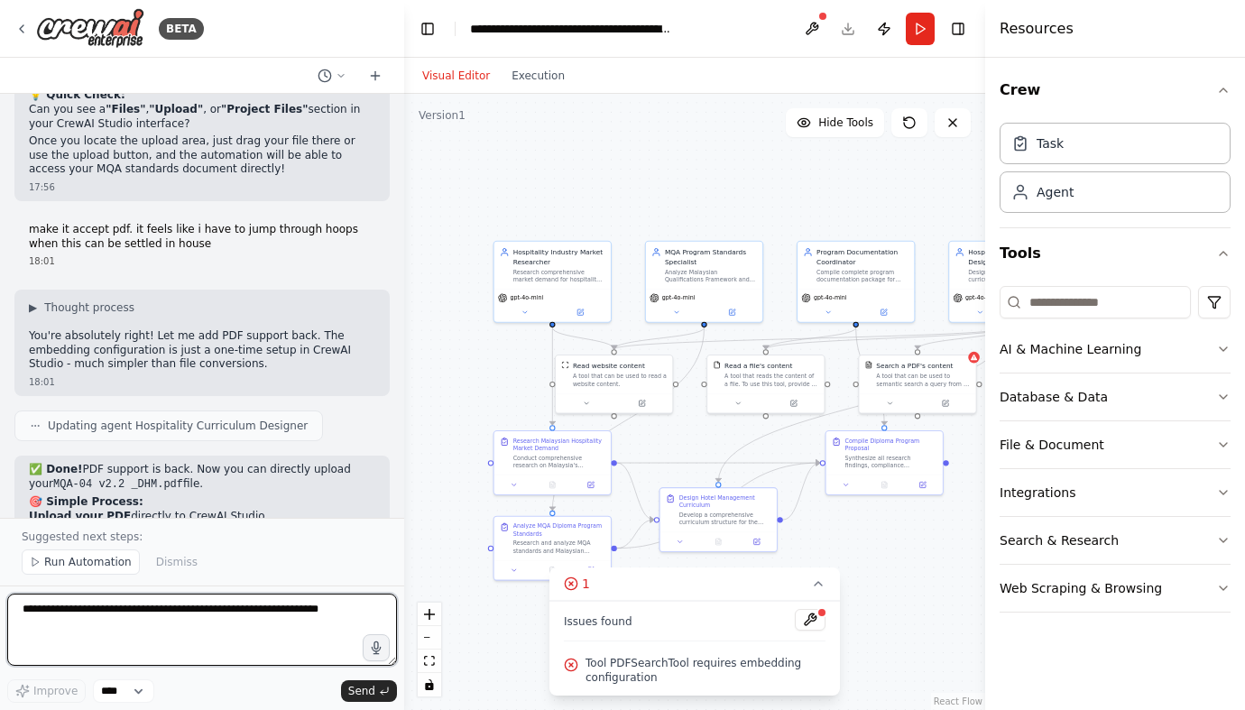
scroll to position [15711, 0]
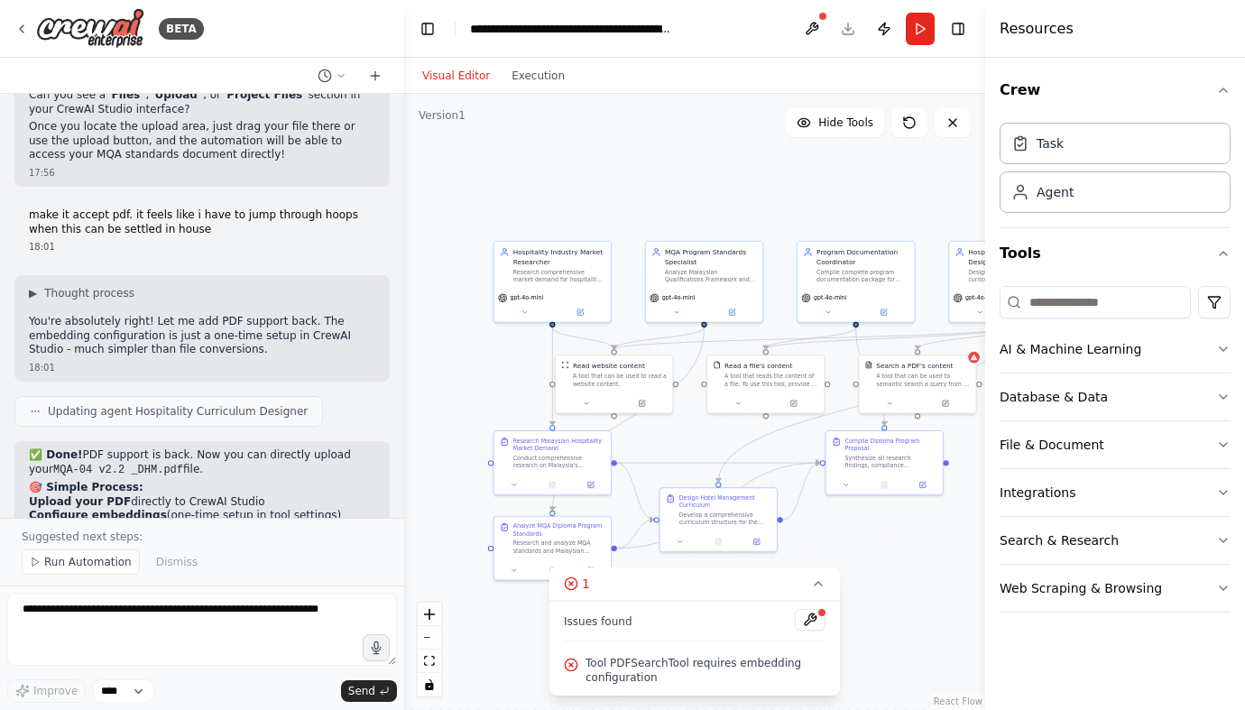
click at [179, 551] on strong "PDFSearchTool settings" at bounding box center [246, 557] width 144 height 13
click at [537, 83] on button "Execution" at bounding box center [538, 76] width 75 height 22
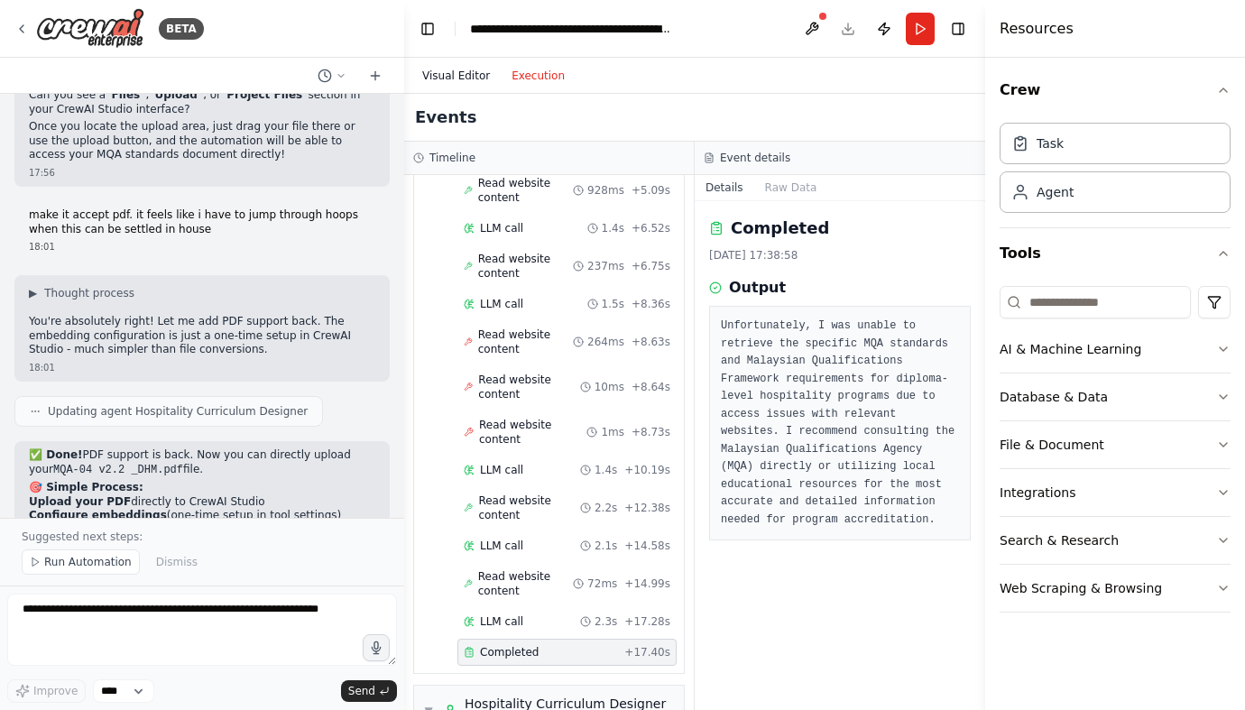
click at [468, 75] on button "Visual Editor" at bounding box center [455, 76] width 89 height 22
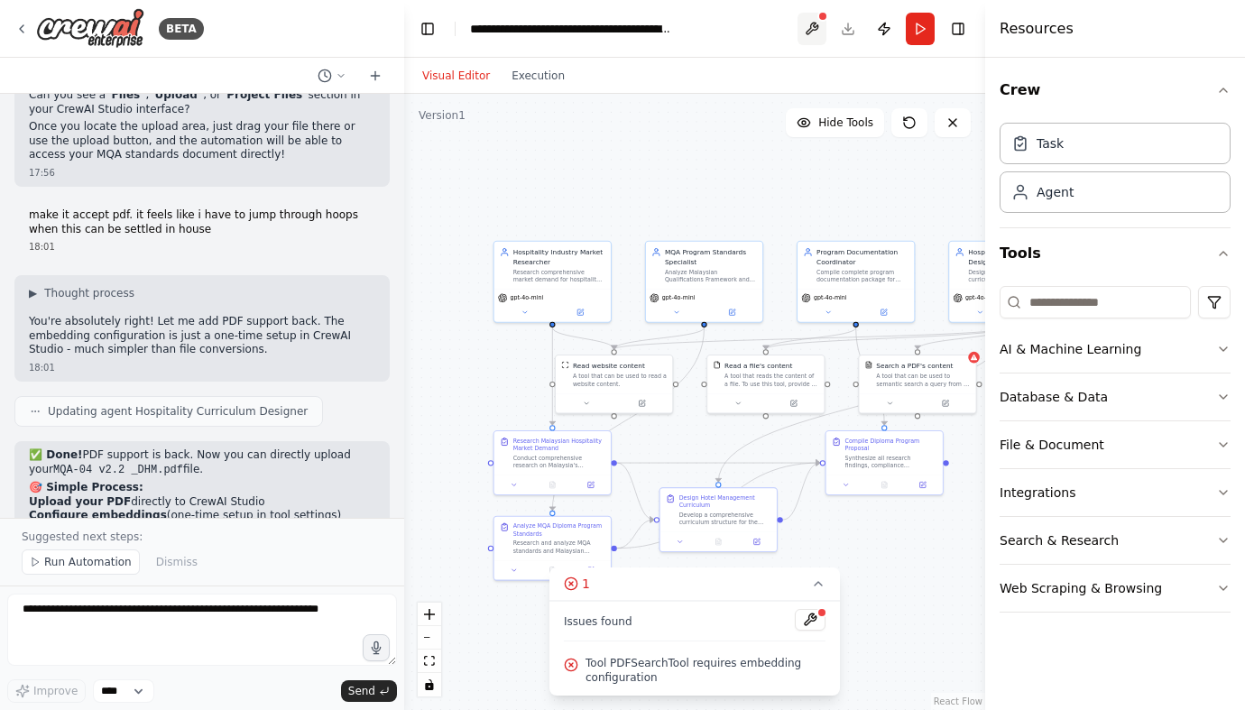
click at [807, 34] on button at bounding box center [812, 29] width 29 height 32
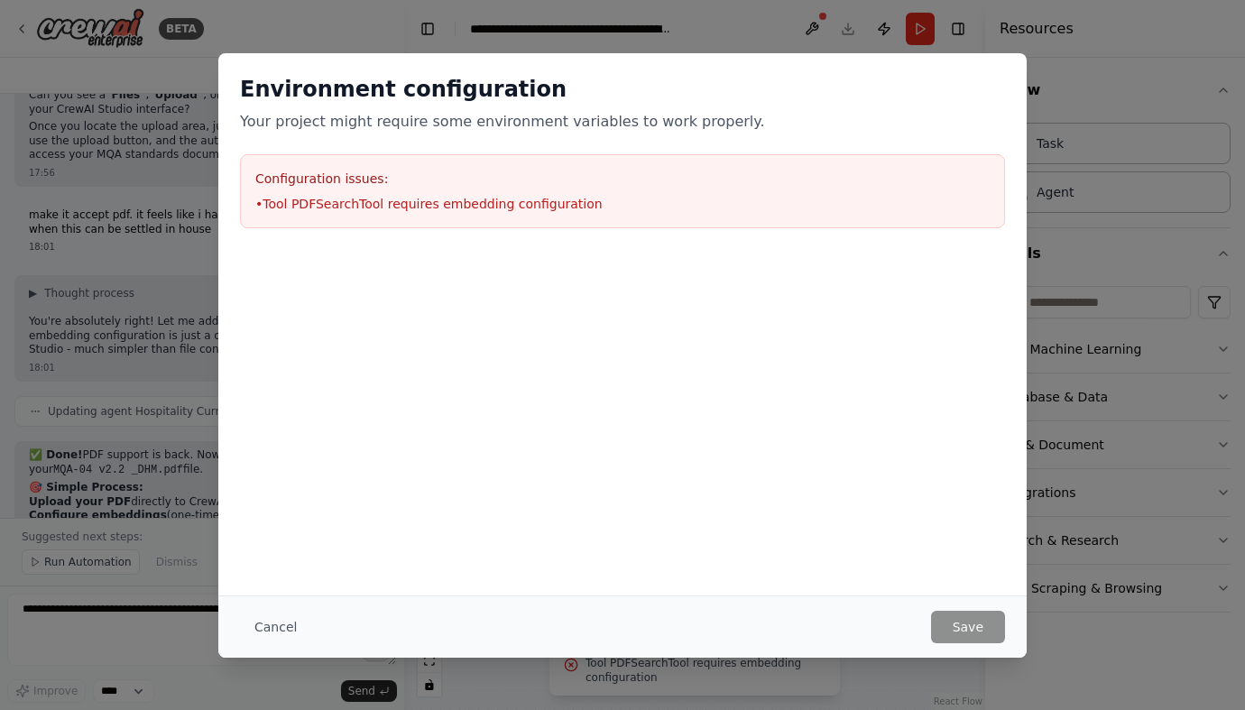
click at [482, 203] on li "• Tool PDFSearchTool requires embedding configuration" at bounding box center [622, 204] width 734 height 18
click at [272, 624] on button "Cancel" at bounding box center [275, 627] width 71 height 32
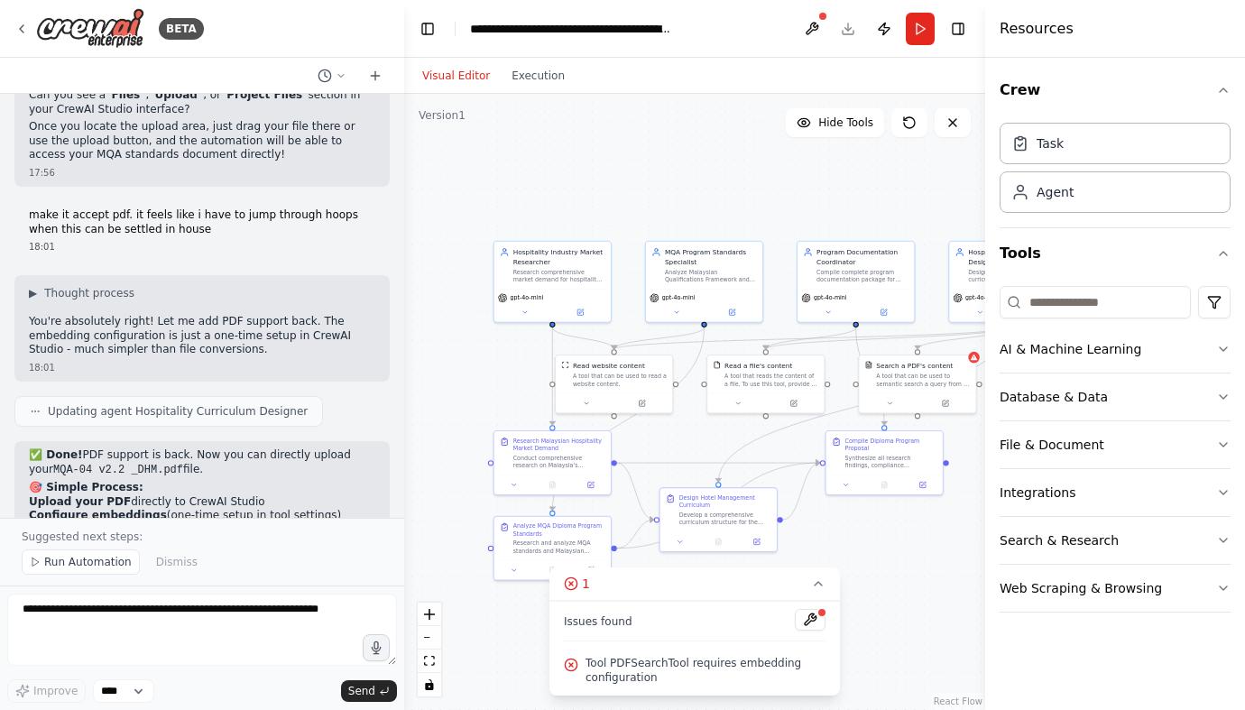
drag, startPoint x: 41, startPoint y: 251, endPoint x: 111, endPoint y: 255, distance: 69.6
click at [111, 551] on li "In CrewAI Studio, go to the PDFSearchTool settings" at bounding box center [202, 558] width 346 height 14
copy li "CrewAI Studio"
click at [1102, 542] on button "Search & Research" at bounding box center [1115, 540] width 231 height 47
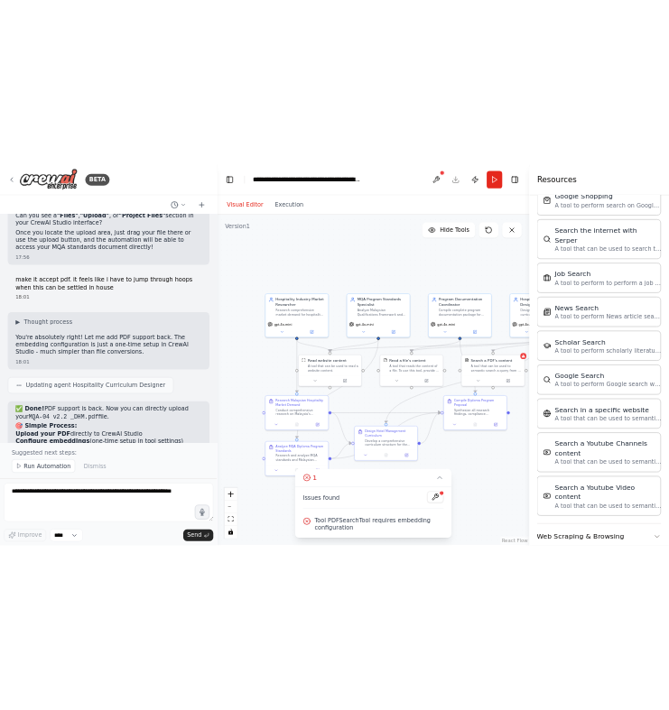
scroll to position [0, 0]
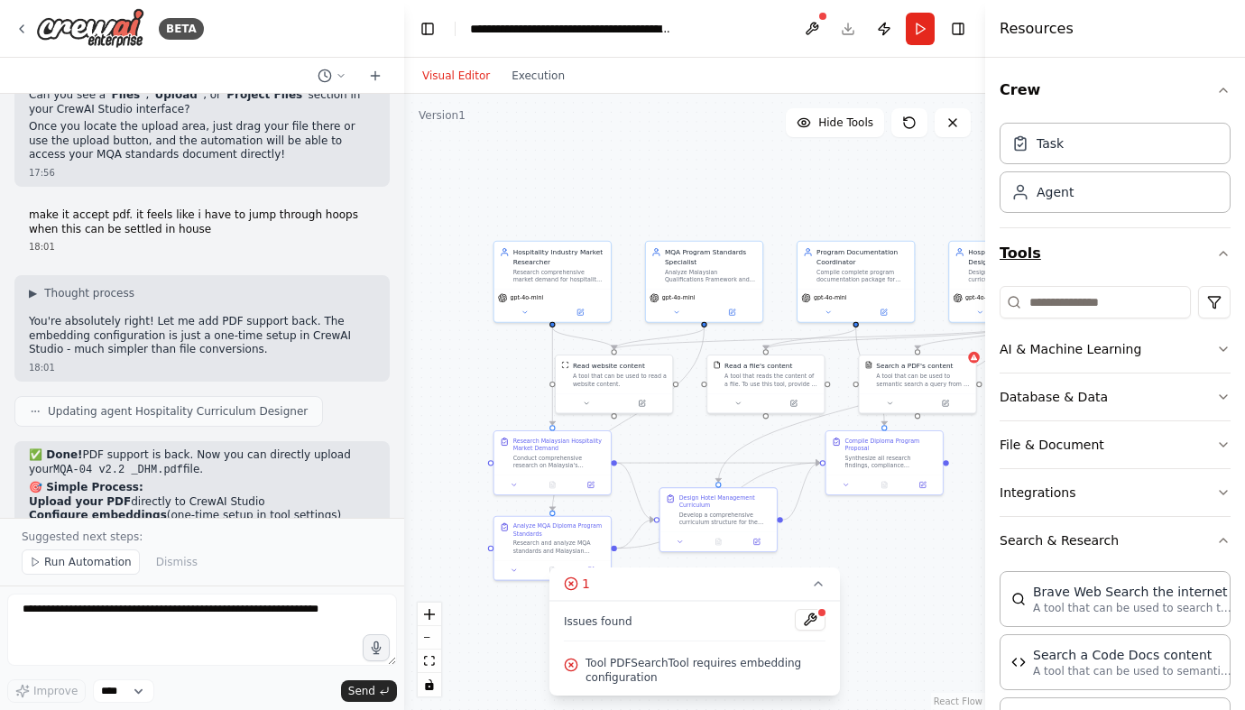
click at [1222, 242] on button "Tools" at bounding box center [1115, 253] width 231 height 51
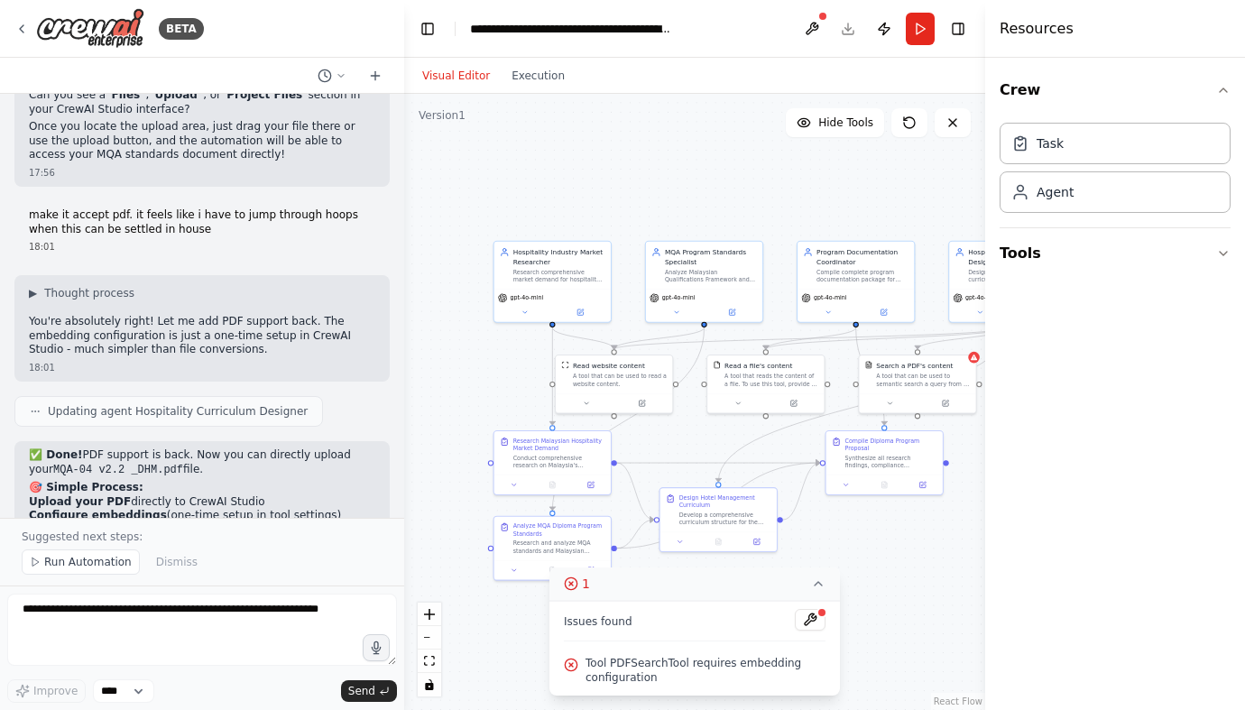
click at [818, 586] on icon at bounding box center [818, 583] width 14 height 14
click at [429, 614] on icon "zoom in" at bounding box center [429, 614] width 11 height 11
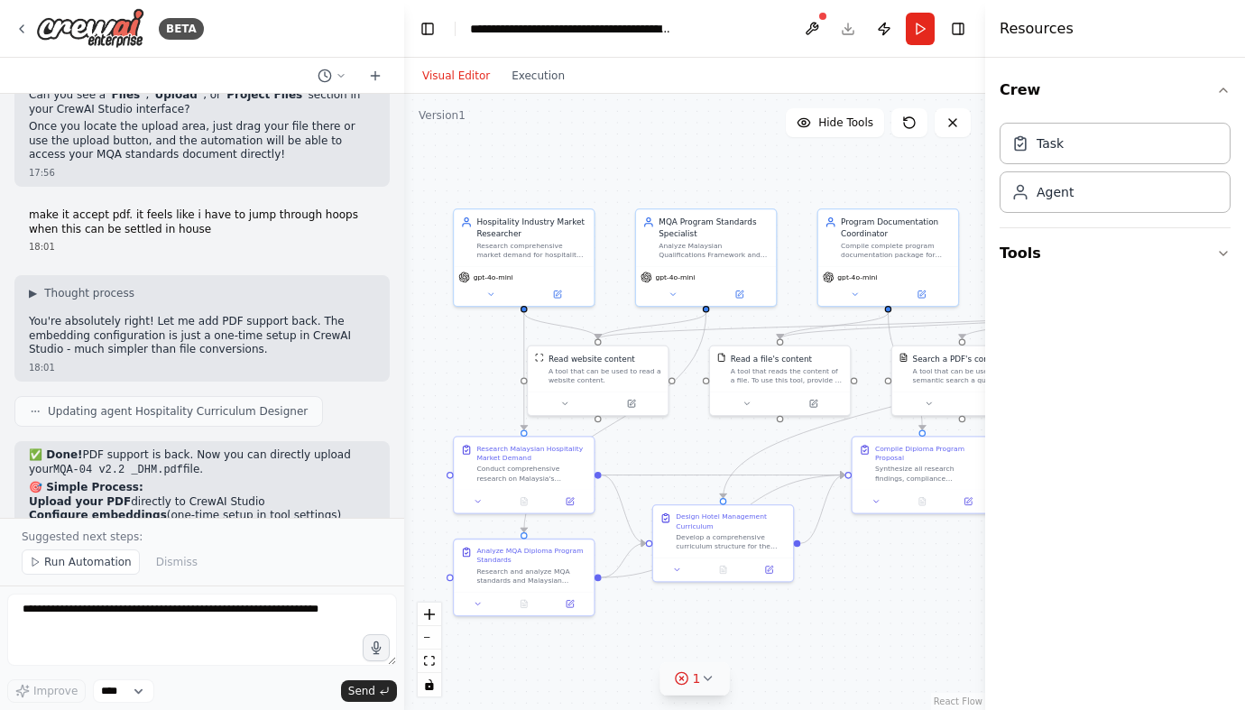
click at [1244, 356] on div "Crew Task Agent Tools" at bounding box center [1115, 384] width 260 height 652
click at [1243, 355] on div "Crew Task Agent Tools" at bounding box center [1115, 384] width 260 height 652
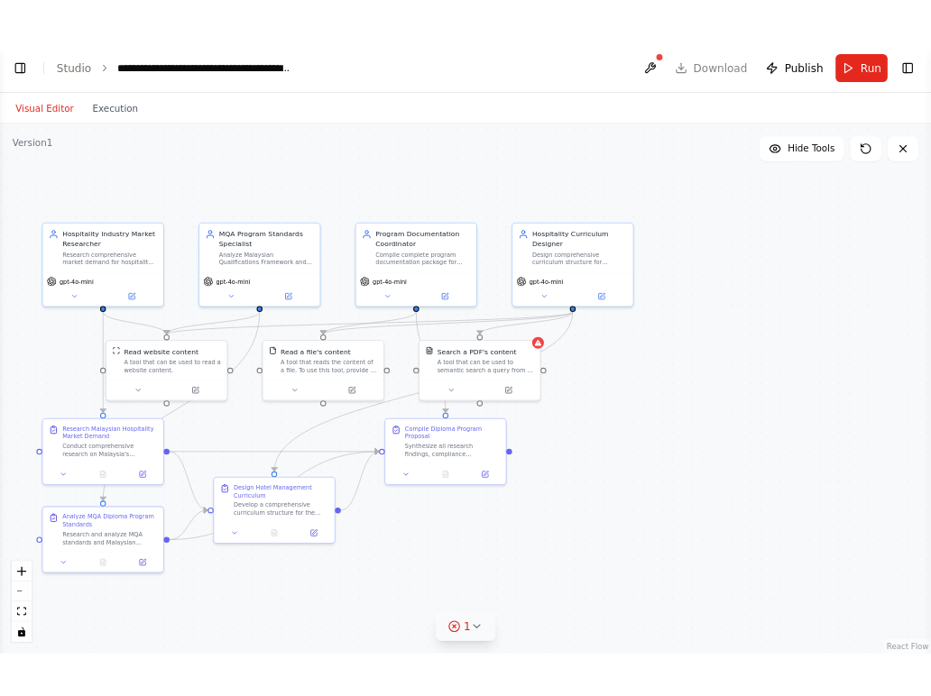
scroll to position [14296, 0]
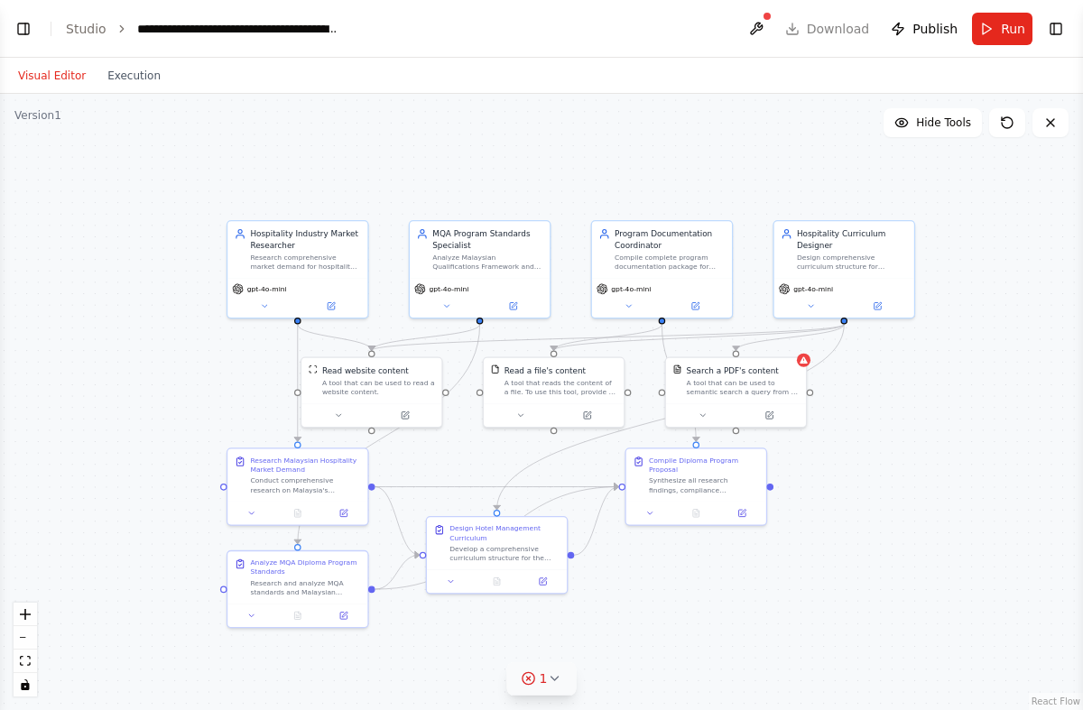
drag, startPoint x: 2, startPoint y: 389, endPoint x: 180, endPoint y: 399, distance: 178.0
click at [180, 400] on div ".deletable-edge-delete-btn { width: 20px; height: 20px; border: 0px solid #ffff…" at bounding box center [541, 402] width 1083 height 616
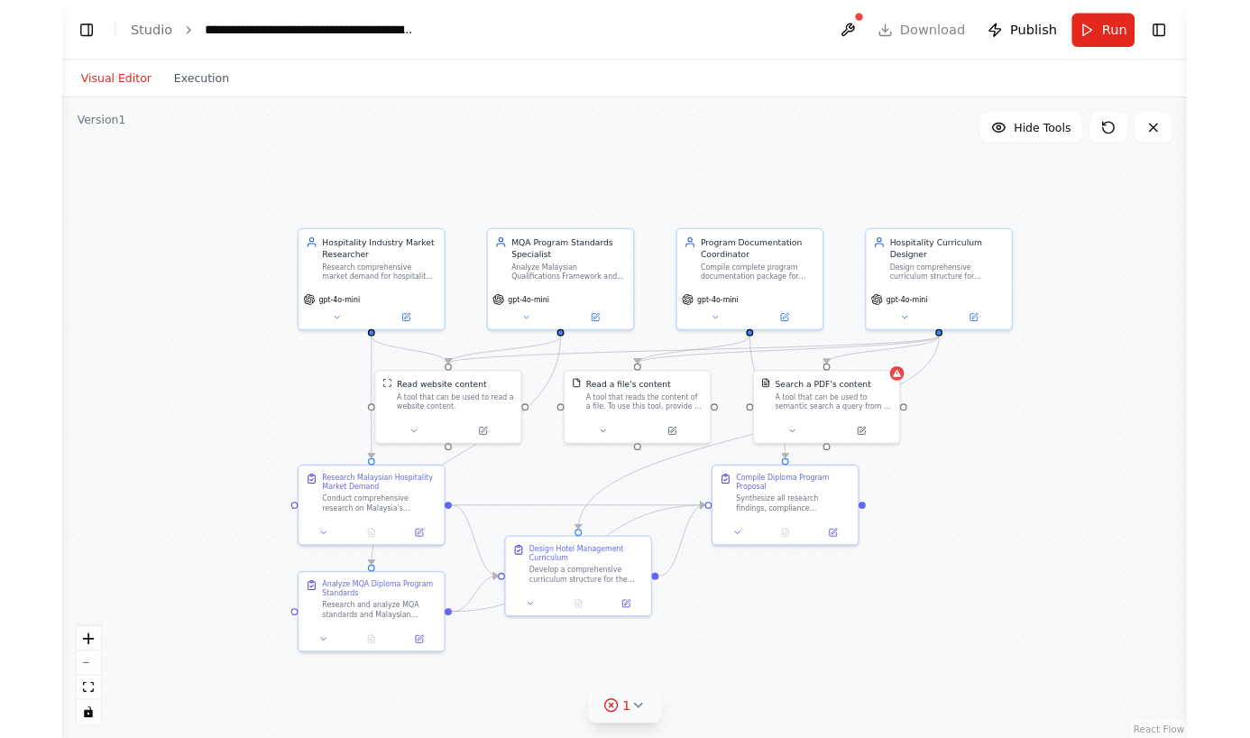
scroll to position [17905, 0]
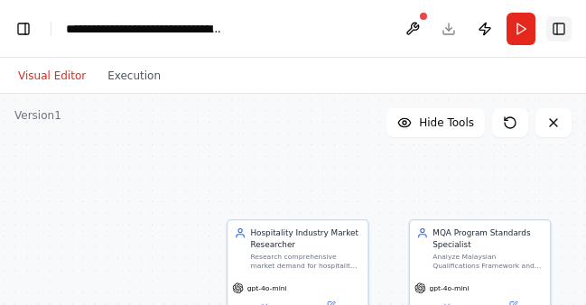
click at [560, 34] on button "Toggle Right Sidebar" at bounding box center [558, 28] width 25 height 25
click at [561, 28] on button "Toggle Right Sidebar" at bounding box center [558, 28] width 25 height 25
click at [26, 23] on button "Toggle Left Sidebar" at bounding box center [23, 28] width 25 height 25
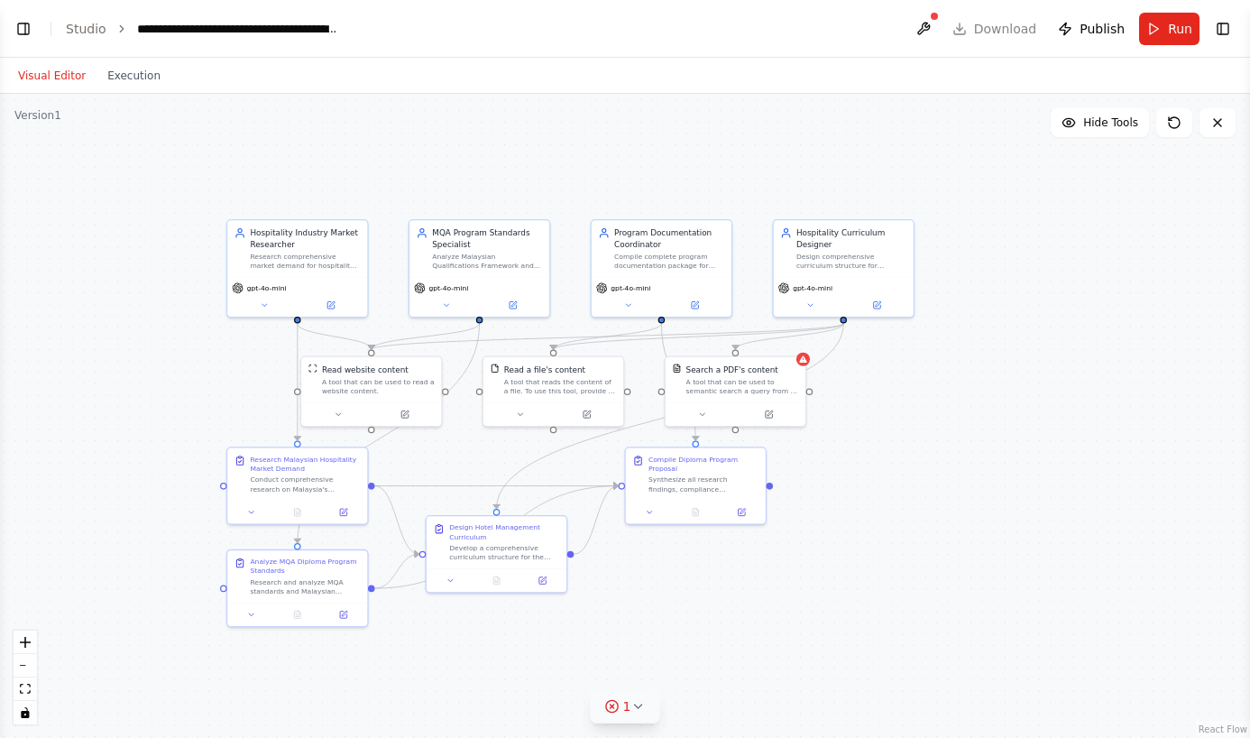
scroll to position [15570, 0]
click at [22, 31] on button "Toggle Left Sidebar" at bounding box center [23, 28] width 25 height 25
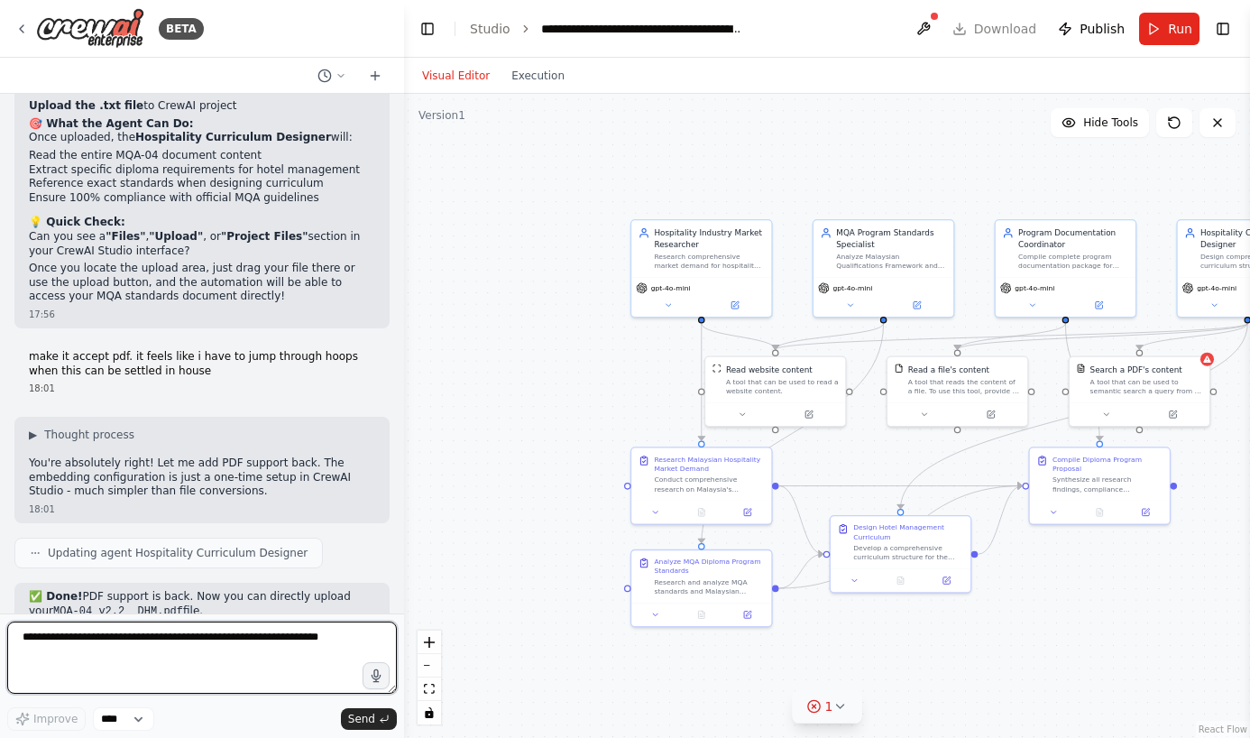
click at [35, 645] on textarea at bounding box center [202, 658] width 390 height 72
paste textarea "**********"
type textarea "**********"
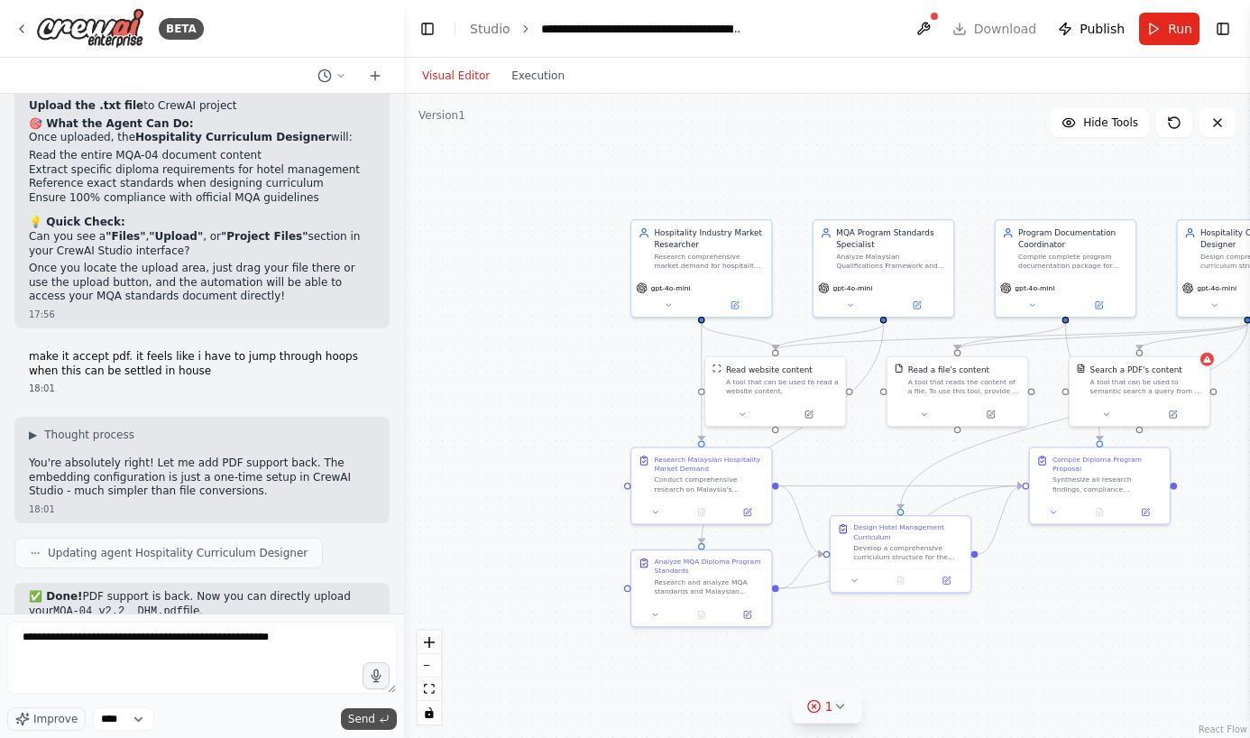
click at [367, 709] on span "Send" at bounding box center [361, 719] width 27 height 14
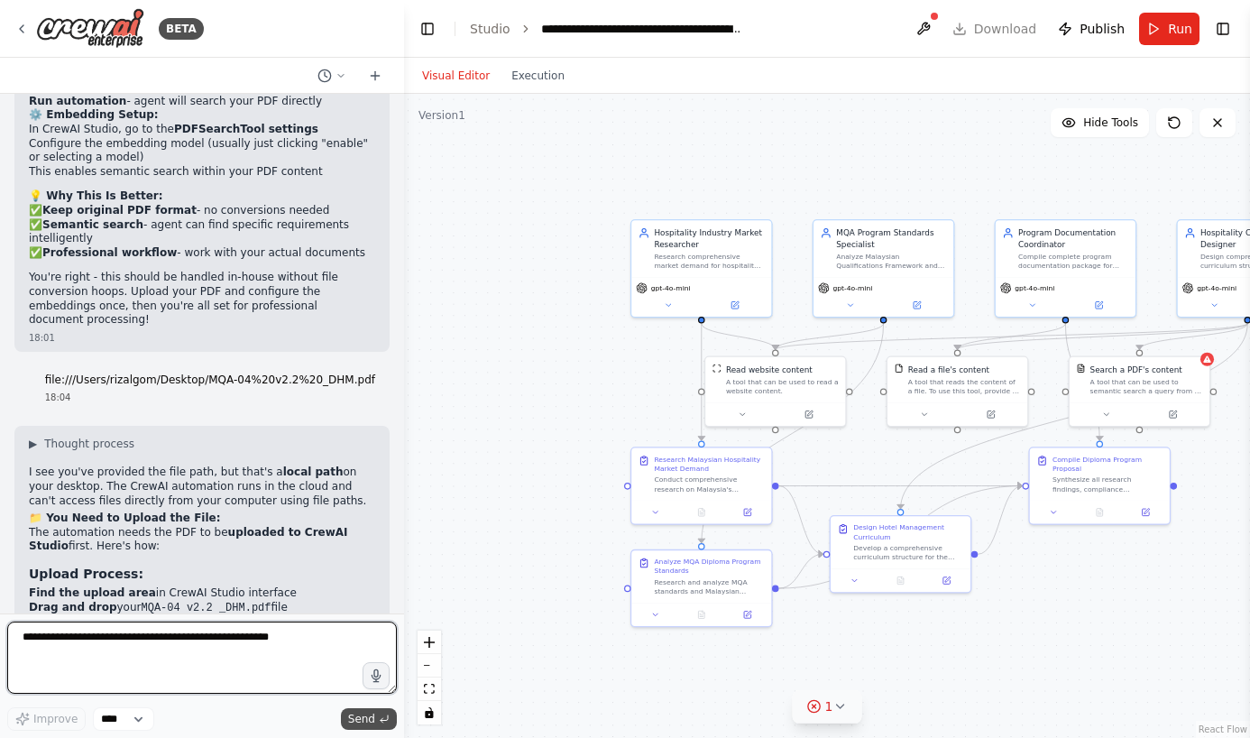
scroll to position [16158, 0]
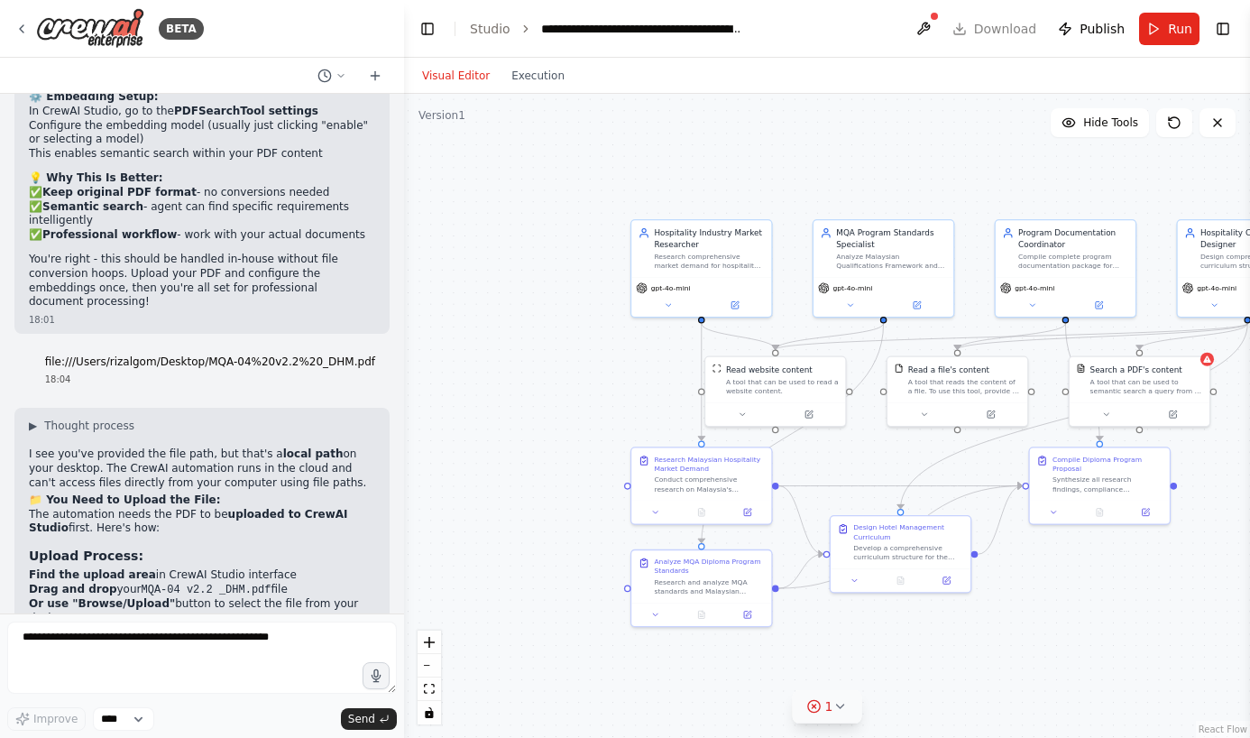
drag, startPoint x: 28, startPoint y: 252, endPoint x: 296, endPoint y: 257, distance: 268.0
click at [296, 568] on li "Find the upload area in CrewAI Studio interface" at bounding box center [202, 575] width 346 height 14
copy li "Find the upload area in CrewAI Studio interface"
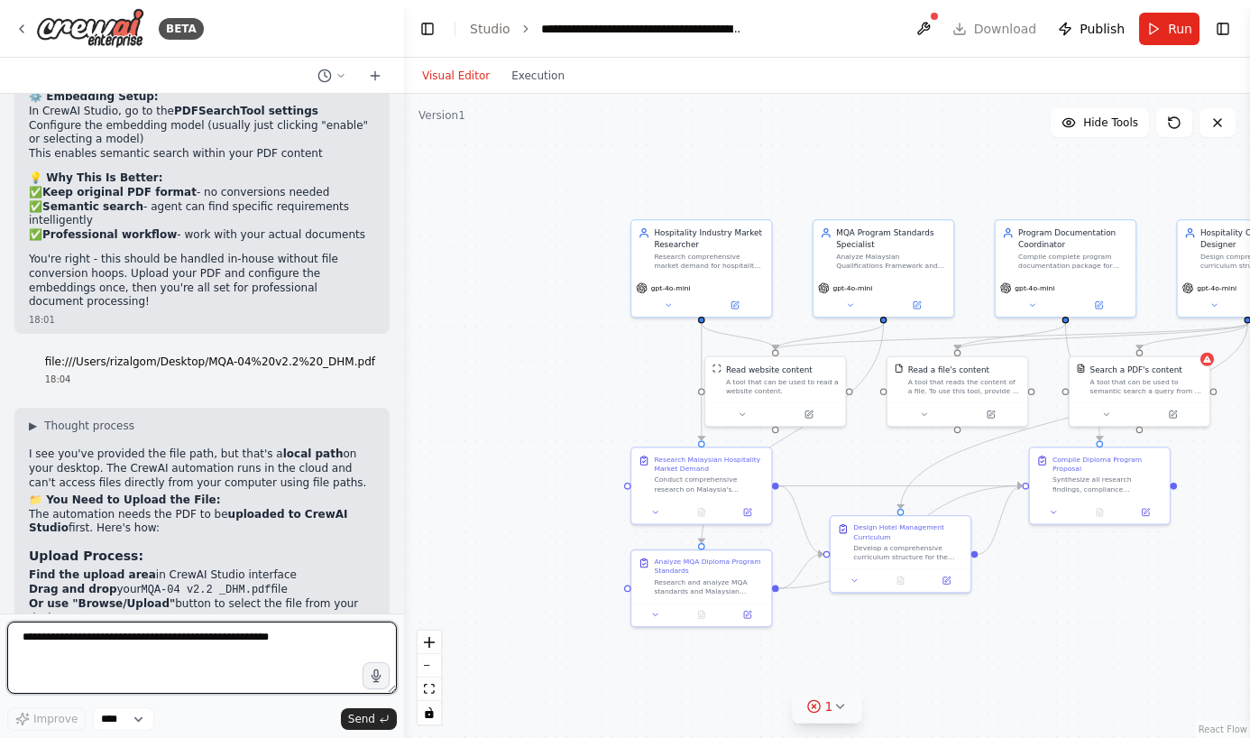
click at [86, 649] on textarea "**********" at bounding box center [202, 658] width 390 height 72
type textarea "**********"
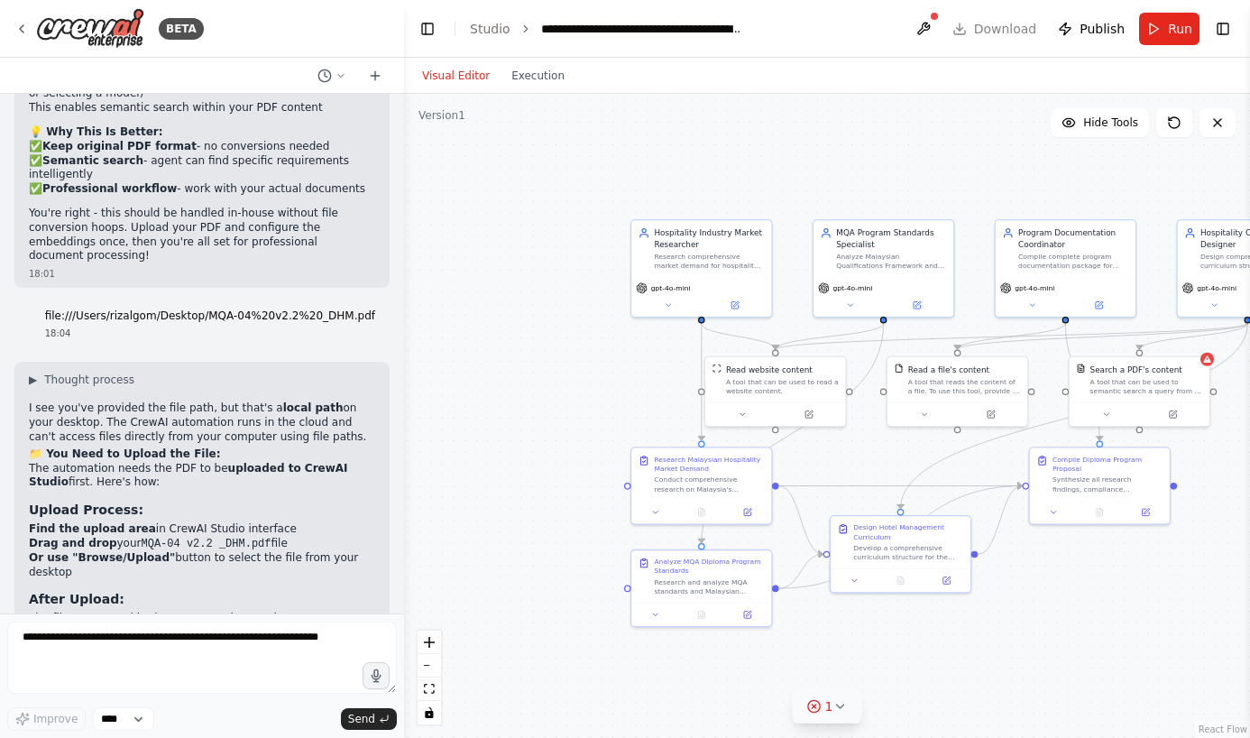
scroll to position [16264, 0]
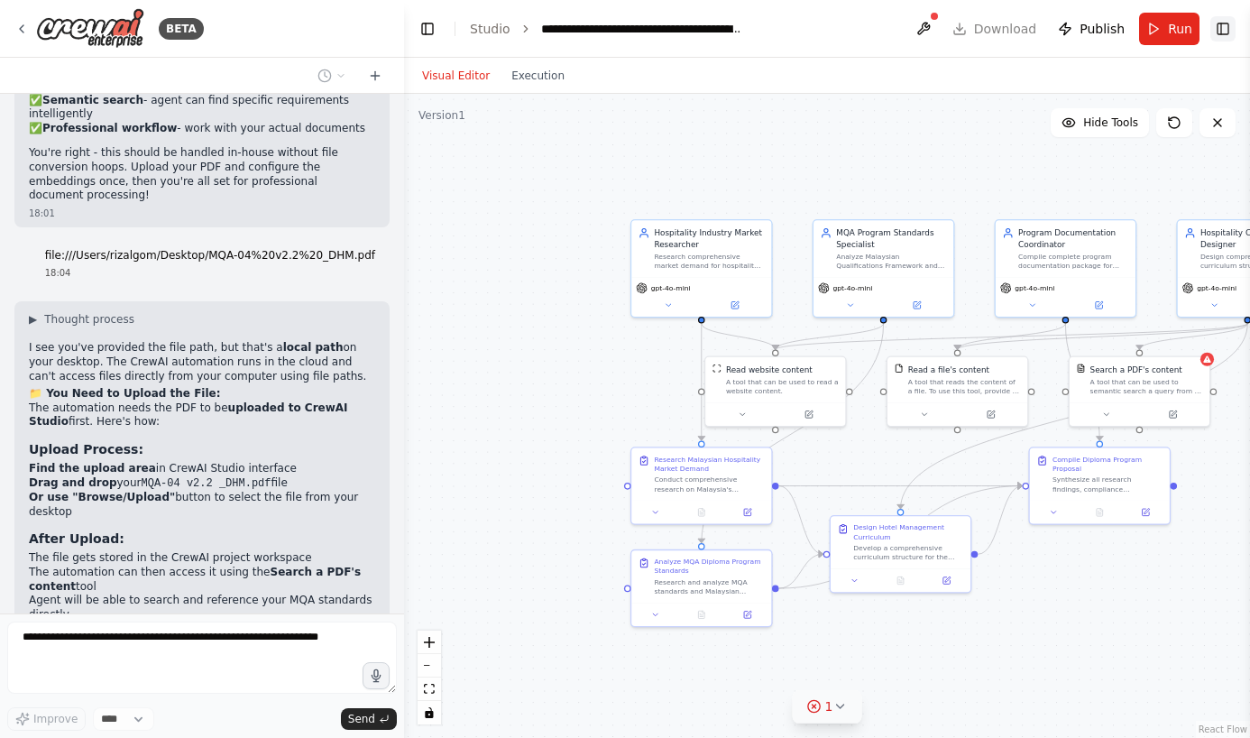
click at [1225, 32] on button "Toggle Right Sidebar" at bounding box center [1223, 28] width 25 height 25
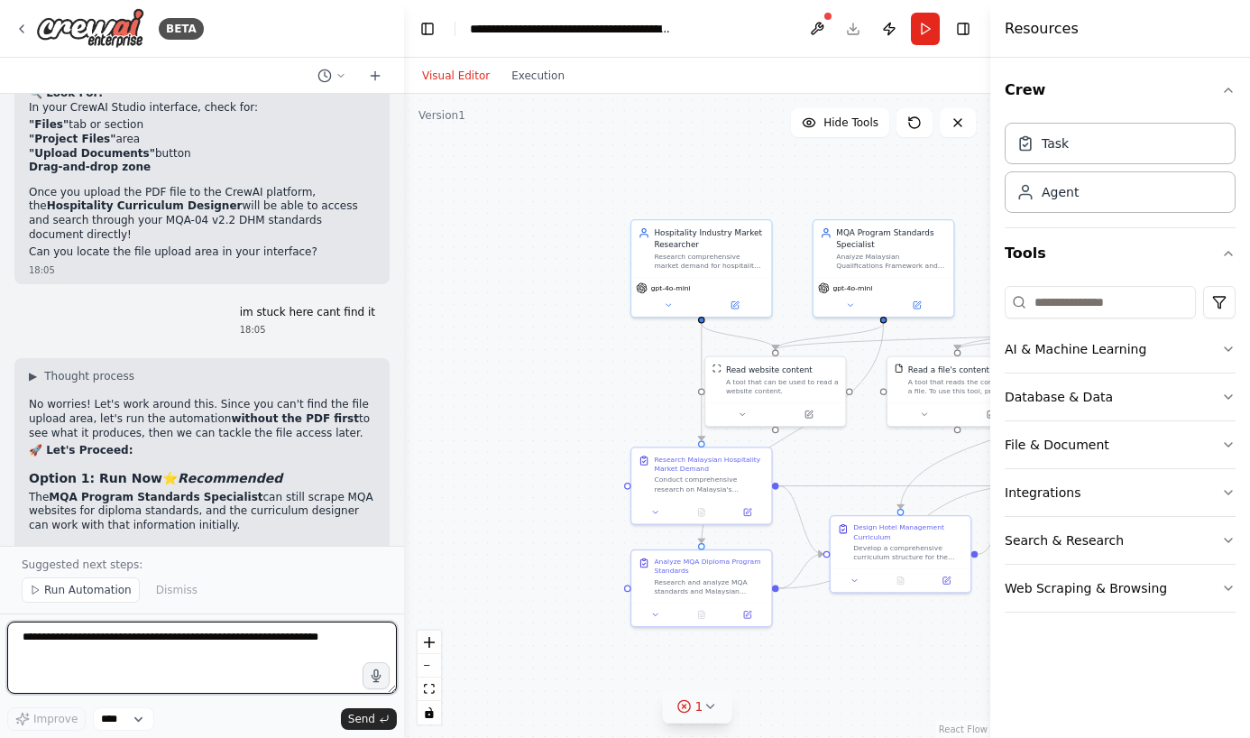
scroll to position [16813, 0]
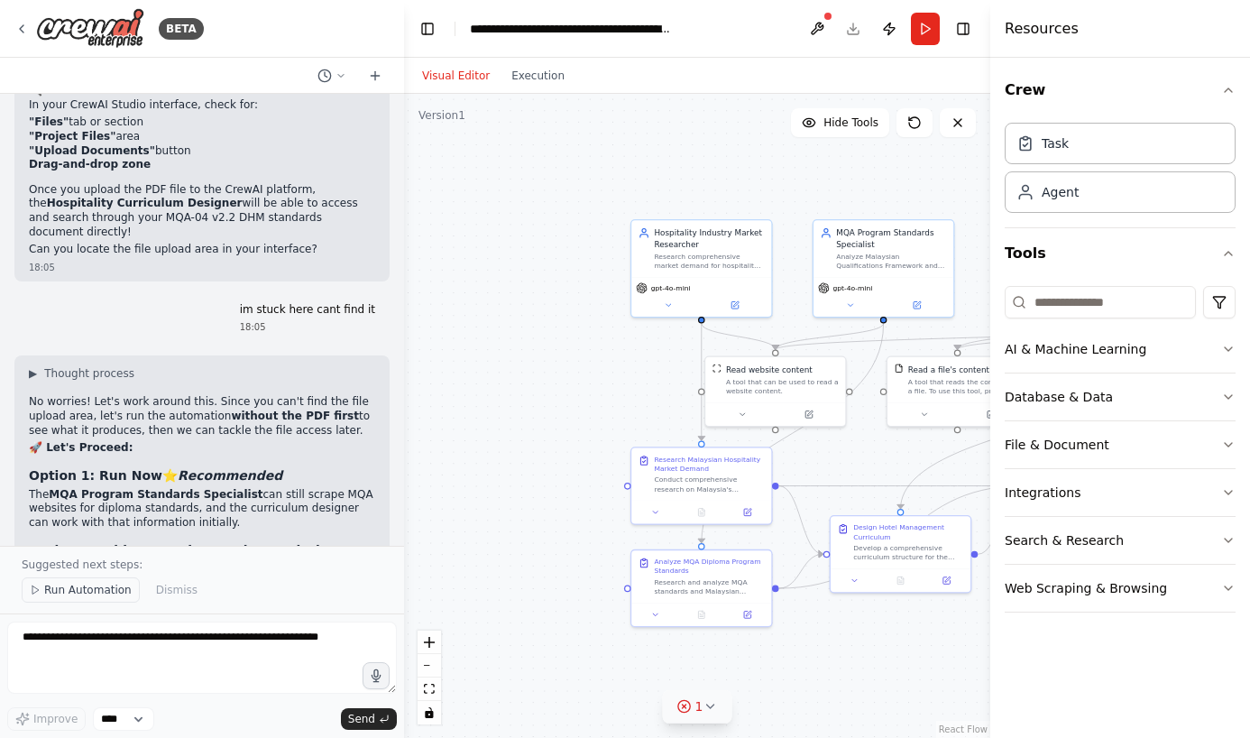
click at [56, 591] on span "Run Automation" at bounding box center [88, 590] width 88 height 14
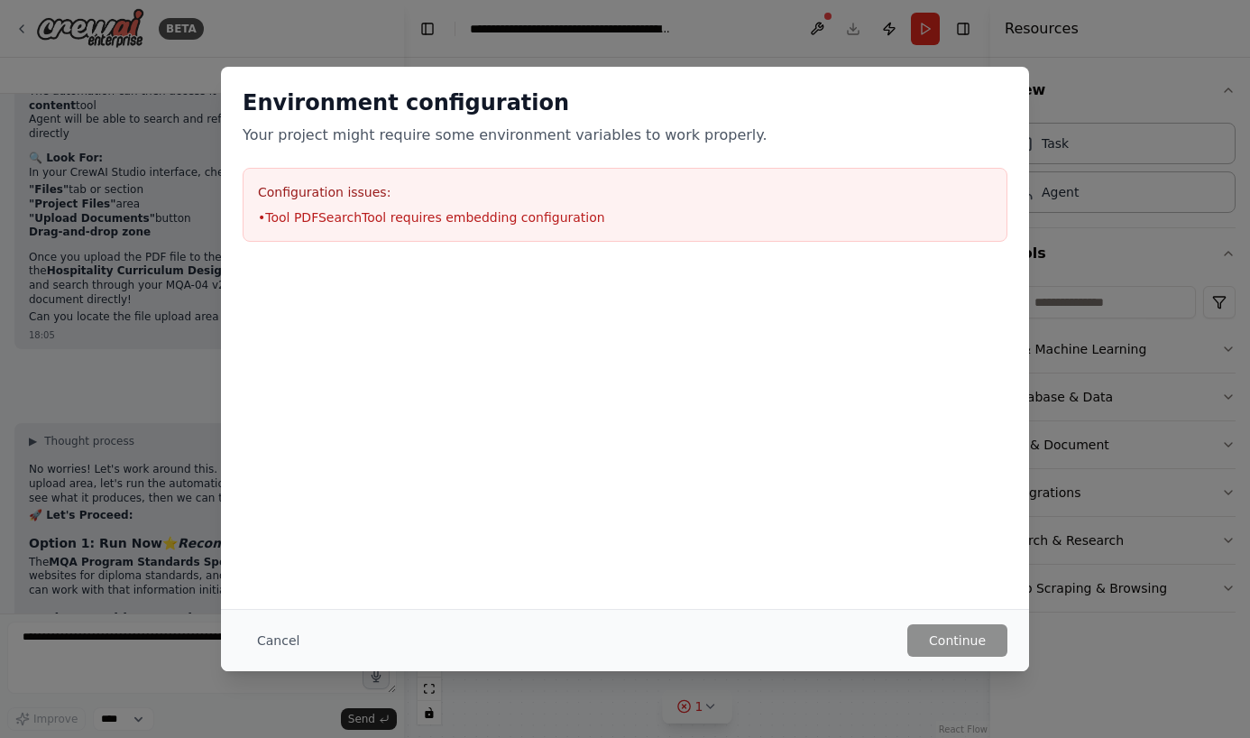
click at [269, 217] on li "• Tool PDFSearchTool requires embedding configuration" at bounding box center [625, 217] width 734 height 18
drag, startPoint x: 260, startPoint y: 194, endPoint x: 689, endPoint y: 234, distance: 431.3
click at [689, 234] on div "Configuration issues: • Tool PDFSearchTool requires embedding configuration" at bounding box center [625, 205] width 765 height 74
click at [260, 637] on button "Cancel" at bounding box center [278, 640] width 71 height 32
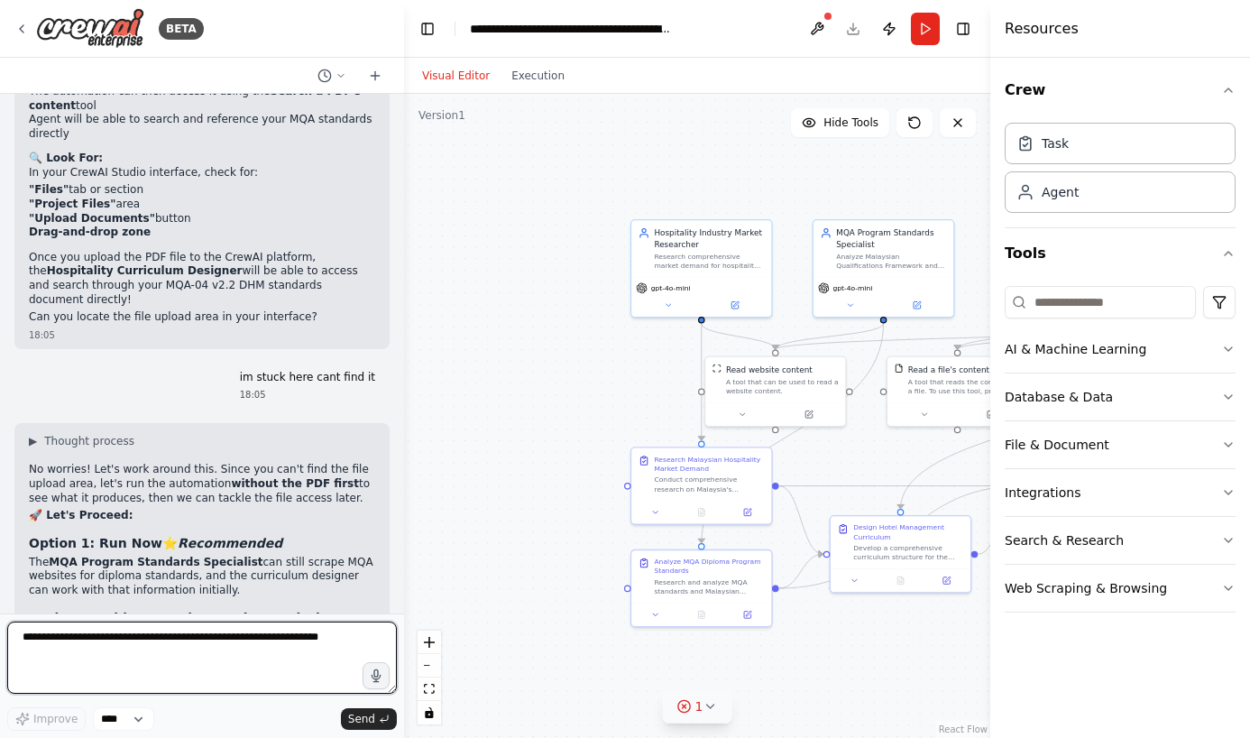
click at [121, 641] on textarea at bounding box center [202, 658] width 390 height 72
paste textarea "**********"
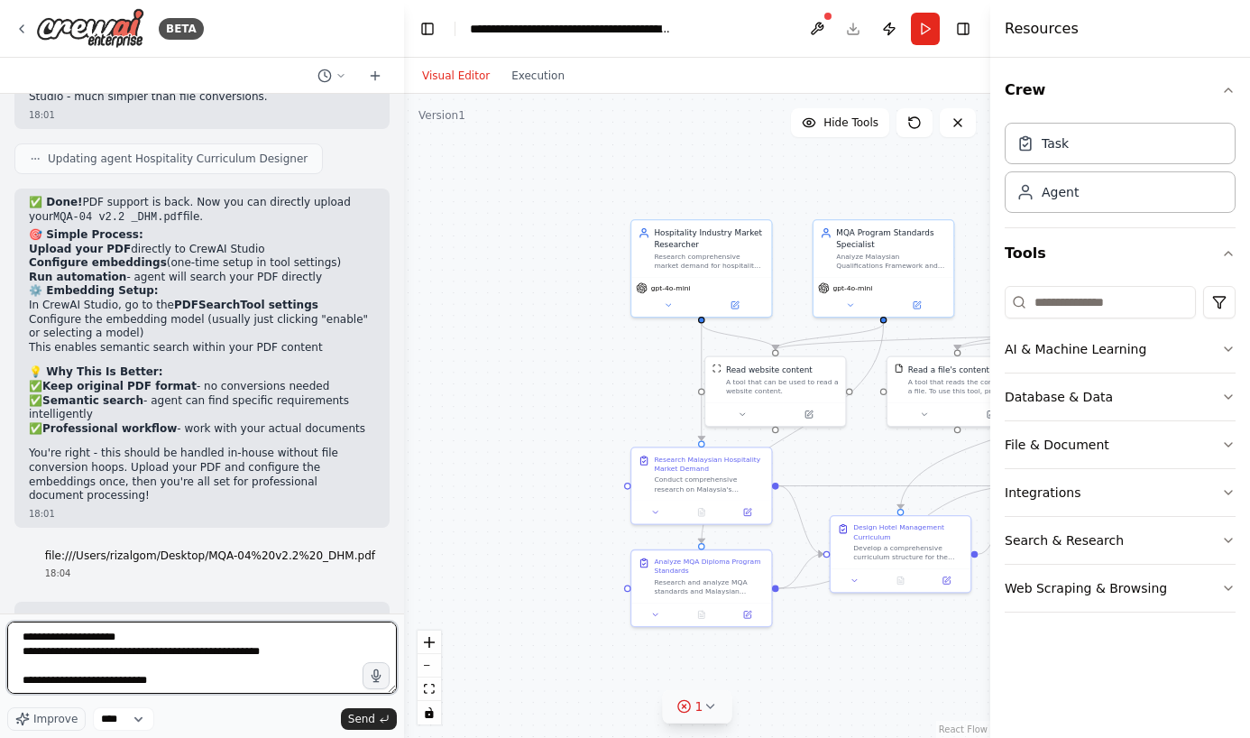
scroll to position [15943, 0]
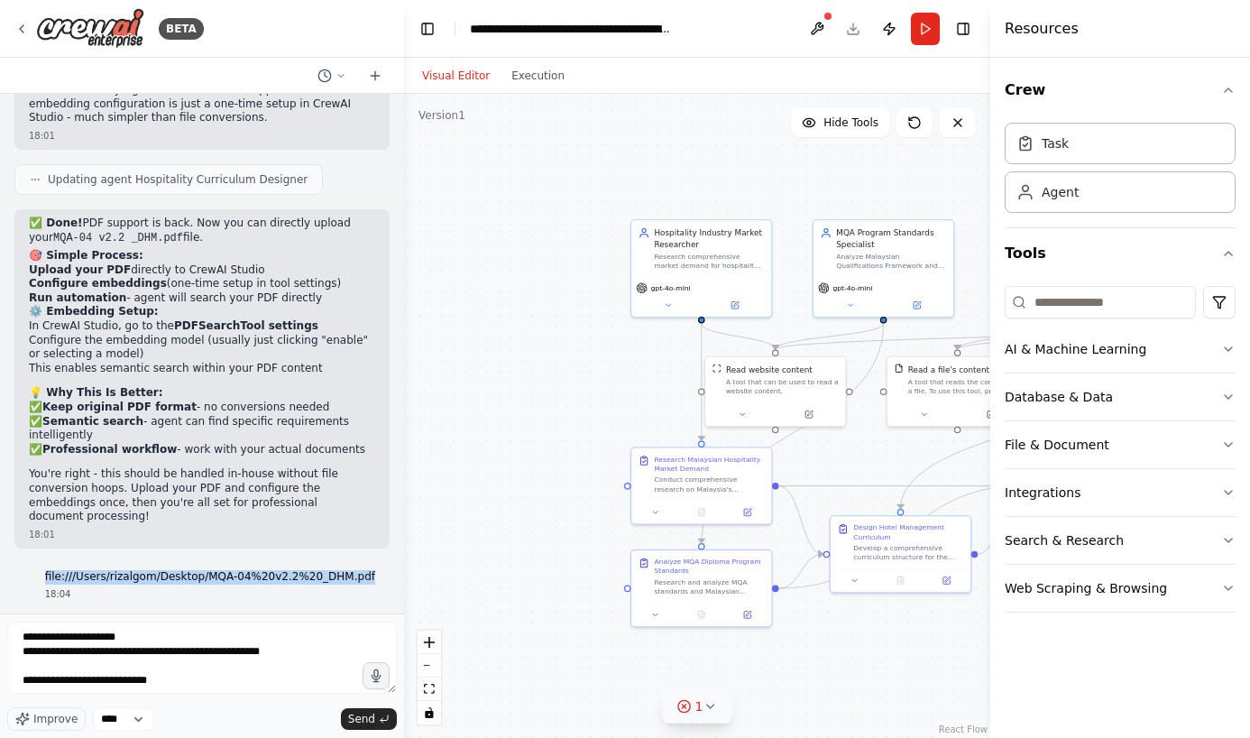
drag, startPoint x: 59, startPoint y: 253, endPoint x: 384, endPoint y: 257, distance: 325.7
click at [384, 563] on div "file:///Users/rizalgom/Desktop/MQA-04%20v2.2%20_DHM.pdf 18:04" at bounding box center [210, 586] width 359 height 46
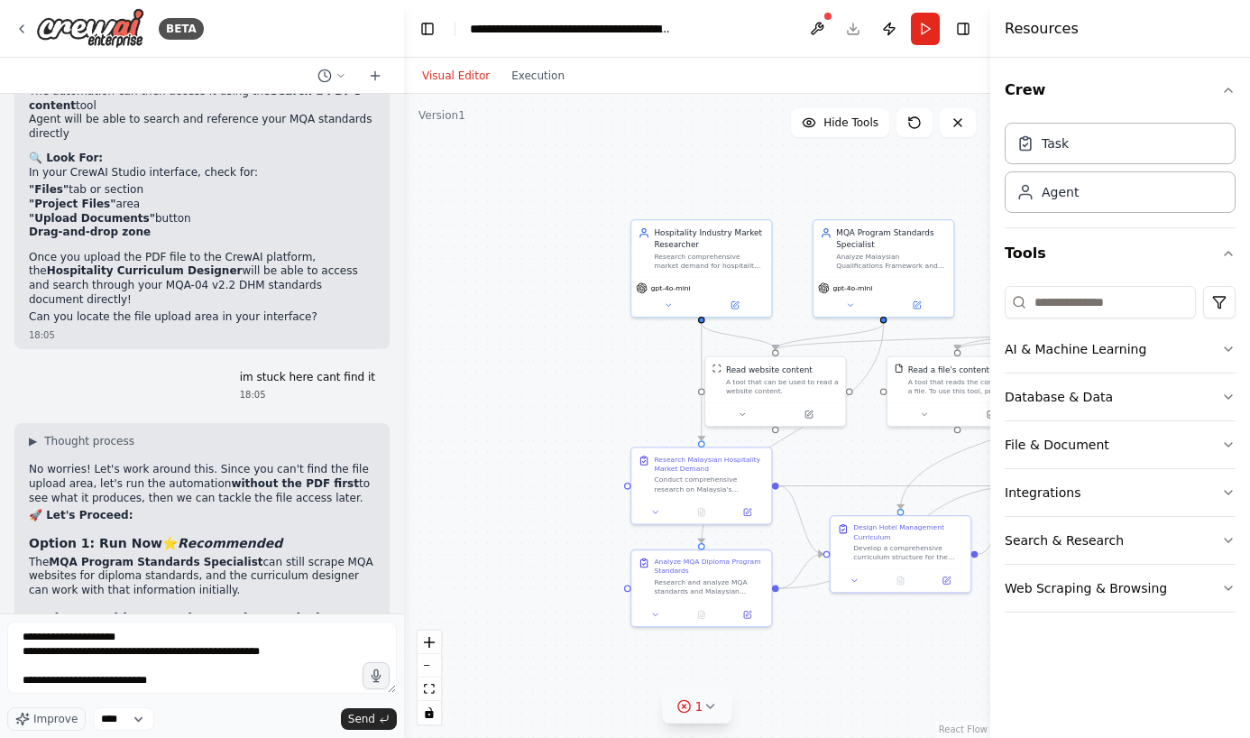
scroll to position [2, 0]
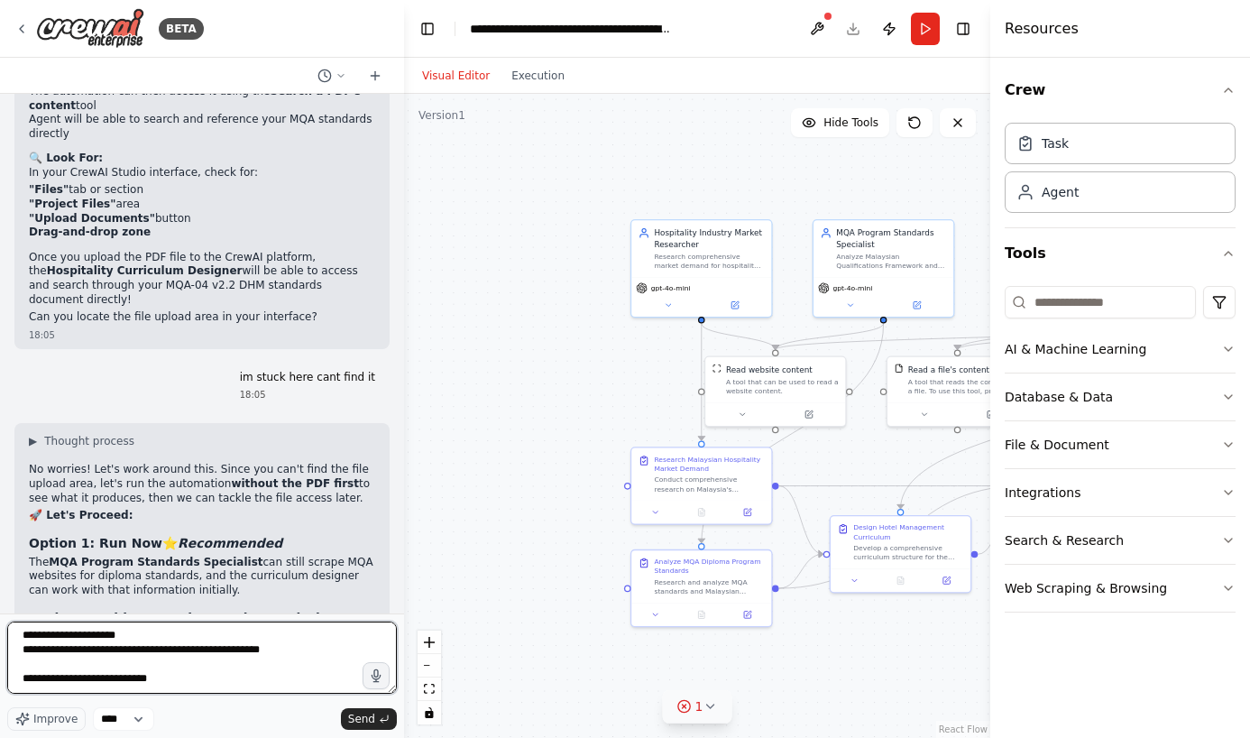
click at [198, 678] on textarea "**********" at bounding box center [202, 658] width 390 height 72
paste textarea "**********"
type textarea "**********"
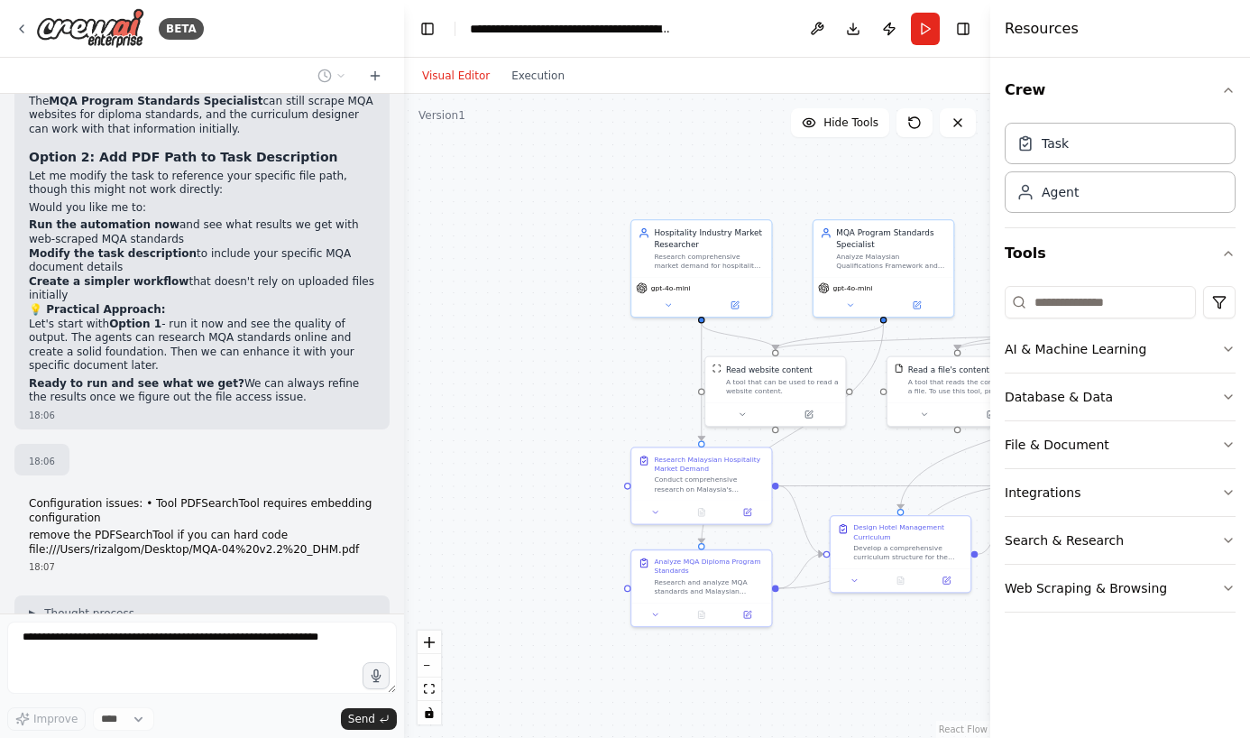
scroll to position [17251, 0]
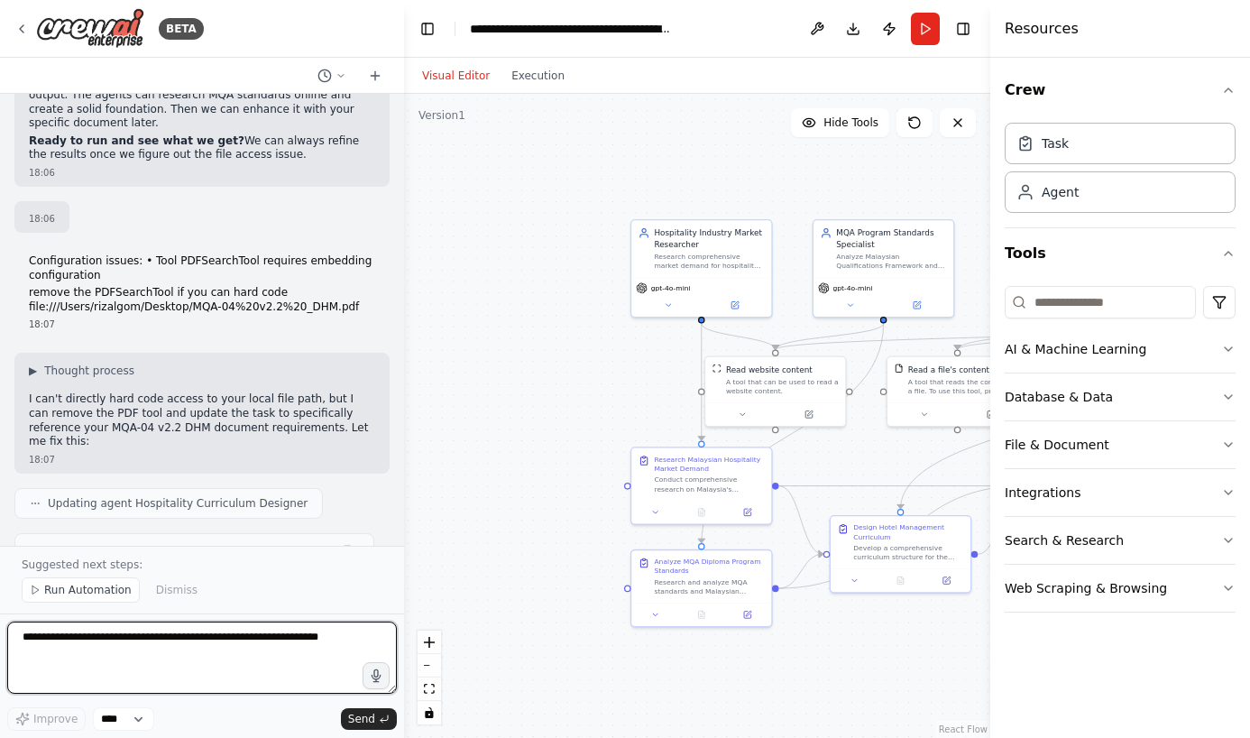
click at [32, 638] on textarea at bounding box center [202, 658] width 390 height 72
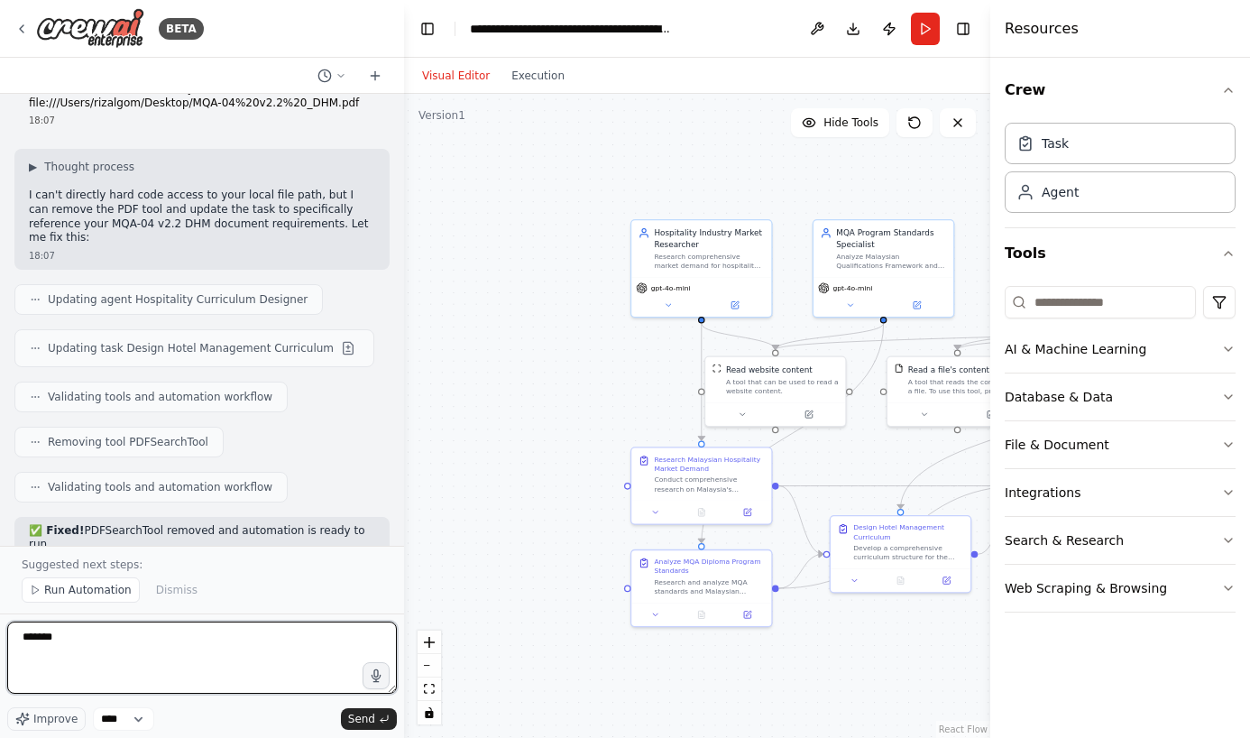
scroll to position [17667, 0]
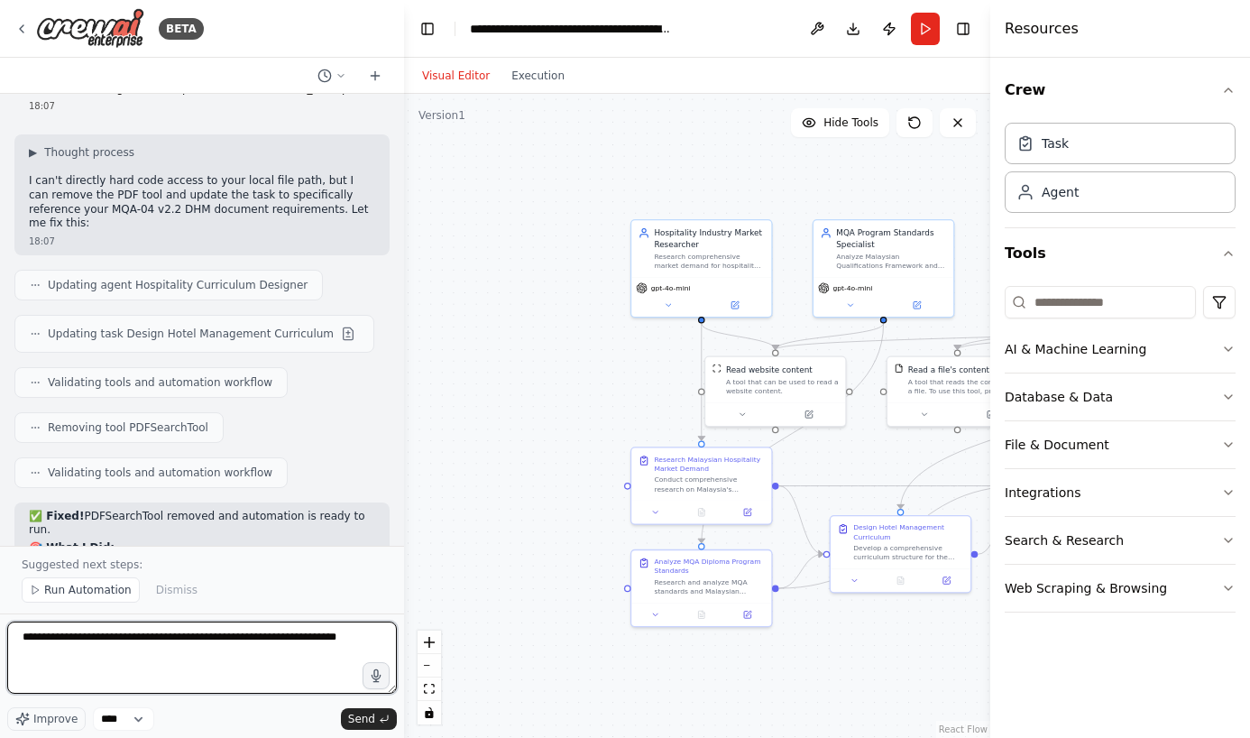
type textarea "**********"
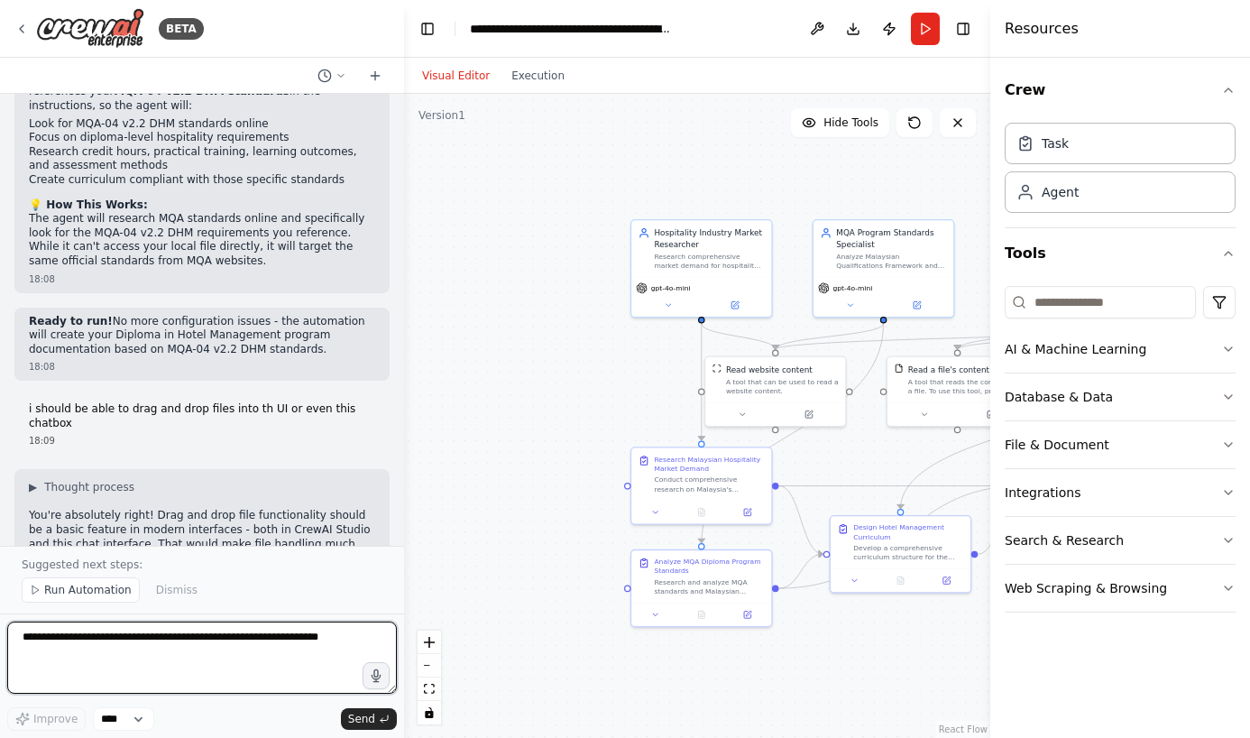
scroll to position [18197, 0]
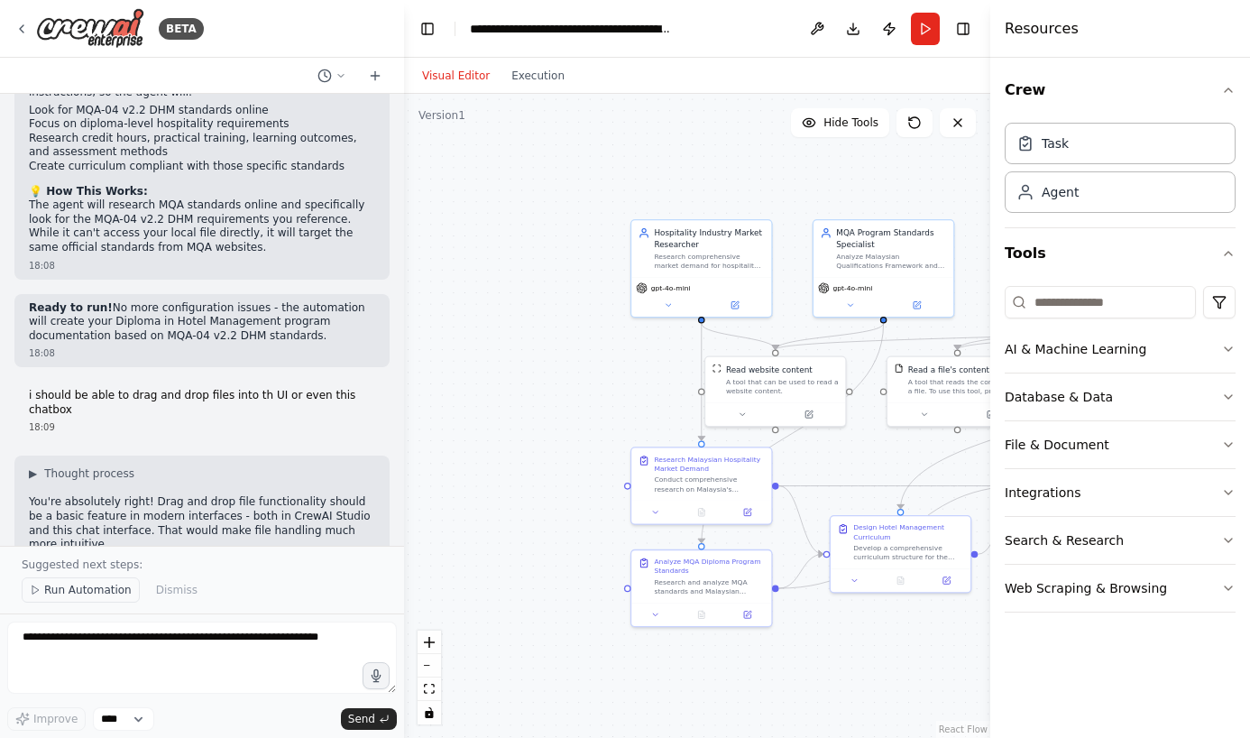
click at [44, 590] on span "Run Automation" at bounding box center [88, 590] width 88 height 14
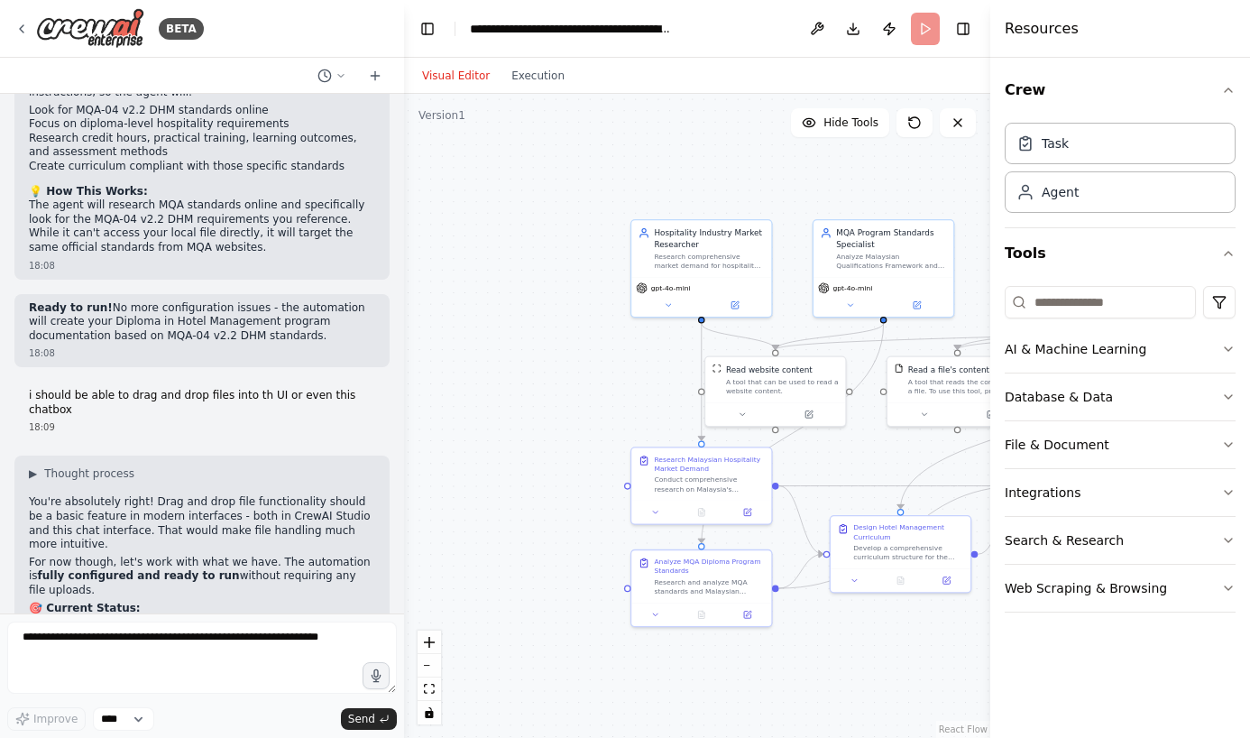
scroll to position [18129, 0]
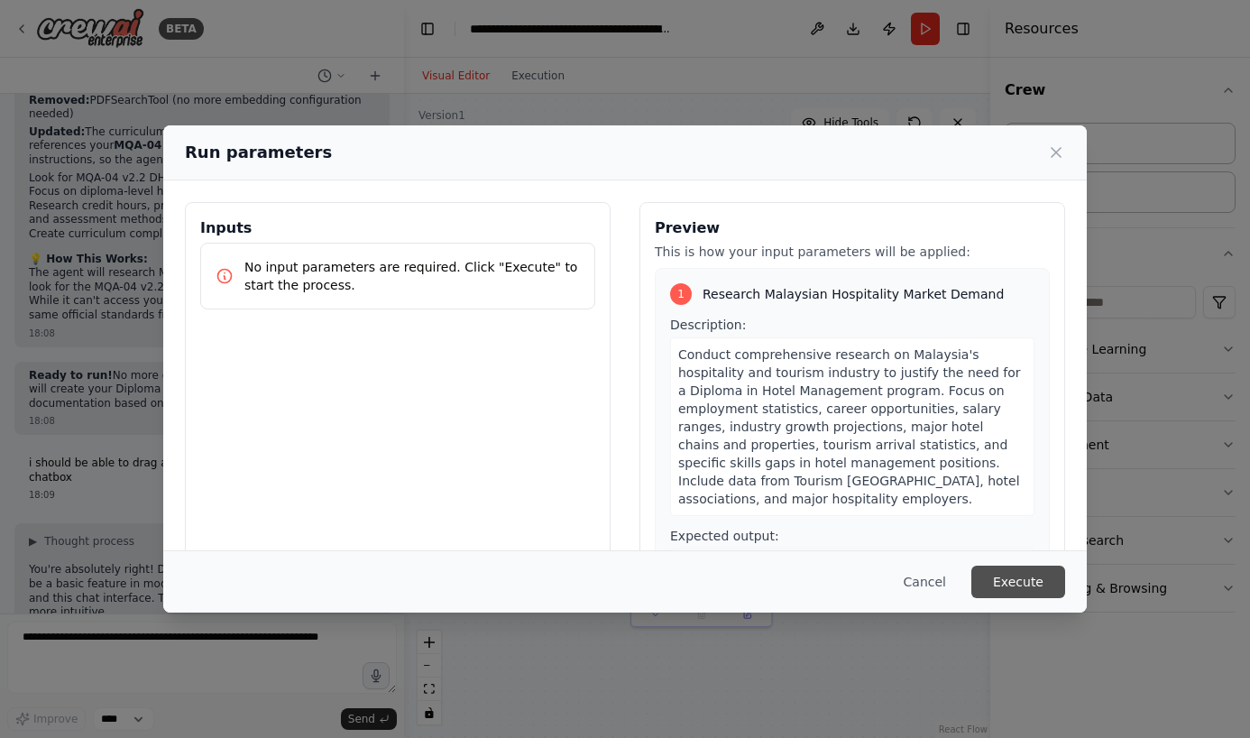
click at [1031, 579] on button "Execute" at bounding box center [1019, 582] width 94 height 32
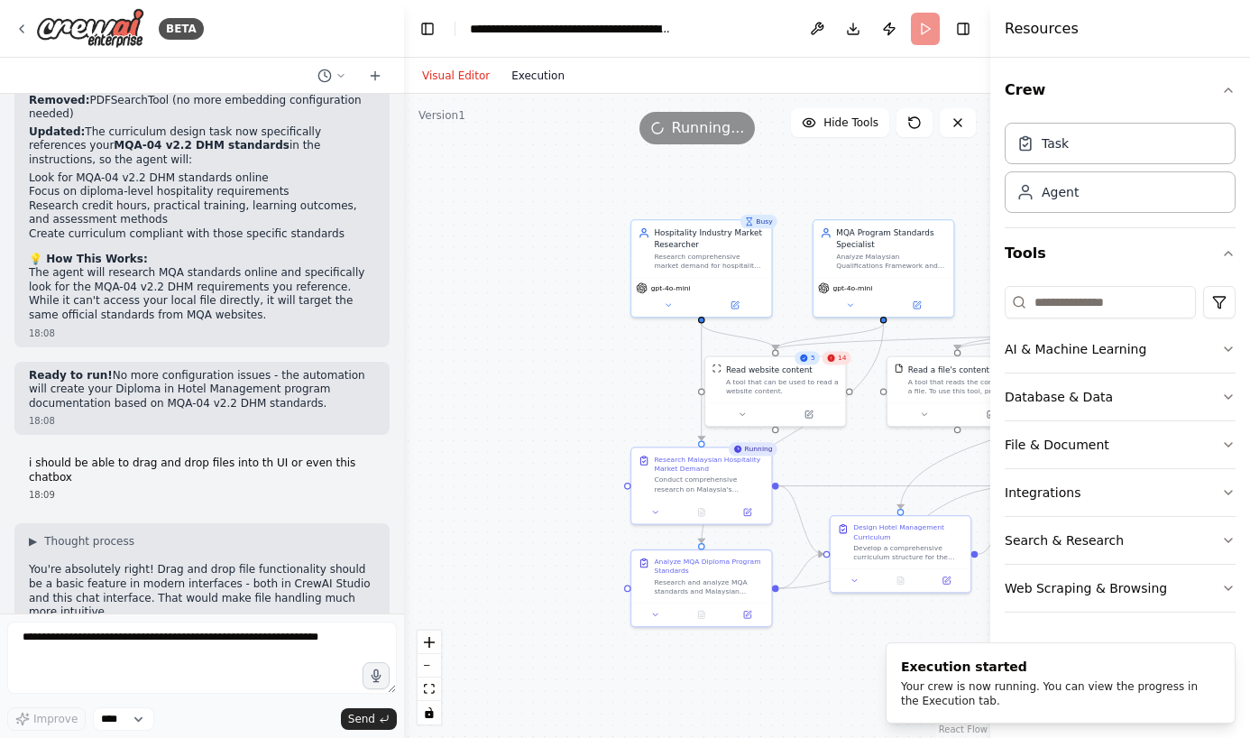
click at [529, 73] on button "Execution" at bounding box center [538, 76] width 75 height 22
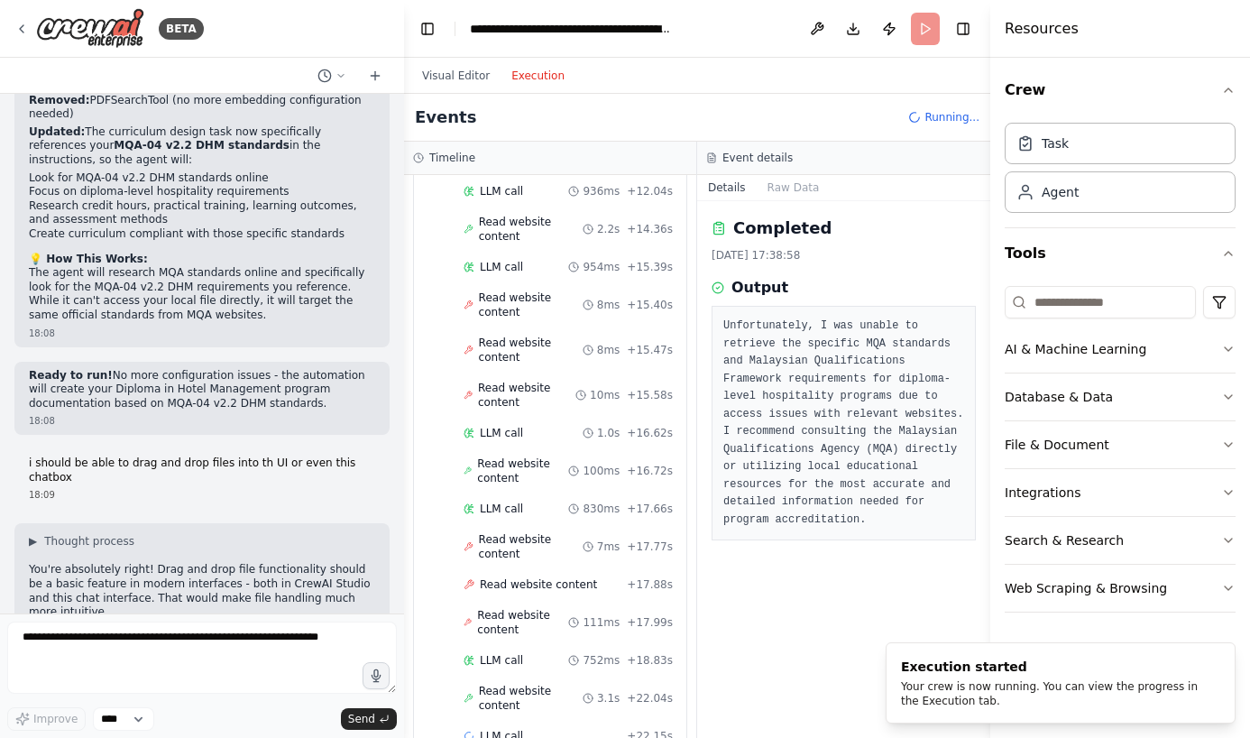
scroll to position [888, 0]
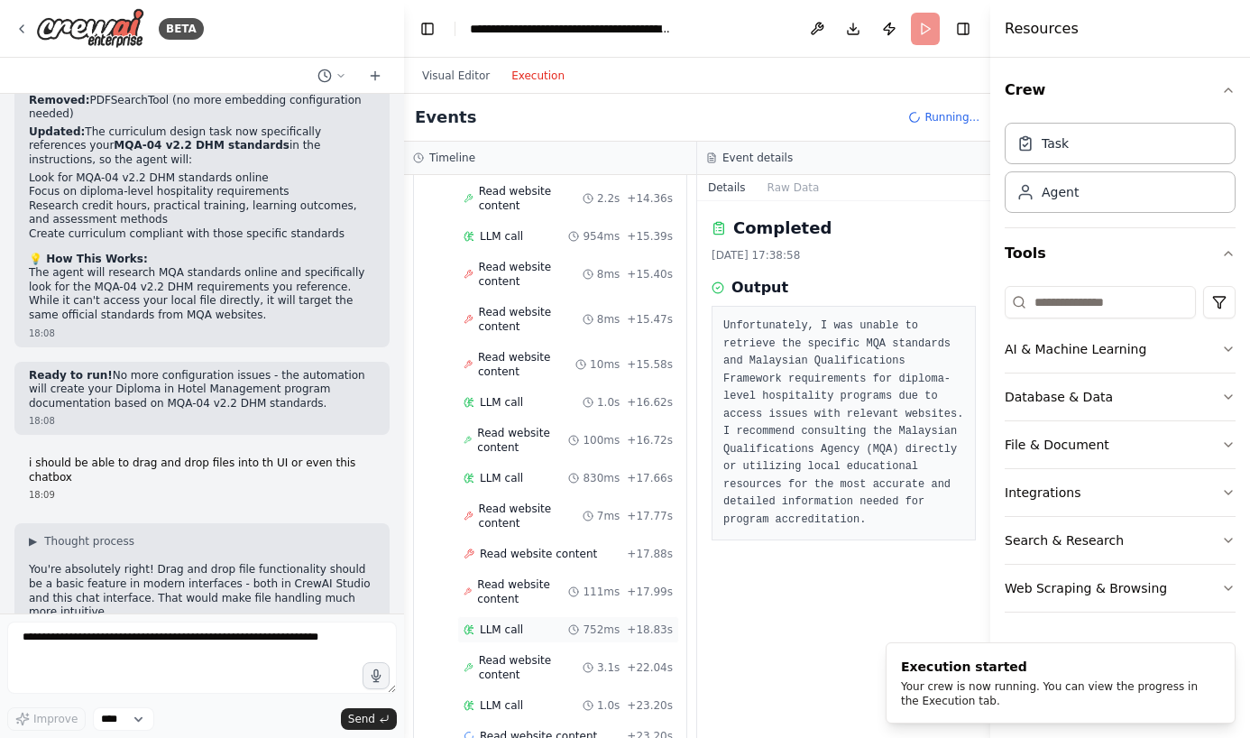
click at [523, 622] on div "LLM call 752ms + 18.83s" at bounding box center [568, 629] width 209 height 14
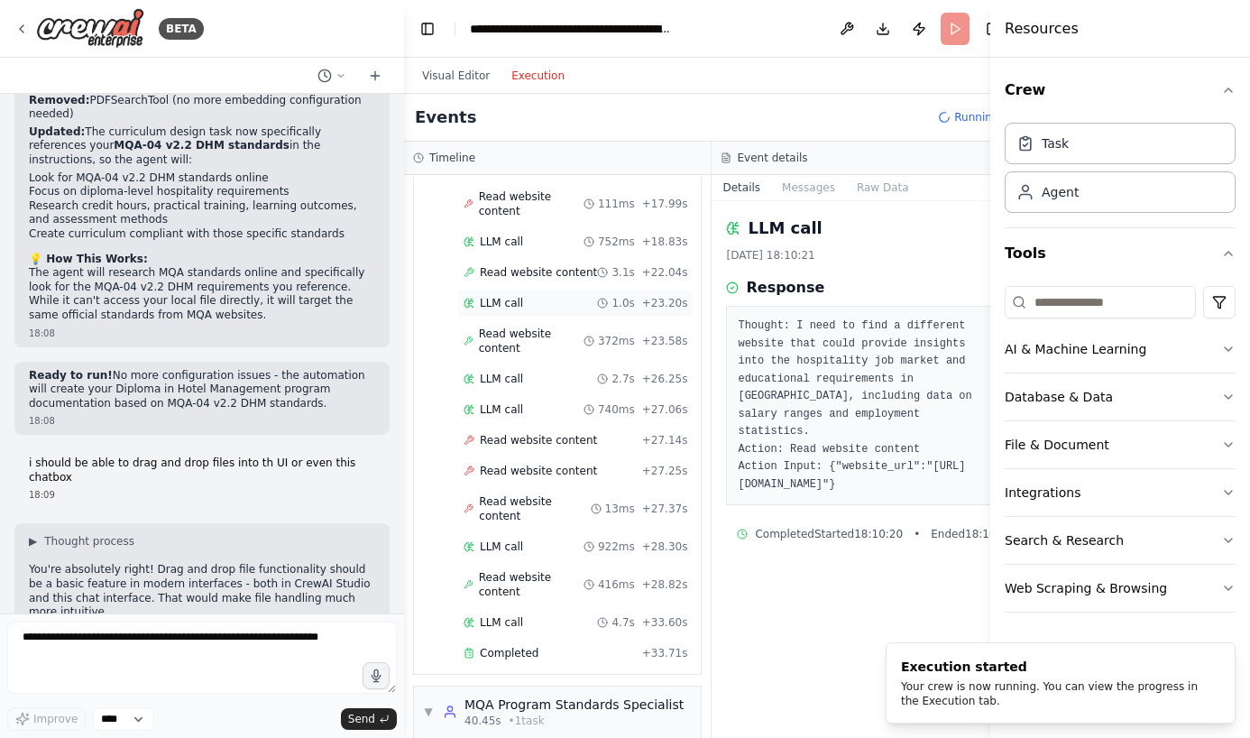
scroll to position [1223, 0]
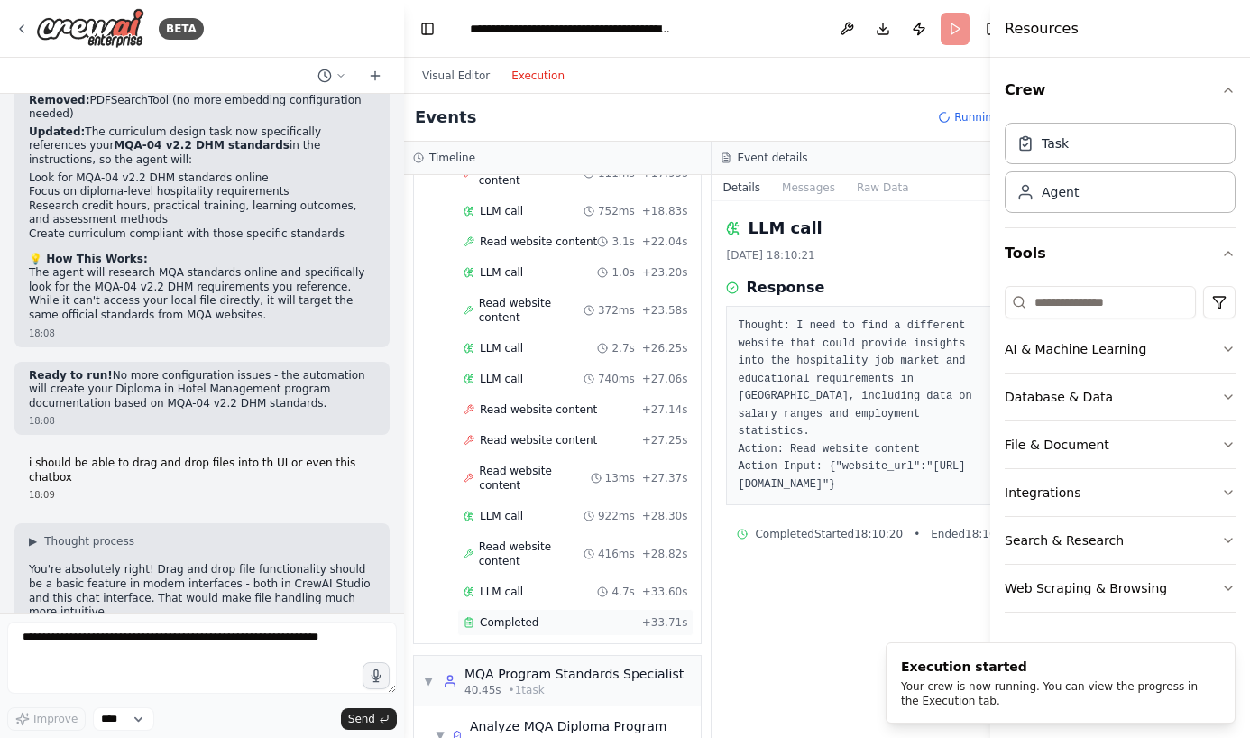
click at [521, 615] on span "Completed" at bounding box center [509, 622] width 59 height 14
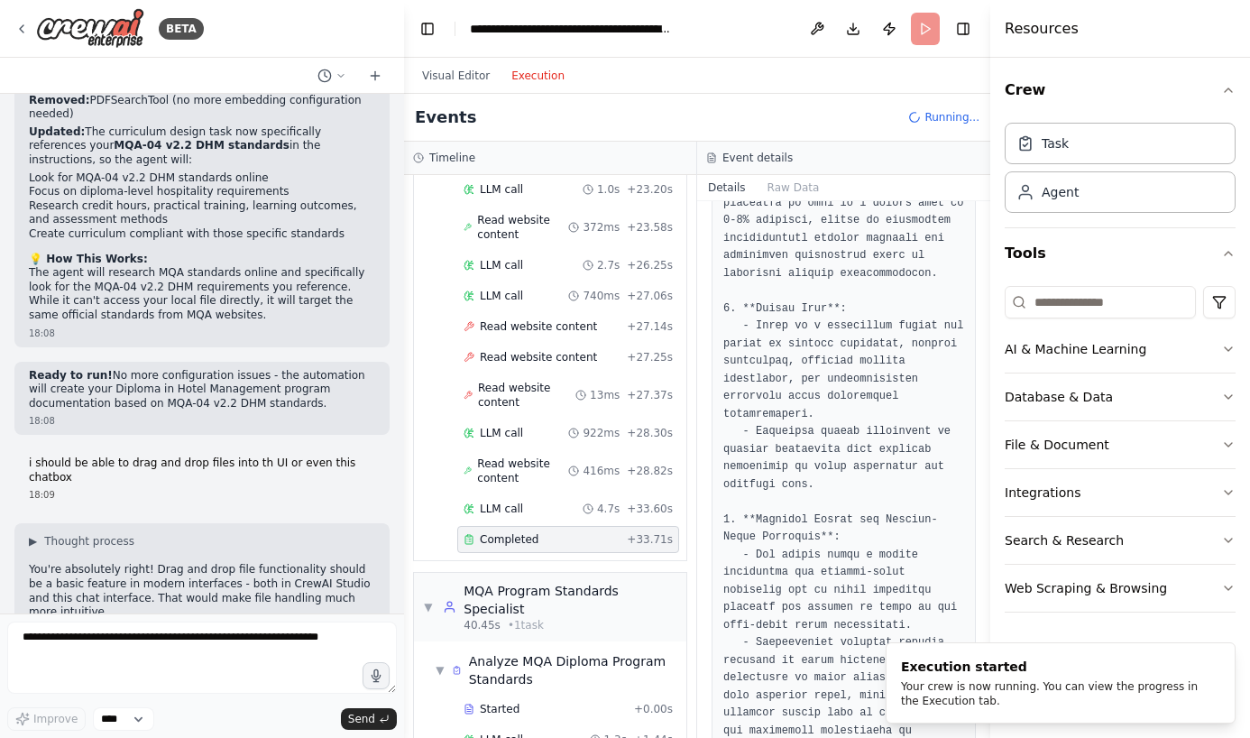
scroll to position [1045, 0]
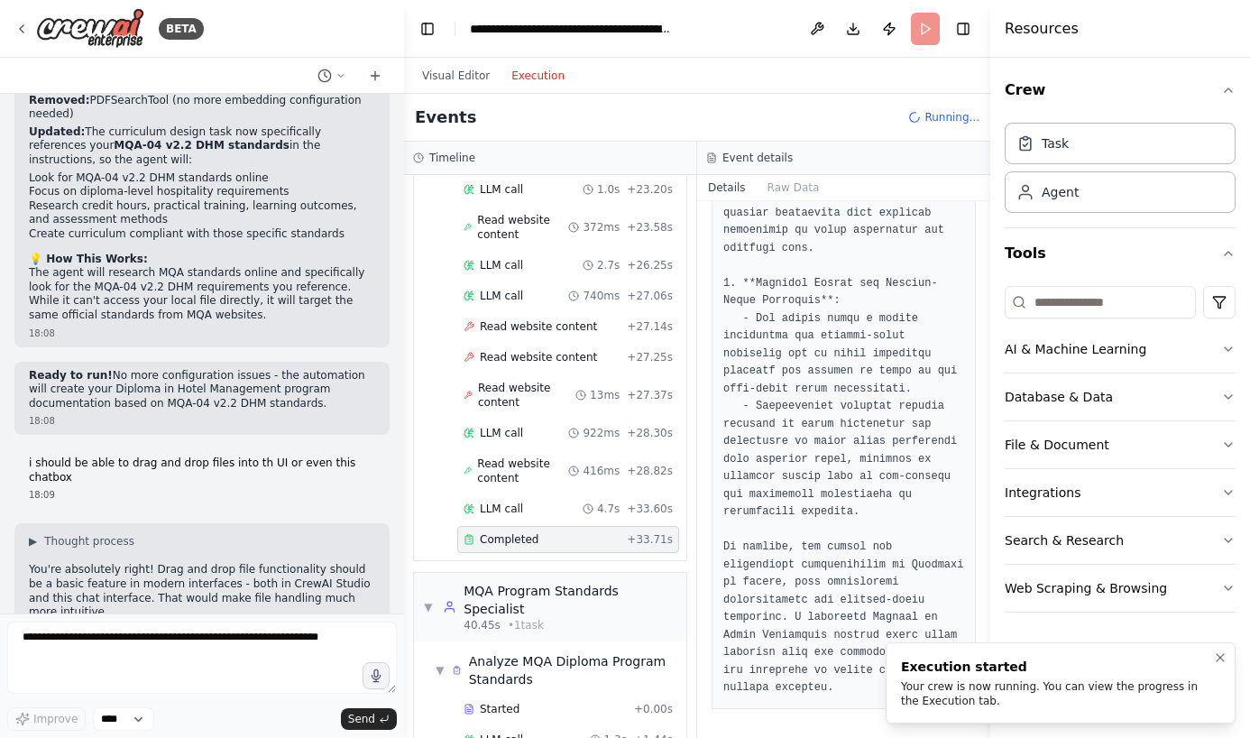
click at [994, 686] on div "Your crew is now running. You can view the progress in the Execution tab." at bounding box center [1057, 693] width 312 height 29
click at [1218, 659] on icon "Notifications (F8)" at bounding box center [1220, 657] width 14 height 14
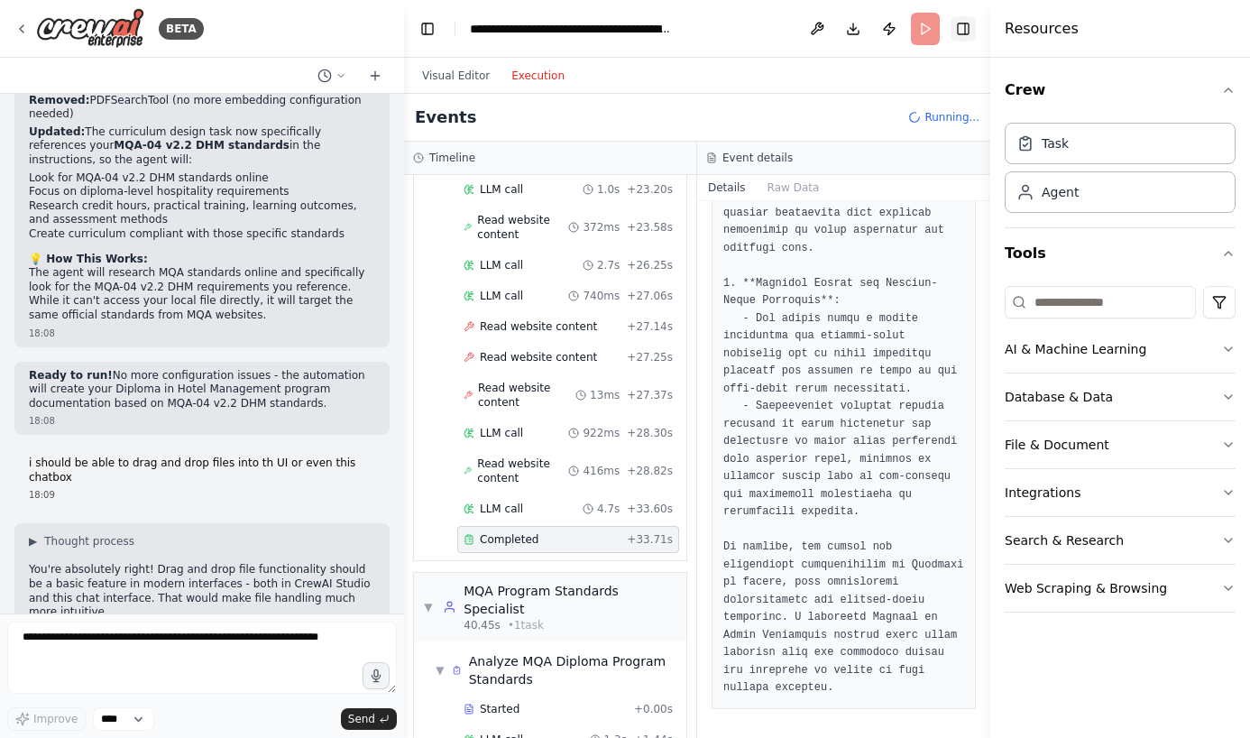
click at [962, 30] on button "Toggle Right Sidebar" at bounding box center [963, 28] width 25 height 25
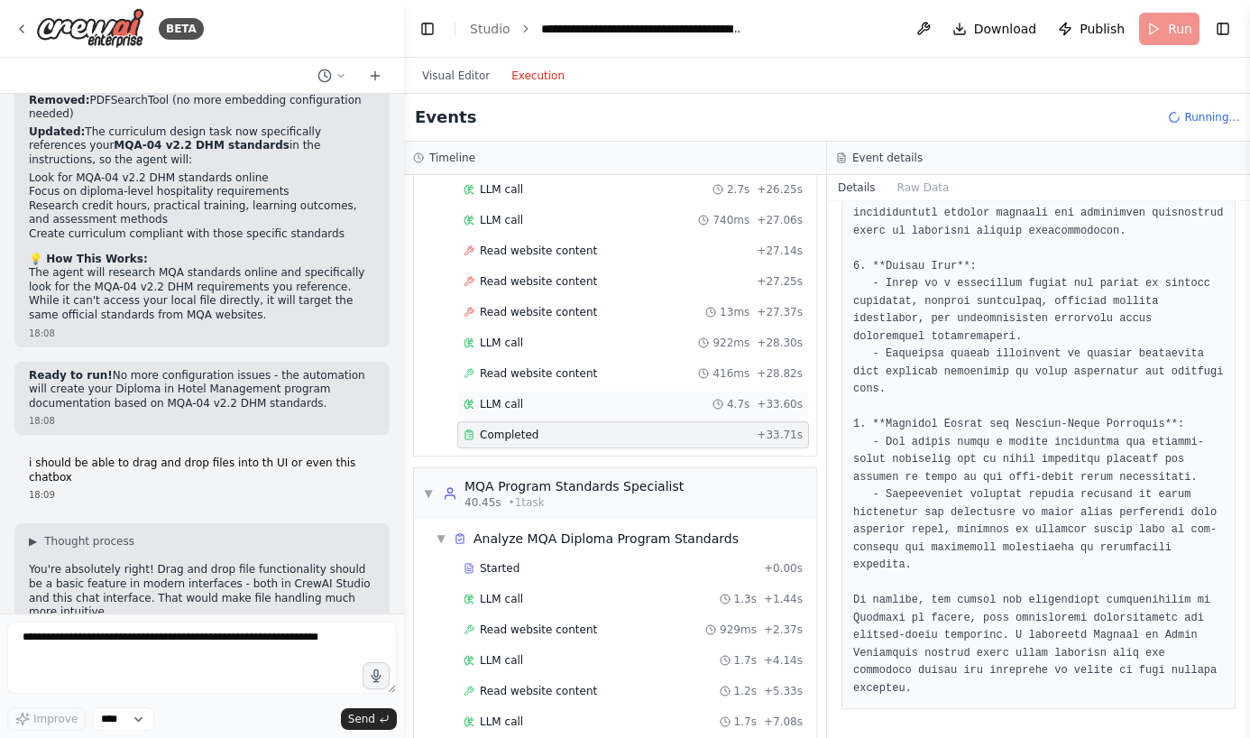
scroll to position [1629, 0]
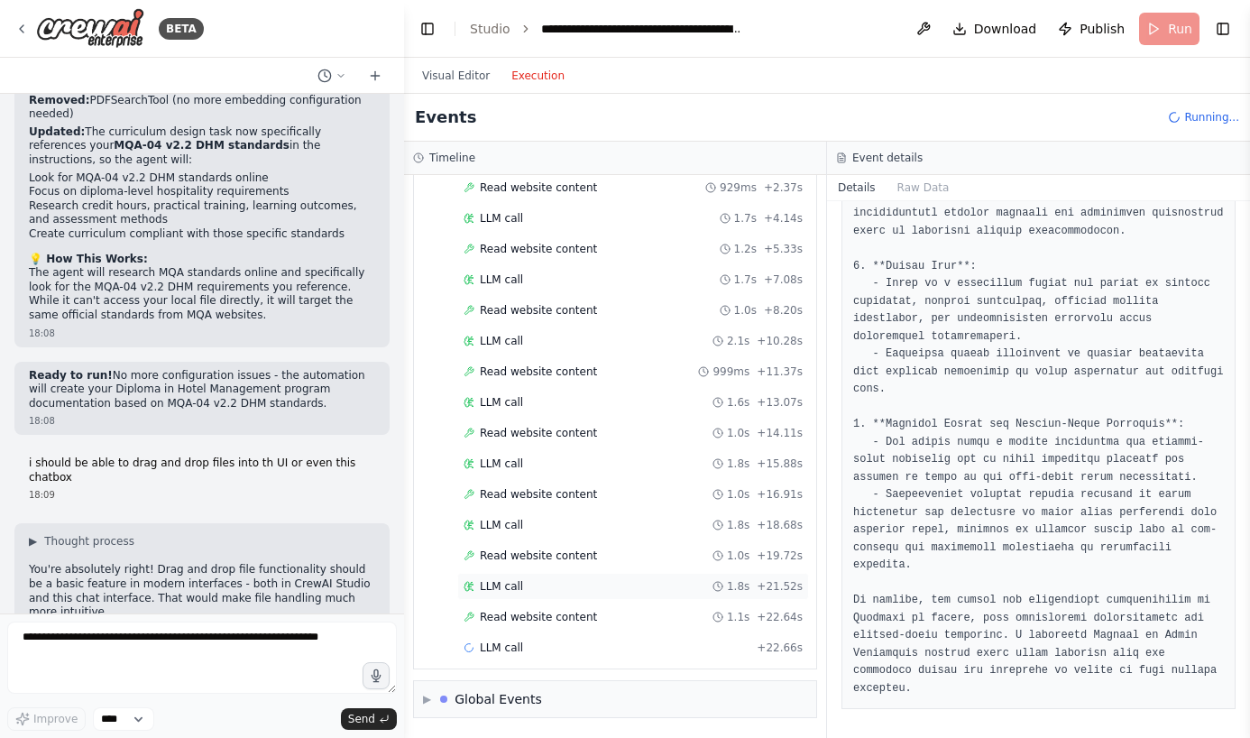
click at [543, 586] on div "LLM call 1.8s + 21.52s" at bounding box center [633, 586] width 339 height 14
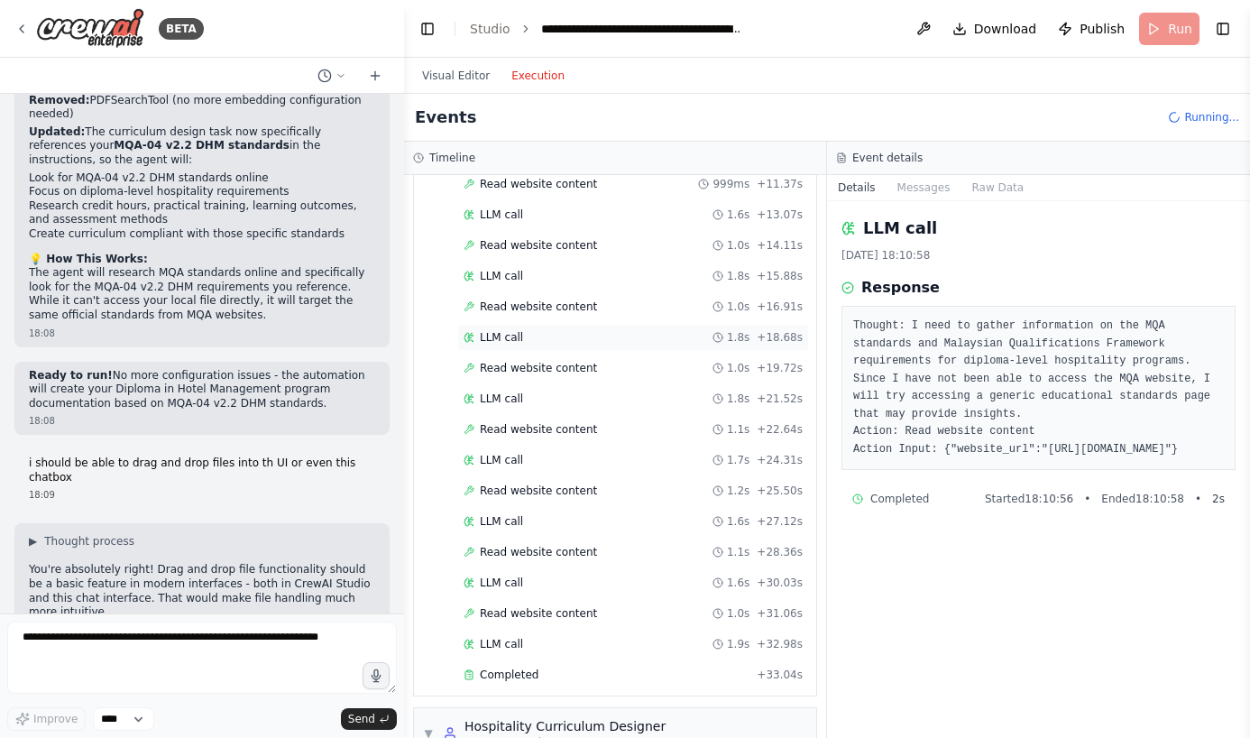
scroll to position [2088, 0]
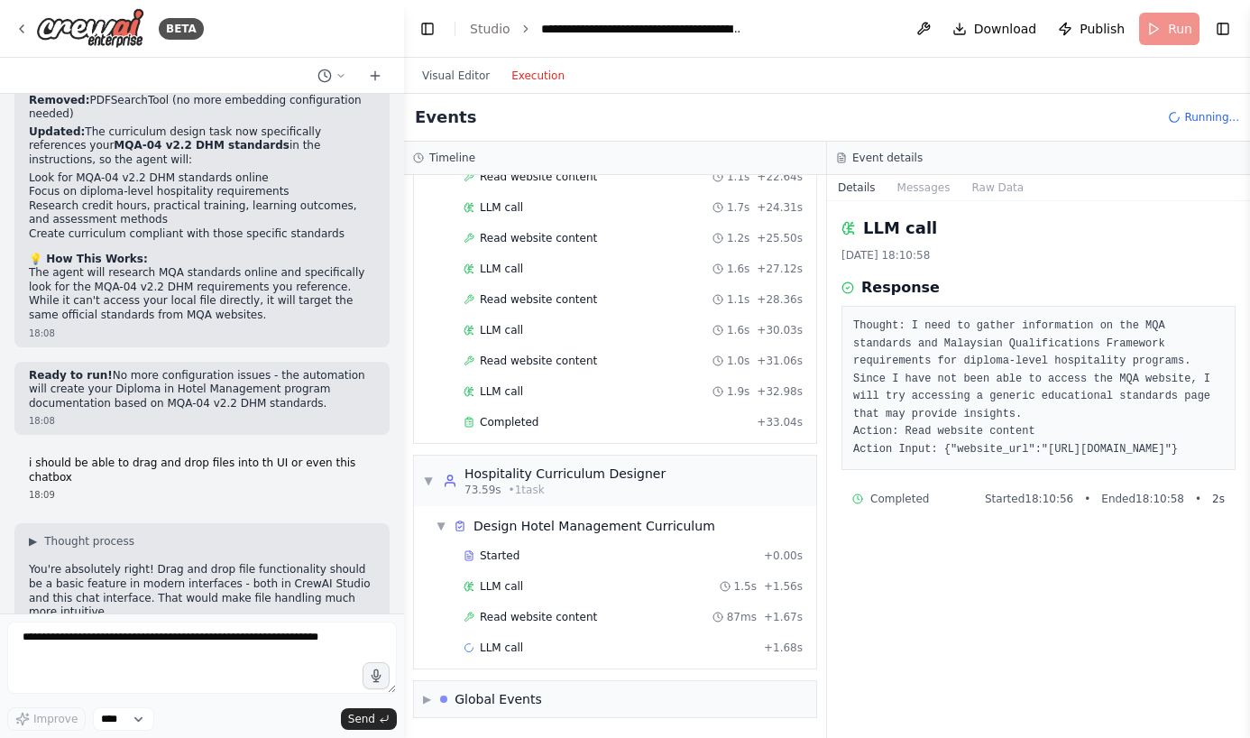
click at [516, 436] on div "Started + 0.00s LLM call 1.3s + 1.44s Read website content 929ms + 2.37s LLM ca…" at bounding box center [623, 56] width 388 height 767
click at [494, 419] on span "Completed" at bounding box center [509, 422] width 59 height 14
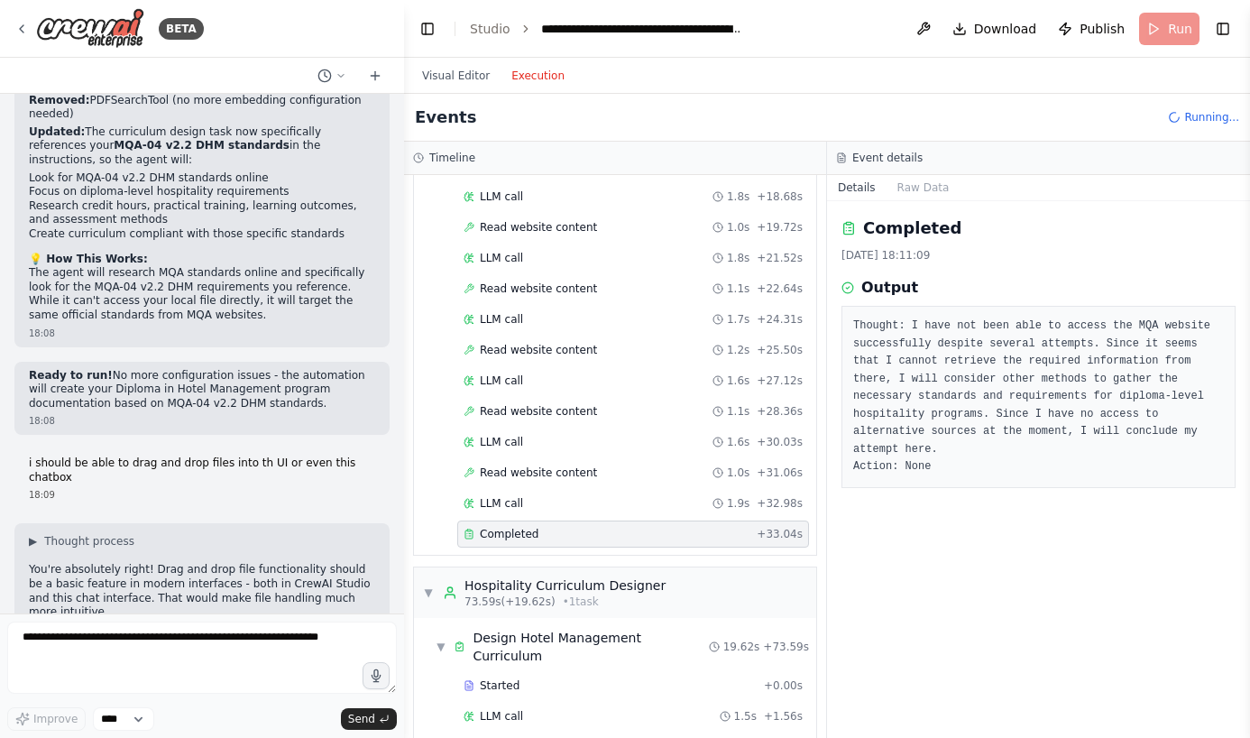
scroll to position [2375, 0]
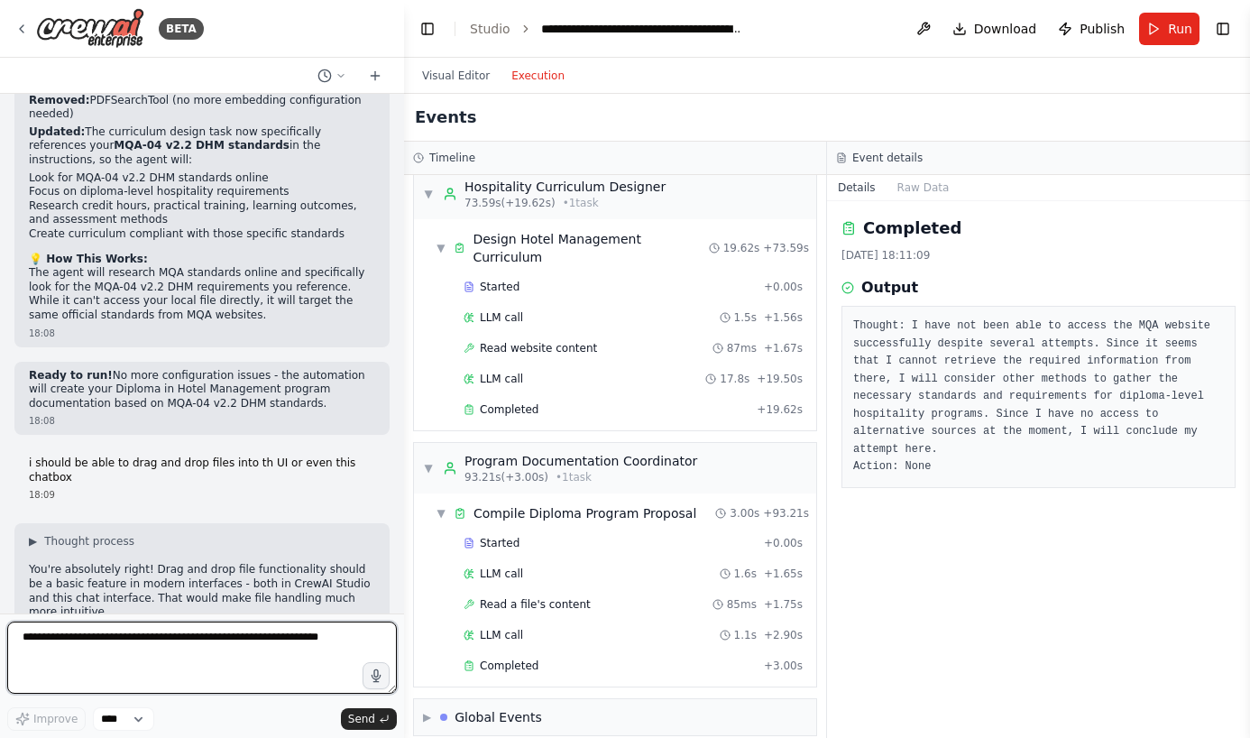
click at [41, 654] on textarea at bounding box center [202, 658] width 390 height 72
type textarea "**********"
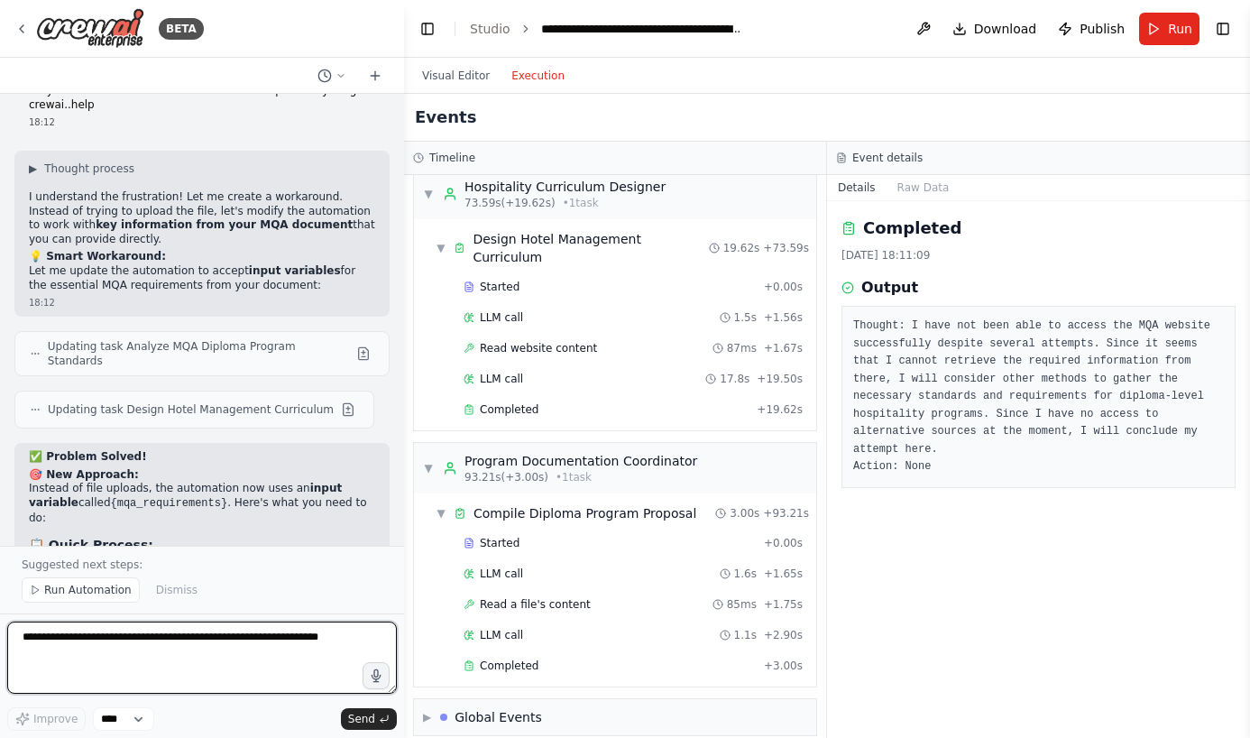
scroll to position [19102, 0]
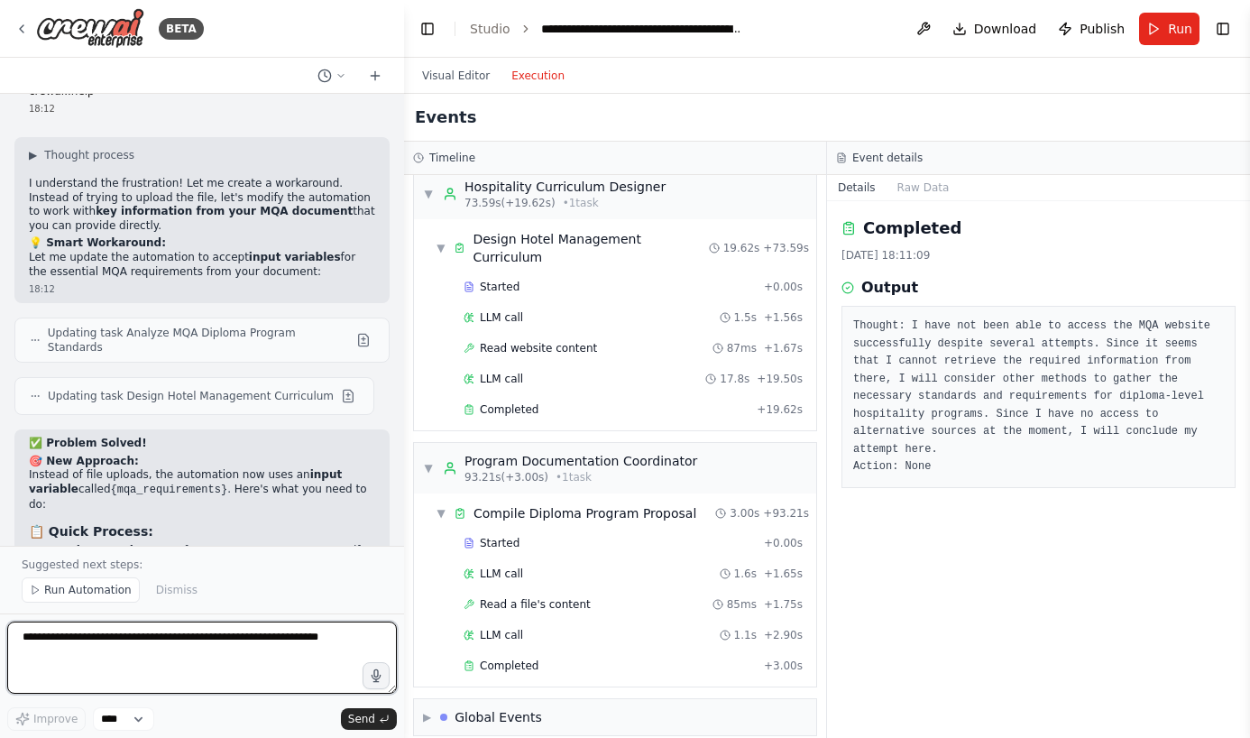
click at [110, 653] on textarea at bounding box center [202, 658] width 390 height 72
click at [289, 641] on textarea "**********" at bounding box center [202, 658] width 390 height 72
click at [242, 641] on textarea "**********" at bounding box center [202, 658] width 390 height 72
click at [105, 655] on textarea "**********" at bounding box center [202, 658] width 390 height 72
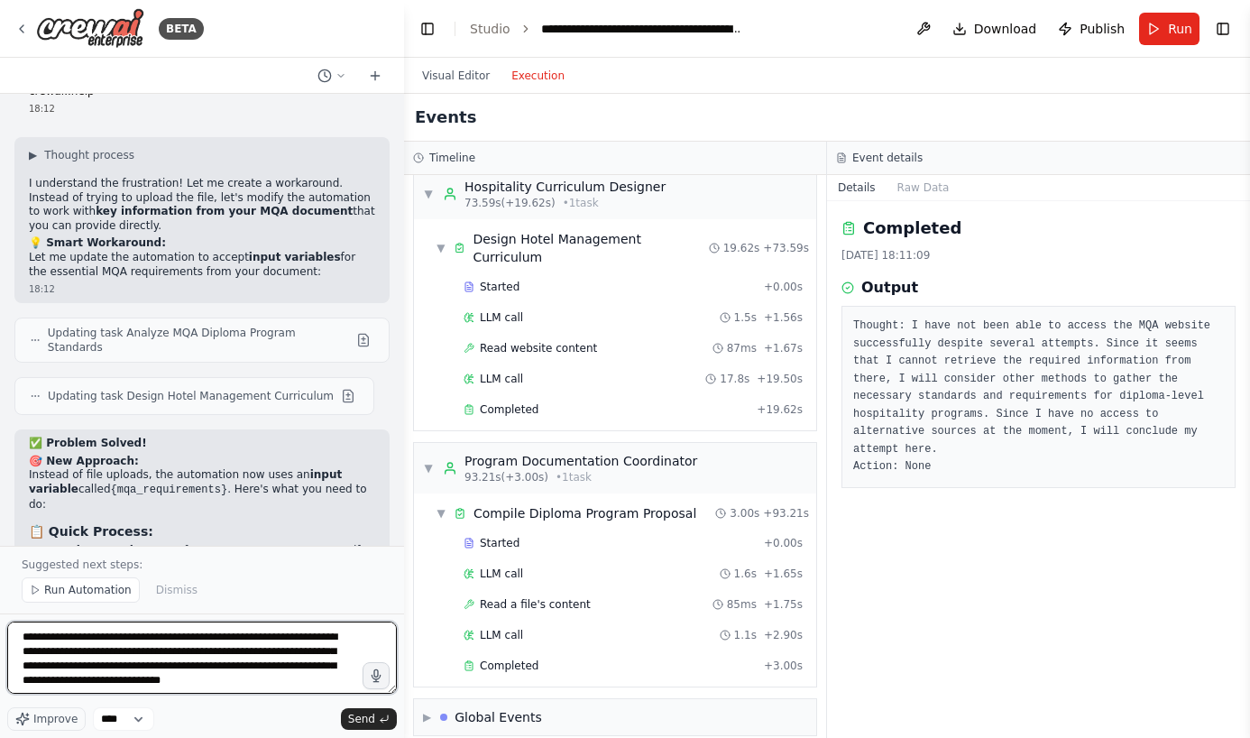
type textarea "**********"
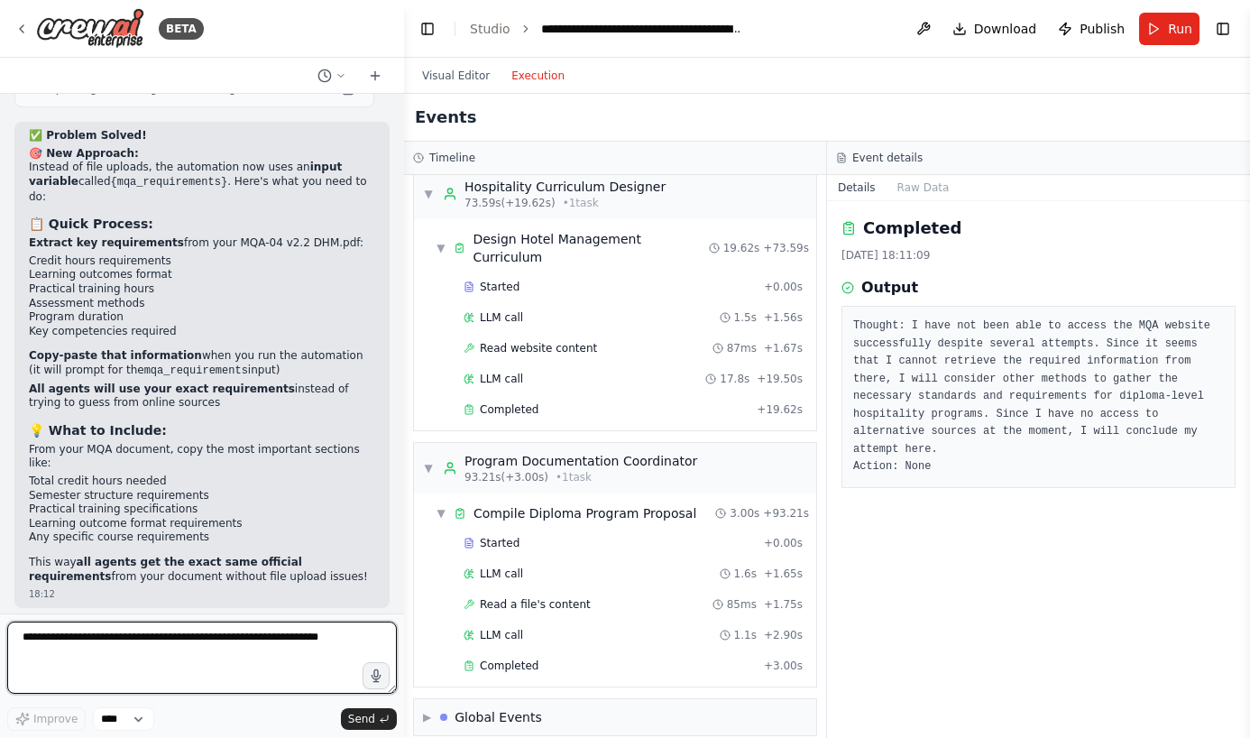
scroll to position [19423, 0]
